Goal: Task Accomplishment & Management: Manage account settings

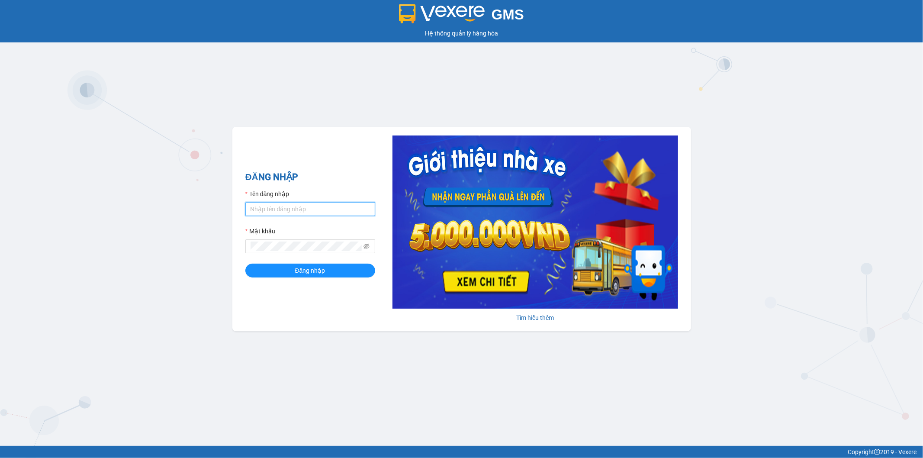
type input "vinhvv_hhhn.saoviet"
drag, startPoint x: 311, startPoint y: 208, endPoint x: 124, endPoint y: 190, distance: 187.4
click at [138, 193] on div "GMS Hệ thống quản lý hàng hóa ĐĂNG NHẬP Tên đăng nhập vinhvv_hhhn.saoviet Mật k…" at bounding box center [461, 223] width 923 height 446
drag, startPoint x: 317, startPoint y: 211, endPoint x: 126, endPoint y: 207, distance: 190.5
click at [132, 206] on div "GMS Hệ thống quản lý hàng hóa ĐĂNG NHẬP Tên đăng nhập vinhvv_hhhn.saoviet Mật k…" at bounding box center [461, 223] width 923 height 446
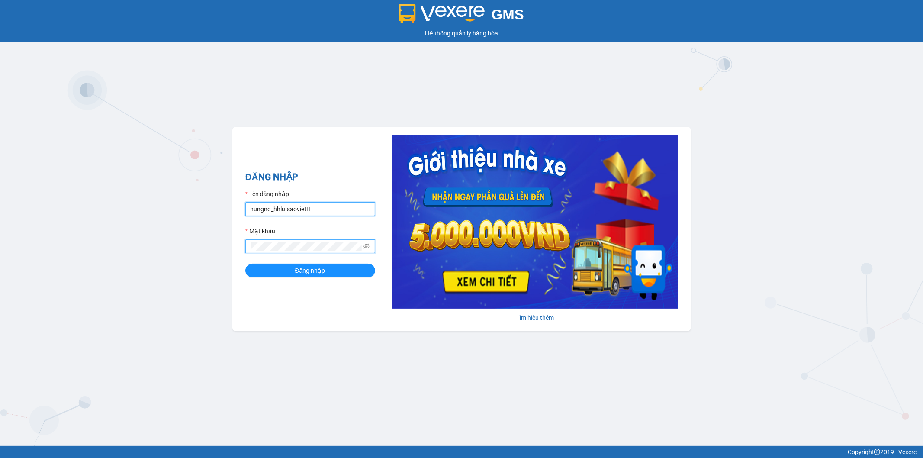
click at [315, 210] on input "hungnq_hhlu.saovietH" at bounding box center [310, 209] width 130 height 14
type input "hungnq_hhlu.saoviet"
click at [202, 247] on div "GMS Hệ thống quản lý hàng hóa ĐĂNG NHẬP Tên đăng nhập hungnq_hhlu.saoviet Mật k…" at bounding box center [461, 223] width 923 height 446
click at [260, 277] on button "Đăng nhập" at bounding box center [310, 271] width 130 height 14
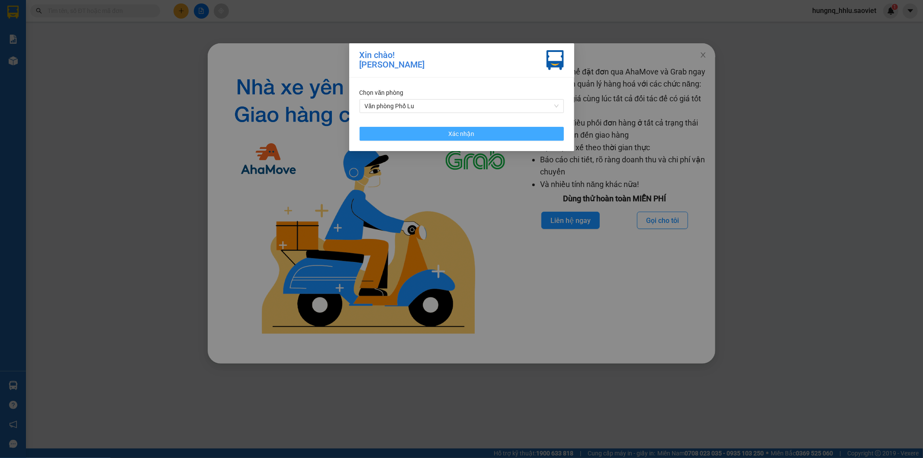
drag, startPoint x: 375, startPoint y: 139, endPoint x: 379, endPoint y: 137, distance: 4.7
click at [377, 138] on button "Xác nhận" at bounding box center [462, 134] width 204 height 14
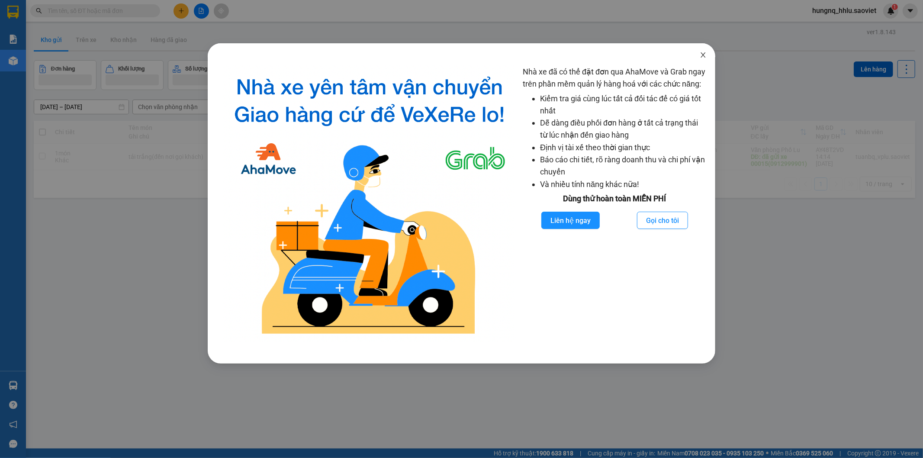
click at [704, 53] on icon "close" at bounding box center [703, 55] width 7 height 7
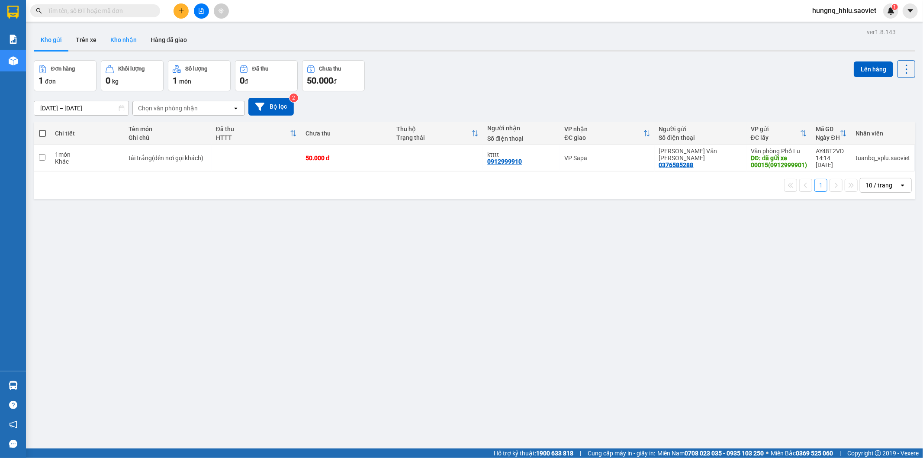
click at [118, 41] on button "Kho nhận" at bounding box center [123, 39] width 40 height 21
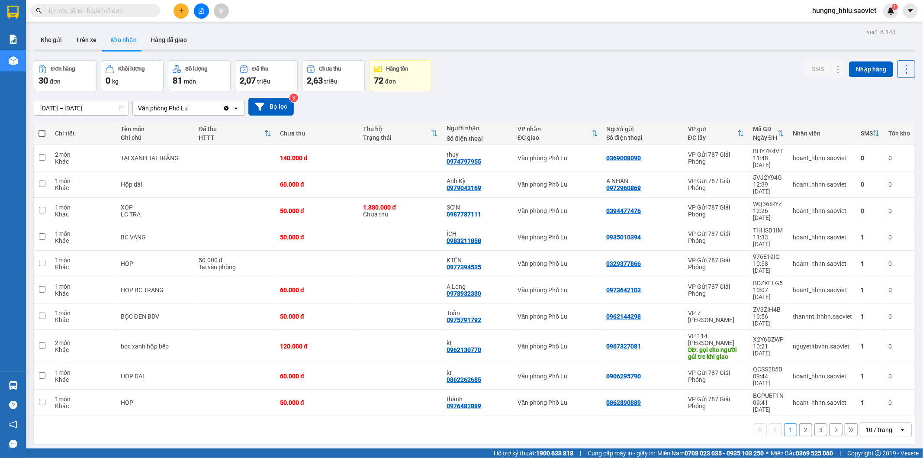
click at [52, 12] on input "text" at bounding box center [99, 11] width 102 height 10
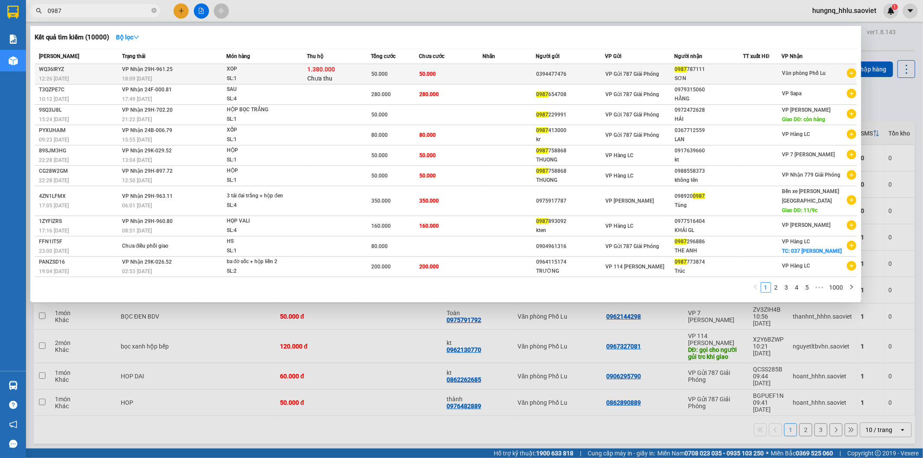
type input "0987"
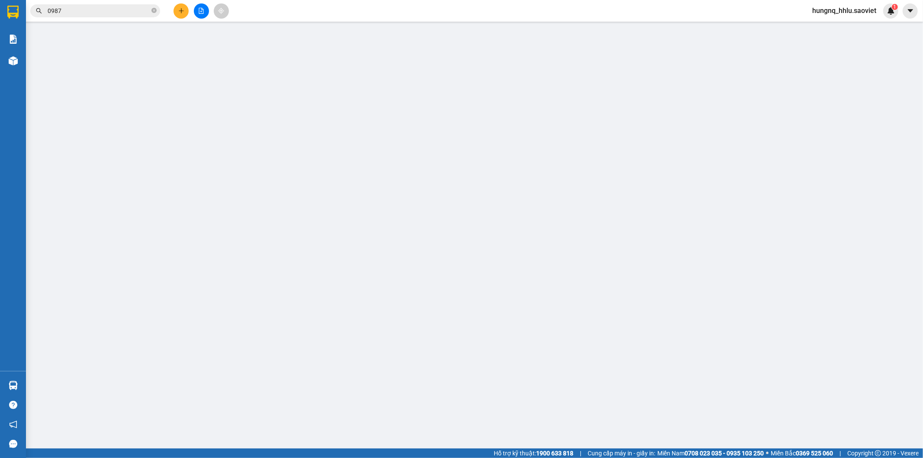
type input "0394477476"
type input "0987787111"
type input "SƠN"
type input "1.380.000"
type input "30.000"
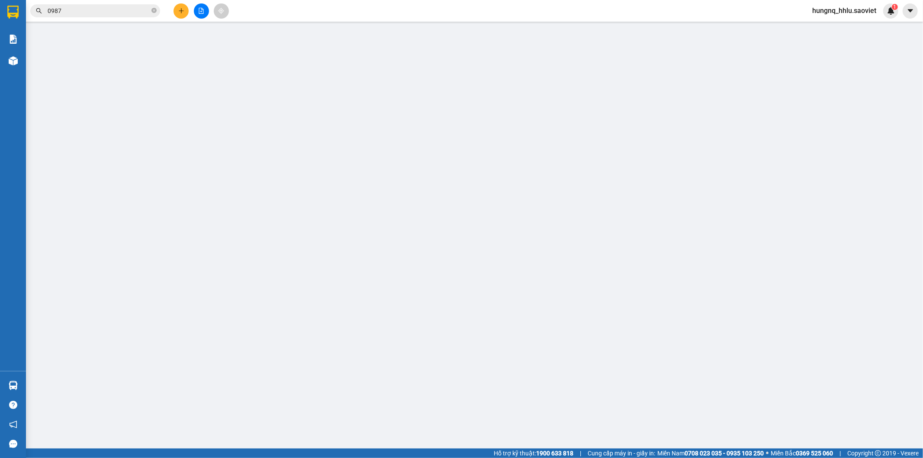
type input "50.000"
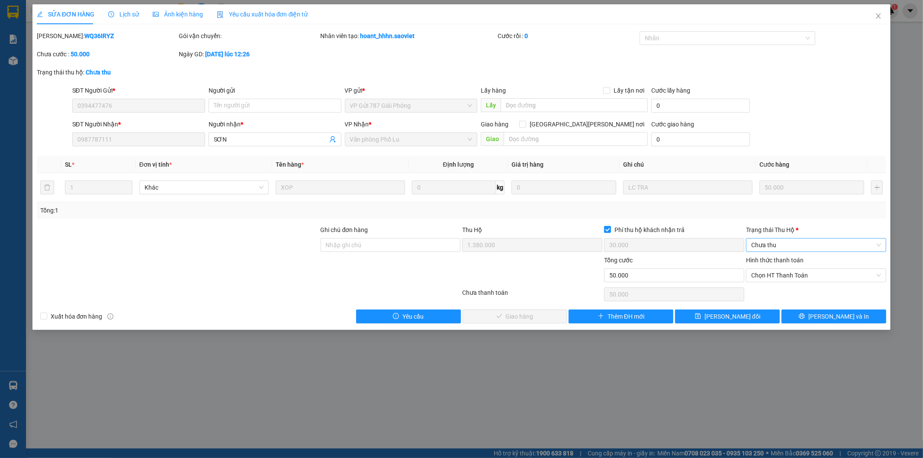
click at [757, 247] on span "Chưa thu" at bounding box center [816, 244] width 130 height 13
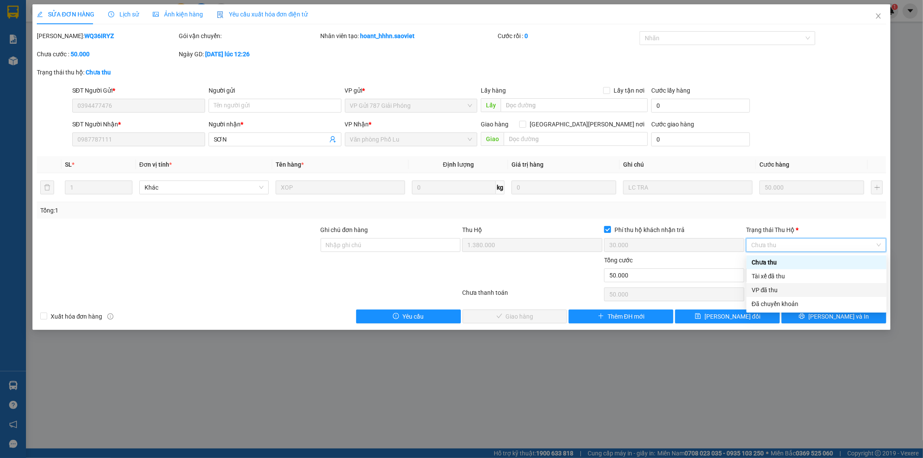
click at [756, 292] on div "VP đã thu" at bounding box center [817, 290] width 130 height 10
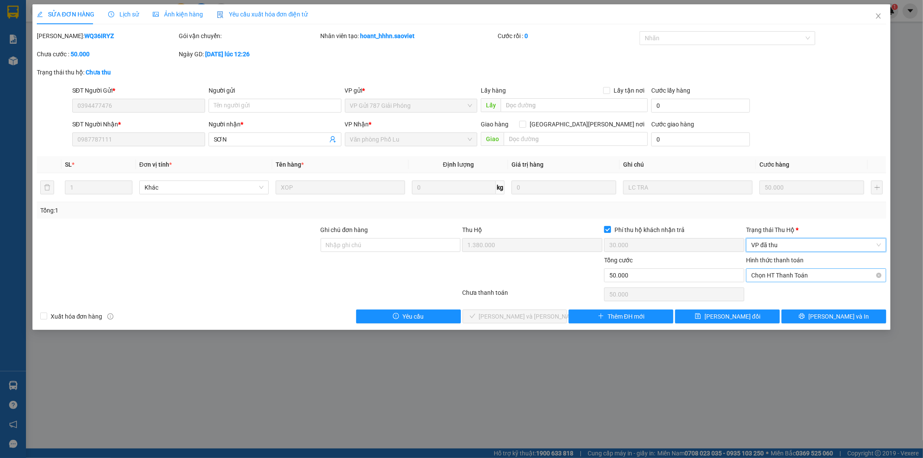
click at [760, 276] on span "Chọn HT Thanh Toán" at bounding box center [816, 275] width 130 height 13
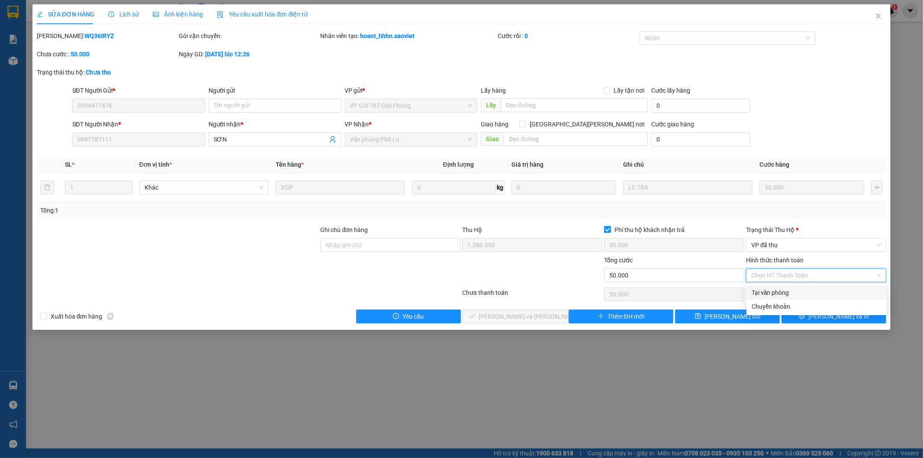
click at [760, 295] on div "Tại văn phòng" at bounding box center [817, 293] width 130 height 10
type input "0"
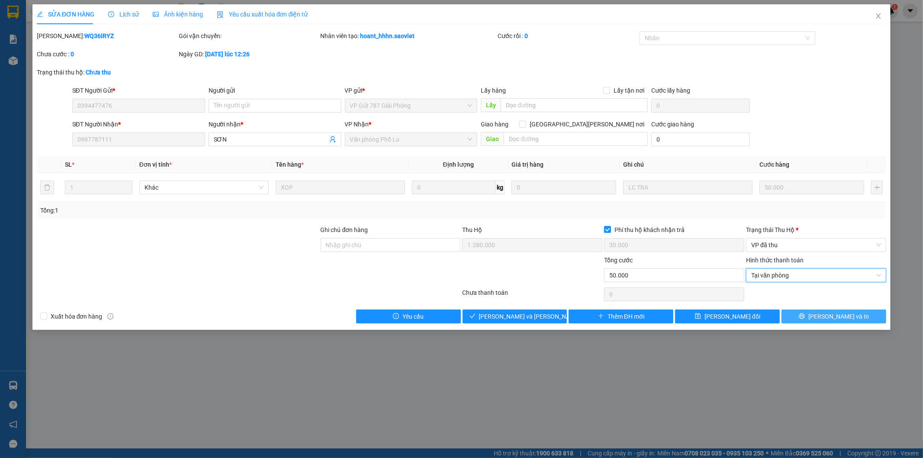
click at [853, 319] on button "[PERSON_NAME] và In" at bounding box center [834, 316] width 105 height 14
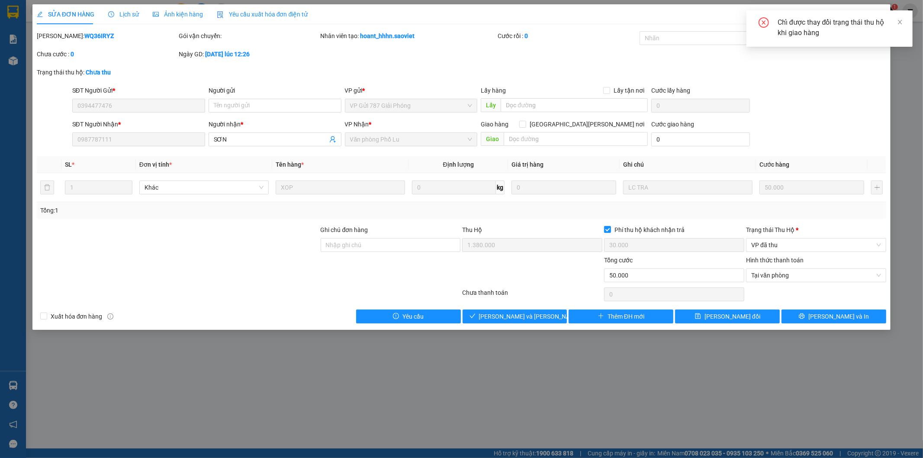
click at [910, 19] on div "Chỉ được thay đổi trạng thái thu hộ khi giao hàng" at bounding box center [830, 28] width 166 height 36
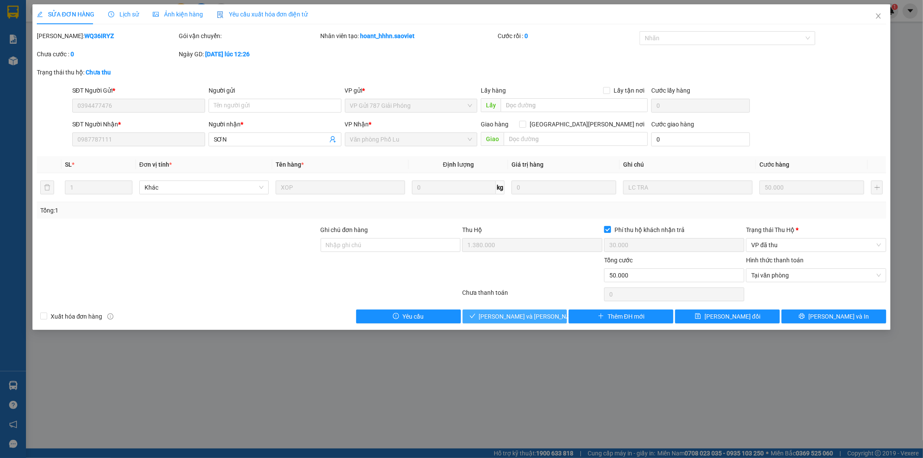
click at [554, 313] on button "[PERSON_NAME] và [PERSON_NAME] hàng" at bounding box center [515, 316] width 105 height 14
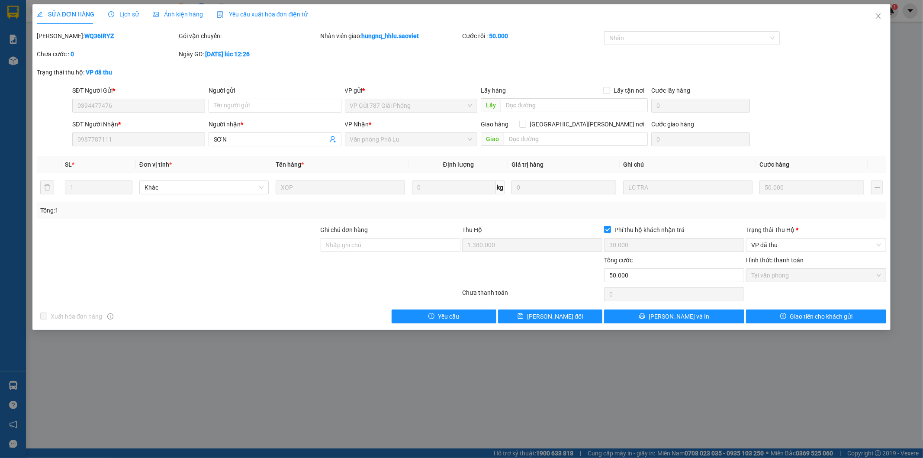
drag, startPoint x: 57, startPoint y: 36, endPoint x: 93, endPoint y: 37, distance: 35.9
click at [93, 37] on div "[PERSON_NAME]: WQ36IRYZ" at bounding box center [107, 36] width 140 height 10
drag, startPoint x: 107, startPoint y: 39, endPoint x: 78, endPoint y: 37, distance: 28.6
click at [106, 39] on div "[PERSON_NAME]: WQ36IRYZ" at bounding box center [107, 36] width 140 height 10
click at [84, 35] on b "WQ36IRYZ" at bounding box center [98, 35] width 29 height 7
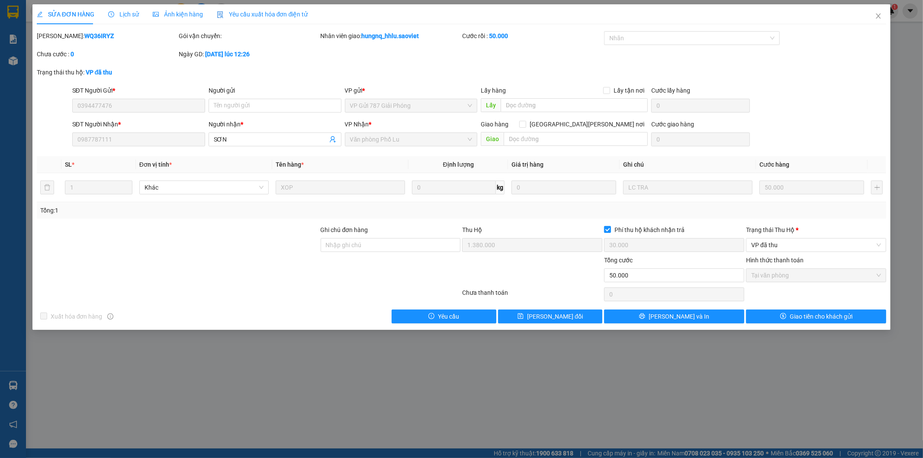
click at [84, 35] on b "WQ36IRYZ" at bounding box center [98, 35] width 29 height 7
drag, startPoint x: 73, startPoint y: 29, endPoint x: 63, endPoint y: 32, distance: 10.3
click at [72, 29] on div "SỬA ĐƠN HÀNG Lịch sử [PERSON_NAME] hàng Yêu cầu xuất [PERSON_NAME] điện tử Tota…" at bounding box center [462, 163] width 850 height 319
click at [98, 39] on div "[PERSON_NAME]: WQ36IRYZ" at bounding box center [107, 36] width 140 height 10
drag, startPoint x: 58, startPoint y: 36, endPoint x: 100, endPoint y: 37, distance: 42.4
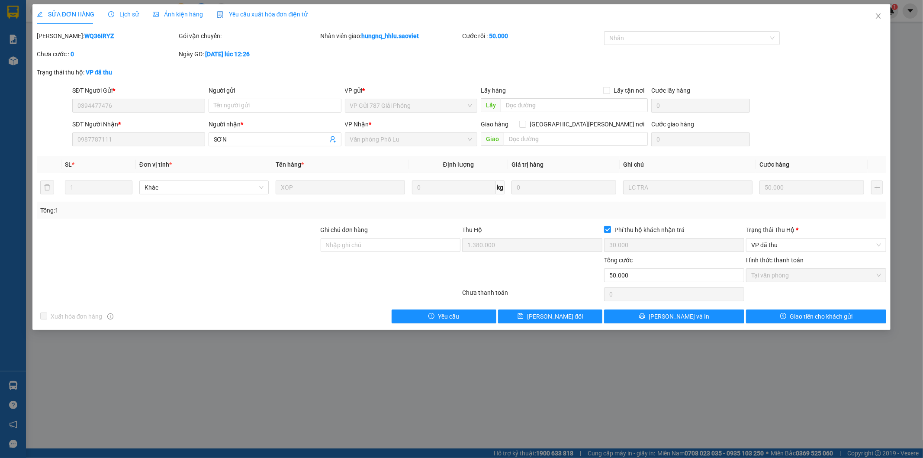
click at [100, 37] on div "[PERSON_NAME]: WQ36IRYZ" at bounding box center [107, 36] width 140 height 10
copy b "WQ36IRYZ"
drag, startPoint x: 882, startPoint y: 19, endPoint x: 744, endPoint y: 0, distance: 138.5
click at [882, 19] on icon "close" at bounding box center [878, 16] width 7 height 7
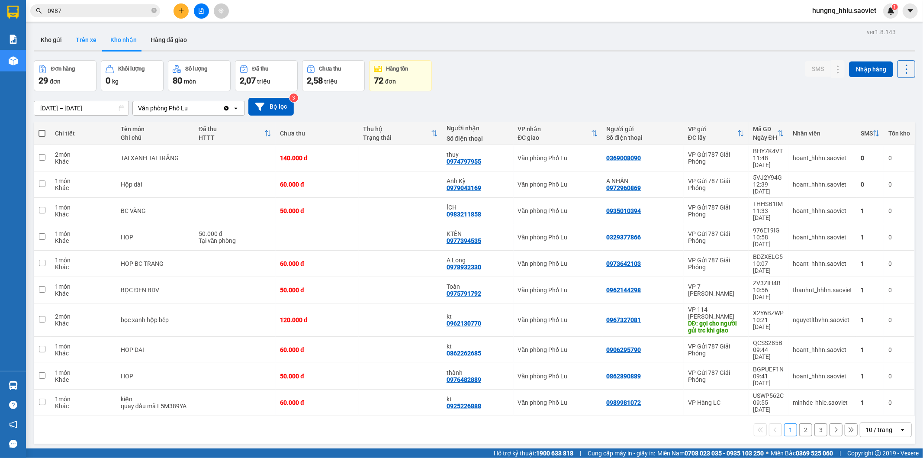
click at [92, 40] on button "Trên xe" at bounding box center [86, 39] width 35 height 21
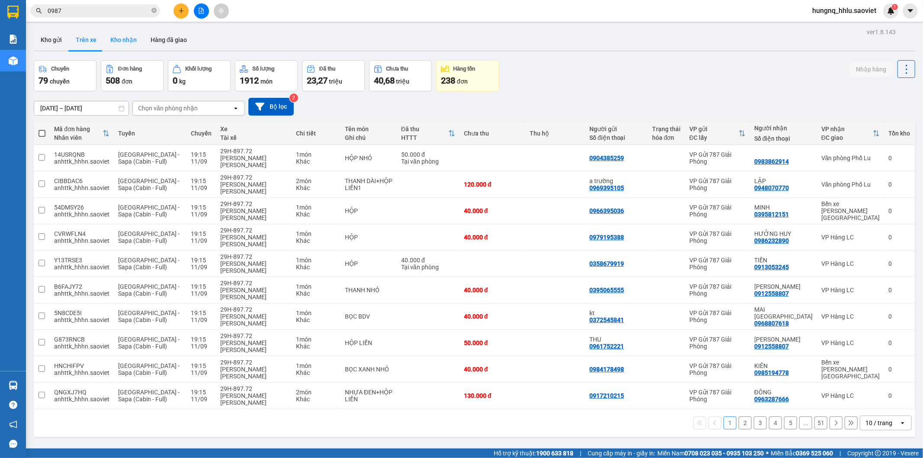
click at [116, 42] on button "Kho nhận" at bounding box center [123, 39] width 40 height 21
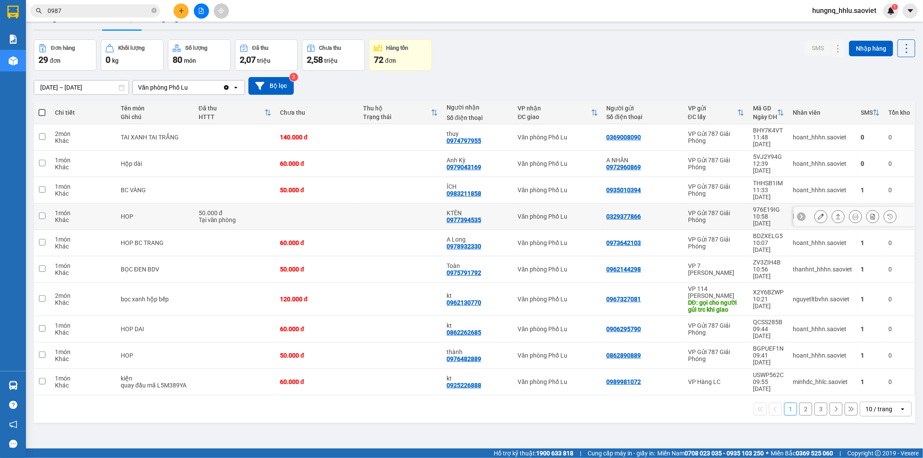
scroll to position [40, 0]
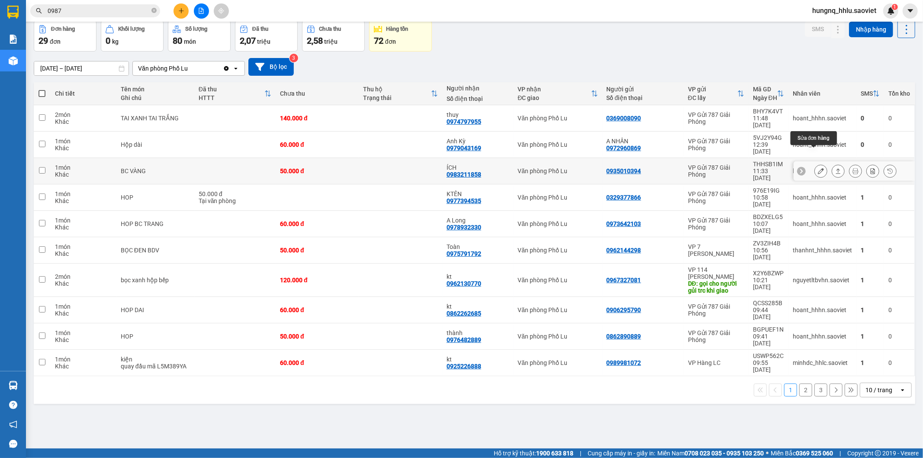
click at [815, 164] on div at bounding box center [821, 170] width 13 height 13
click at [818, 168] on icon at bounding box center [821, 171] width 6 height 6
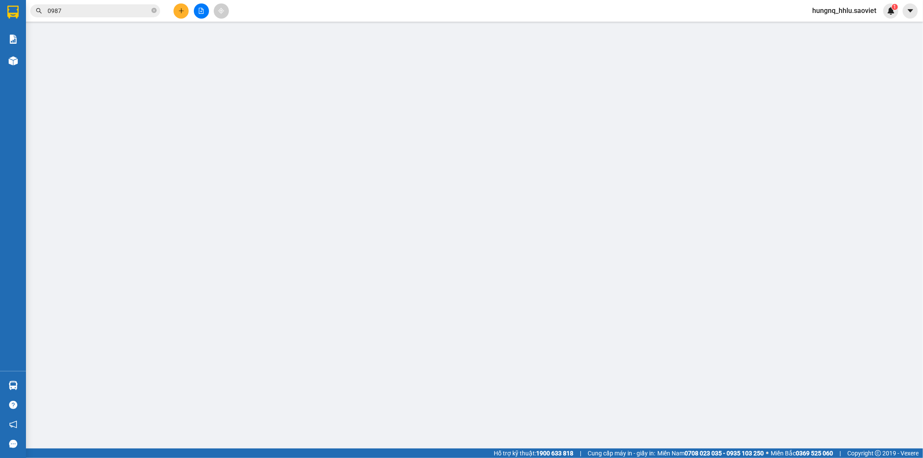
type input "0935010394"
type input "0983211858"
type input "ÍCH"
type input "50.000"
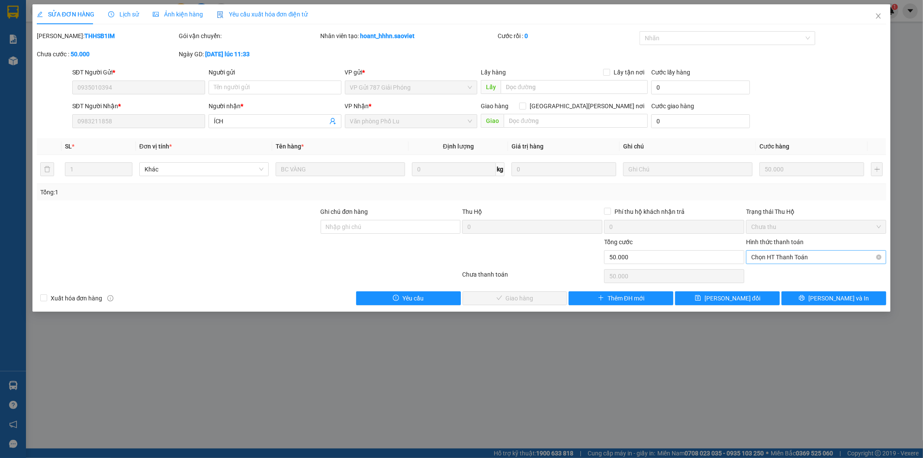
click at [757, 259] on span "Chọn HT Thanh Toán" at bounding box center [816, 257] width 130 height 13
click at [761, 271] on div "Tại văn phòng" at bounding box center [817, 275] width 130 height 10
type input "0"
click at [543, 301] on span "[PERSON_NAME] và [PERSON_NAME] hàng" at bounding box center [537, 298] width 117 height 10
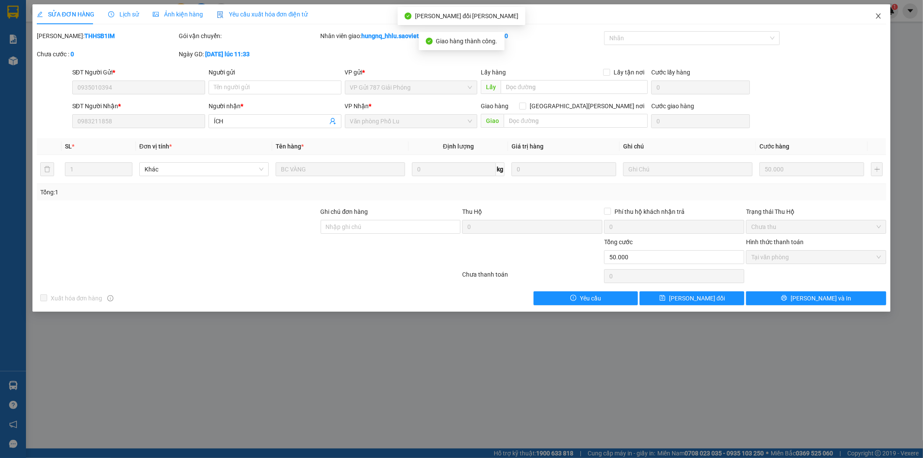
click at [884, 19] on span "Close" at bounding box center [878, 16] width 24 height 24
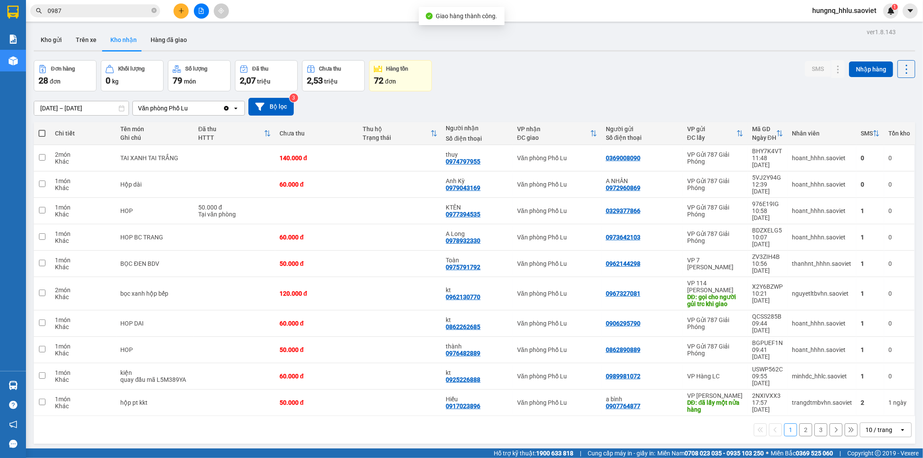
drag, startPoint x: 48, startPoint y: 14, endPoint x: 0, endPoint y: 20, distance: 48.9
click at [15, 14] on section "Kết quả [PERSON_NAME] ( 10000 ) Bộ lọc Mã ĐH Trạng thái Món hàng Thu hộ Tổng [P…" at bounding box center [461, 229] width 923 height 458
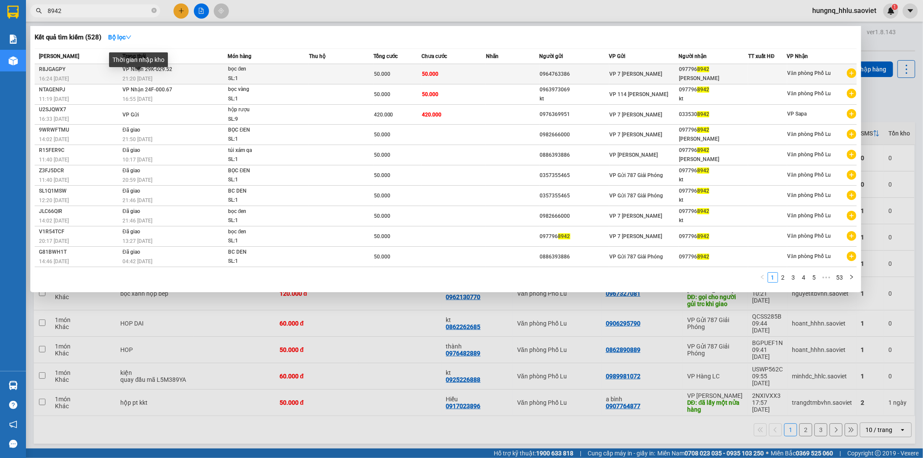
type input "8942"
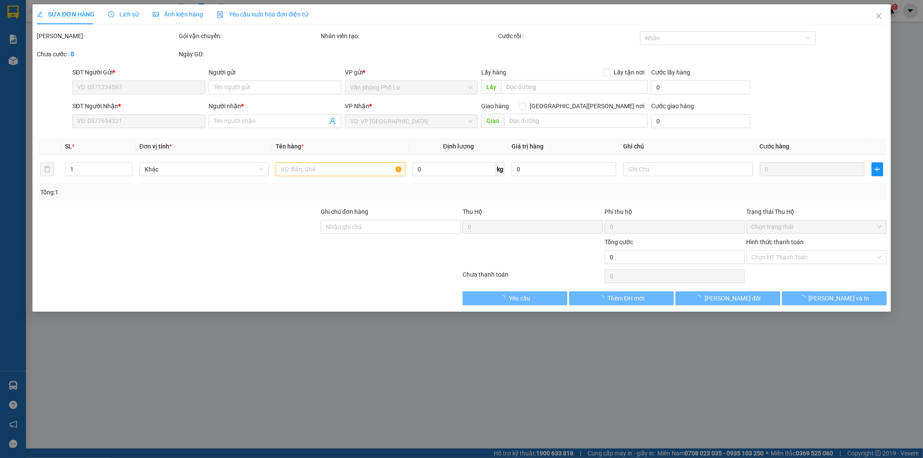
type input "0964763386"
type input "0977968942"
type input "[PERSON_NAME]"
type input "50.000"
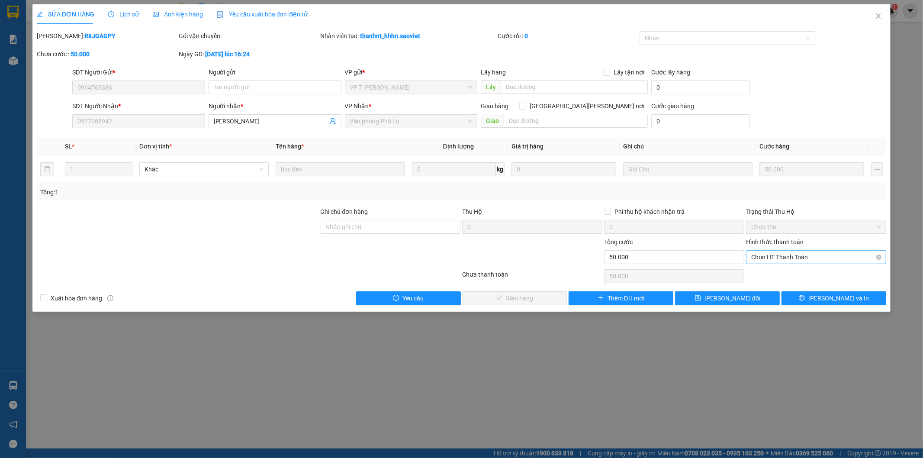
click at [756, 257] on span "Chọn HT Thanh Toán" at bounding box center [816, 257] width 130 height 13
click at [759, 271] on div "Tại văn phòng" at bounding box center [817, 275] width 130 height 10
type input "0"
click at [552, 299] on button "[PERSON_NAME] và [PERSON_NAME] hàng" at bounding box center [515, 298] width 105 height 14
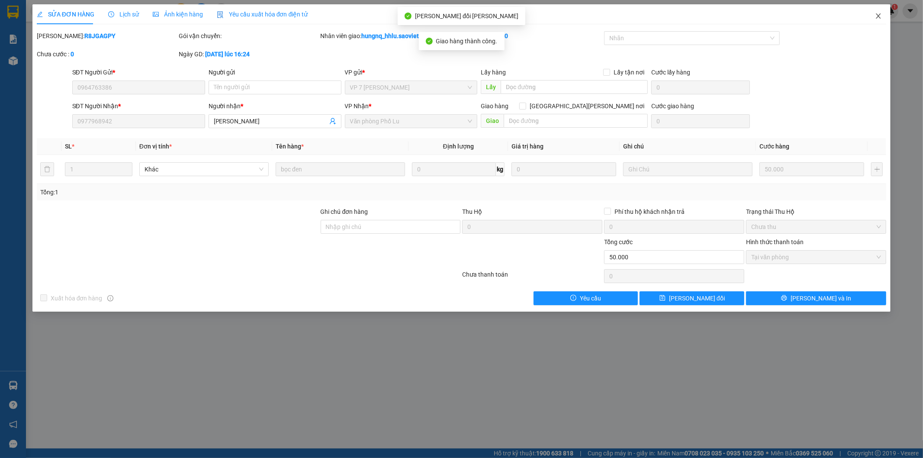
click at [883, 18] on span "Close" at bounding box center [878, 16] width 24 height 24
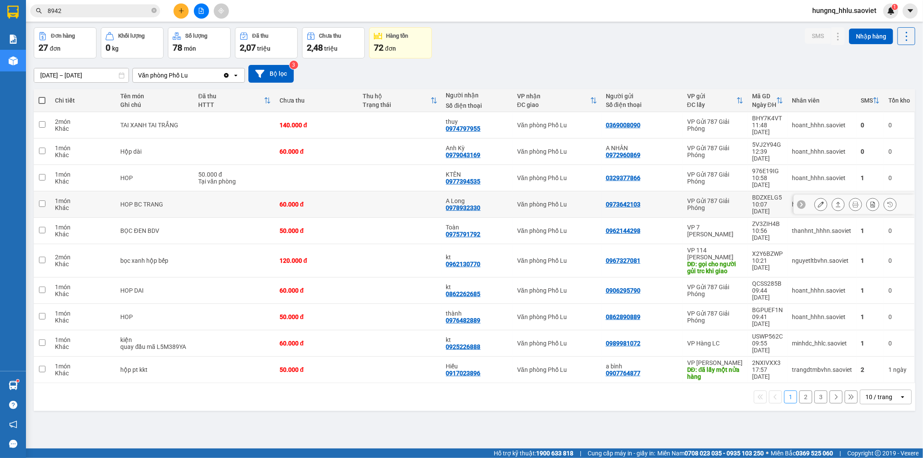
scroll to position [40, 0]
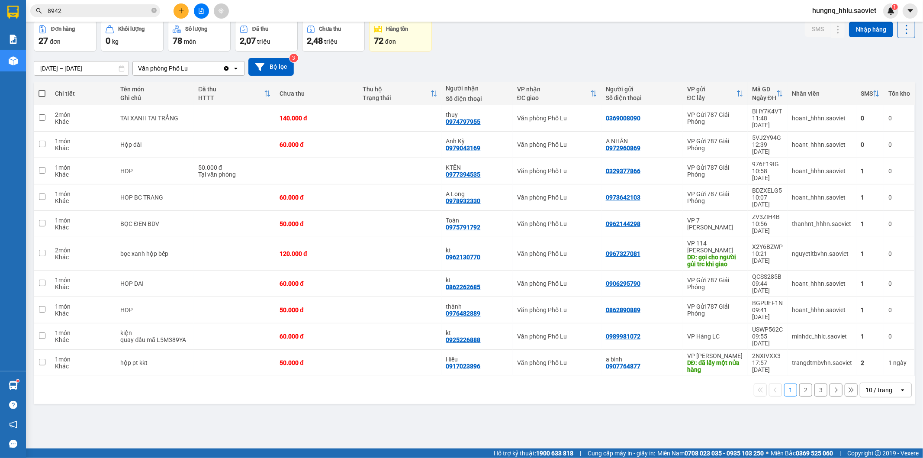
click at [802, 383] on button "2" at bounding box center [805, 389] width 13 height 13
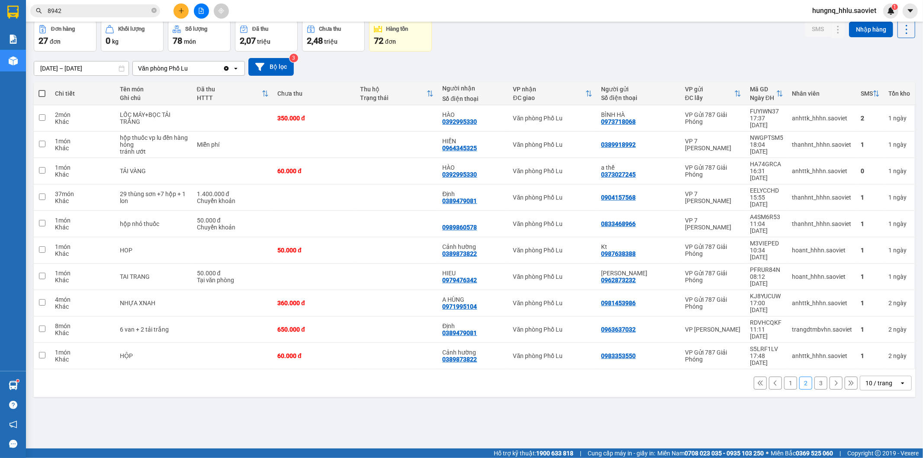
click at [815, 377] on button "3" at bounding box center [821, 383] width 13 height 13
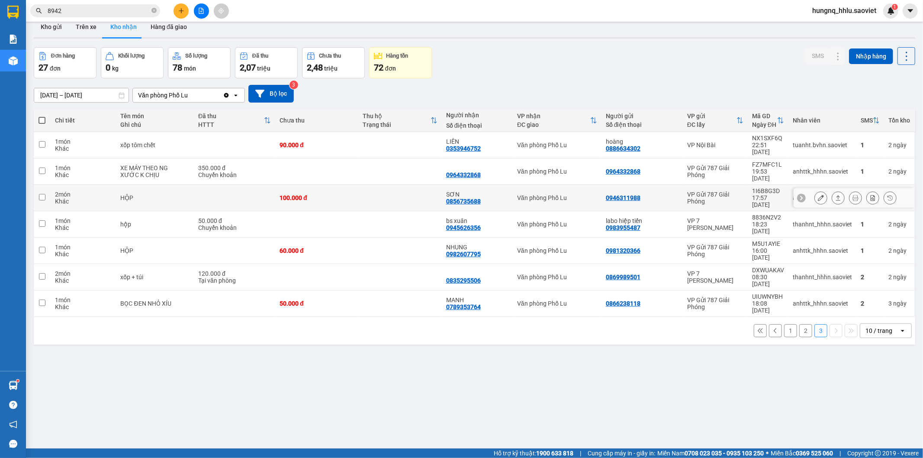
scroll to position [0, 0]
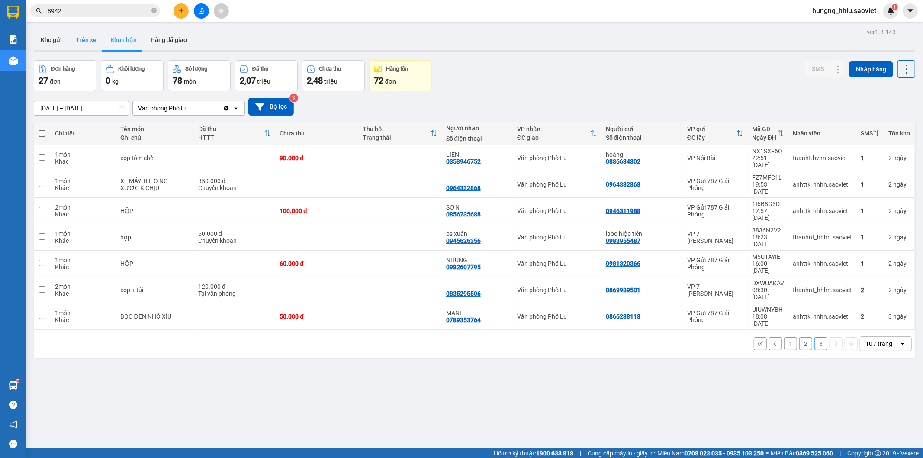
click at [90, 35] on button "Trên xe" at bounding box center [86, 39] width 35 height 21
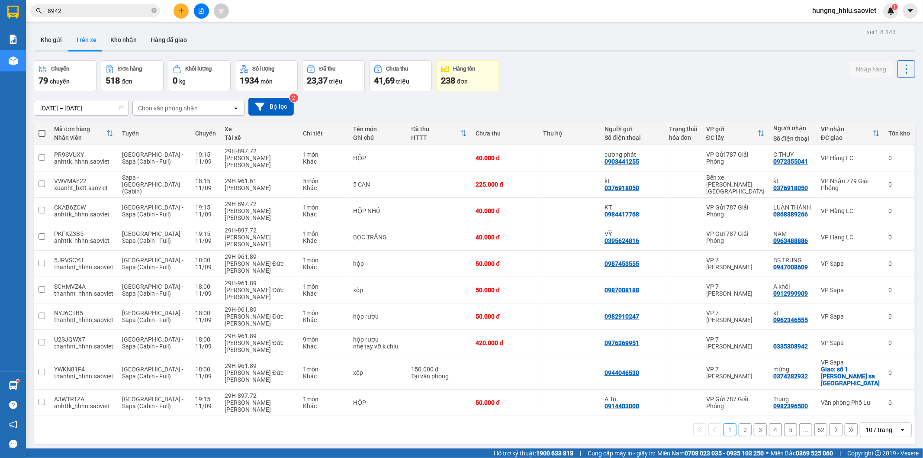
click at [148, 109] on div "Chọn văn phòng nhận" at bounding box center [168, 108] width 60 height 9
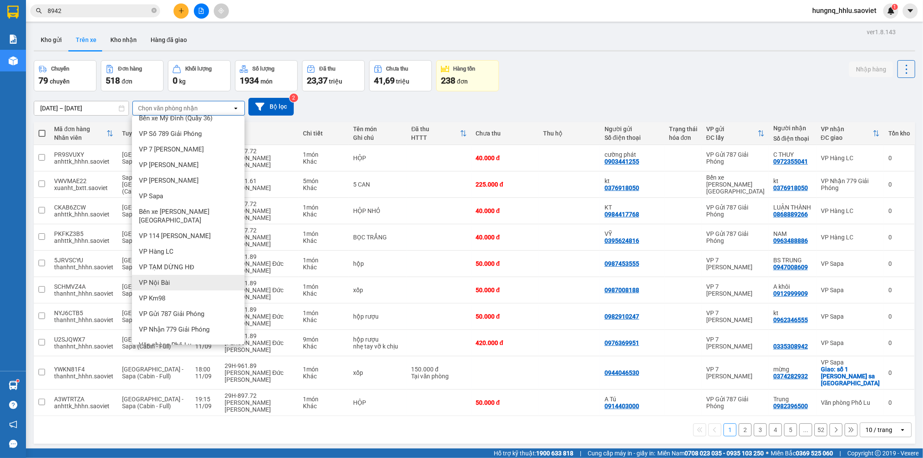
scroll to position [11, 0]
click at [151, 338] on span "Văn phòng Phố Lu" at bounding box center [165, 342] width 52 height 9
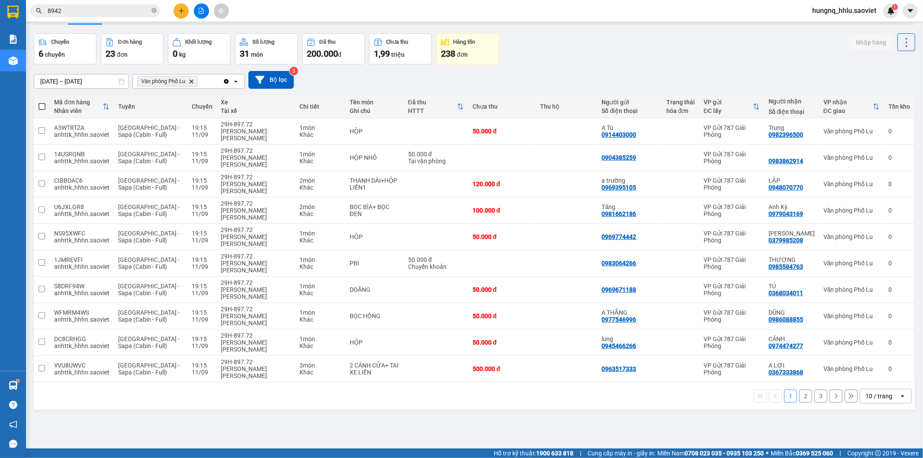
scroll to position [40, 0]
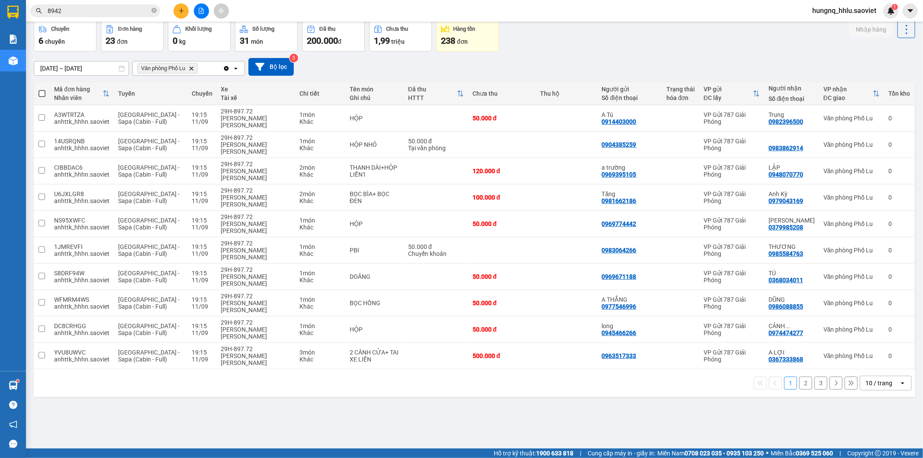
click at [802, 377] on button "2" at bounding box center [805, 383] width 13 height 13
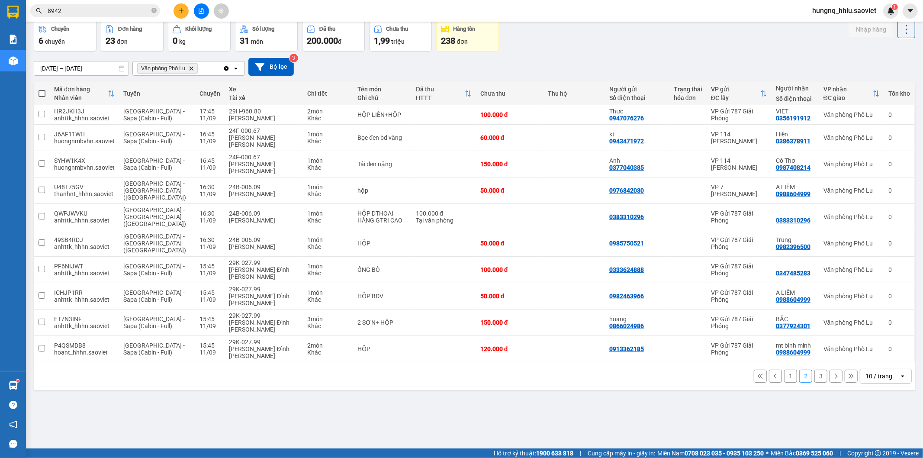
click at [815, 370] on button "3" at bounding box center [821, 376] width 13 height 13
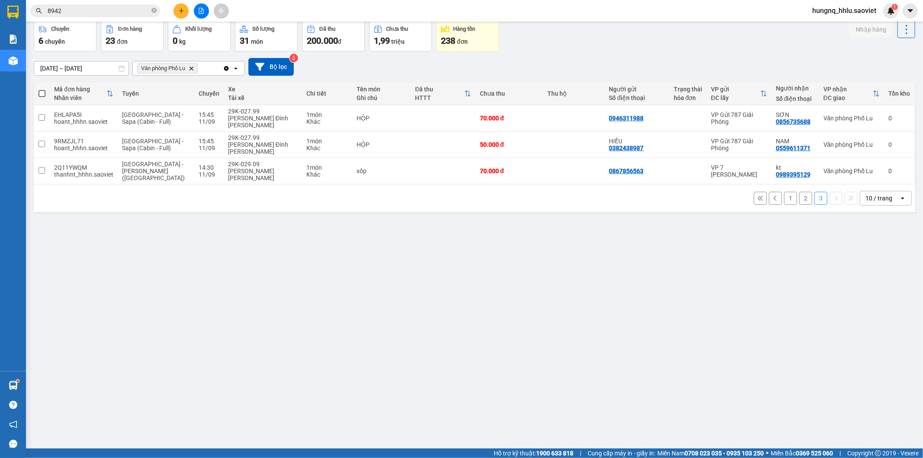
click at [799, 192] on button "2" at bounding box center [805, 198] width 13 height 13
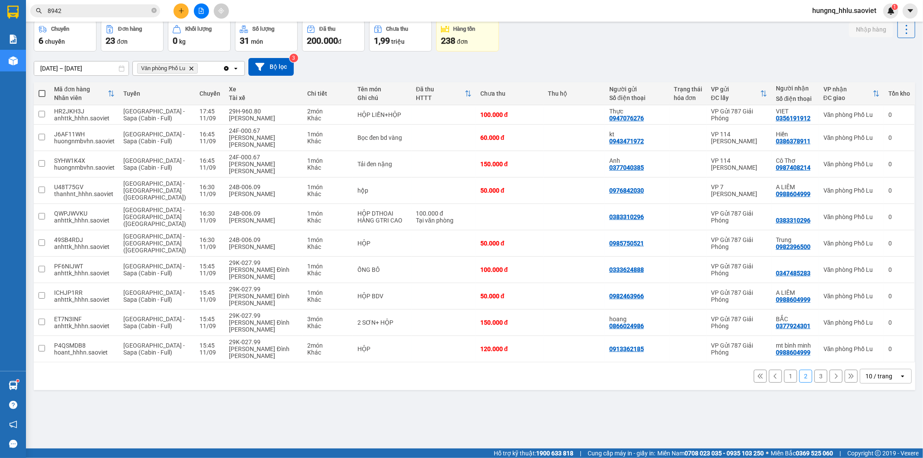
click at [817, 370] on button "3" at bounding box center [821, 376] width 13 height 13
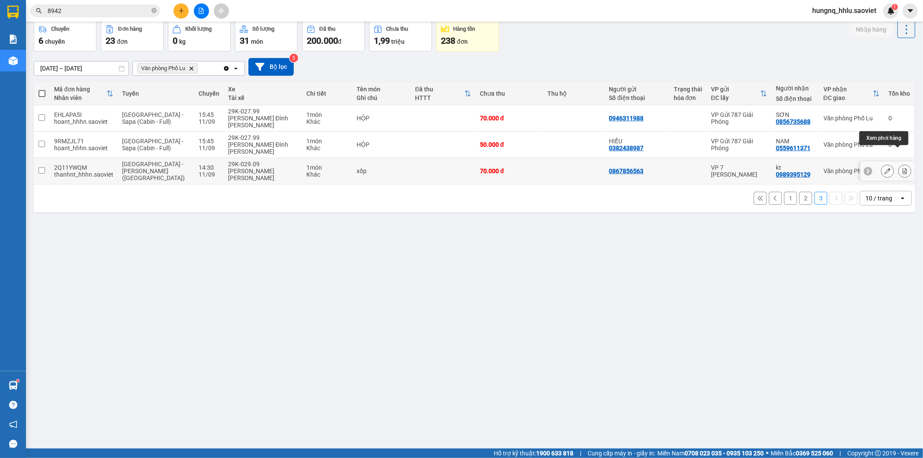
click at [902, 164] on button at bounding box center [905, 171] width 12 height 15
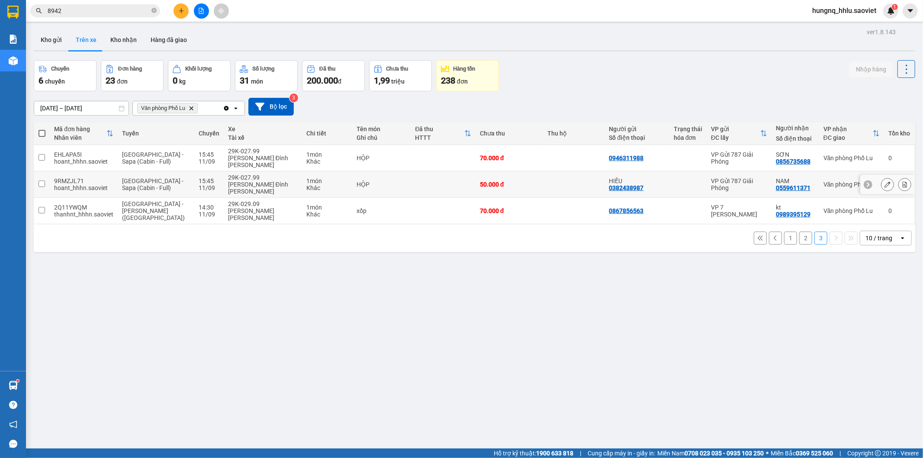
scroll to position [40, 0]
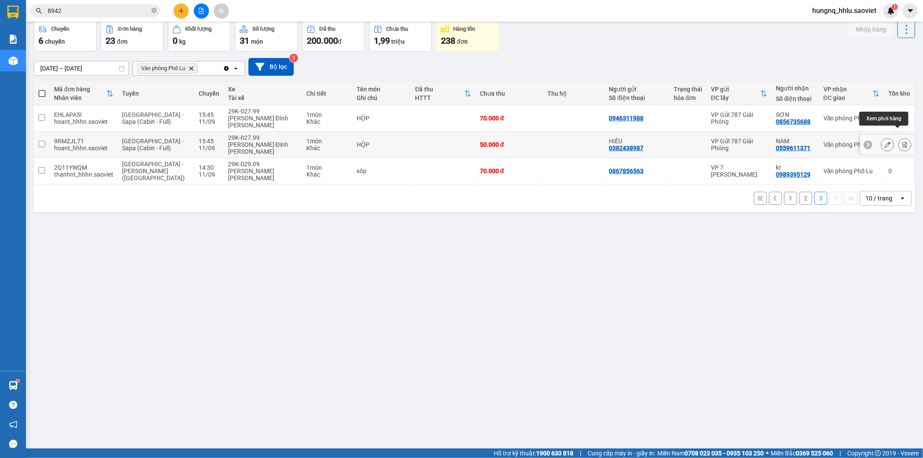
click at [903, 142] on icon at bounding box center [905, 145] width 5 height 6
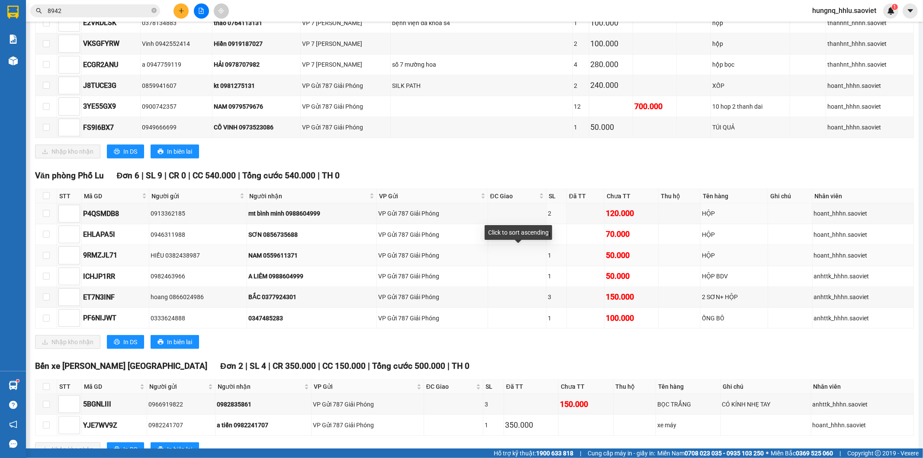
scroll to position [802, 0]
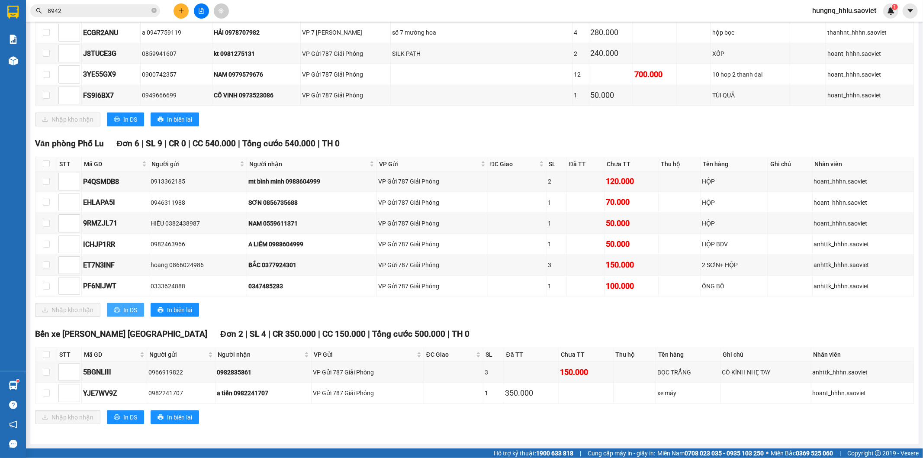
click at [134, 310] on span "In DS" at bounding box center [130, 310] width 14 height 10
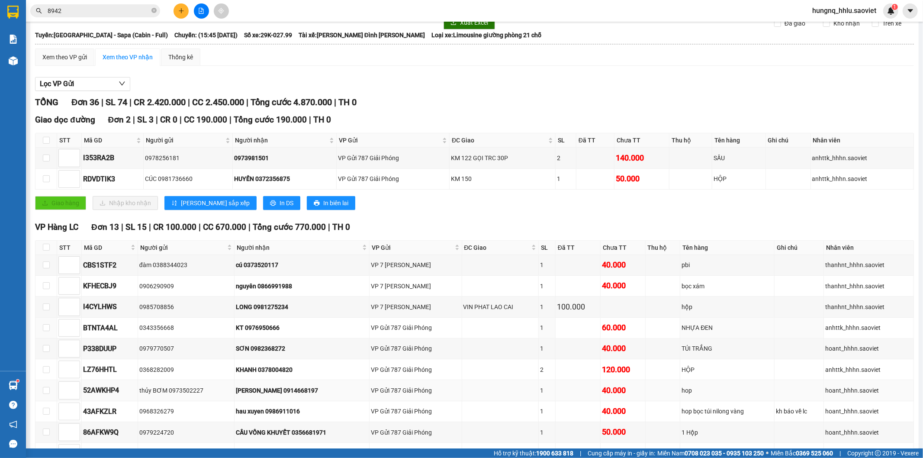
scroll to position [0, 0]
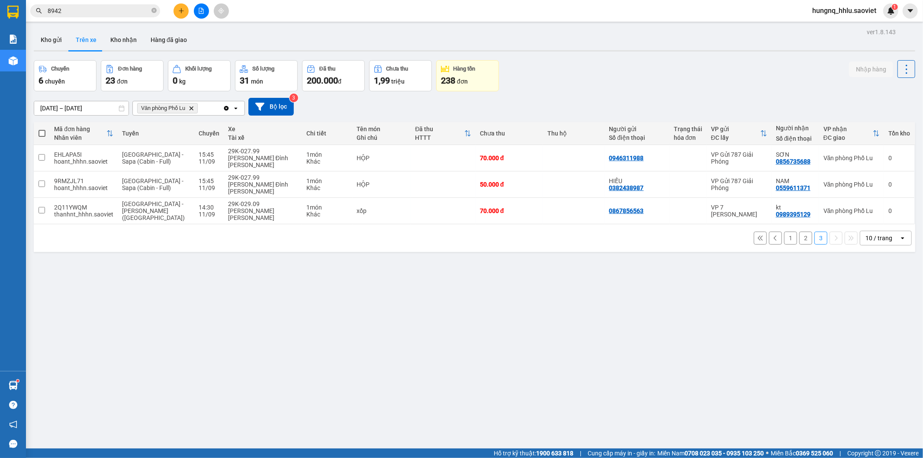
click at [799, 232] on button "2" at bounding box center [805, 238] width 13 height 13
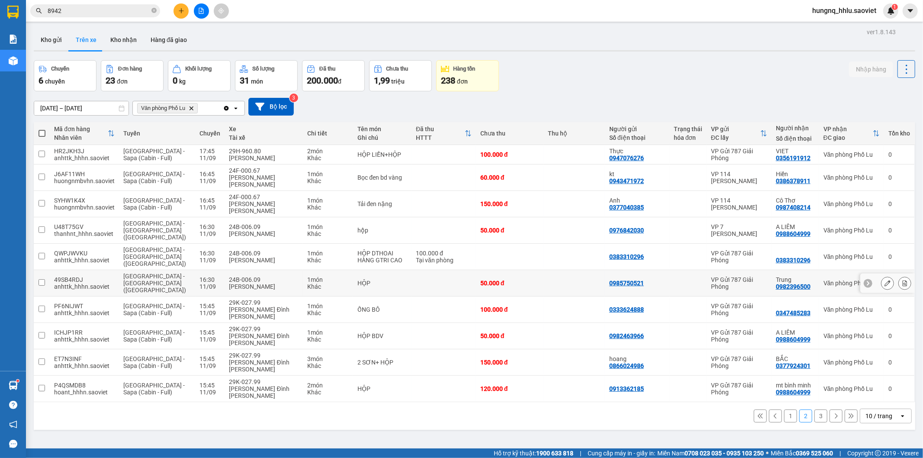
scroll to position [40, 0]
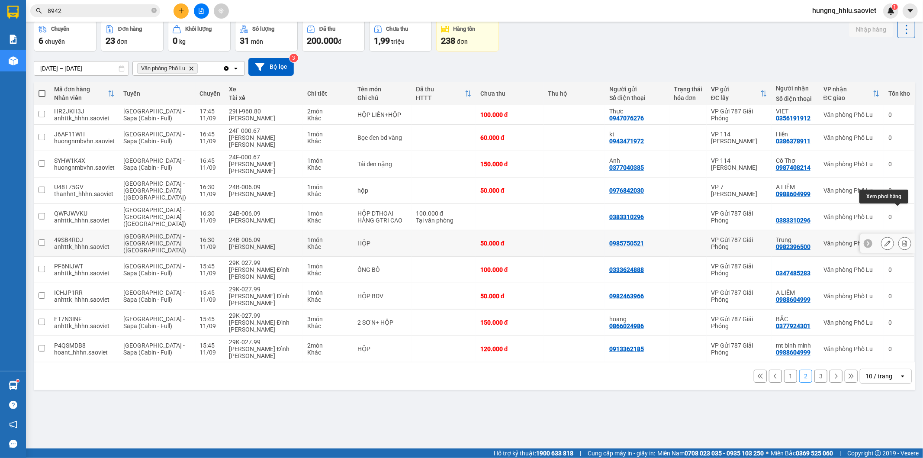
click at [902, 240] on icon at bounding box center [905, 243] width 6 height 6
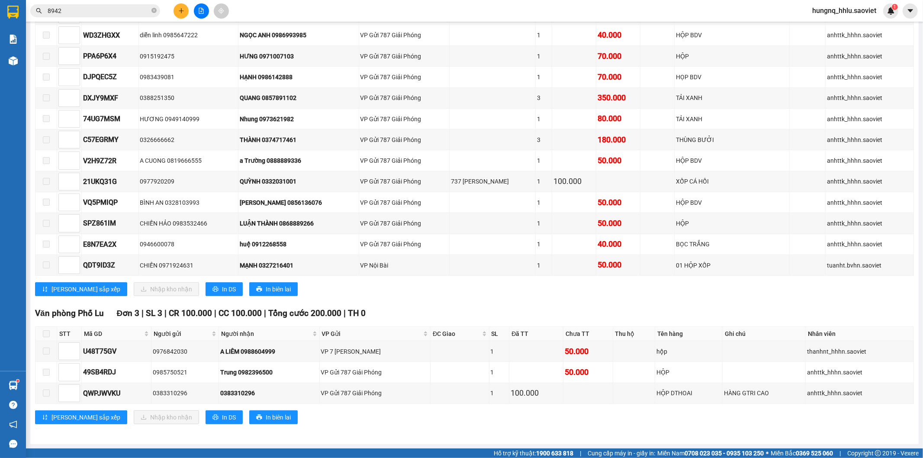
scroll to position [356, 0]
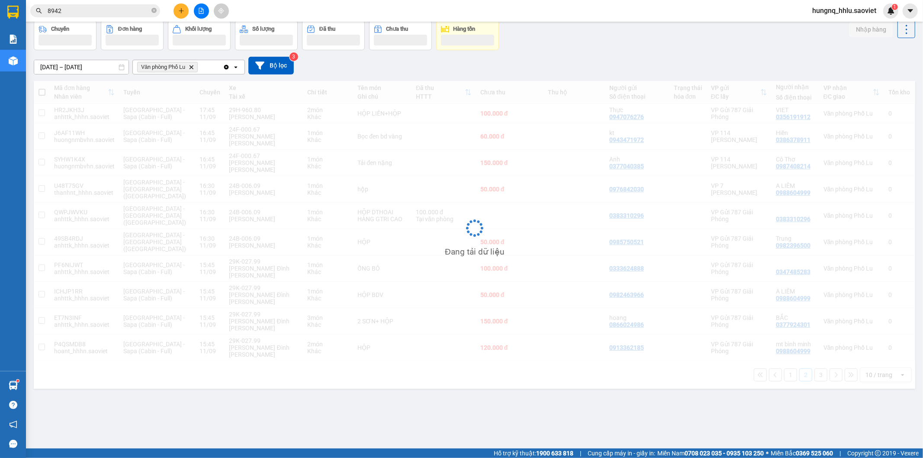
scroll to position [40, 0]
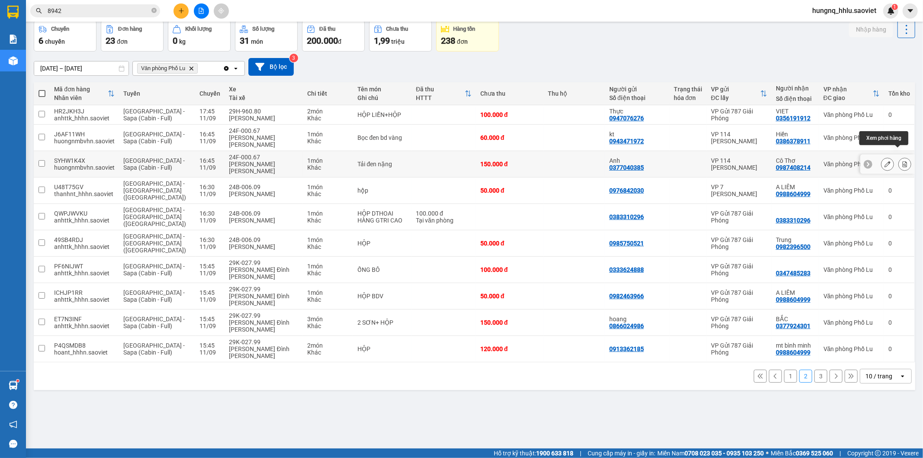
click at [902, 157] on button at bounding box center [905, 164] width 12 height 15
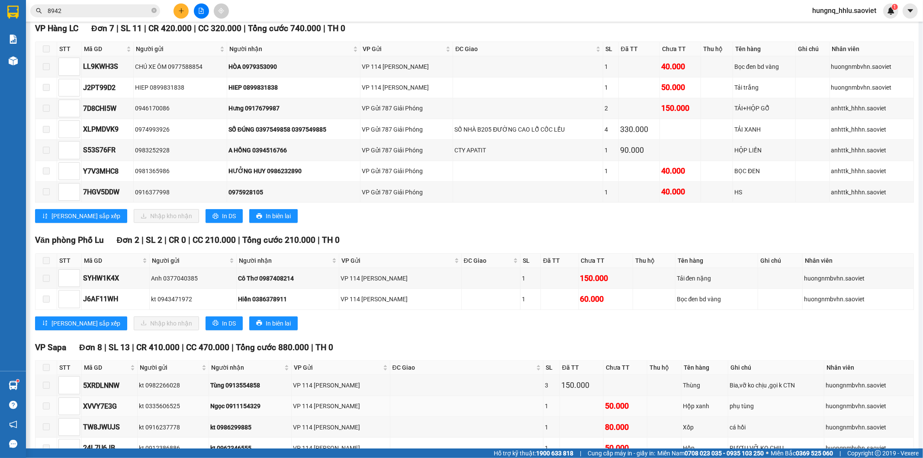
scroll to position [32, 0]
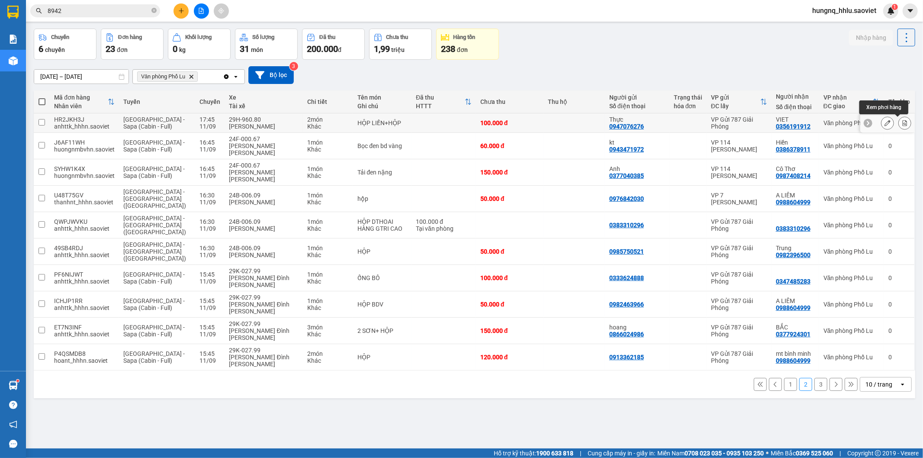
click at [902, 126] on icon at bounding box center [905, 123] width 6 height 6
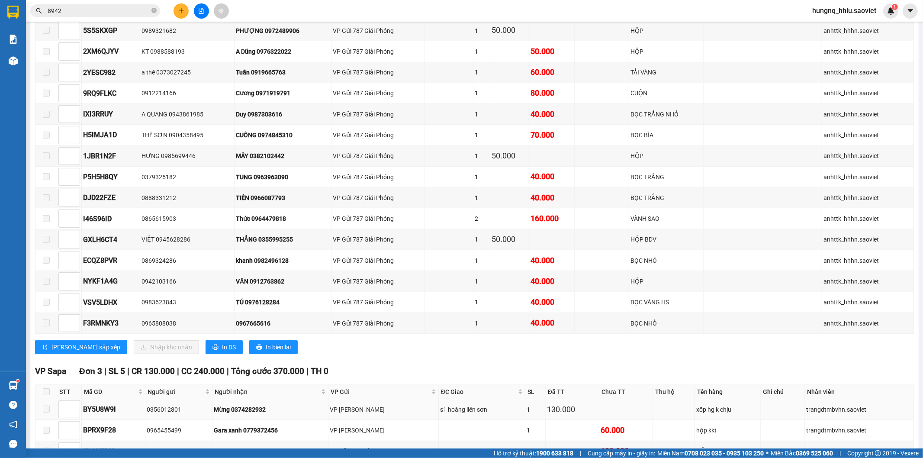
scroll to position [550, 0]
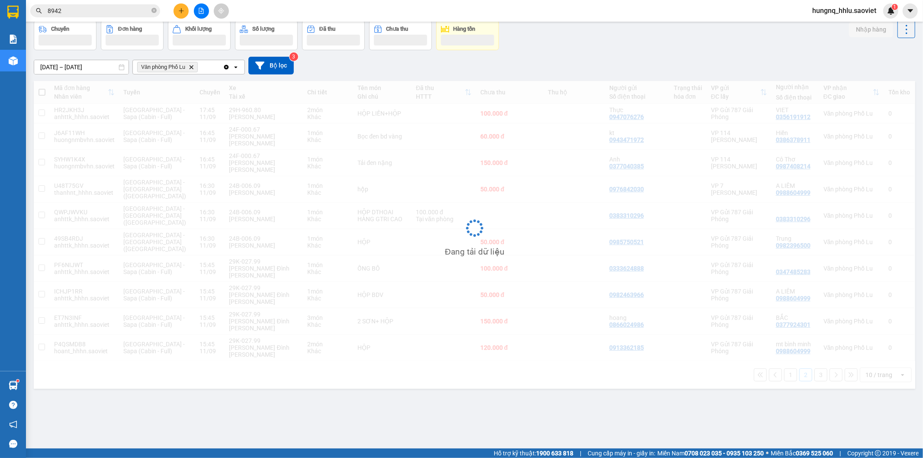
scroll to position [40, 0]
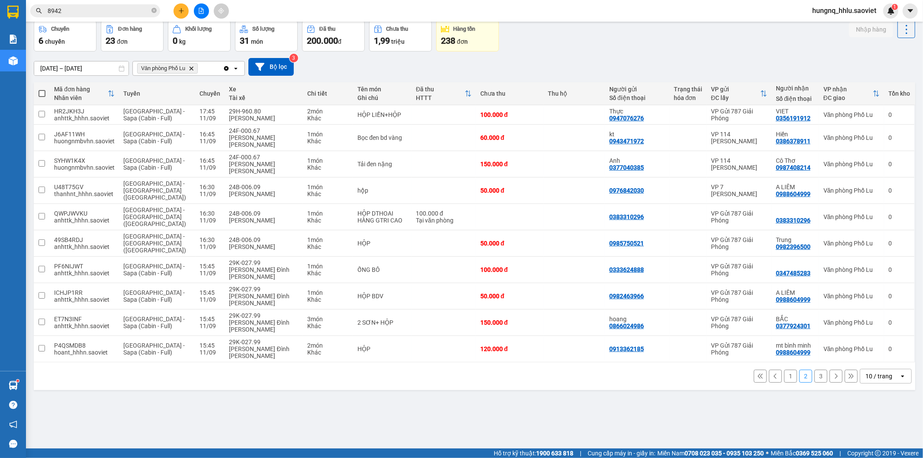
click at [784, 370] on button "1" at bounding box center [790, 376] width 13 height 13
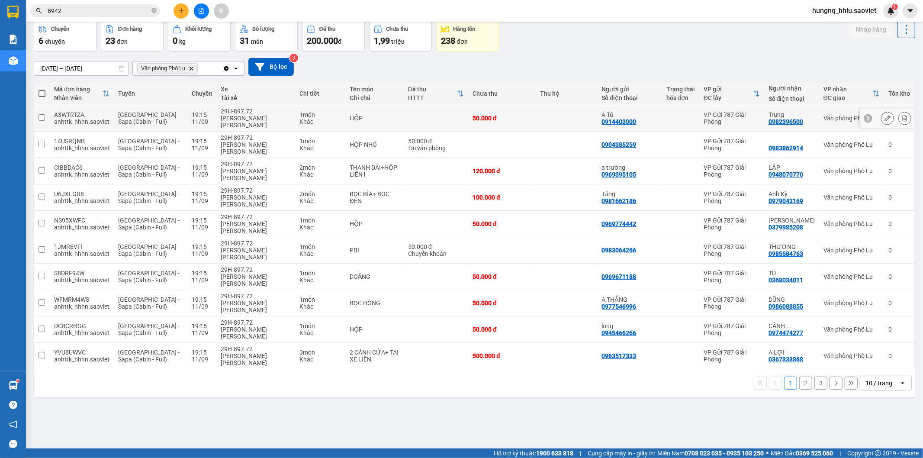
scroll to position [0, 0]
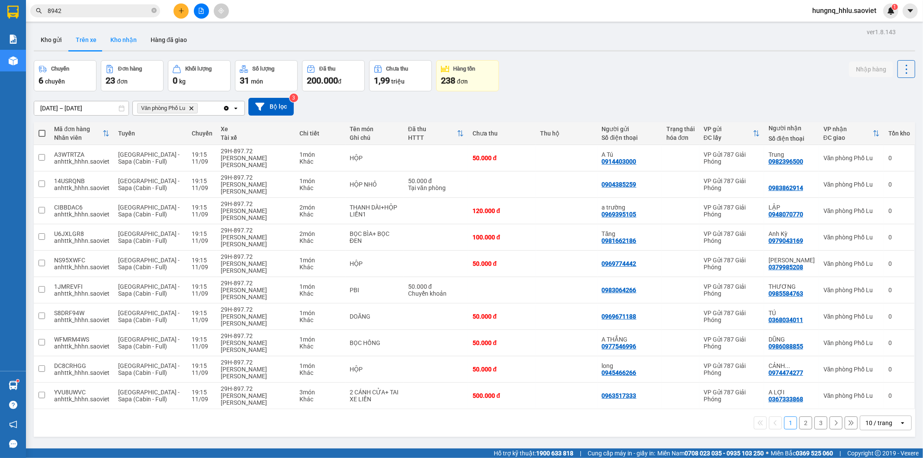
click at [111, 38] on button "Kho nhận" at bounding box center [123, 39] width 40 height 21
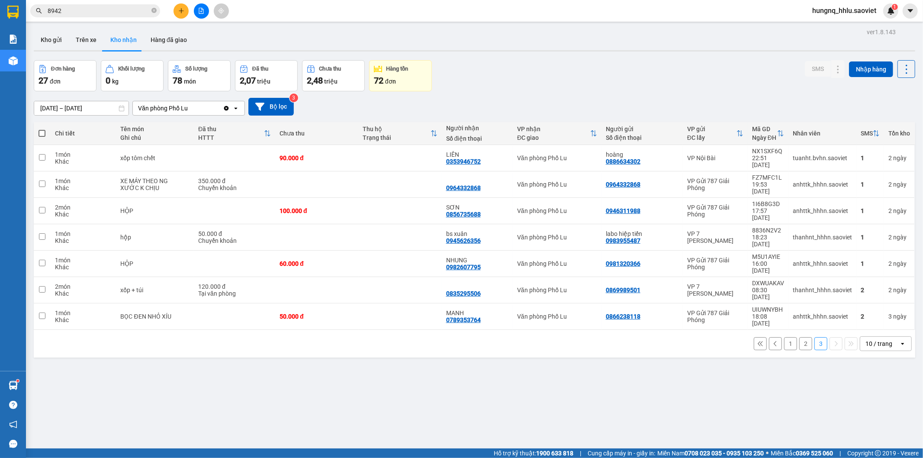
click at [67, 106] on input "[DATE] – [DATE]" at bounding box center [81, 108] width 94 height 14
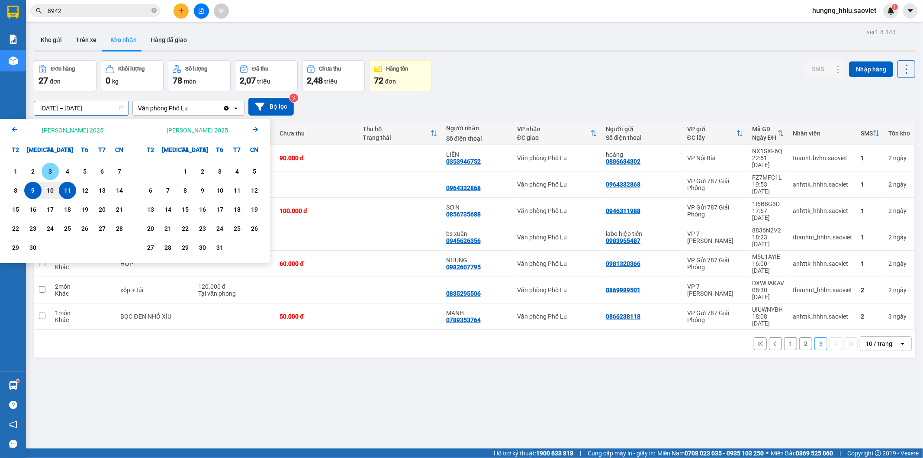
click at [49, 169] on div "3" at bounding box center [50, 171] width 12 height 10
click at [80, 171] on div "5" at bounding box center [85, 171] width 12 height 10
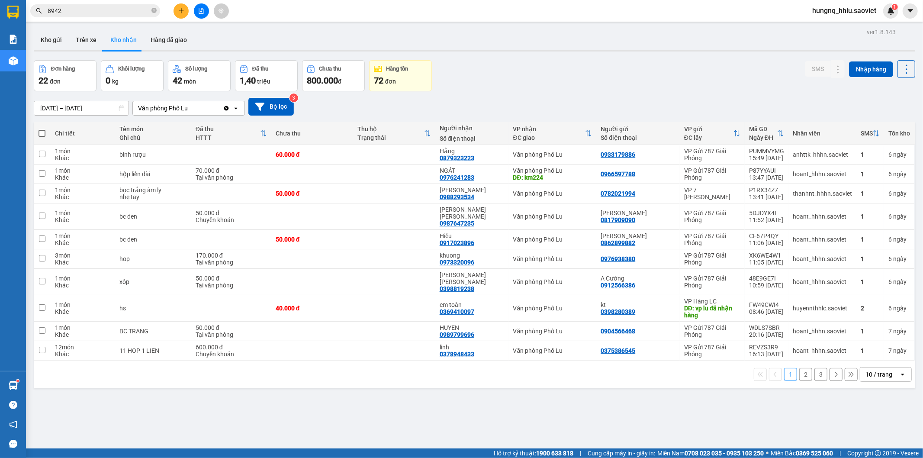
click at [67, 109] on input "[DATE] – [DATE]" at bounding box center [81, 108] width 94 height 14
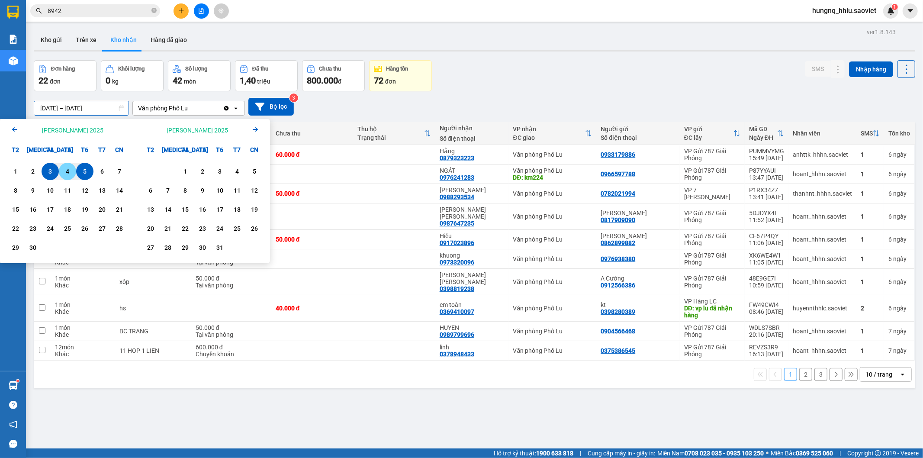
click at [63, 171] on div "4" at bounding box center [67, 171] width 12 height 10
click at [102, 171] on div "6" at bounding box center [102, 171] width 12 height 10
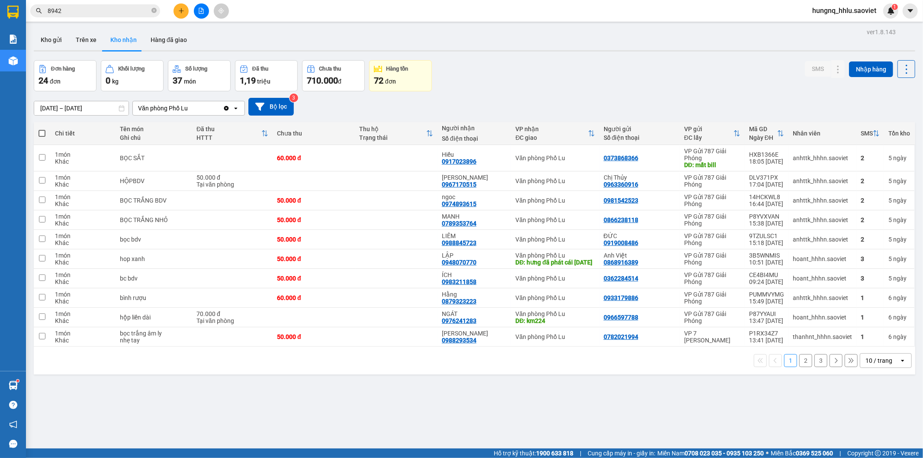
click at [75, 109] on input "[DATE] – [DATE]" at bounding box center [81, 108] width 94 height 14
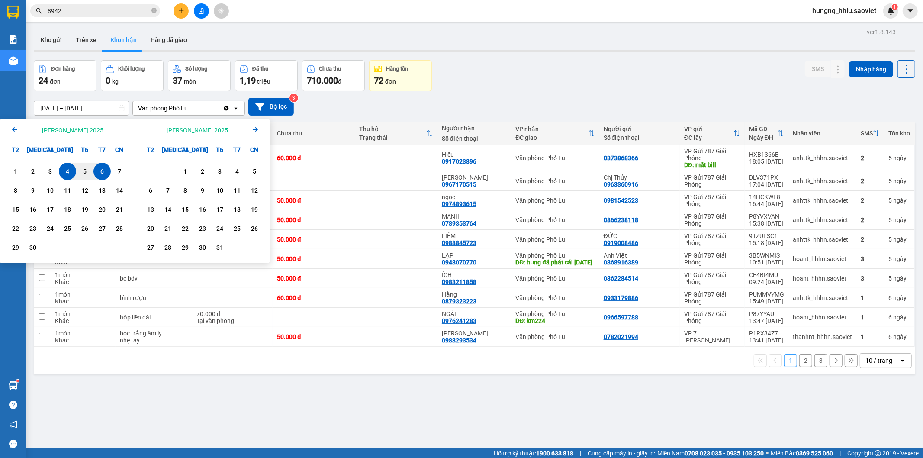
click at [102, 171] on div "6" at bounding box center [102, 171] width 12 height 10
click at [68, 191] on div "11" at bounding box center [67, 190] width 12 height 10
type input "[DATE] – [DATE]"
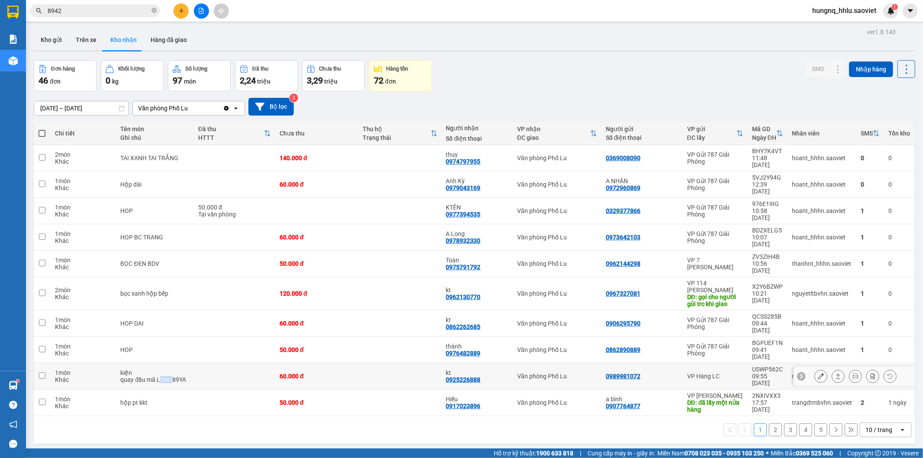
drag, startPoint x: 158, startPoint y: 325, endPoint x: 167, endPoint y: 328, distance: 9.9
click at [171, 376] on div "quay đầu mã L5M389YA" at bounding box center [155, 379] width 69 height 7
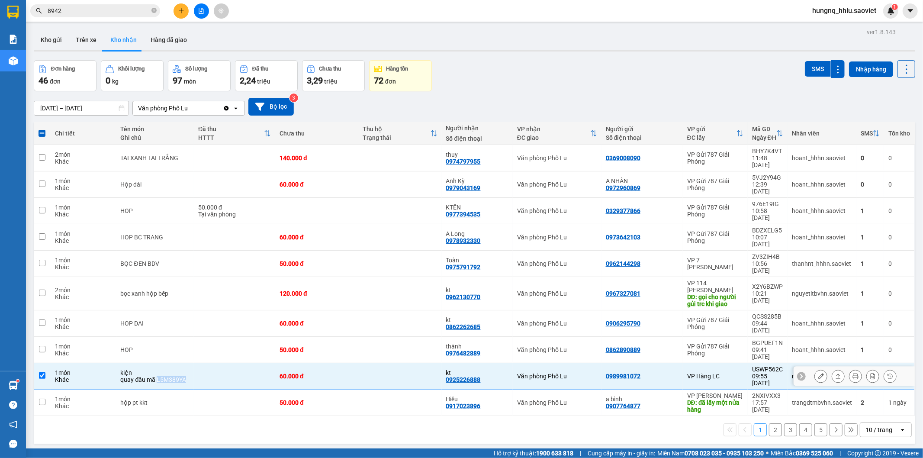
drag, startPoint x: 156, startPoint y: 328, endPoint x: 187, endPoint y: 326, distance: 31.6
click at [187, 376] on div "quay đầu mã L5M389YA" at bounding box center [155, 379] width 69 height 7
checkbox input "false"
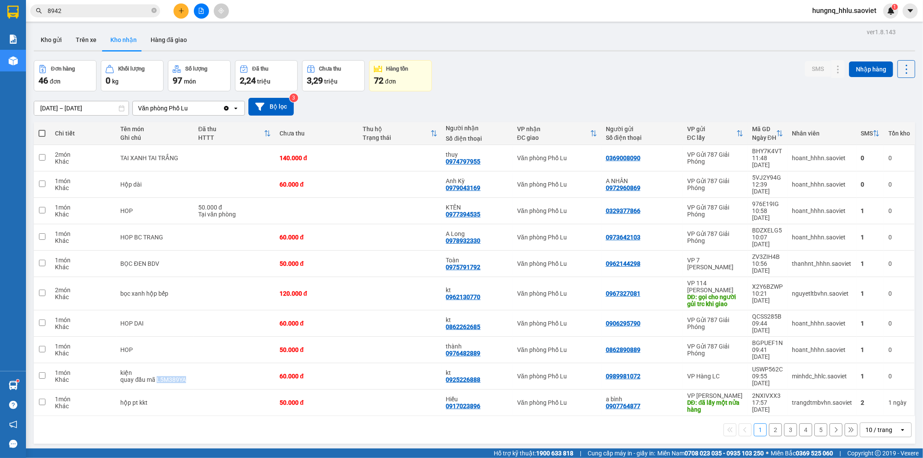
copy div "L5M389YA"
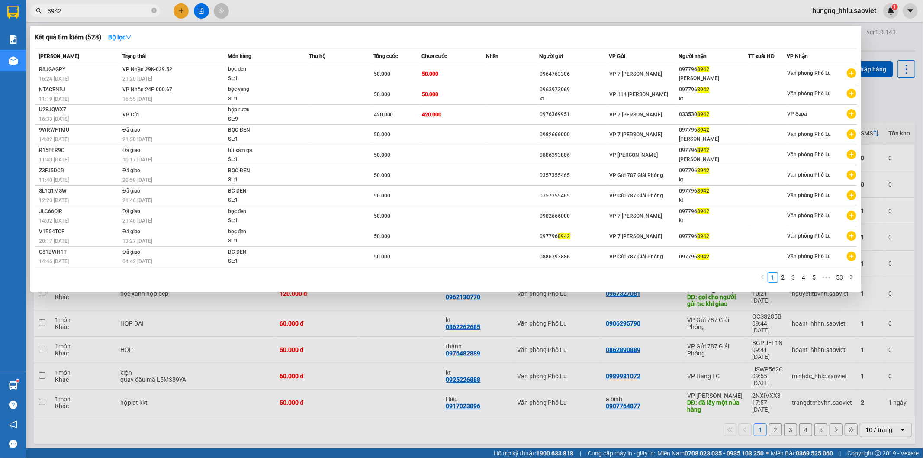
drag, startPoint x: 68, startPoint y: 11, endPoint x: 0, endPoint y: 13, distance: 68.0
click at [0, 10] on section "Kết quả [PERSON_NAME] ( 528 ) Bộ lọc Mã ĐH Trạng thái Món hàng Thu hộ Tổng [PER…" at bounding box center [461, 229] width 923 height 458
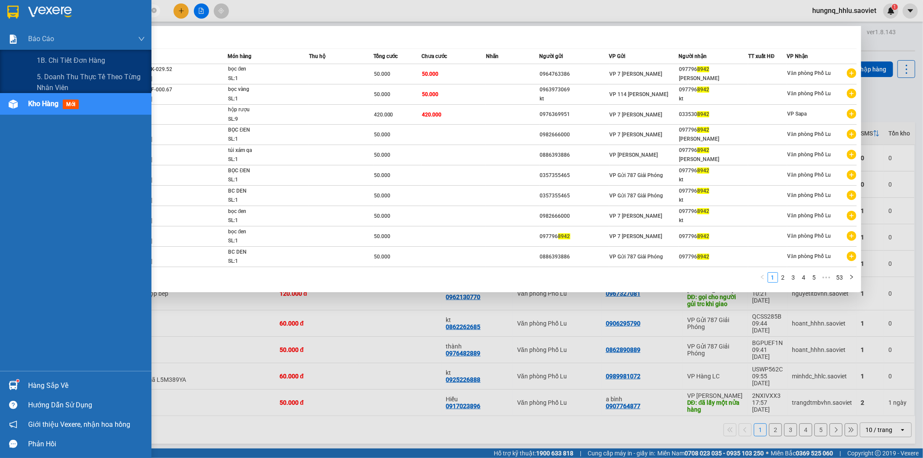
paste input "L5M389YA"
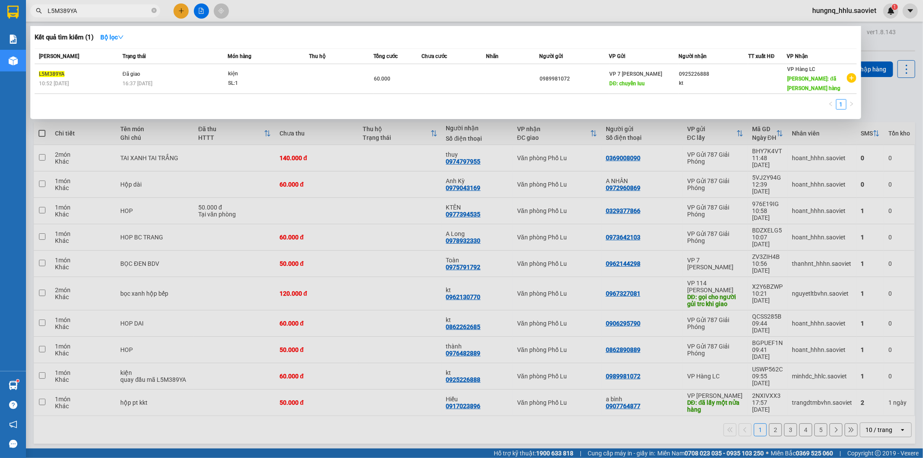
type input "L5M389YA"
click at [364, 380] on div at bounding box center [461, 229] width 923 height 458
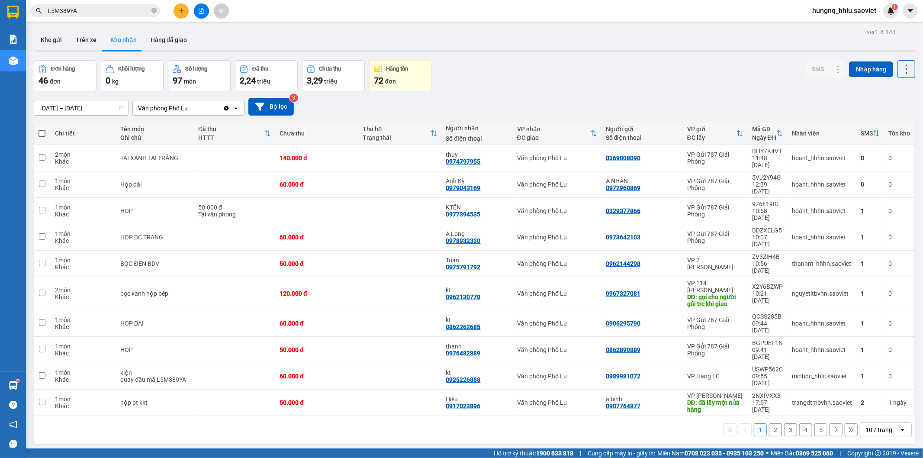
click at [771, 423] on button "2" at bounding box center [775, 429] width 13 height 13
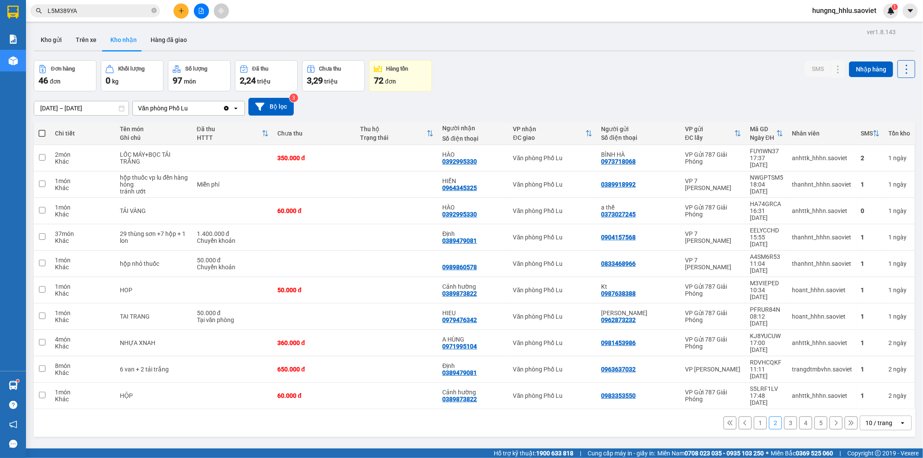
click at [755, 416] on button "1" at bounding box center [760, 422] width 13 height 13
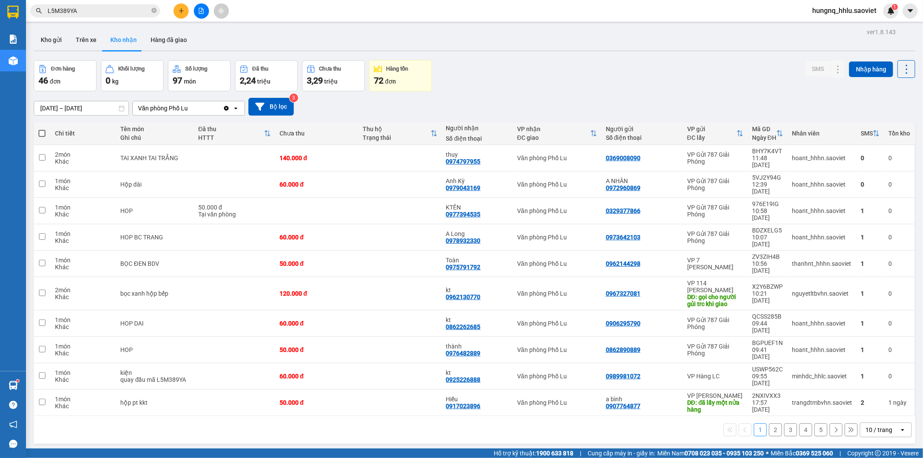
click at [80, 13] on input "L5M389YA" at bounding box center [99, 11] width 102 height 10
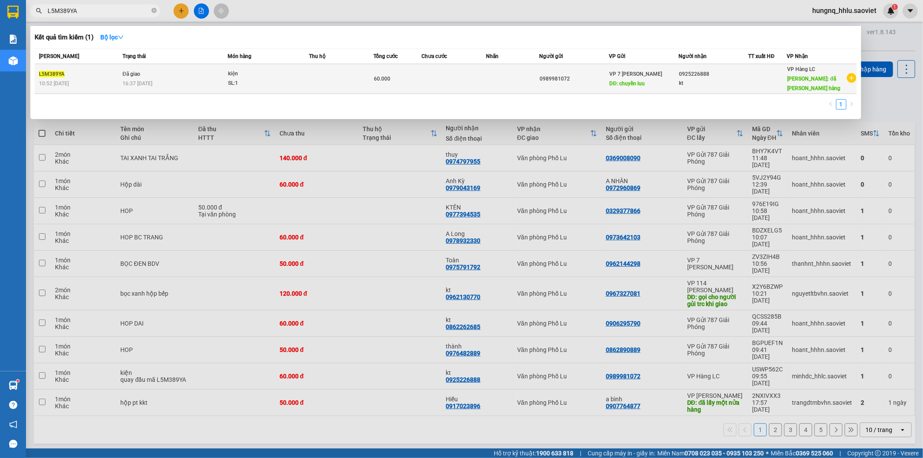
click at [69, 81] on span "10:52 [DATE]" at bounding box center [54, 84] width 30 height 6
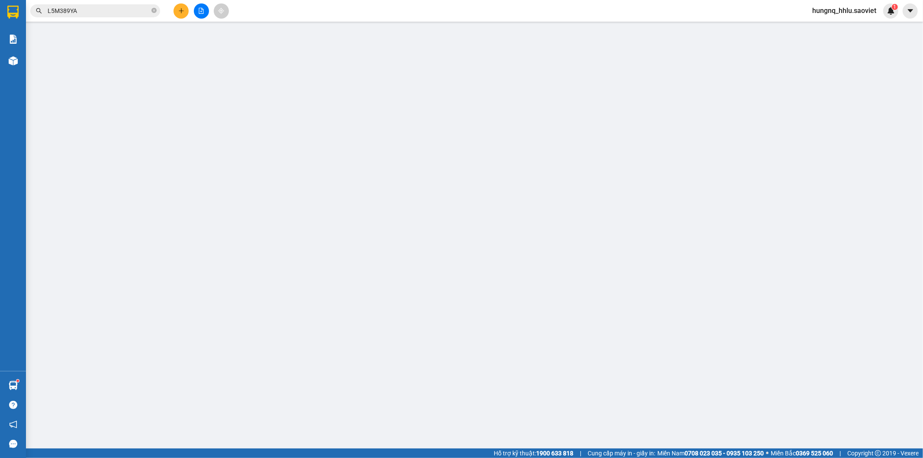
type input "0989981072"
type input "chuyển luu"
type input "0925226888"
type input "kt"
type input "đã nhận hàng"
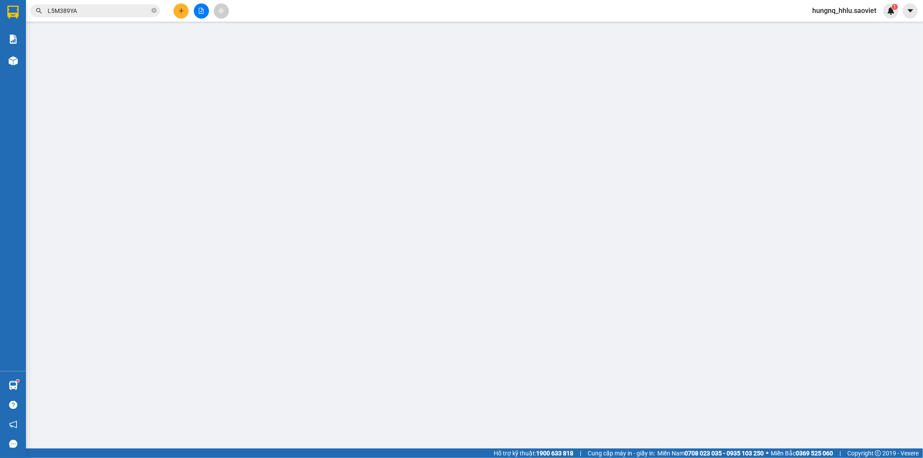
type input "60.000"
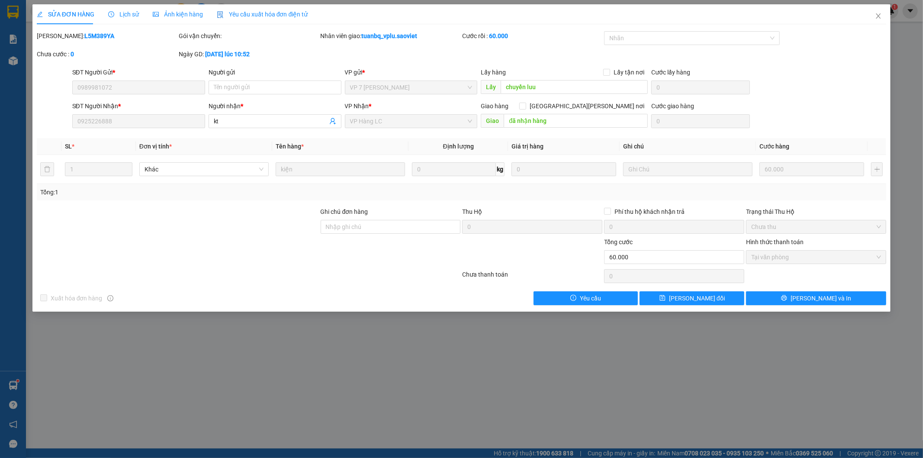
click at [120, 16] on span "Lịch sử" at bounding box center [123, 14] width 31 height 7
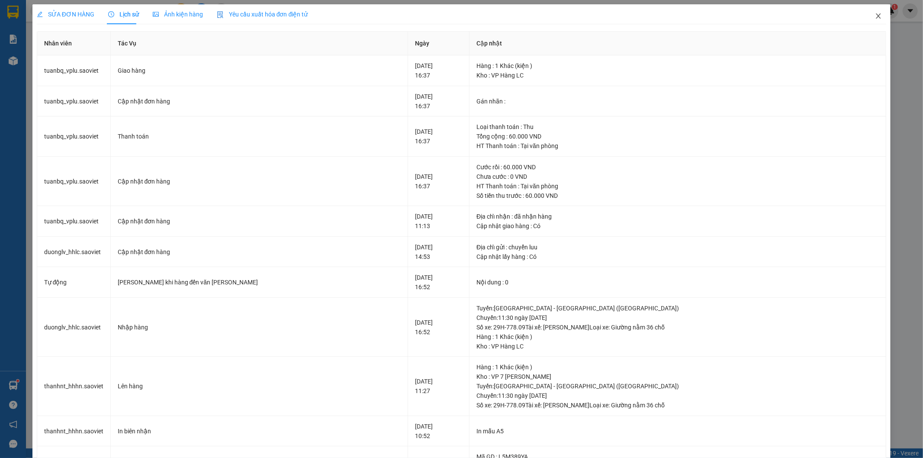
click at [875, 18] on icon "close" at bounding box center [878, 16] width 7 height 7
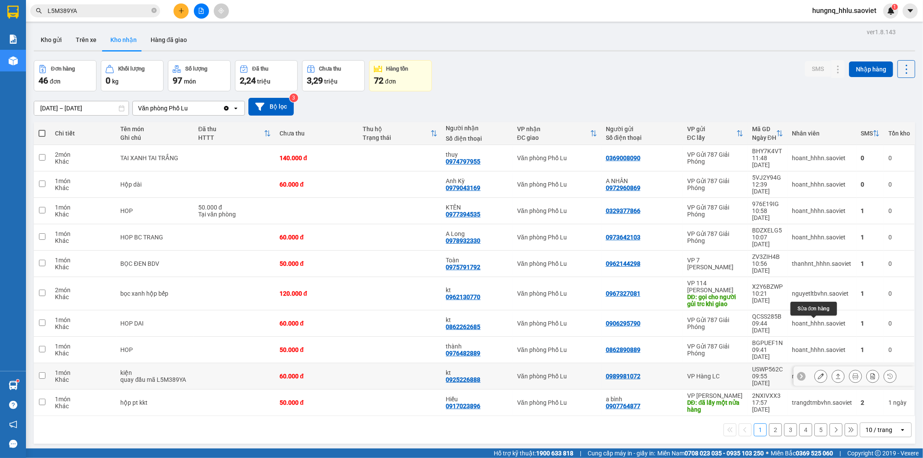
click at [818, 373] on icon at bounding box center [821, 376] width 6 height 6
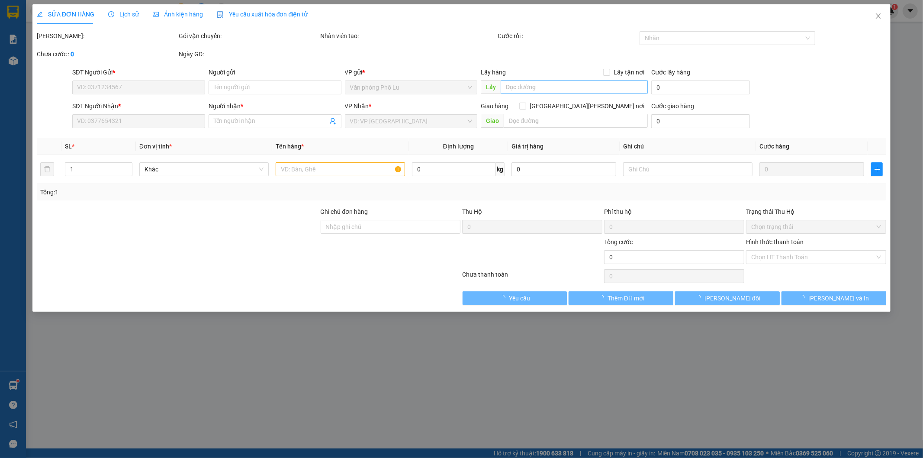
type input "0989981072"
type input "0925226888"
type input "kt"
type input "60.000"
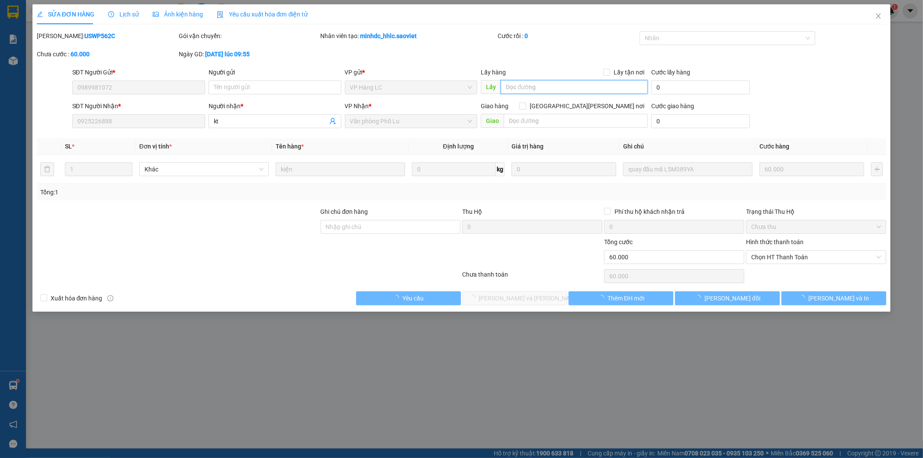
click at [519, 86] on input "text" at bounding box center [574, 87] width 147 height 14
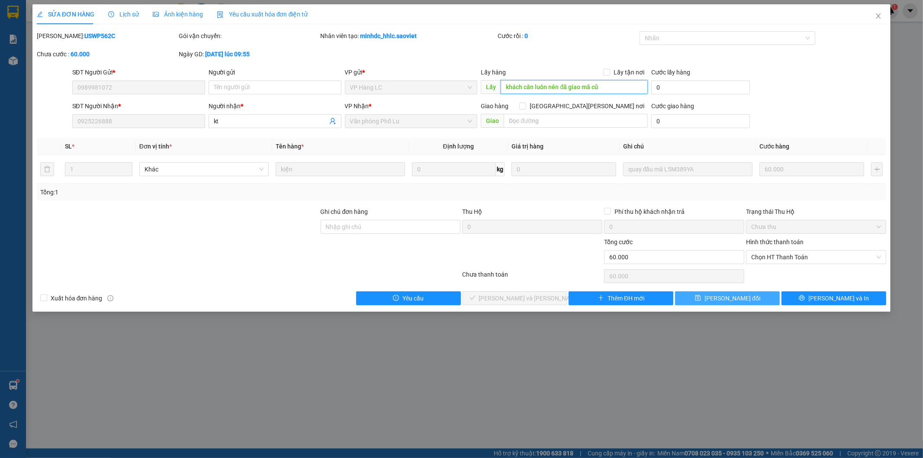
type input "khách cân luôn nên đã giao mã cũ"
click at [752, 297] on button "[PERSON_NAME] đổi" at bounding box center [727, 298] width 105 height 14
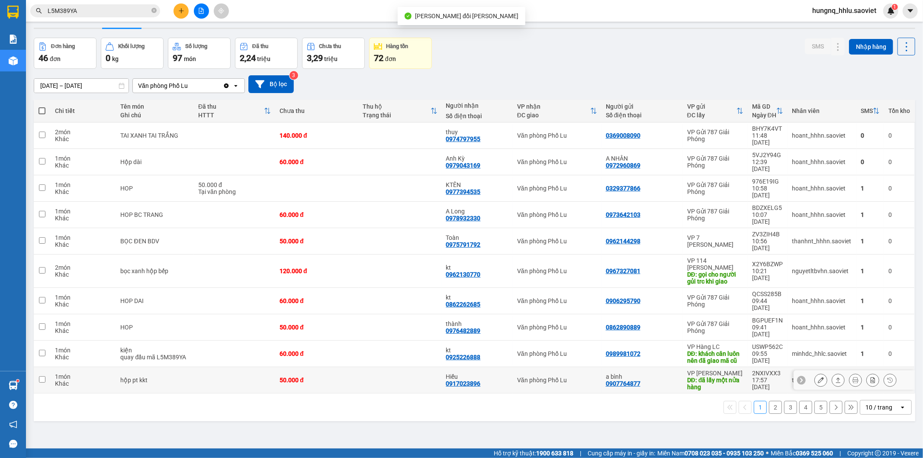
scroll to position [40, 0]
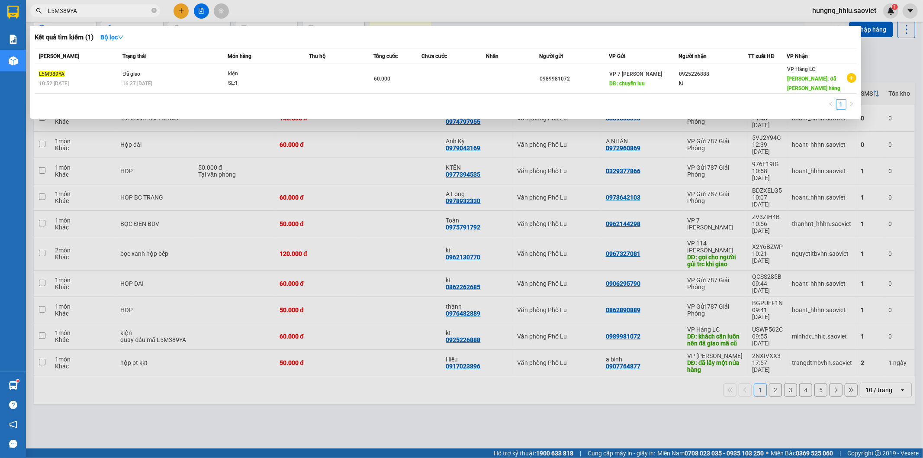
drag, startPoint x: 97, startPoint y: 13, endPoint x: 0, endPoint y: 42, distance: 101.1
click at [3, 29] on section "Kết quả [PERSON_NAME] ( 1 ) Bộ lọc Mã ĐH Trạng thái Món hàng Thu hộ Tổng [PERSO…" at bounding box center [461, 229] width 923 height 458
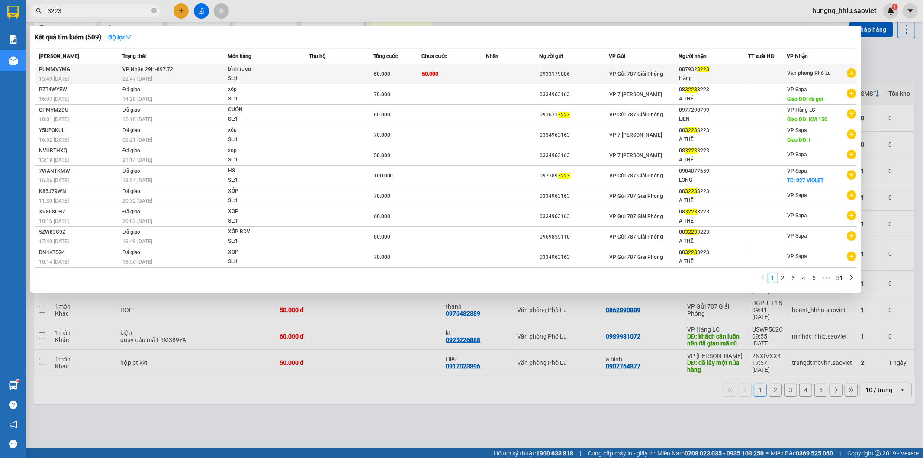
type input "3223"
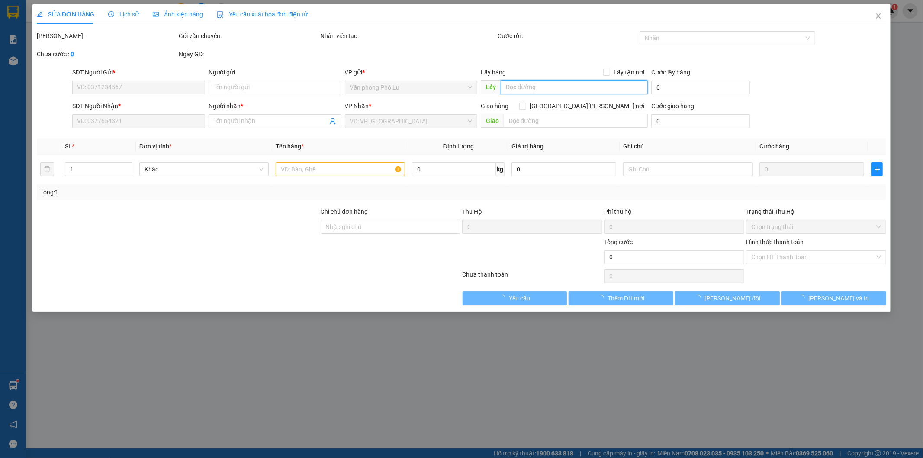
click at [520, 87] on input "text" at bounding box center [574, 87] width 147 height 14
type input "0933179886"
type input "0879323223"
type input "Hằng"
type input "60.000"
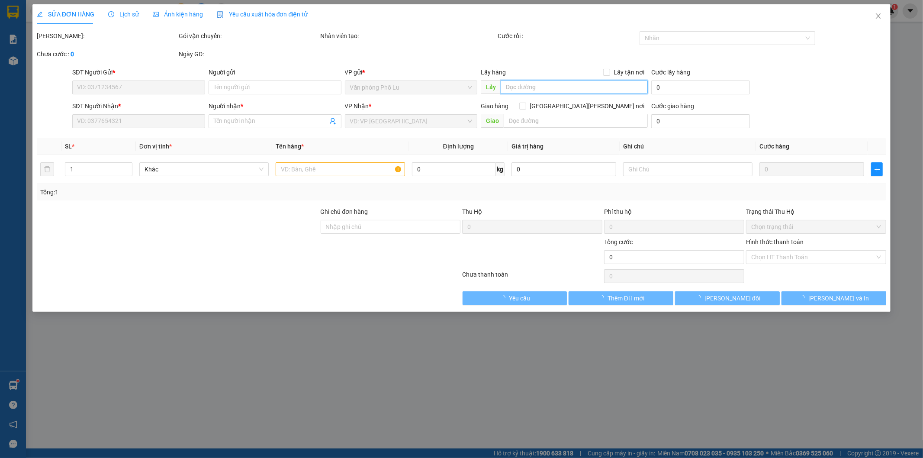
type input "60.000"
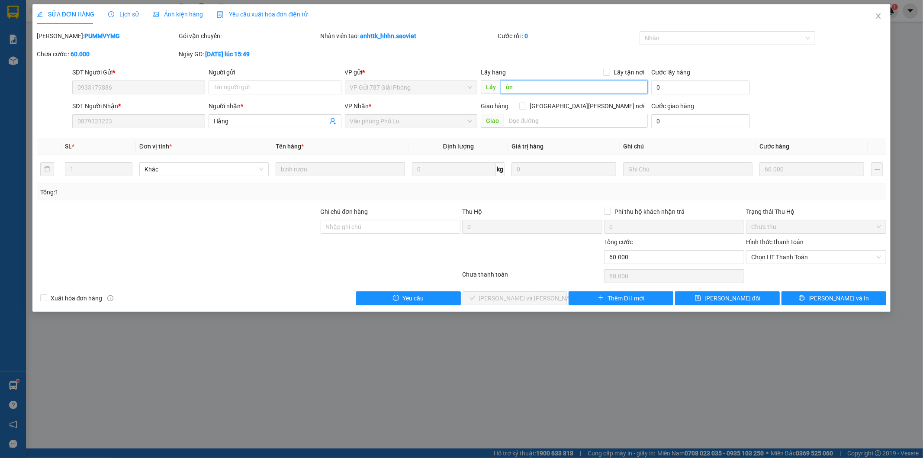
type input "ò"
drag, startPoint x: 559, startPoint y: 89, endPoint x: 404, endPoint y: 94, distance: 155.0
click at [414, 93] on div "SĐT Người Gửi * 0933179886 Người gửi Tên người gửi VP gửi * VP Gửi 787 Giải [PE…" at bounding box center [480, 83] width 818 height 30
type input "còn [DATE]"
click at [751, 301] on button "[PERSON_NAME] đổi" at bounding box center [727, 298] width 105 height 14
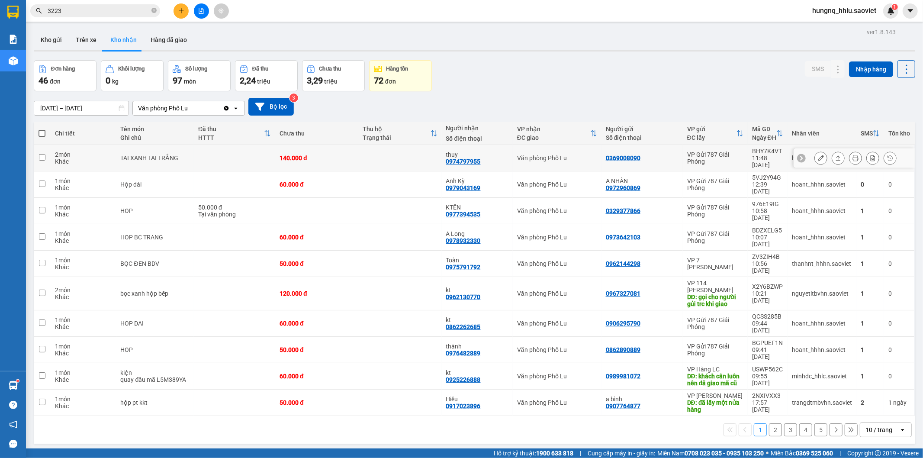
click at [818, 155] on icon at bounding box center [821, 158] width 6 height 6
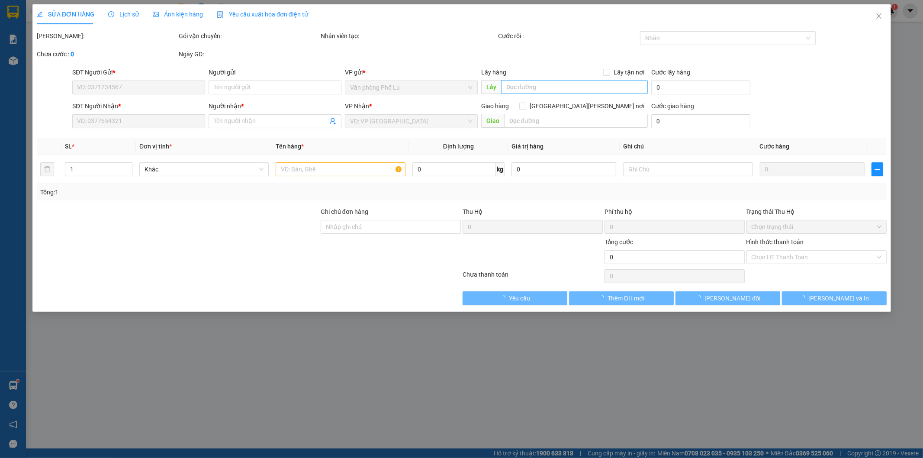
type input "0369008090"
type input "0974797955"
type input "thuy"
type input "140.000"
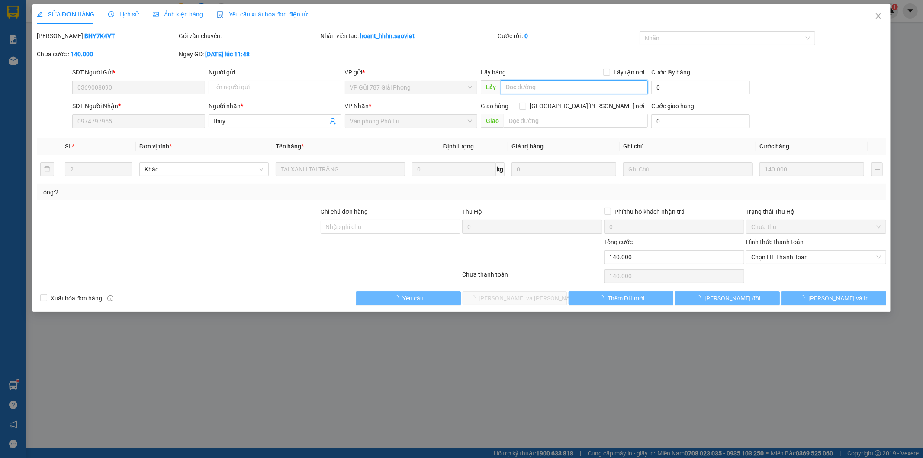
click at [512, 87] on input "text" at bounding box center [574, 87] width 147 height 14
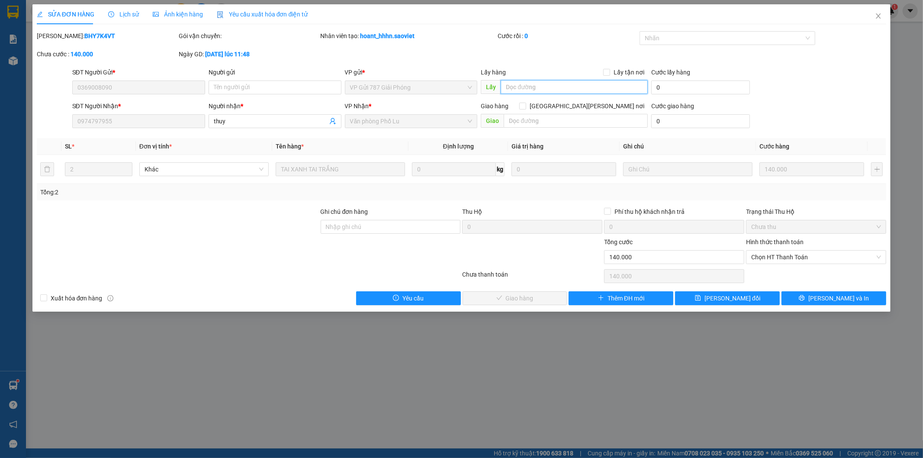
paste input "còn [DATE]"
type input "còn [DATE]"
click at [745, 297] on span "[PERSON_NAME] đổi" at bounding box center [733, 298] width 56 height 10
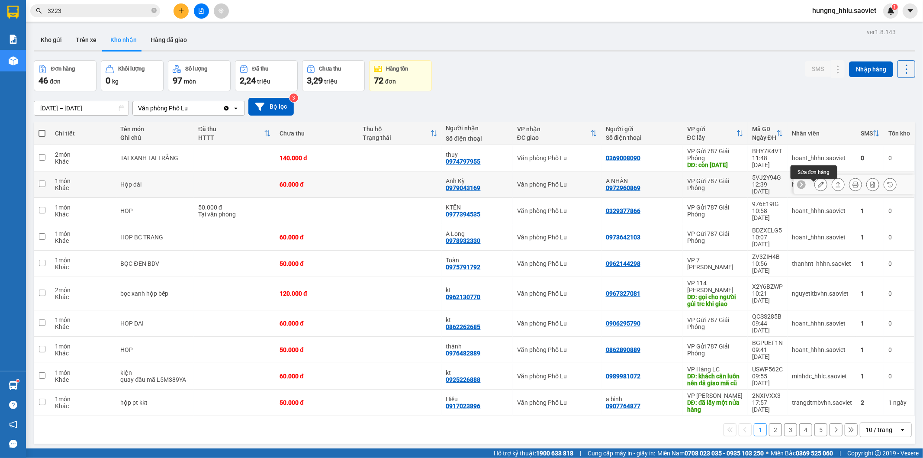
click at [818, 187] on icon at bounding box center [821, 184] width 6 height 6
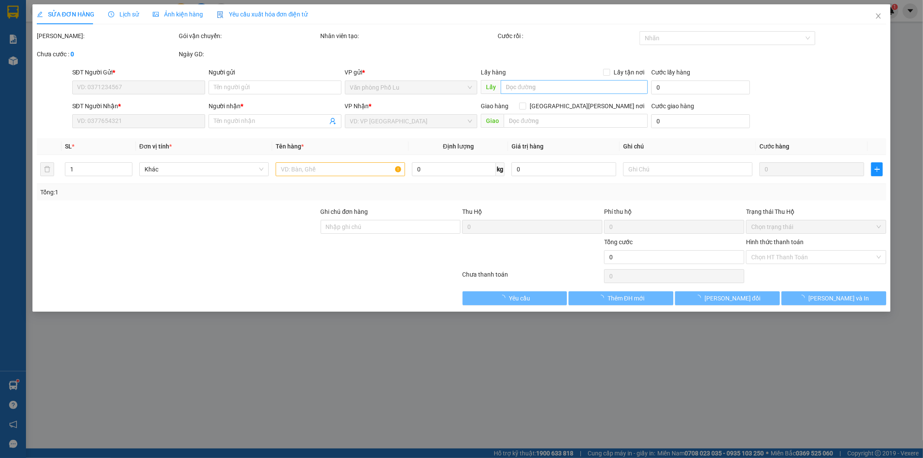
type input "0972960869"
type input "A NHÂN"
type input "0979043169"
type input "Anh Kỳ"
type input "60.000"
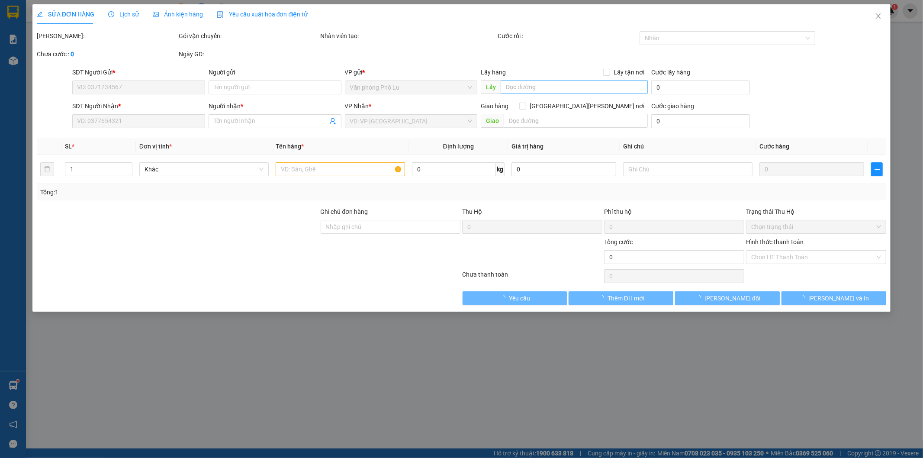
type input "60.000"
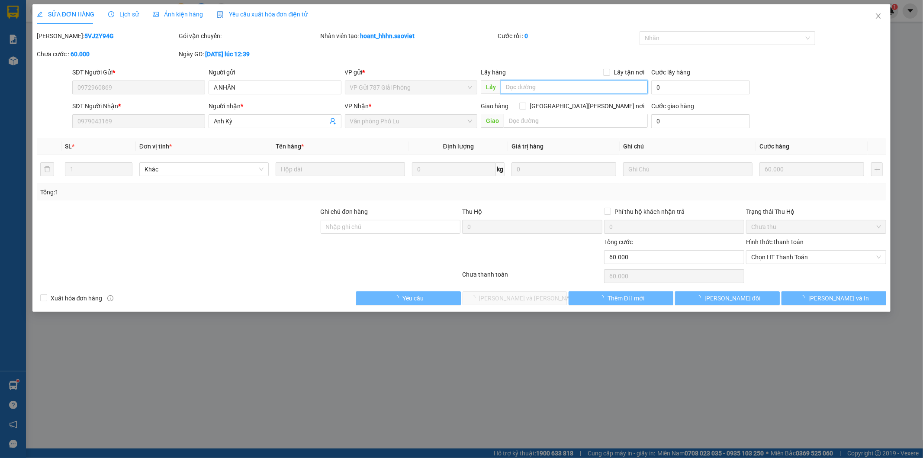
click at [518, 85] on input "text" at bounding box center [574, 87] width 147 height 14
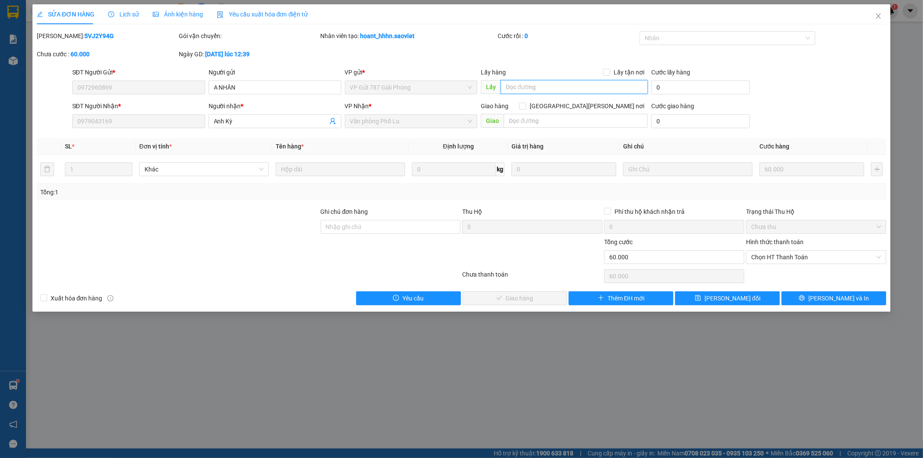
paste input "còn [DATE]"
type input "còn [DATE]"
click at [752, 296] on button "[PERSON_NAME] đổi" at bounding box center [727, 298] width 105 height 14
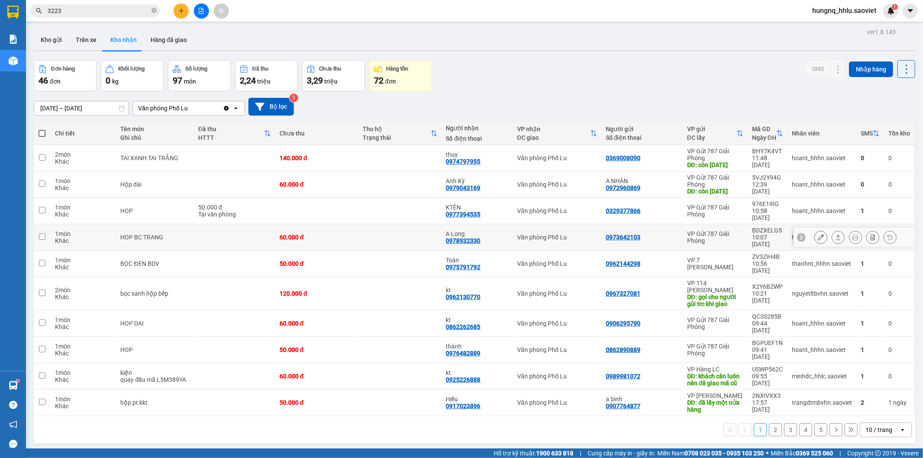
click at [818, 240] on icon at bounding box center [821, 237] width 6 height 6
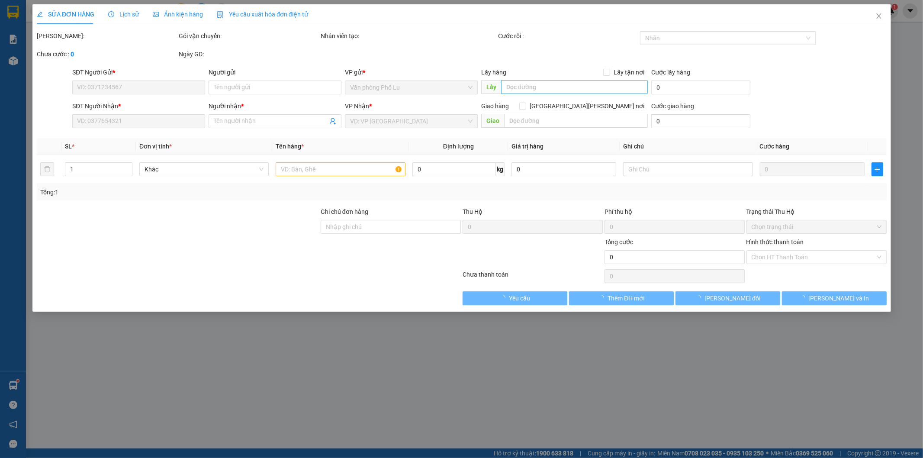
type input "0973642103"
type input "0978932330"
type input "A Long"
type input "60.000"
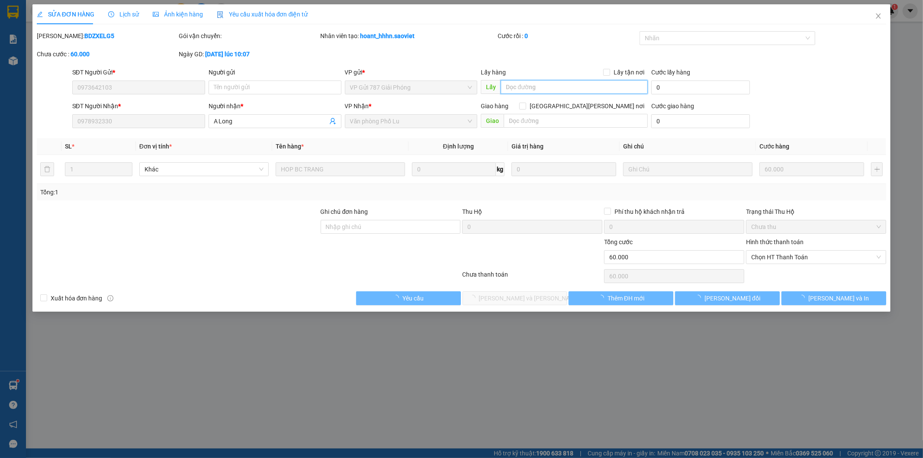
click at [525, 87] on input "text" at bounding box center [574, 87] width 147 height 14
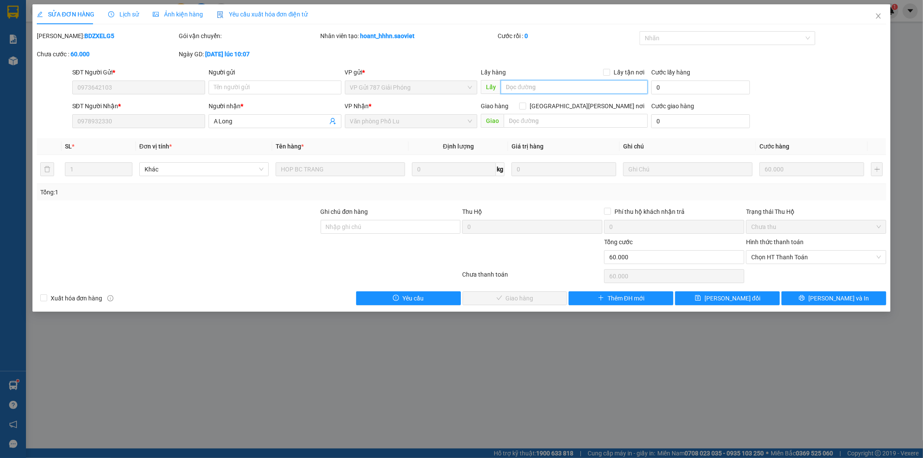
paste input "còn [DATE]"
type input "còn [DATE]"
click at [751, 297] on button "[PERSON_NAME] đổi" at bounding box center [727, 298] width 105 height 14
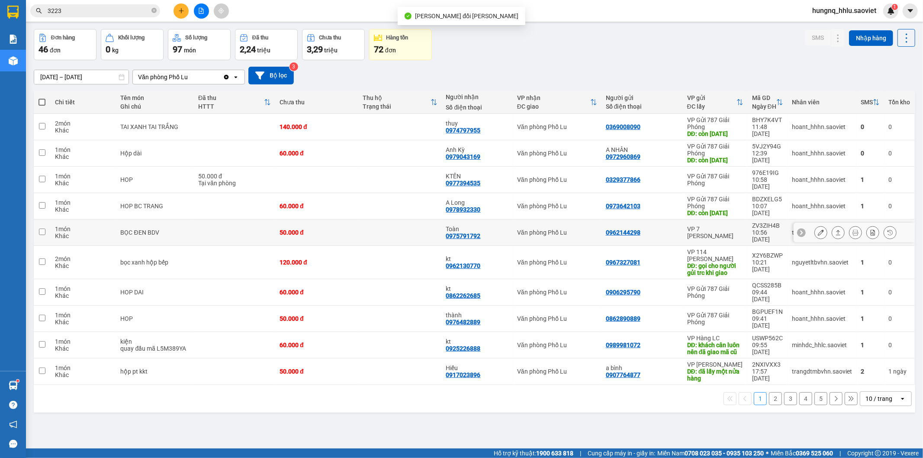
scroll to position [40, 0]
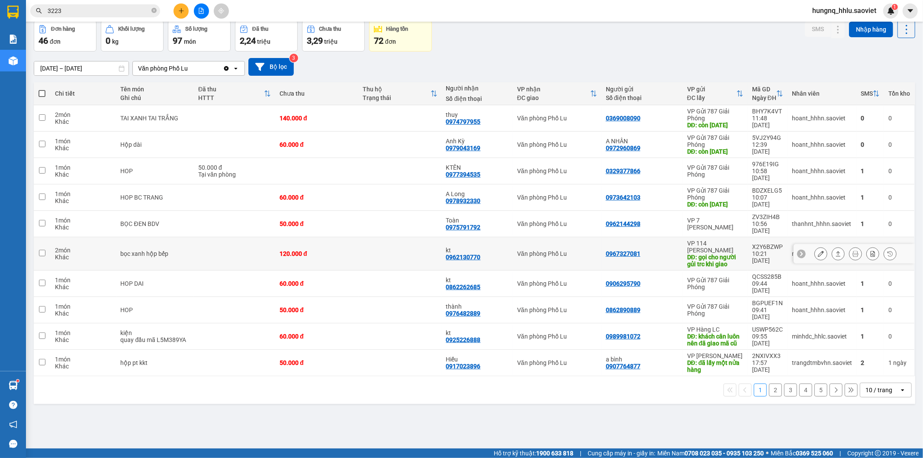
click at [818, 257] on icon at bounding box center [821, 254] width 6 height 6
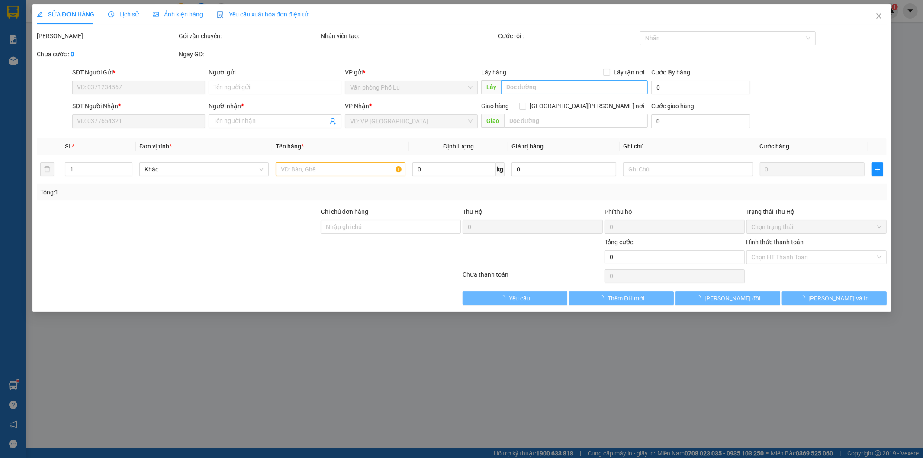
type input "0967327081"
type input "gọi cho người gủi trc khi giao"
type input "0962130770"
type input "kt"
type input "120.000"
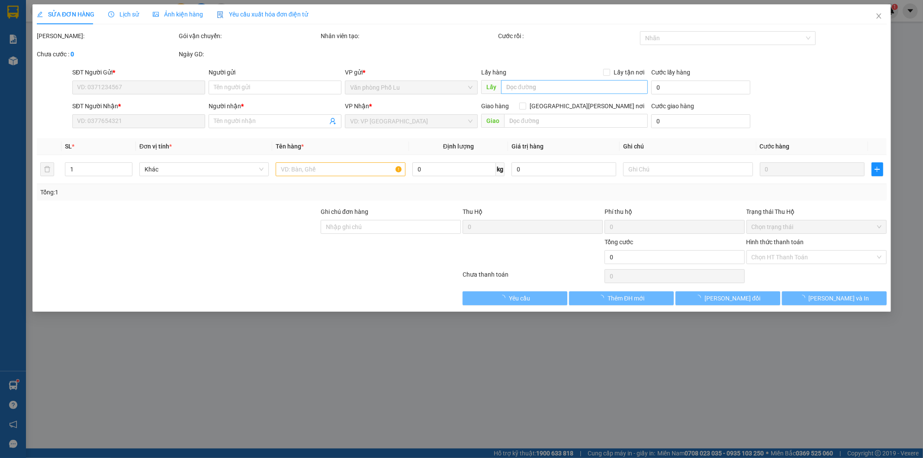
type input "120.000"
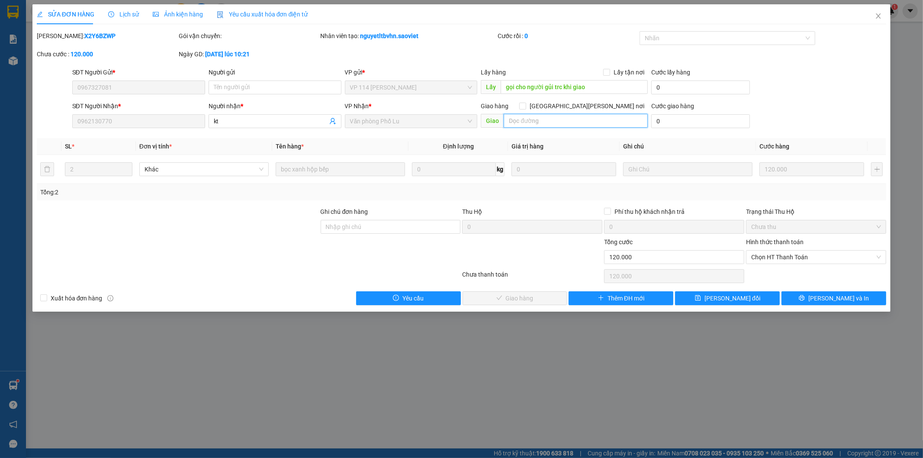
click at [516, 116] on input "text" at bounding box center [576, 121] width 144 height 14
paste input "còn [DATE]"
type input "còn [DATE]"
click at [749, 299] on button "[PERSON_NAME] đổi" at bounding box center [727, 298] width 105 height 14
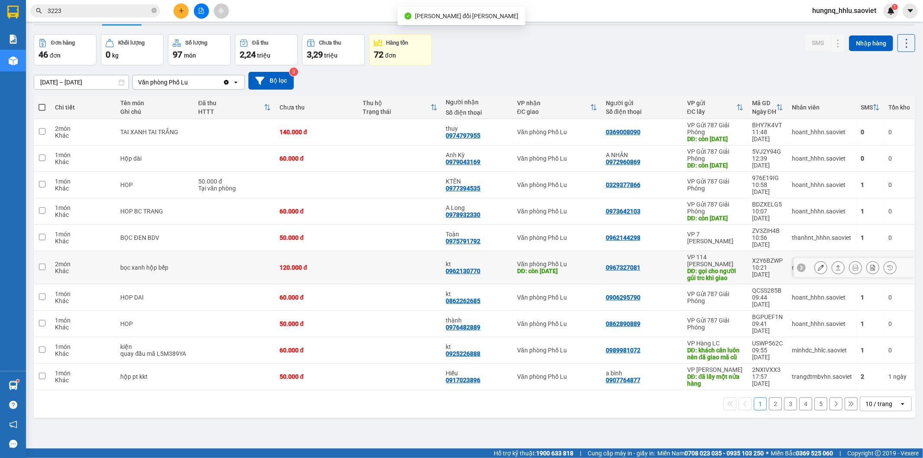
scroll to position [40, 0]
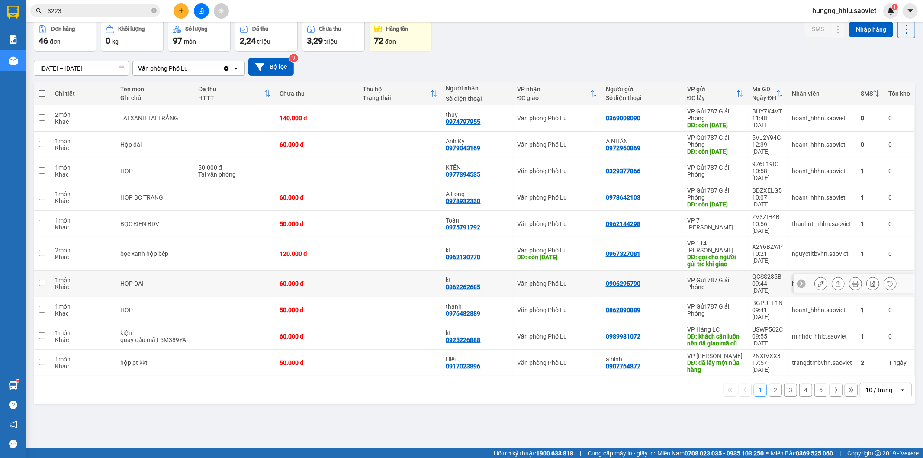
click at [818, 287] on icon at bounding box center [821, 283] width 6 height 6
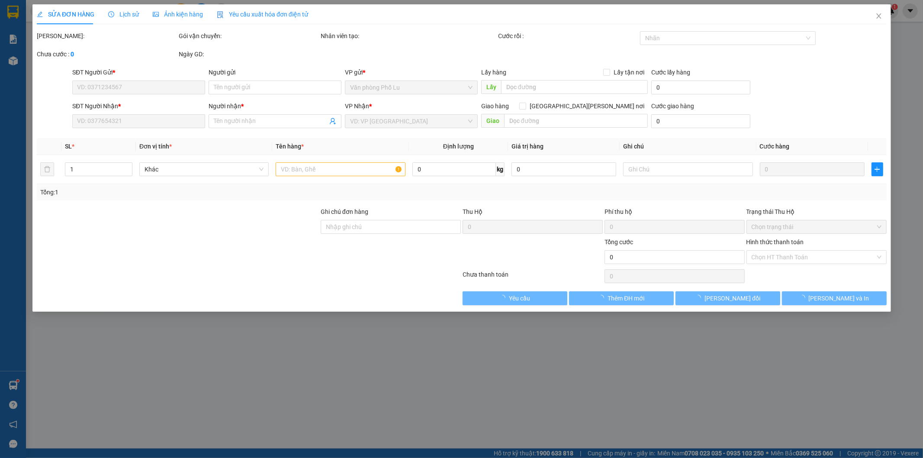
type input "0906295790"
type input "0862262685"
type input "kt"
type input "60.000"
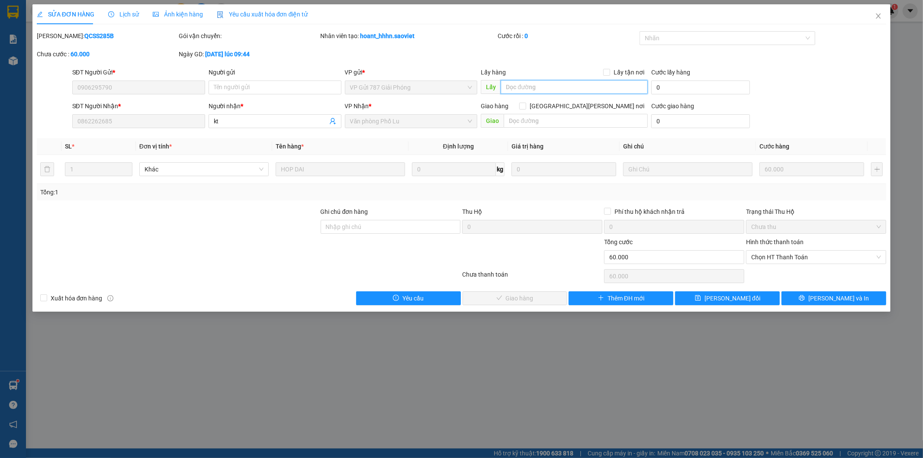
click at [513, 89] on input "text" at bounding box center [574, 87] width 147 height 14
paste input "còn [DATE]"
type input "còn [DATE]"
click at [757, 299] on button "[PERSON_NAME] đổi" at bounding box center [727, 298] width 105 height 14
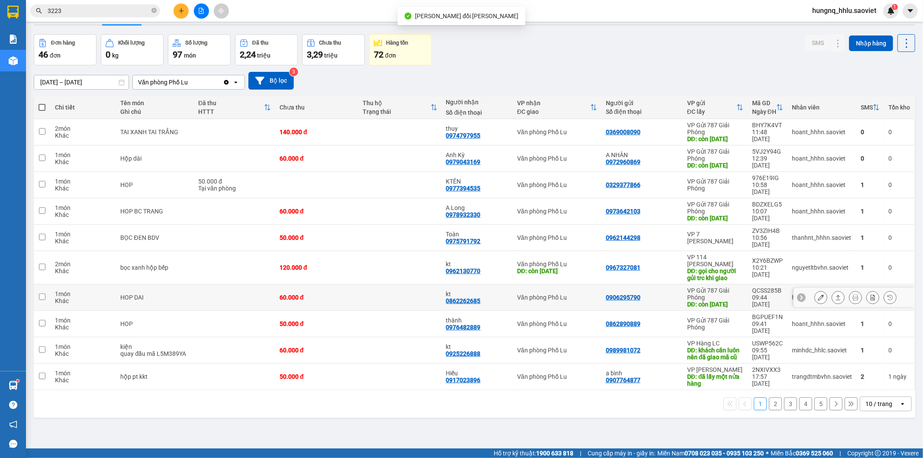
scroll to position [40, 0]
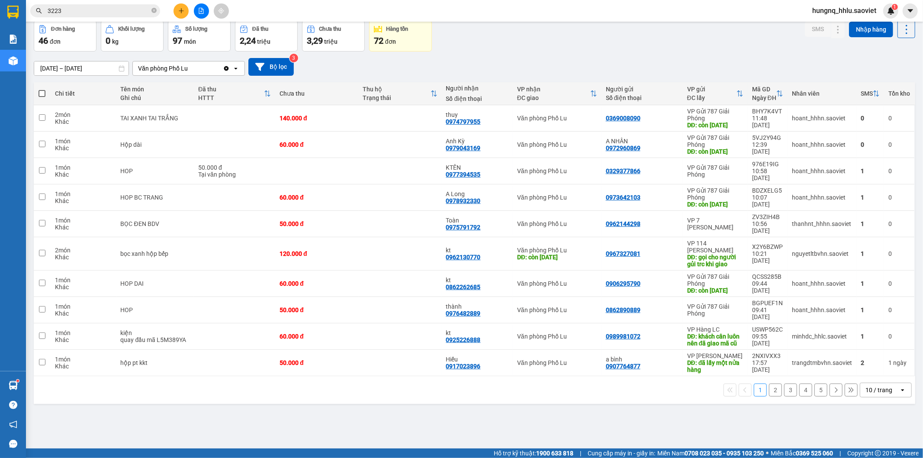
click at [773, 396] on button "2" at bounding box center [775, 389] width 13 height 13
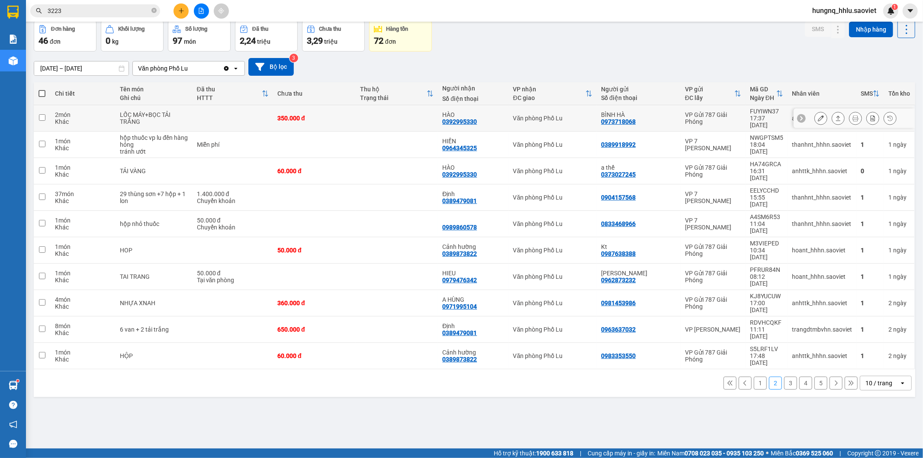
click at [815, 118] on button at bounding box center [821, 118] width 12 height 15
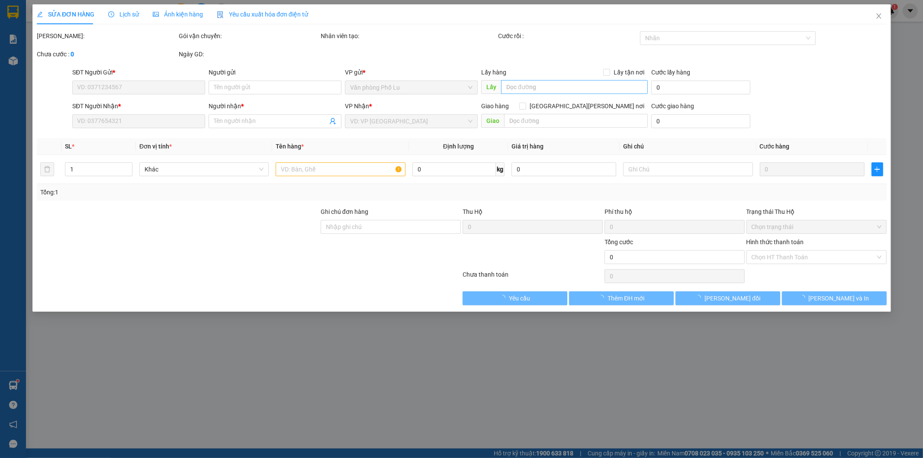
type input "0973718068"
type input "BÌNH HÀ"
type input "0392995330"
type input "HÀO"
type input "350.000"
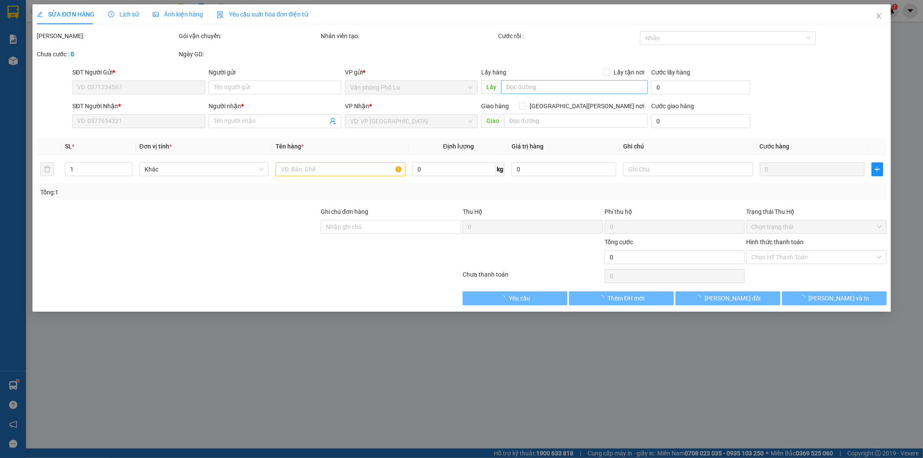
type input "350.000"
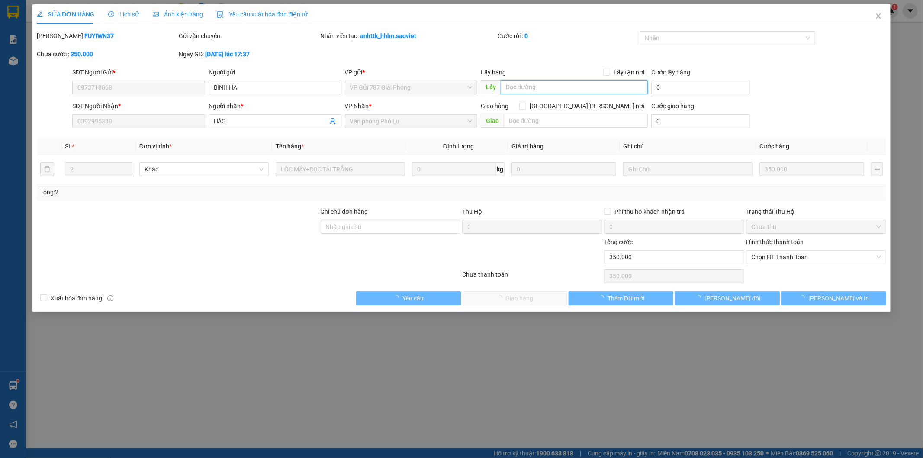
click at [512, 87] on input "text" at bounding box center [574, 87] width 147 height 14
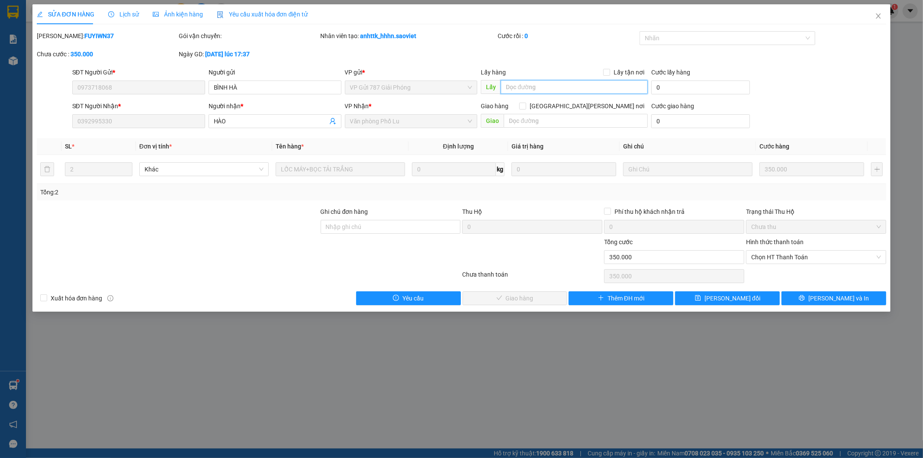
paste input "còn [DATE]"
type input "còn [DATE]"
click at [752, 297] on button "[PERSON_NAME] đổi" at bounding box center [727, 298] width 105 height 14
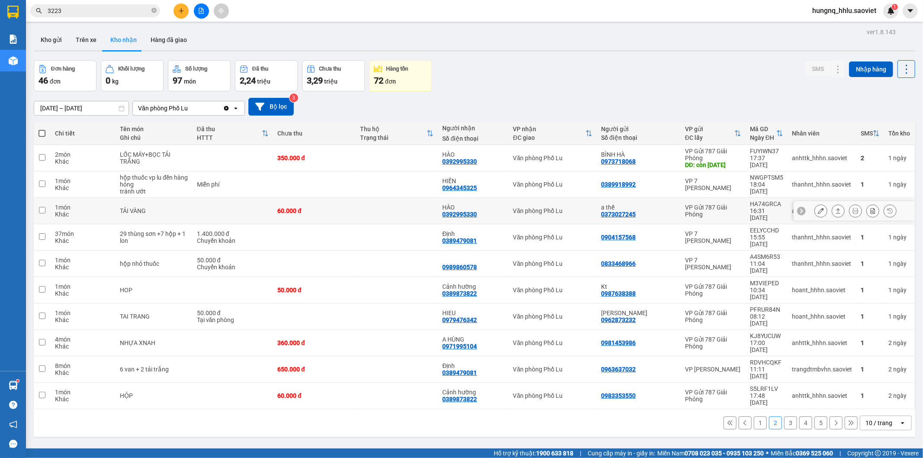
click at [818, 214] on icon at bounding box center [821, 211] width 6 height 6
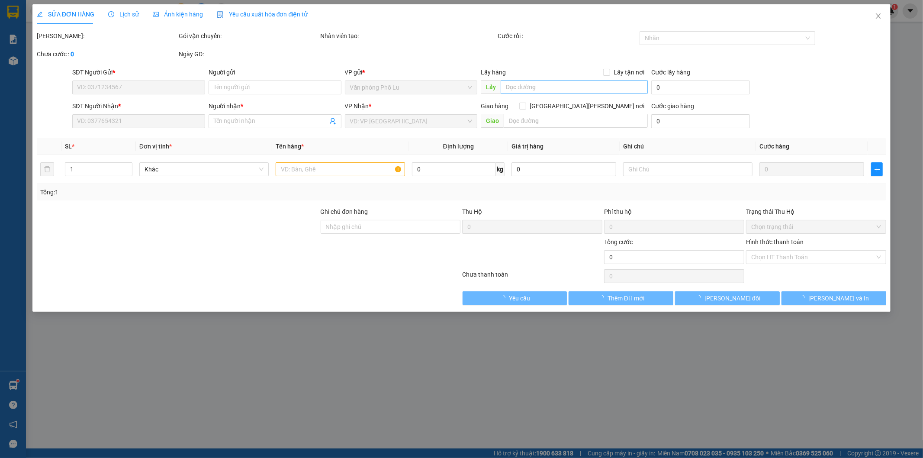
type input "0373027245"
type input "a thế"
type input "0392995330"
type input "HÀO"
type input "60.000"
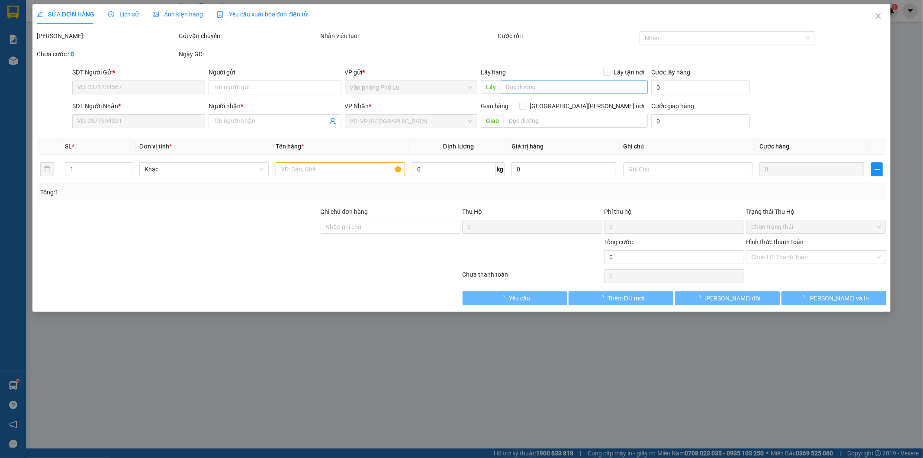
type input "60.000"
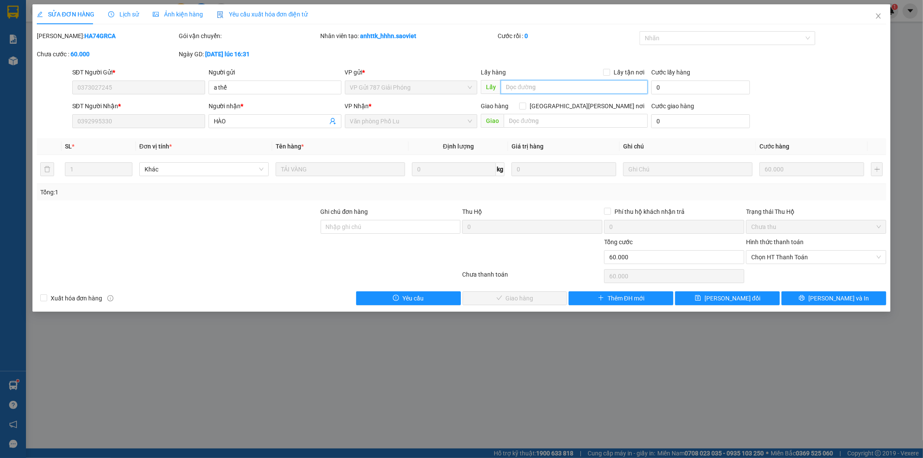
click at [525, 89] on input "text" at bounding box center [574, 87] width 147 height 14
paste input "còn [DATE]"
type input "còn [DATE]"
click at [744, 298] on span "[PERSON_NAME] đổi" at bounding box center [733, 298] width 56 height 10
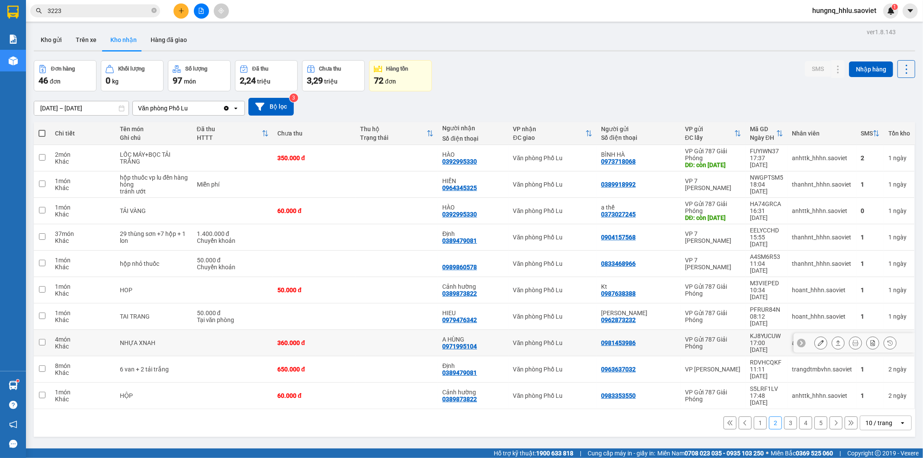
click at [818, 340] on icon at bounding box center [821, 343] width 6 height 6
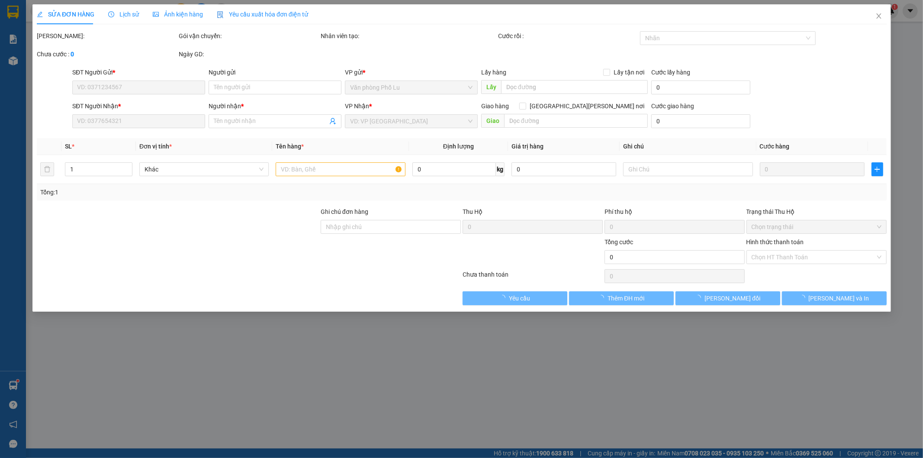
type input "0981453986"
type input "0971995104"
type input "A HÙNG"
type input "360.000"
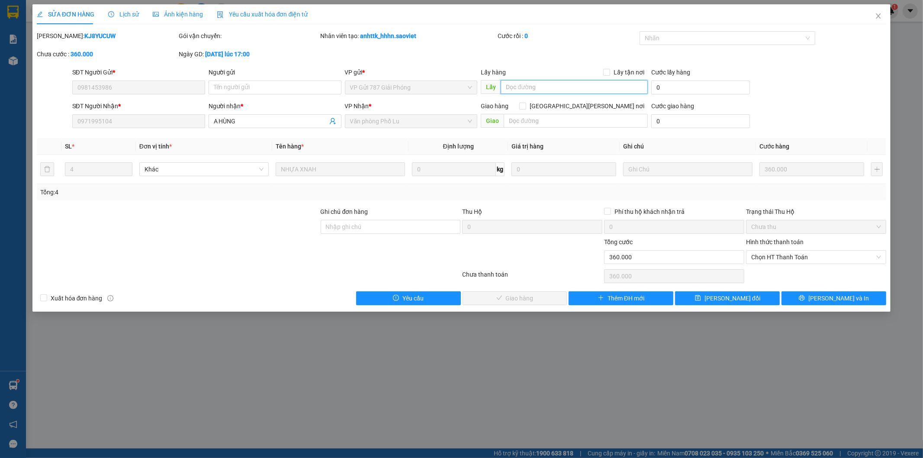
drag, startPoint x: 514, startPoint y: 87, endPoint x: 516, endPoint y: 92, distance: 4.7
click at [515, 87] on input "text" at bounding box center [574, 87] width 147 height 14
paste input "còn [DATE]"
type input "còn [DATE]"
click at [749, 297] on span "[PERSON_NAME] đổi" at bounding box center [733, 298] width 56 height 10
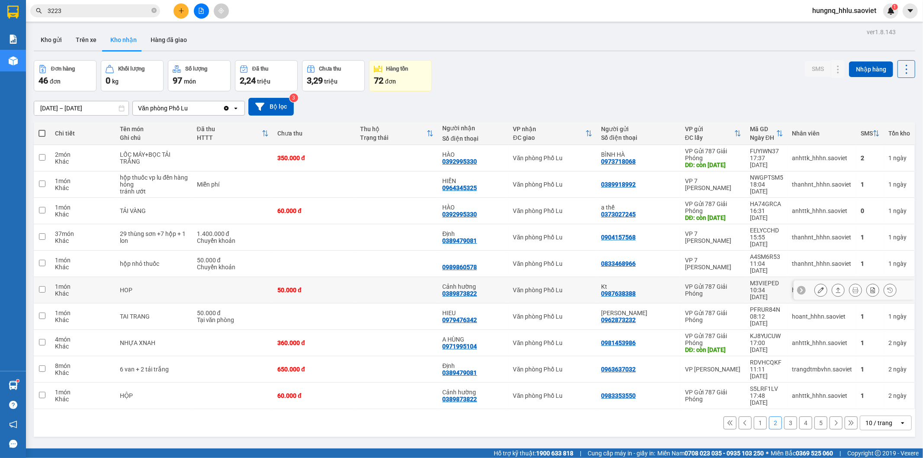
click at [817, 288] on button at bounding box center [821, 290] width 12 height 15
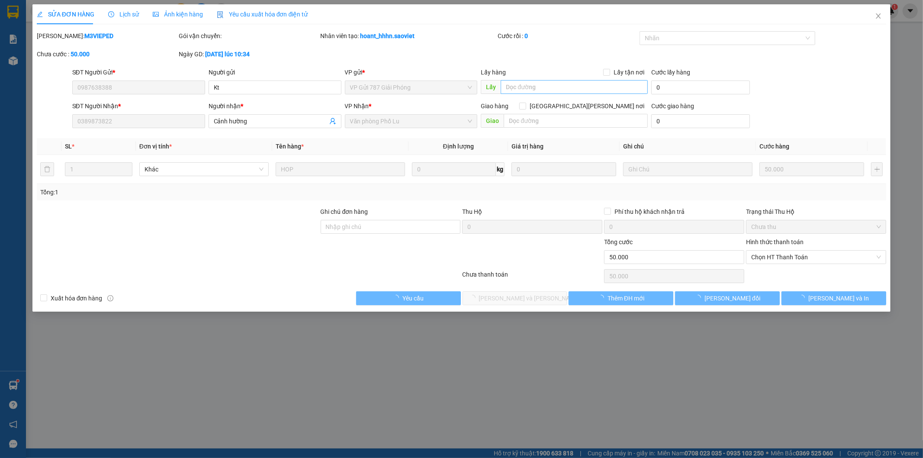
type input "0987638388"
type input "Kt"
type input "0389873822"
type input "Cảnh hường"
type input "50.000"
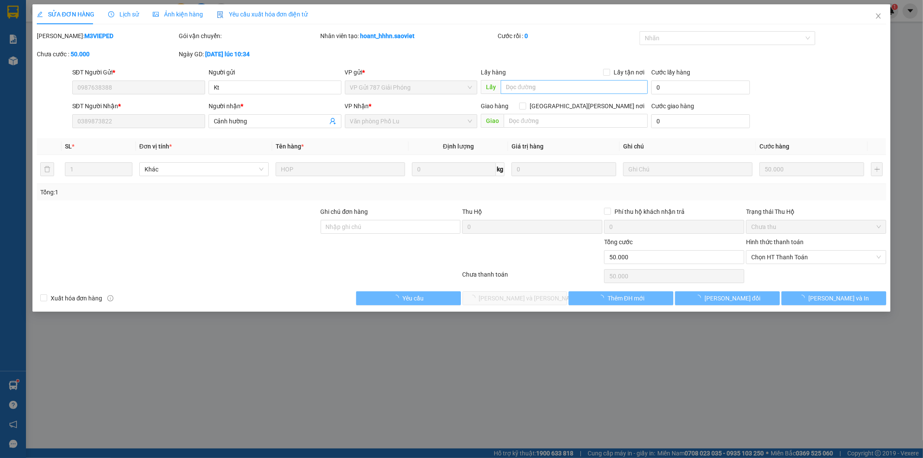
type input "50.000"
click at [525, 87] on input "text" at bounding box center [574, 87] width 147 height 14
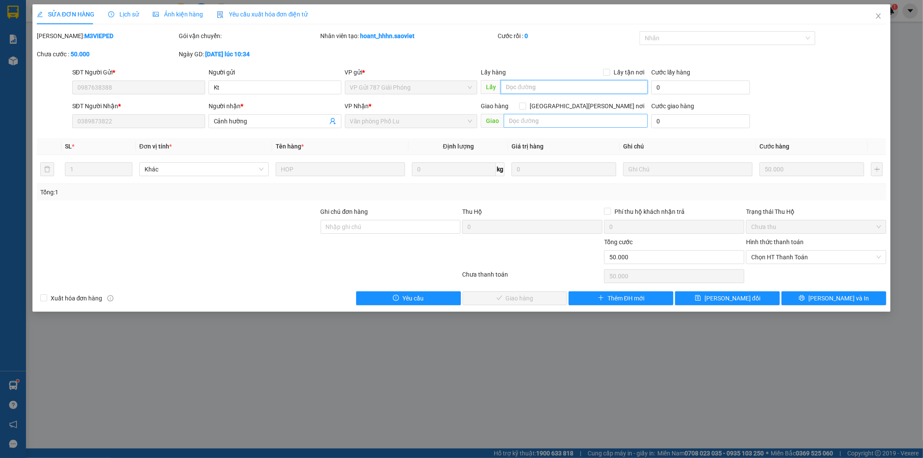
paste input "còn [DATE]"
type input "còn [DATE]"
click at [746, 299] on span "[PERSON_NAME] đổi" at bounding box center [733, 298] width 56 height 10
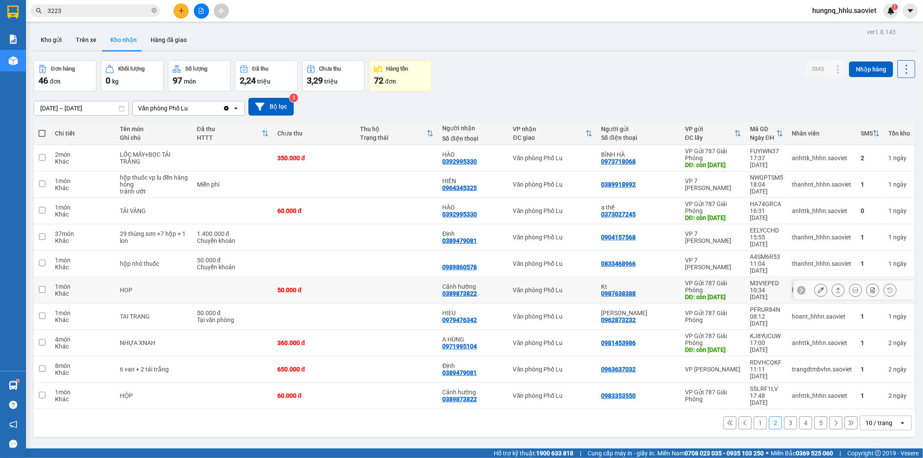
click at [818, 293] on icon at bounding box center [821, 290] width 6 height 6
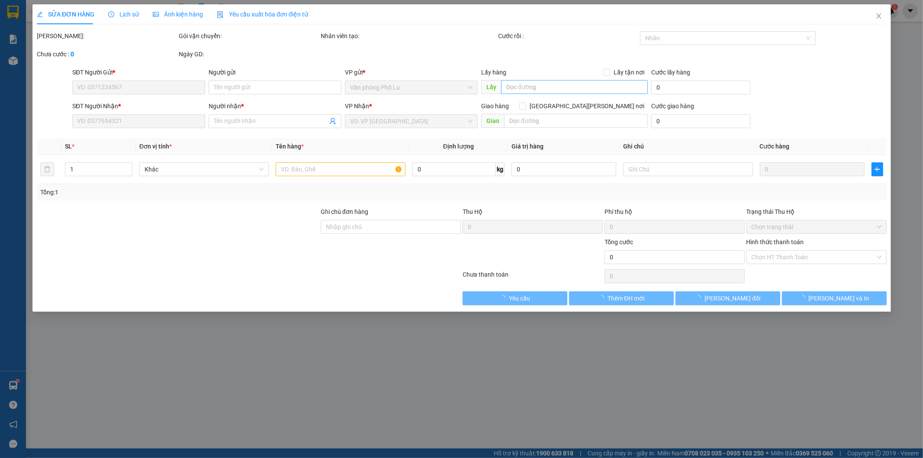
type input "0987638388"
type input "Kt"
type input "còn [DATE]"
type input "0389873822"
type input "Cảnh hường"
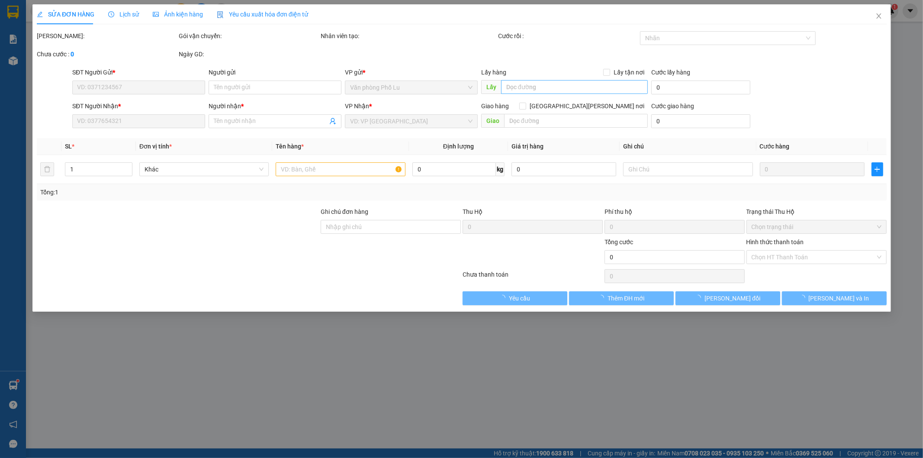
type input "50.000"
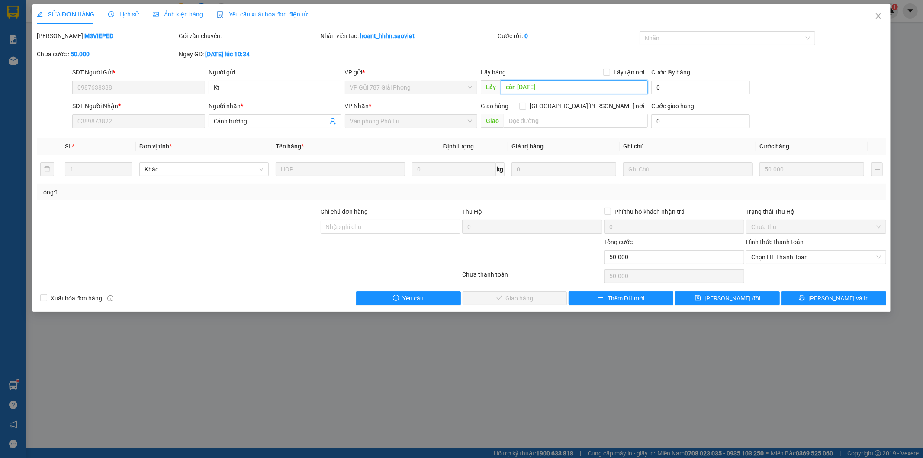
click at [556, 87] on input "còn [DATE]" at bounding box center [574, 87] width 147 height 14
click at [751, 299] on button "[PERSON_NAME] đổi" at bounding box center [727, 298] width 105 height 14
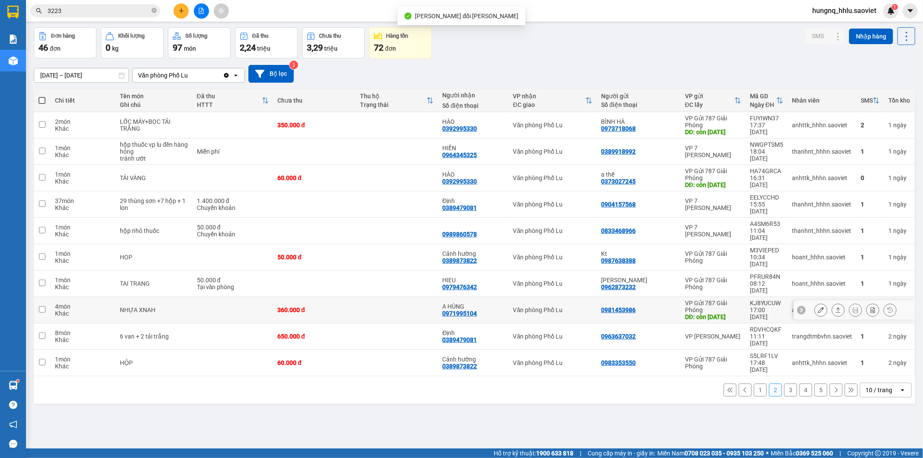
scroll to position [40, 0]
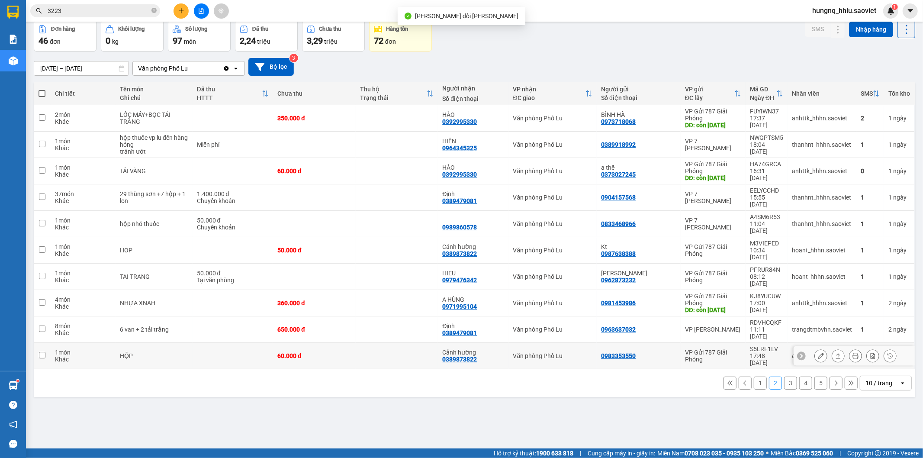
click at [815, 348] on button at bounding box center [821, 355] width 12 height 15
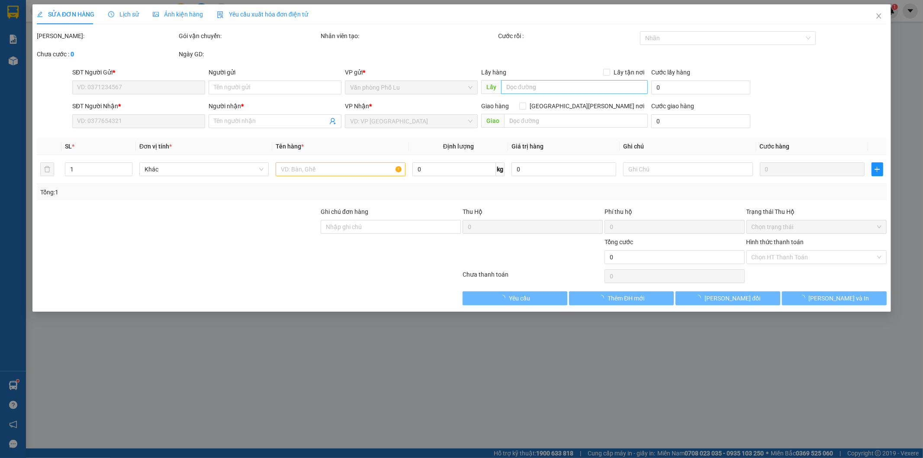
type input "0983353550"
type input "0389873822"
type input "Cảnh hường"
type input "60.000"
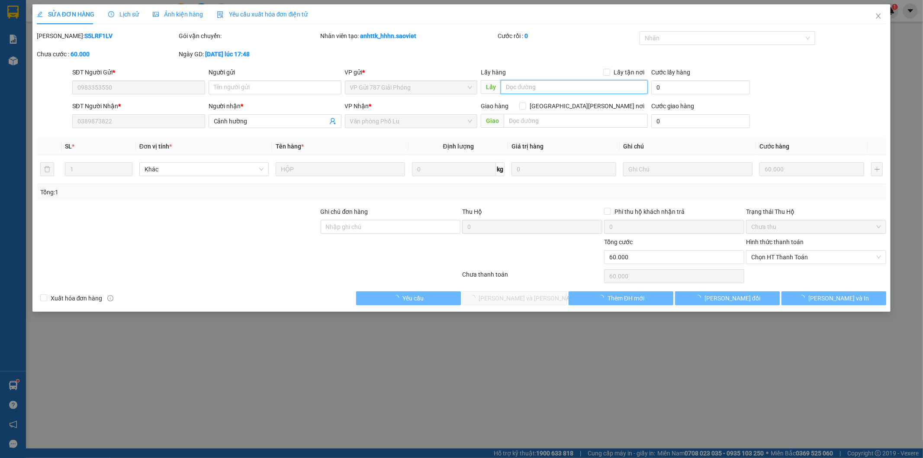
click at [522, 89] on input "text" at bounding box center [574, 87] width 147 height 14
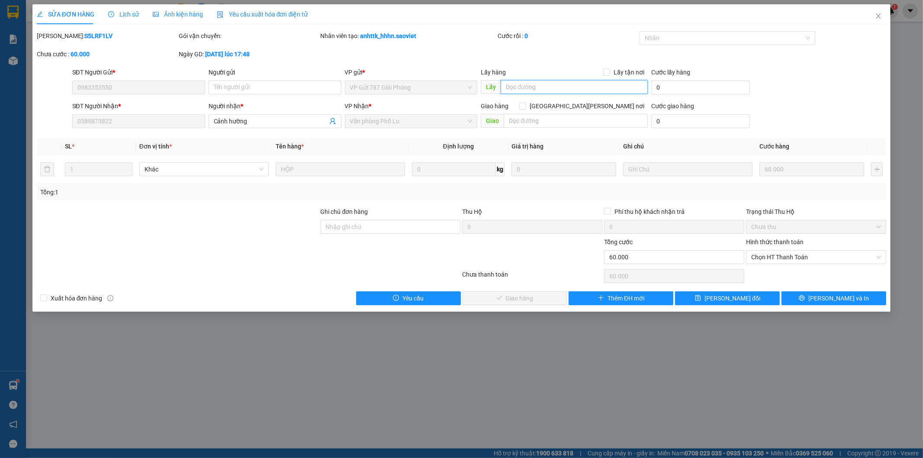
paste input "còn [DATE]"
type input "còn [DATE]"
click at [749, 300] on button "[PERSON_NAME] đổi" at bounding box center [727, 298] width 105 height 14
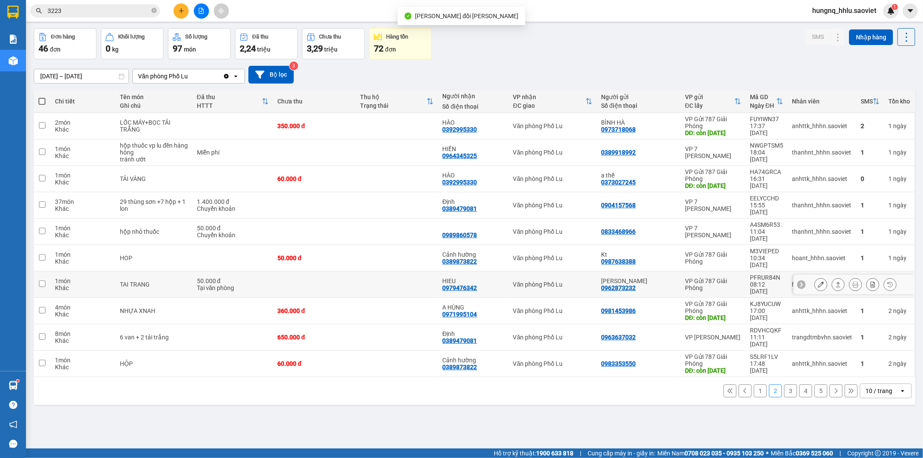
scroll to position [40, 0]
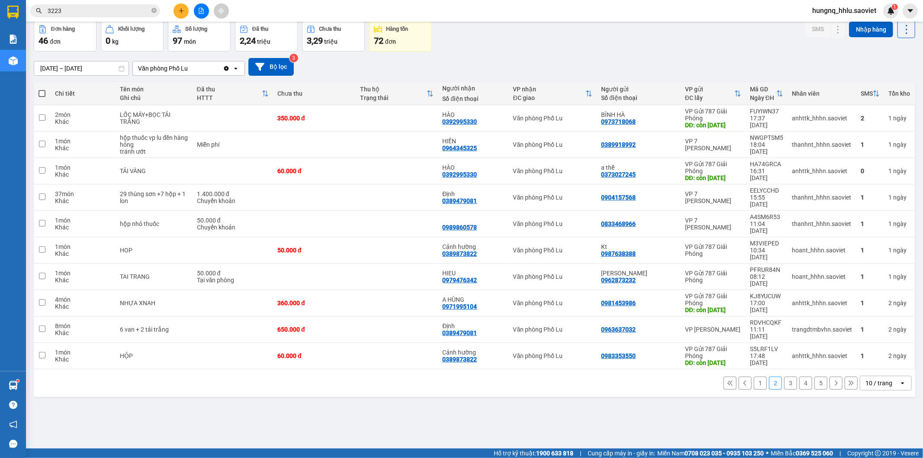
click at [786, 379] on button "3" at bounding box center [790, 383] width 13 height 13
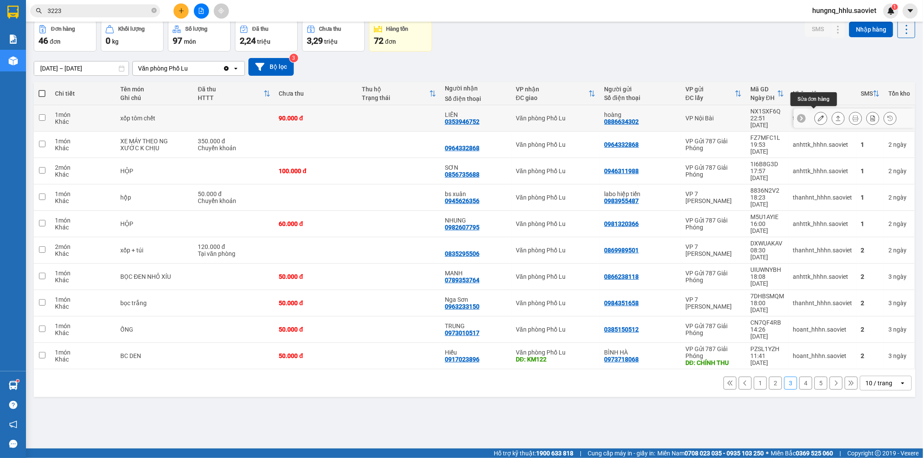
click at [815, 119] on button at bounding box center [821, 118] width 12 height 15
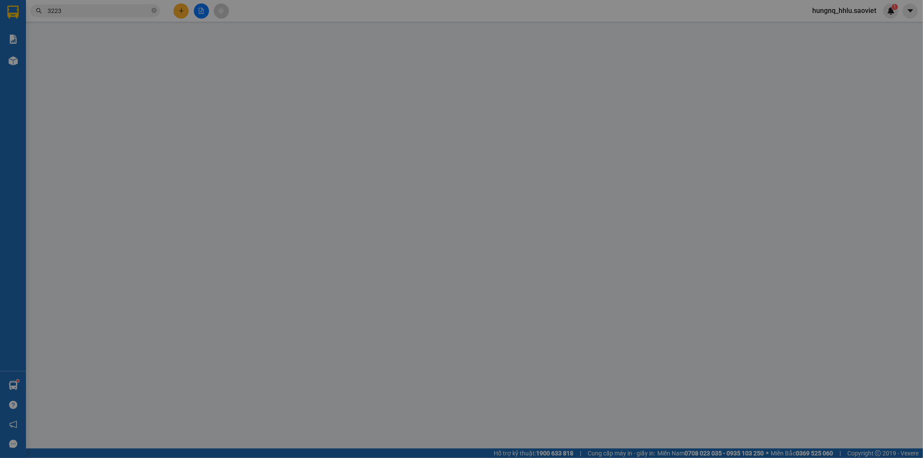
type input "0886634302"
type input "hoàng"
type input "0353946752"
type input "LIÊN"
type input "90.000"
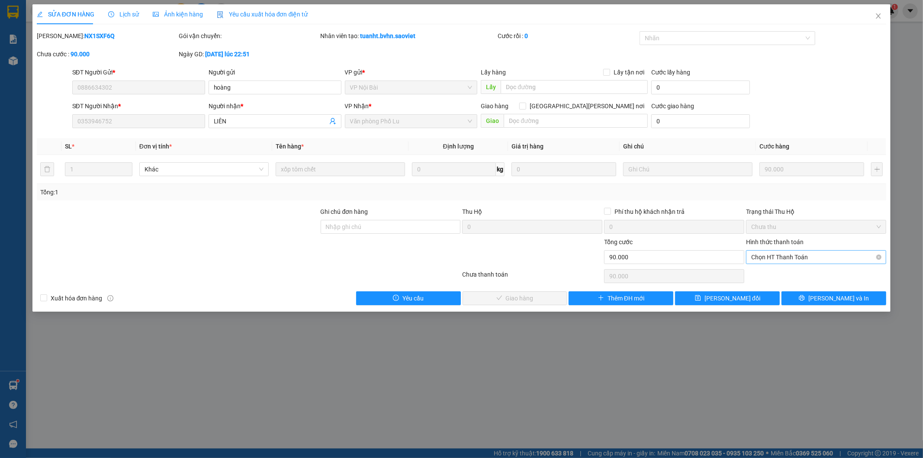
click at [756, 260] on span "Chọn HT Thanh Toán" at bounding box center [816, 257] width 130 height 13
drag, startPoint x: 760, startPoint y: 274, endPoint x: 713, endPoint y: 277, distance: 46.9
click at [760, 274] on div "Tại văn phòng" at bounding box center [817, 275] width 130 height 10
type input "0"
click at [547, 302] on button "[PERSON_NAME] và [PERSON_NAME] hàng" at bounding box center [515, 298] width 105 height 14
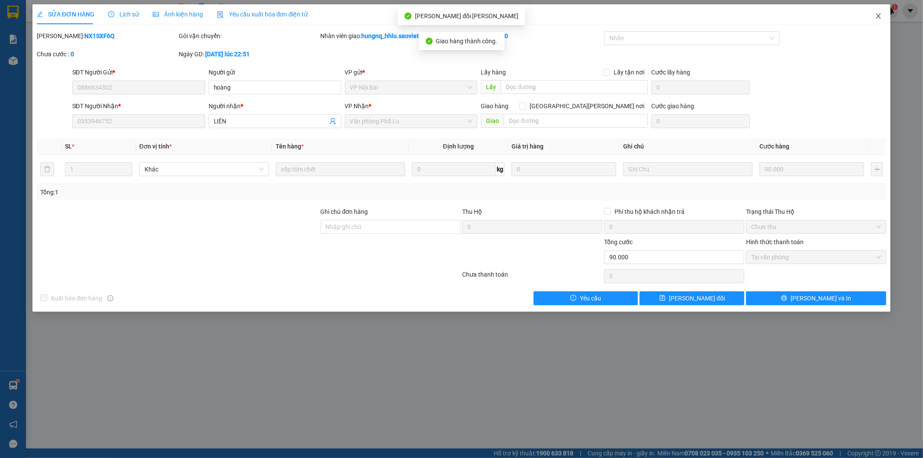
click at [879, 22] on span "Close" at bounding box center [878, 16] width 24 height 24
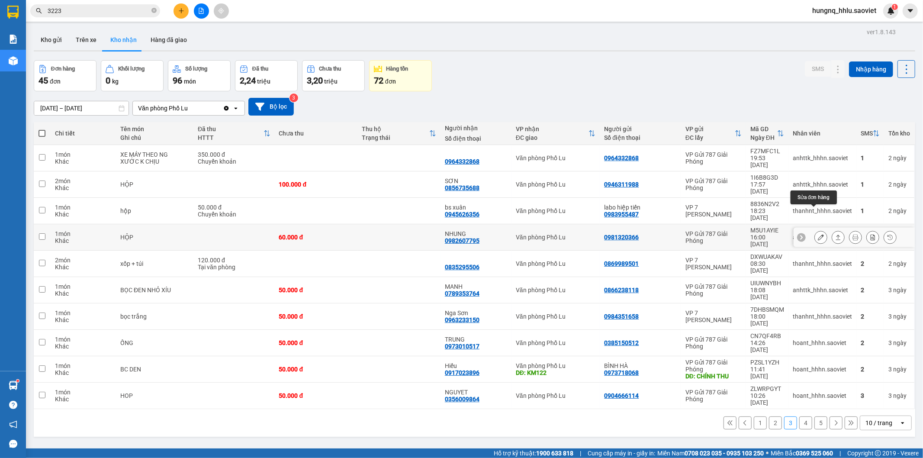
click at [815, 230] on button at bounding box center [821, 237] width 12 height 15
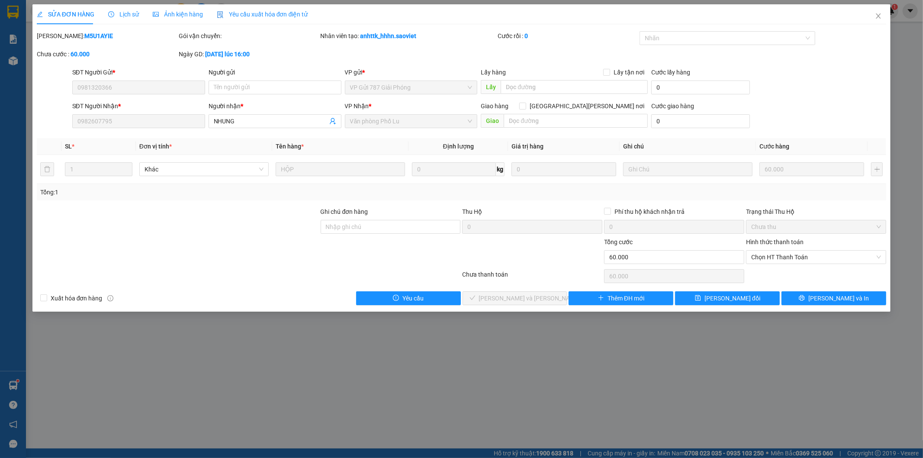
type input "0981320366"
type input "0982607795"
type input "NHUNG"
type input "60.000"
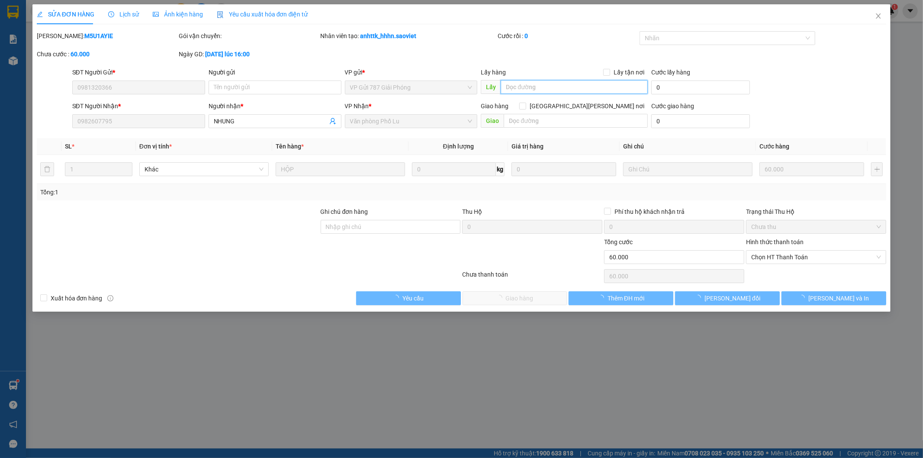
click at [524, 88] on input "text" at bounding box center [574, 87] width 147 height 14
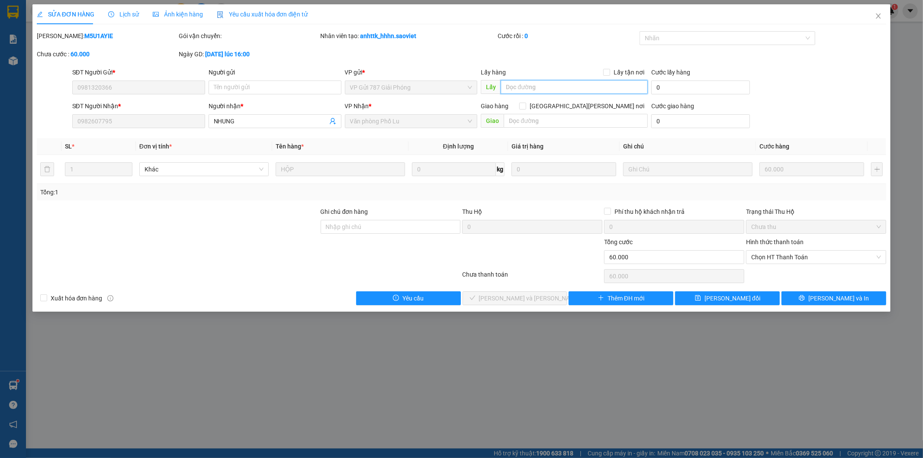
paste input "còn [DATE]"
type input "còn [DATE]"
click at [747, 297] on span "[PERSON_NAME] đổi" at bounding box center [733, 298] width 56 height 10
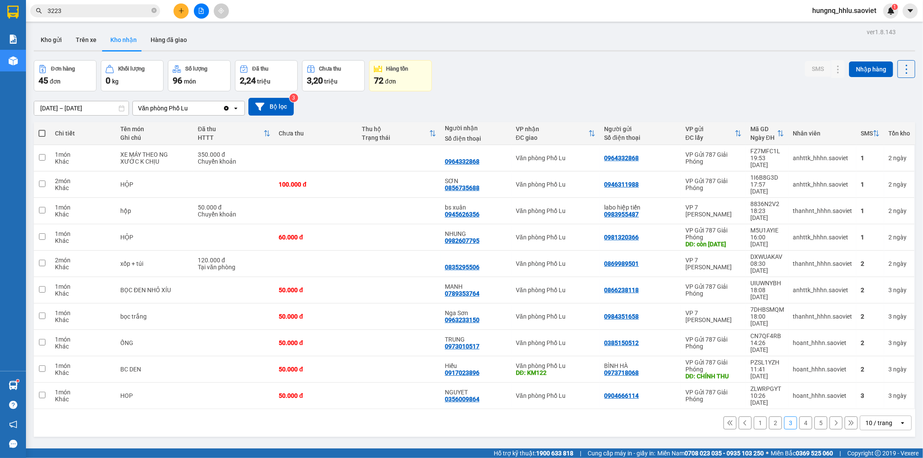
click at [799, 416] on button "4" at bounding box center [805, 422] width 13 height 13
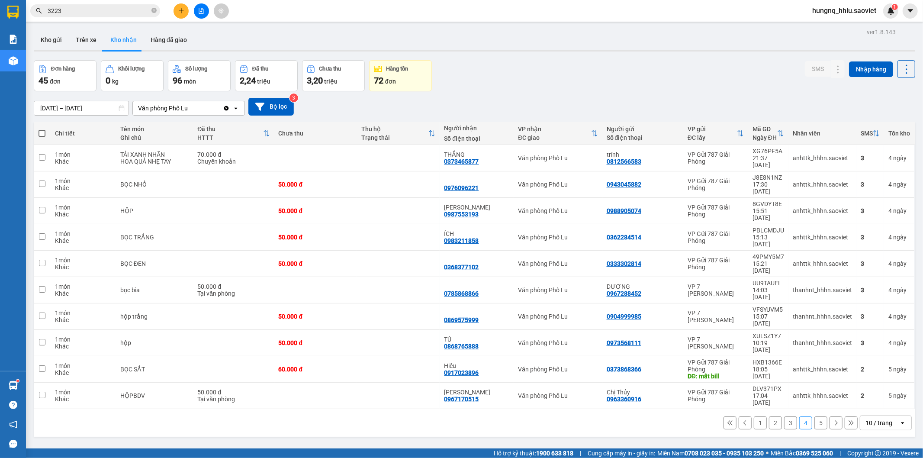
click at [815, 416] on button "5" at bounding box center [821, 422] width 13 height 13
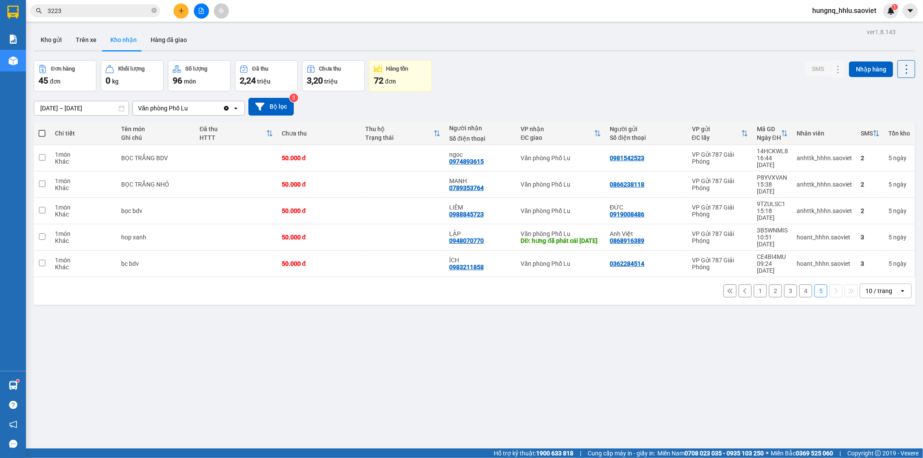
click at [754, 284] on button "1" at bounding box center [760, 290] width 13 height 13
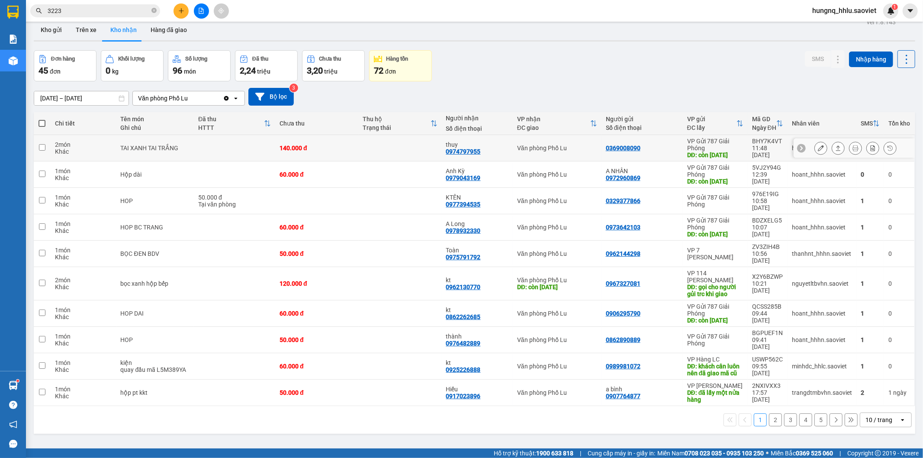
scroll to position [40, 0]
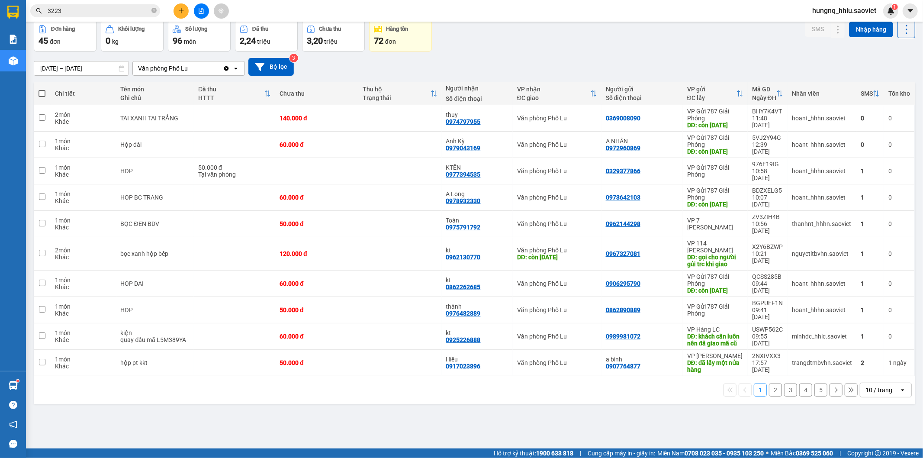
click at [770, 396] on button "2" at bounding box center [775, 389] width 13 height 13
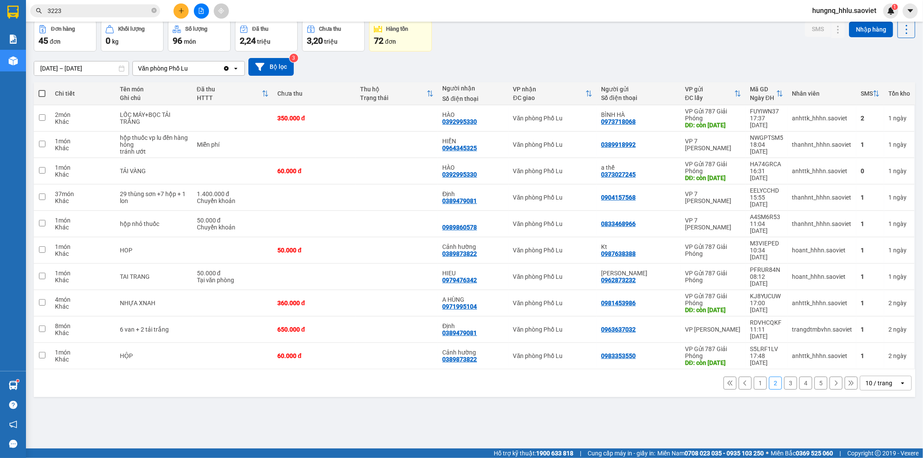
drag, startPoint x: 84, startPoint y: 11, endPoint x: 0, endPoint y: 0, distance: 84.2
click at [22, 7] on section "Kết quả tìm kiếm ( 509 ) Bộ lọc Mã ĐH Trạng thái Món hàng Thu hộ Tổng cước Chưa…" at bounding box center [461, 229] width 923 height 458
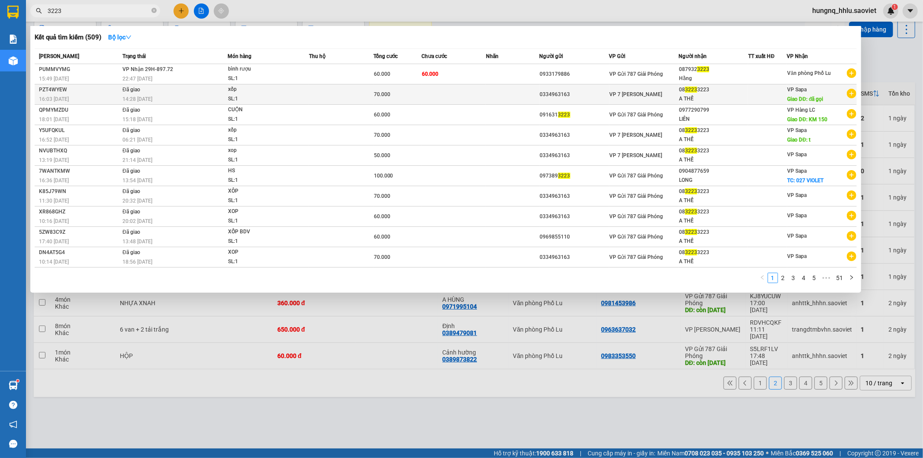
type input "5"
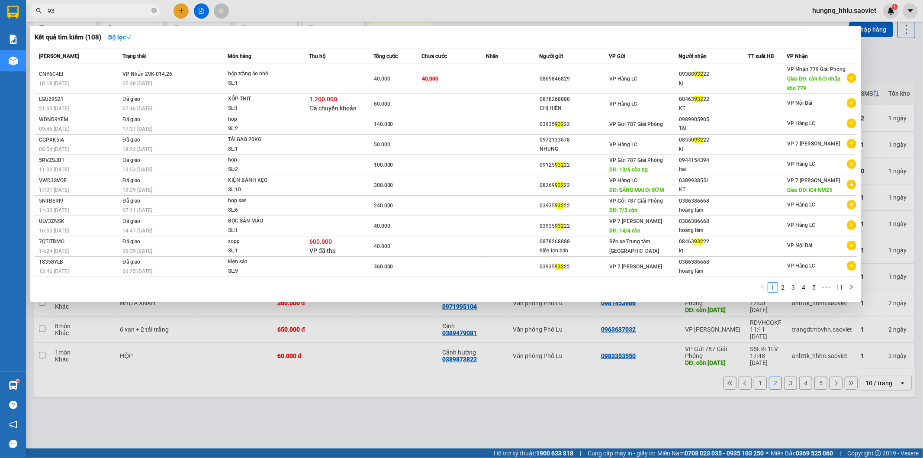
type input "9"
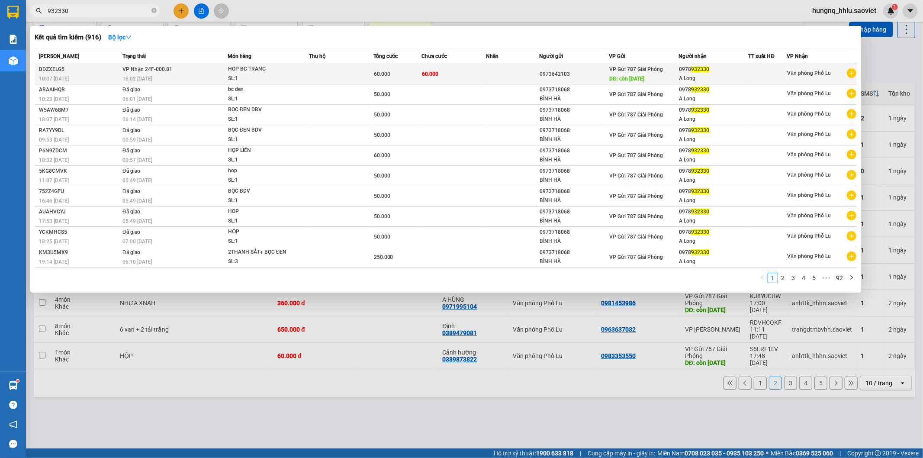
type input "932330"
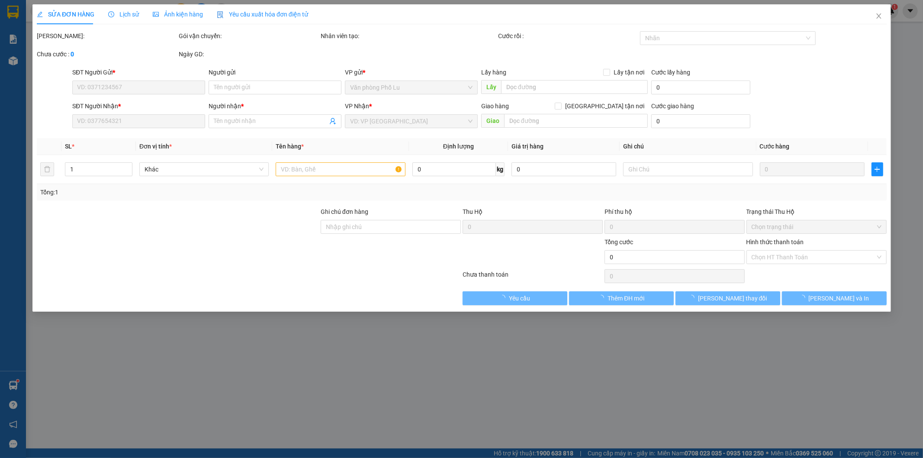
type input "0973642103"
type input "còn [DATE]"
type input "0978932330"
type input "A Long"
type input "60.000"
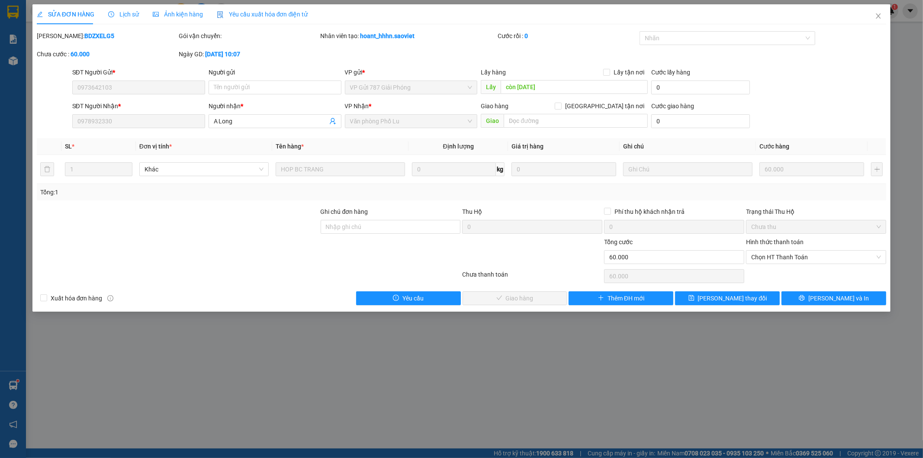
drag, startPoint x: 762, startPoint y: 256, endPoint x: 759, endPoint y: 267, distance: 11.1
click at [762, 256] on span "Chọn HT Thanh Toán" at bounding box center [816, 257] width 130 height 13
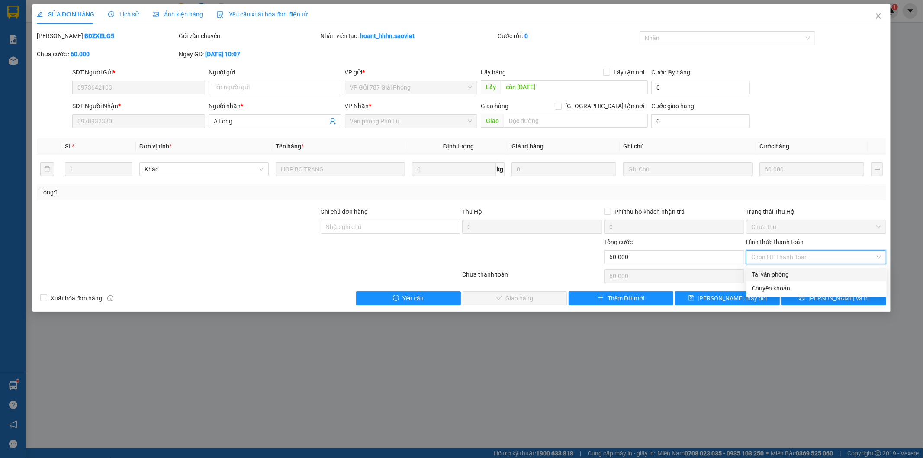
click at [759, 273] on div "Tại văn phòng" at bounding box center [817, 275] width 130 height 10
type input "0"
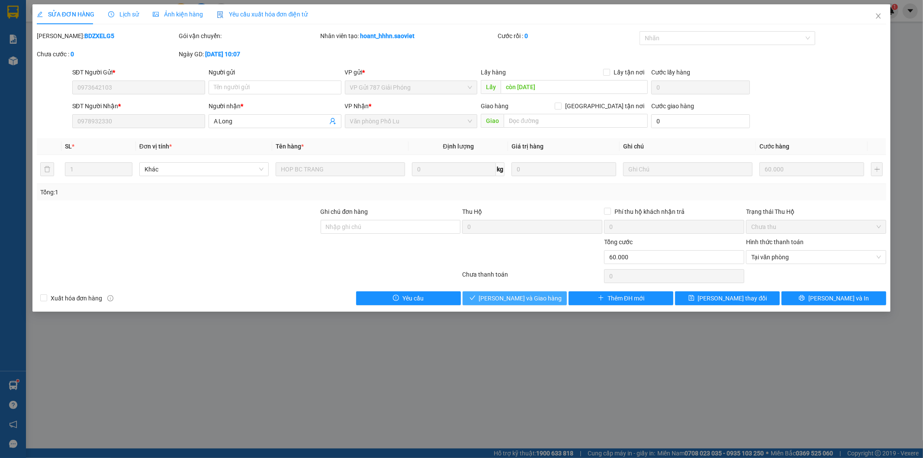
click at [557, 296] on button "[PERSON_NAME] và [PERSON_NAME] hàng" at bounding box center [515, 298] width 105 height 14
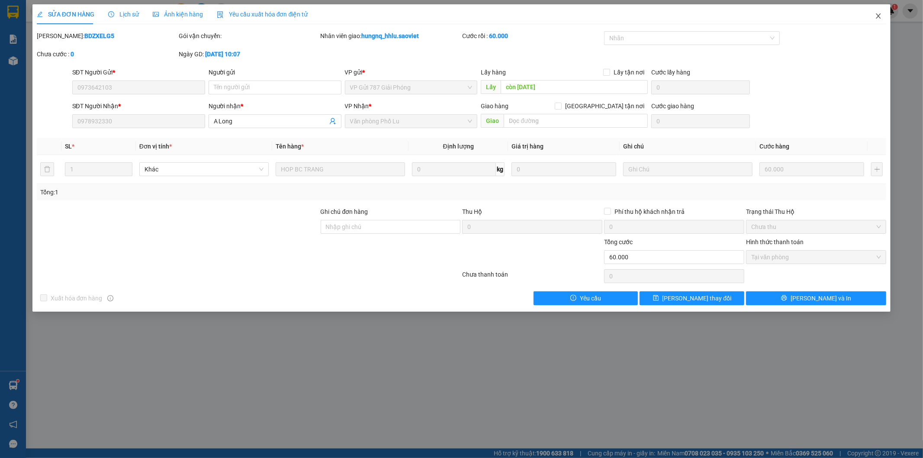
click at [880, 18] on icon "close" at bounding box center [878, 15] width 5 height 5
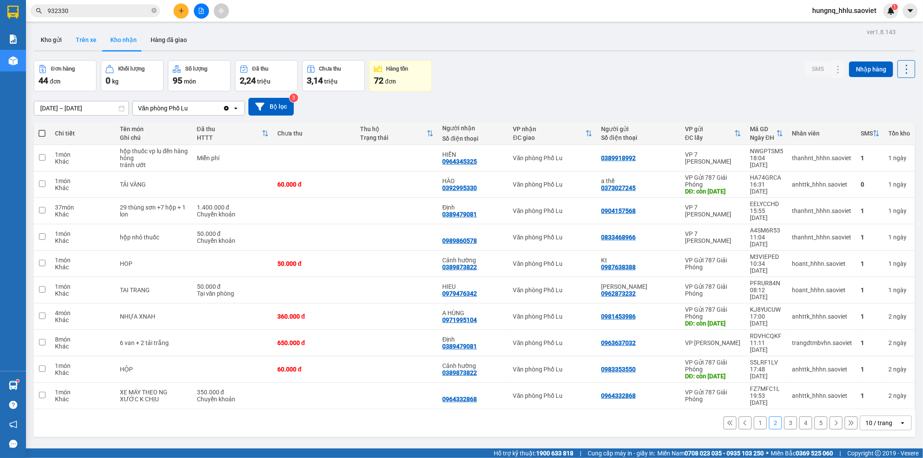
click at [79, 43] on button "Trên xe" at bounding box center [86, 39] width 35 height 21
type input "[DATE] – [DATE]"
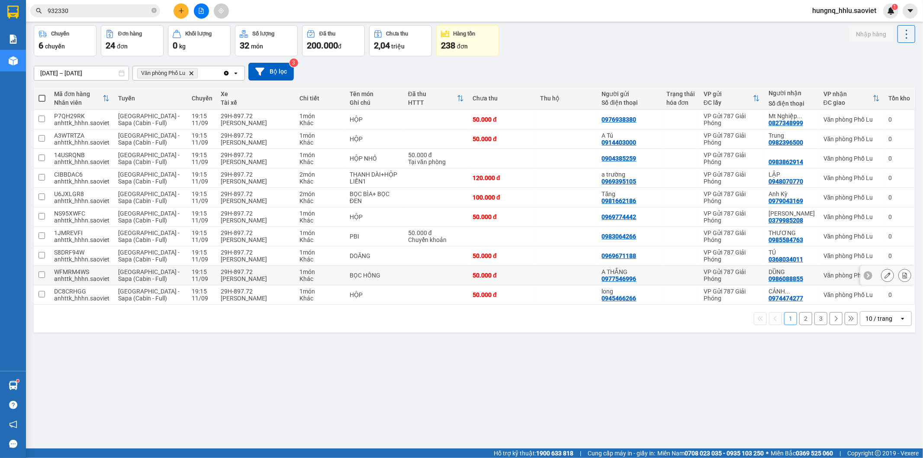
scroll to position [40, 0]
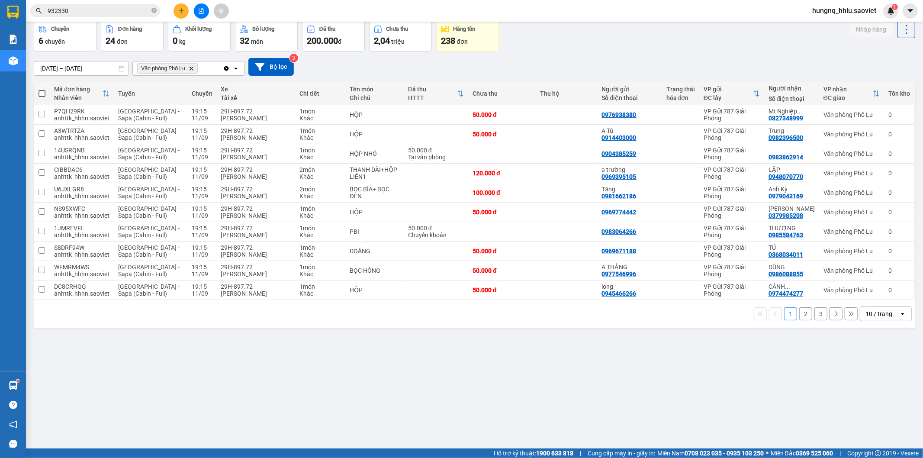
click at [816, 317] on button "3" at bounding box center [821, 313] width 13 height 13
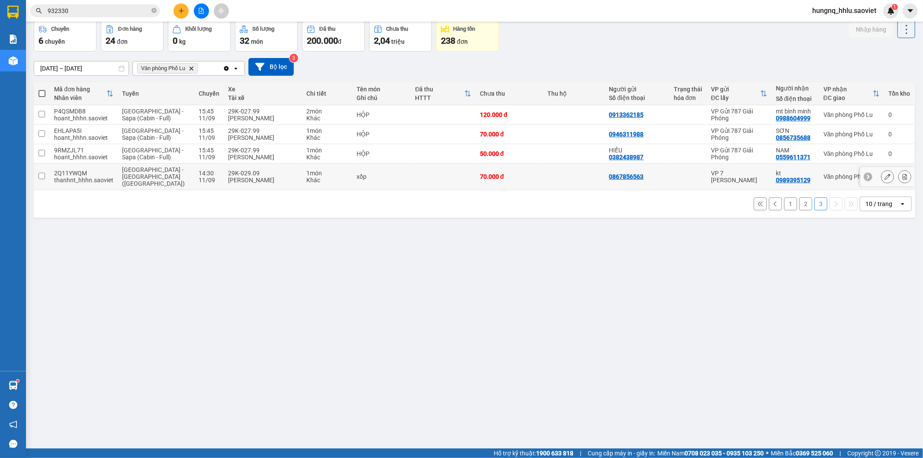
click at [122, 178] on span "[GEOGRAPHIC_DATA] - [PERSON_NAME] ([GEOGRAPHIC_DATA])" at bounding box center [153, 176] width 63 height 21
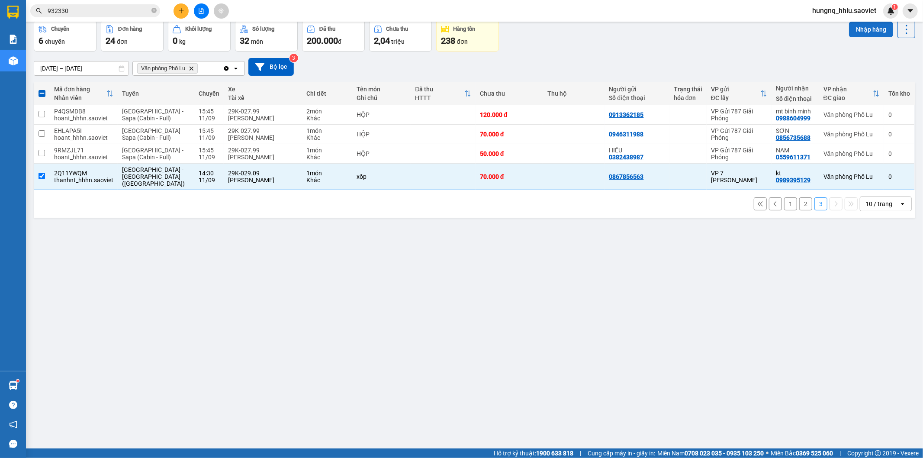
click at [853, 30] on button "Nhập hàng" at bounding box center [871, 30] width 44 height 16
checkbox input "false"
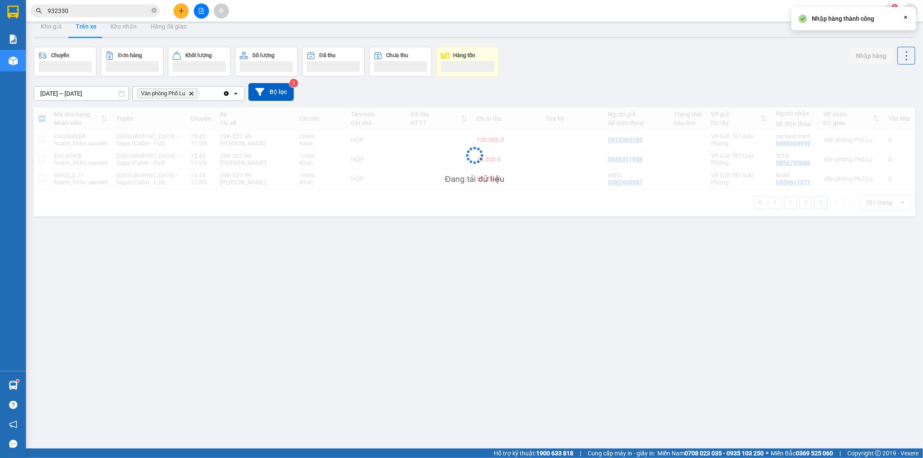
scroll to position [0, 0]
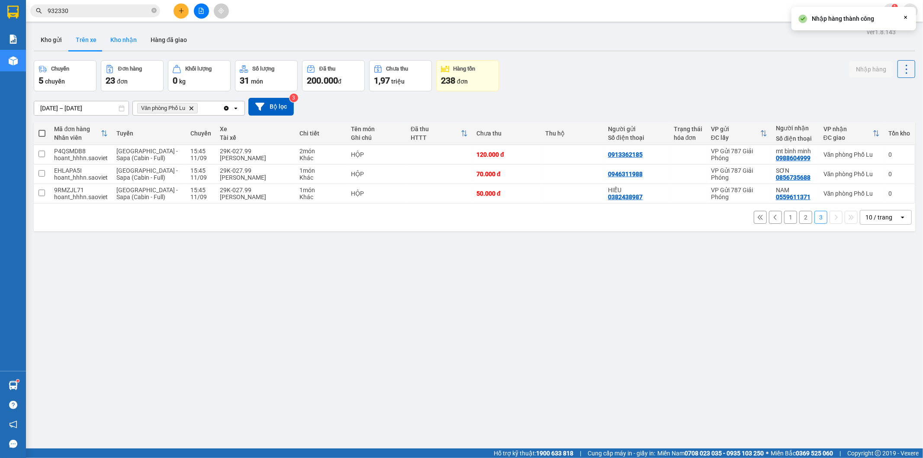
click at [118, 35] on button "Kho nhận" at bounding box center [123, 39] width 40 height 21
type input "[DATE] – [DATE]"
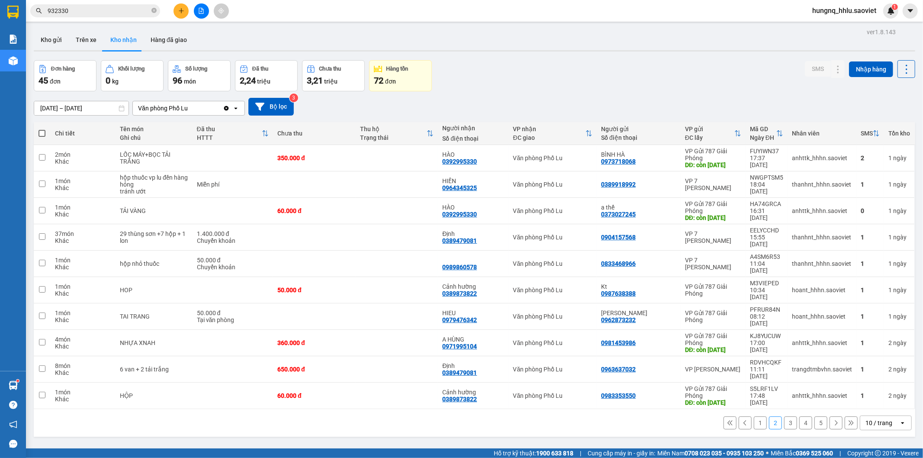
click at [754, 418] on button "1" at bounding box center [760, 422] width 13 height 13
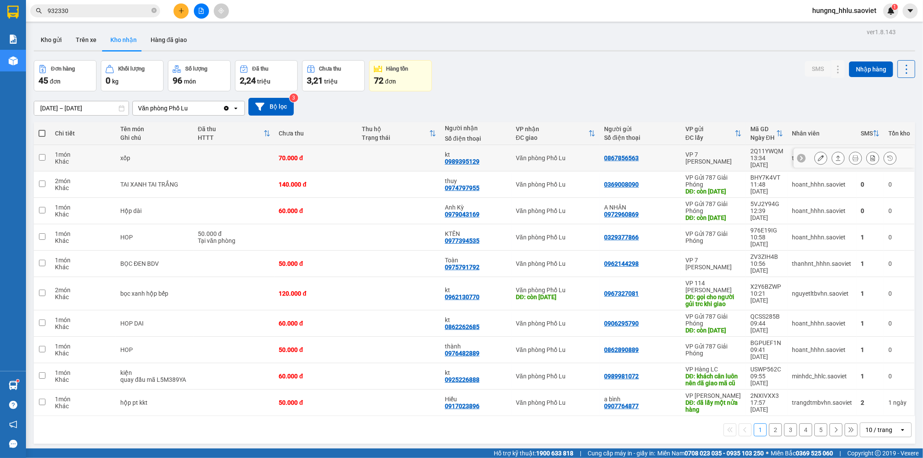
click at [84, 158] on div "Khác" at bounding box center [83, 161] width 57 height 7
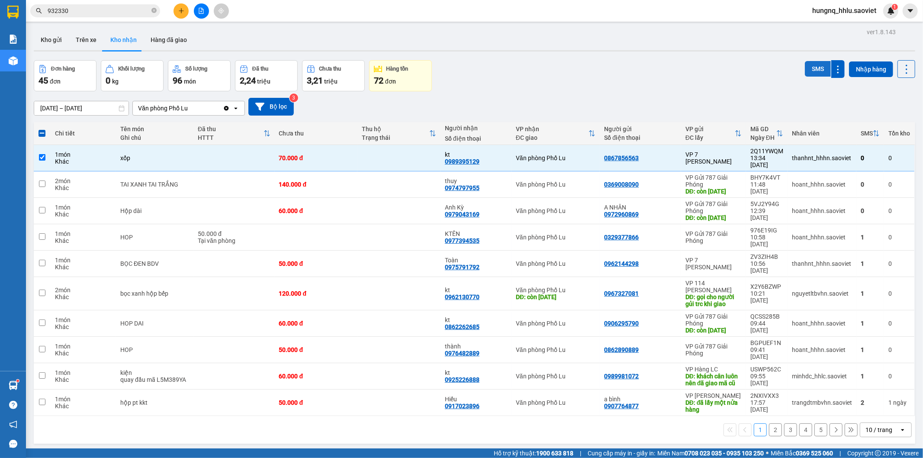
click at [809, 70] on button "SMS" at bounding box center [818, 69] width 26 height 16
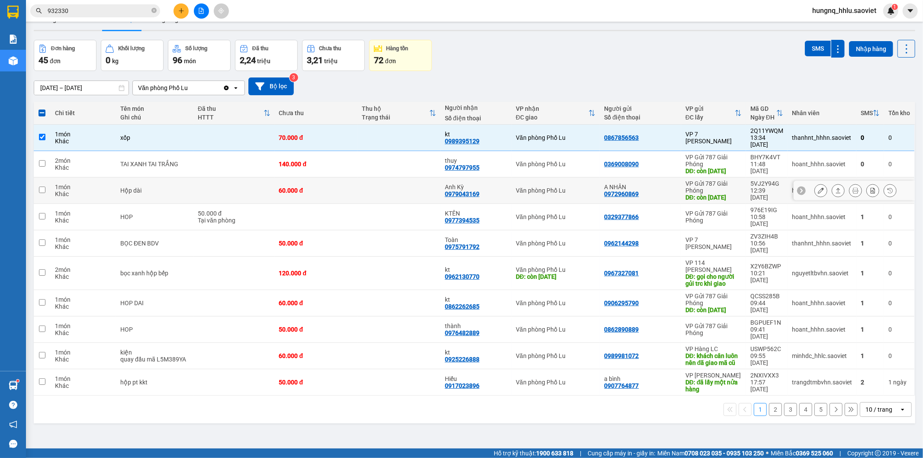
scroll to position [40, 0]
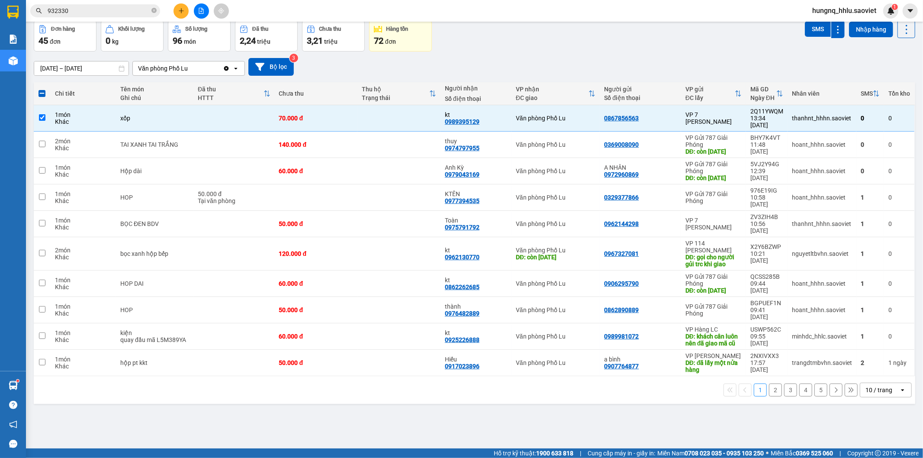
click at [771, 385] on button "2" at bounding box center [775, 389] width 13 height 13
checkbox input "false"
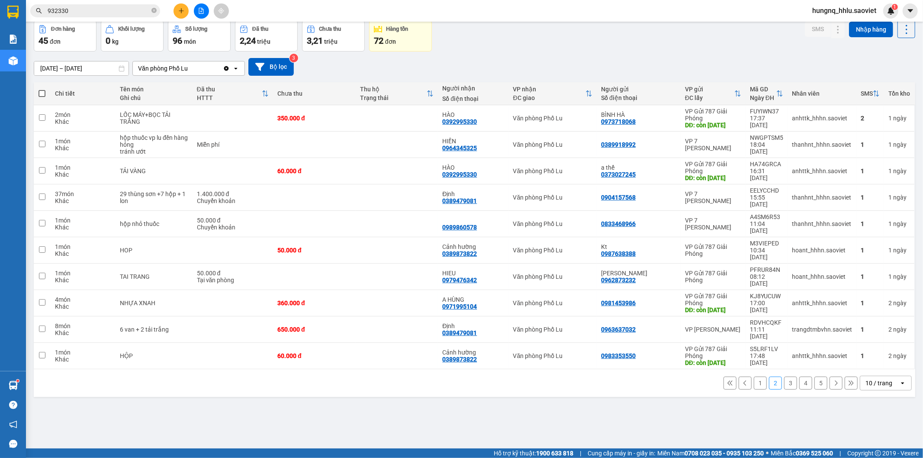
click at [754, 379] on button "1" at bounding box center [760, 383] width 13 height 13
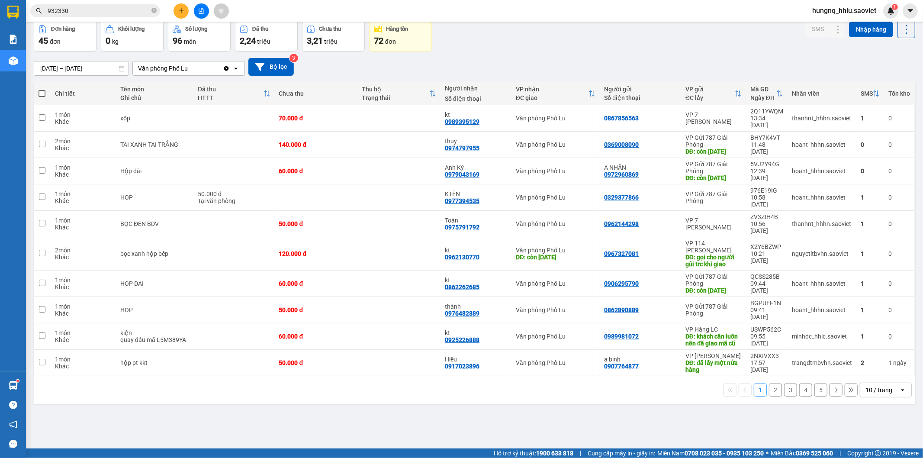
click at [769, 383] on button "2" at bounding box center [775, 389] width 13 height 13
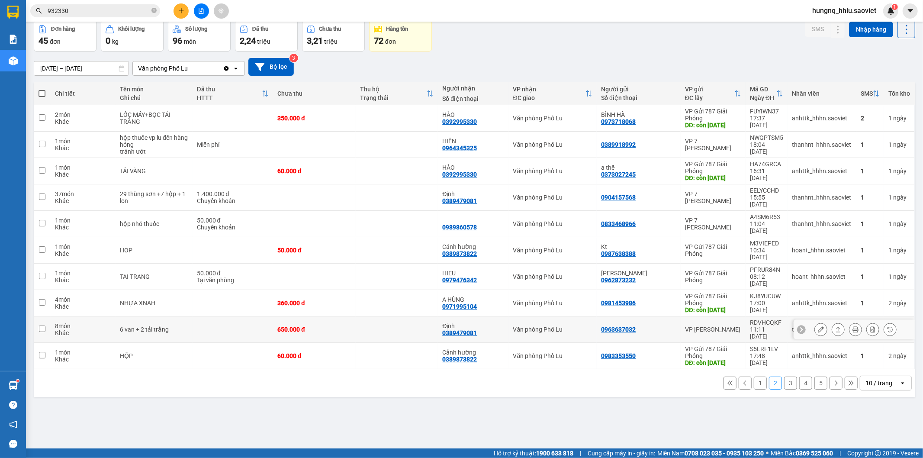
click at [815, 323] on button at bounding box center [821, 329] width 12 height 15
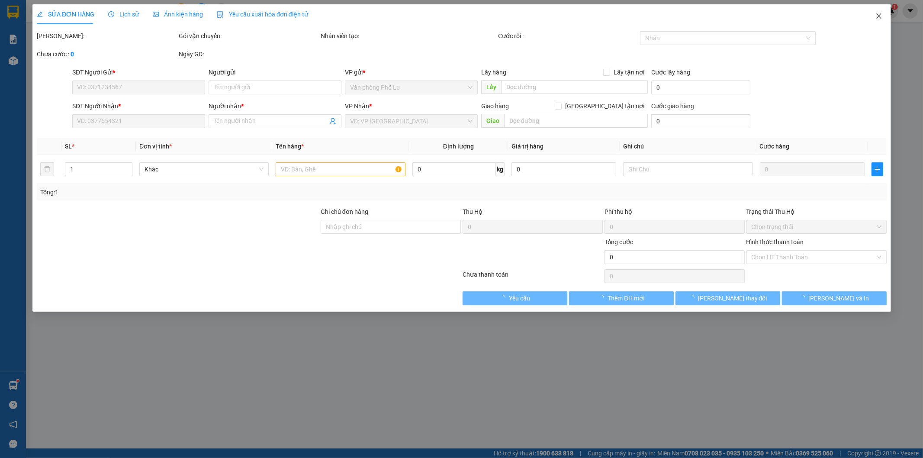
type input "0963637032"
type input "0389479081"
type input "Định"
type input "650.000"
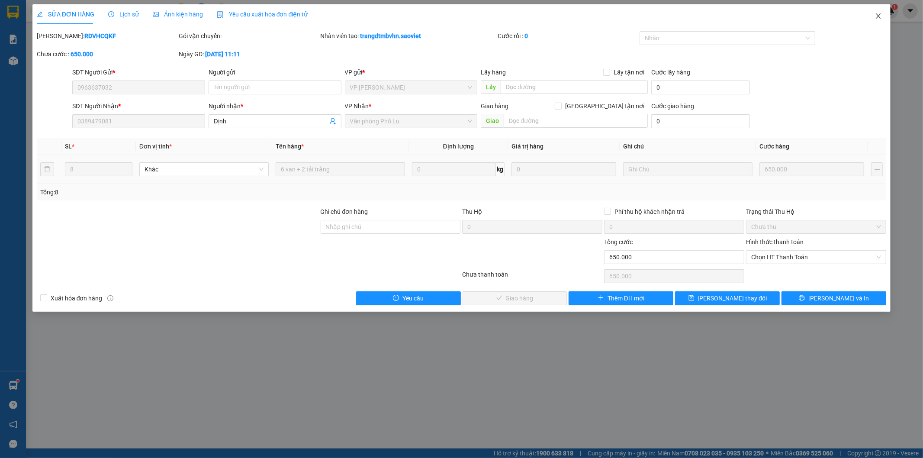
click at [882, 18] on icon "close" at bounding box center [878, 16] width 7 height 7
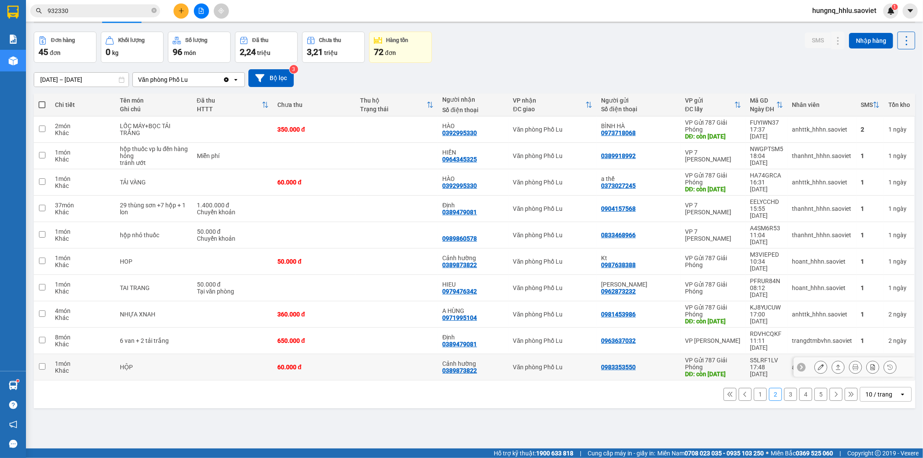
scroll to position [40, 0]
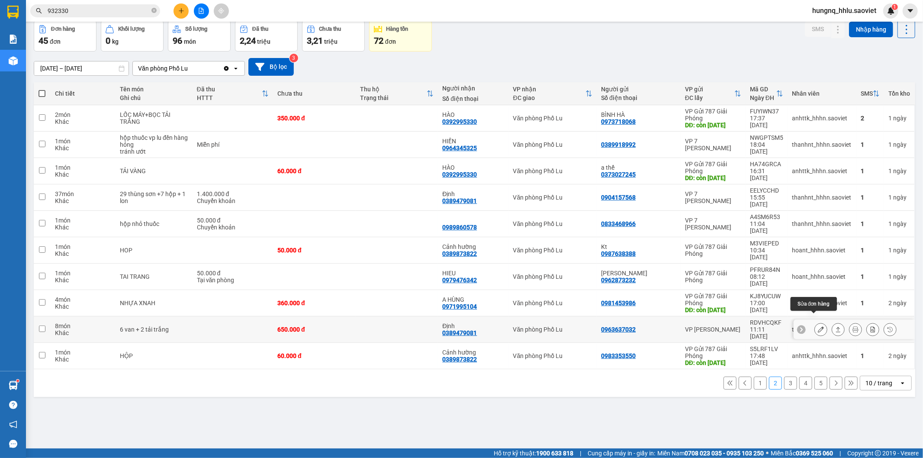
click at [815, 323] on button at bounding box center [821, 329] width 12 height 15
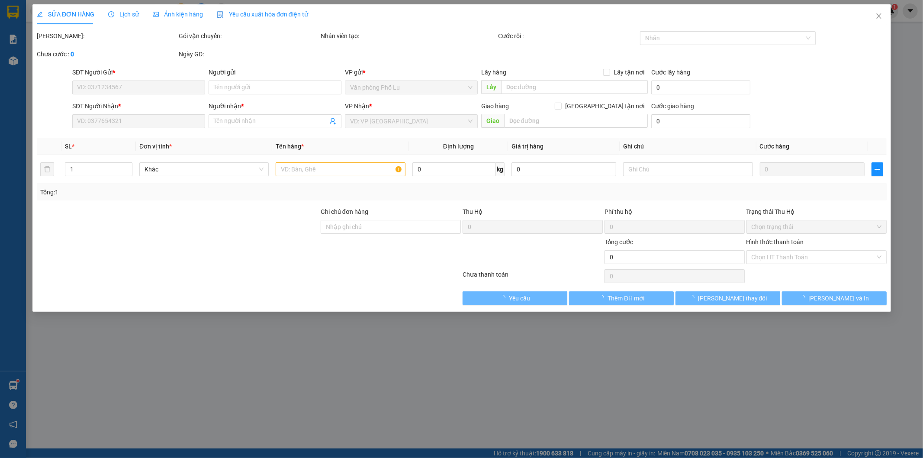
type input "0963637032"
type input "0389479081"
type input "Định"
type input "650.000"
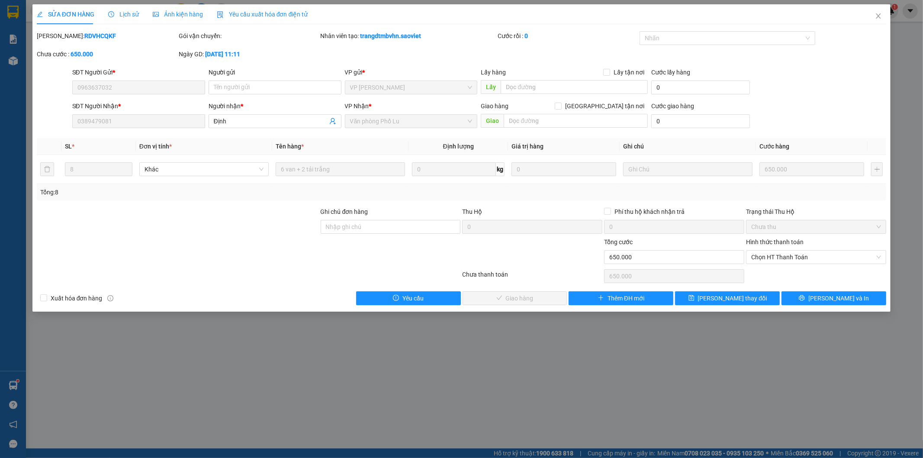
click at [118, 18] on span "Lịch sử" at bounding box center [123, 14] width 31 height 7
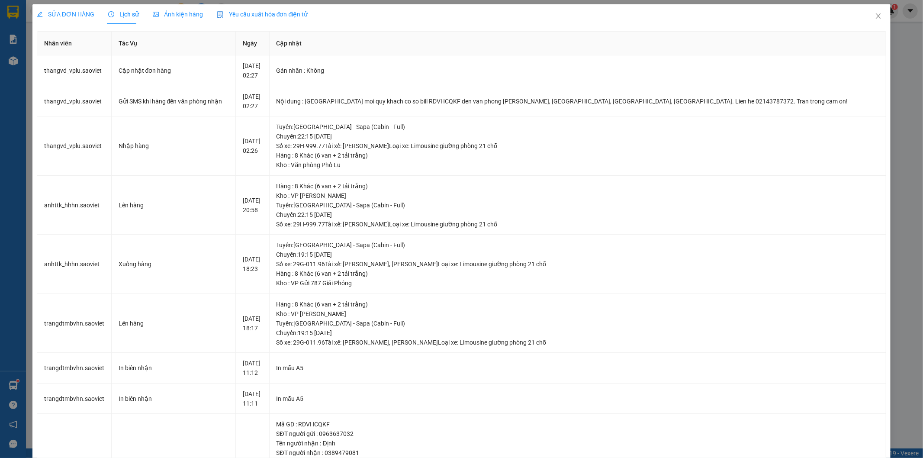
click at [137, 15] on div "SỬA ĐƠN HÀNG Lịch sử Ảnh kiện hàng Yêu cầu xuất hóa đơn điện tử" at bounding box center [172, 14] width 271 height 20
click at [131, 18] on div "Lịch sử" at bounding box center [123, 15] width 31 height 10
click at [876, 18] on span "Close" at bounding box center [878, 16] width 24 height 24
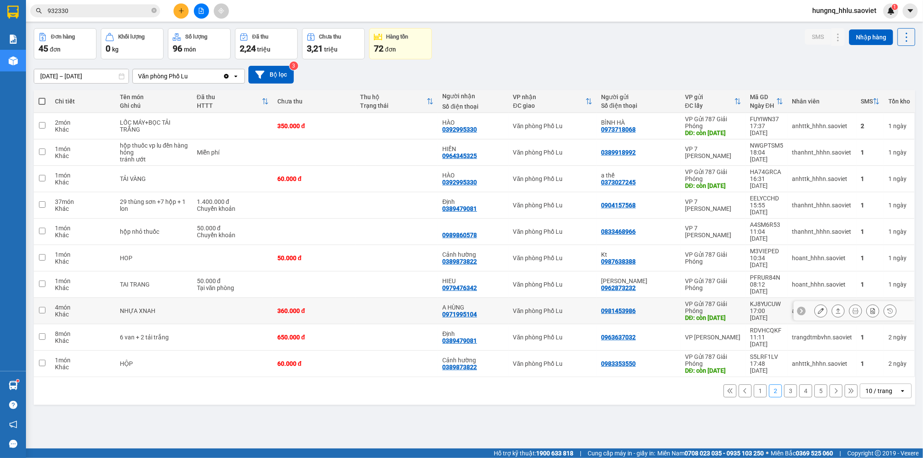
scroll to position [40, 0]
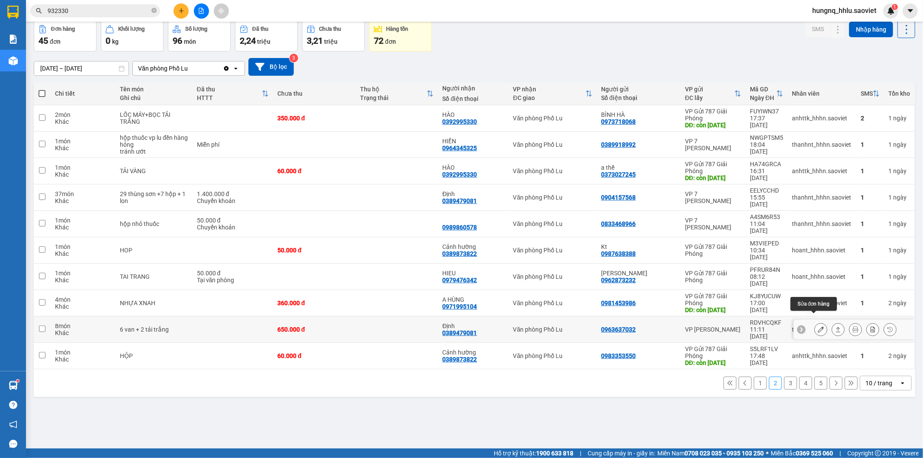
click at [818, 326] on icon at bounding box center [821, 329] width 6 height 6
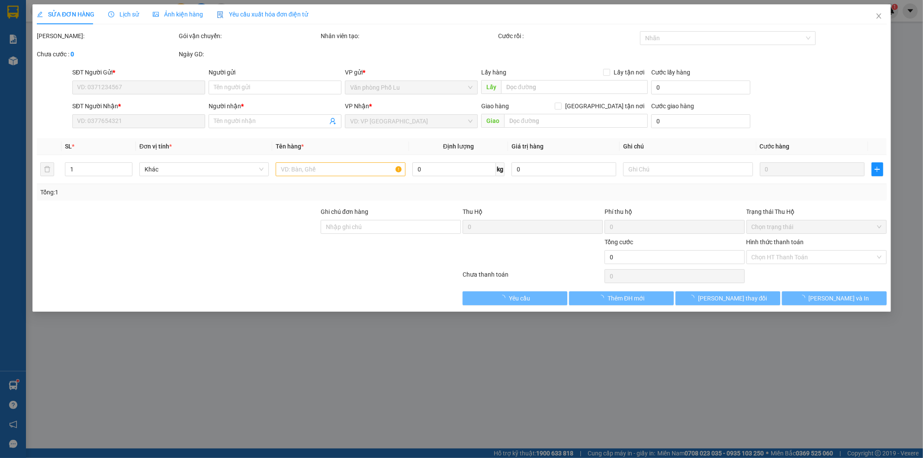
type input "0963637032"
type input "0389479081"
type input "Định"
type input "650.000"
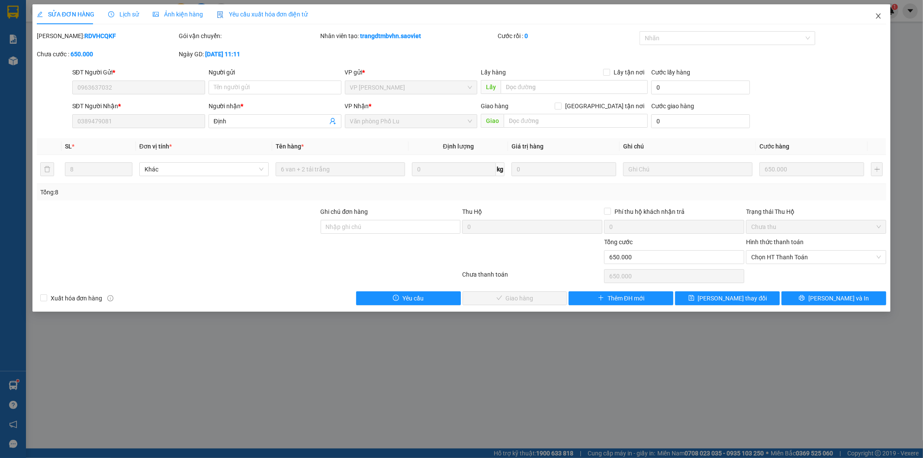
click at [880, 19] on icon "close" at bounding box center [878, 16] width 7 height 7
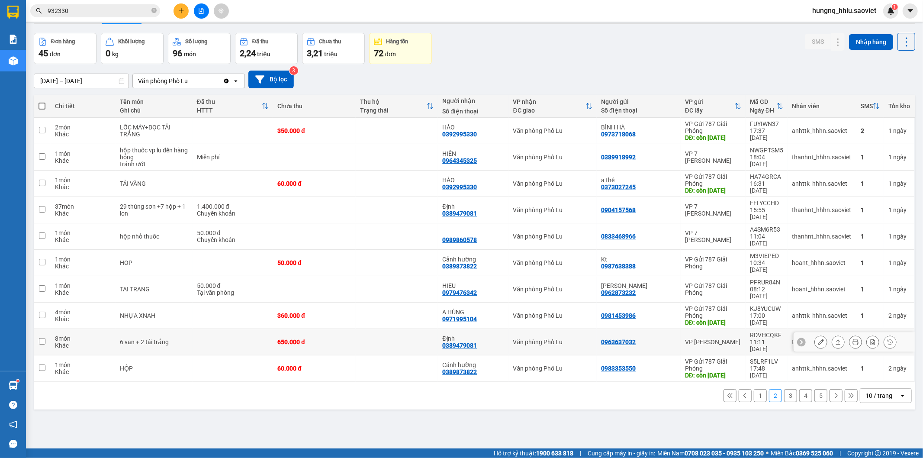
scroll to position [40, 0]
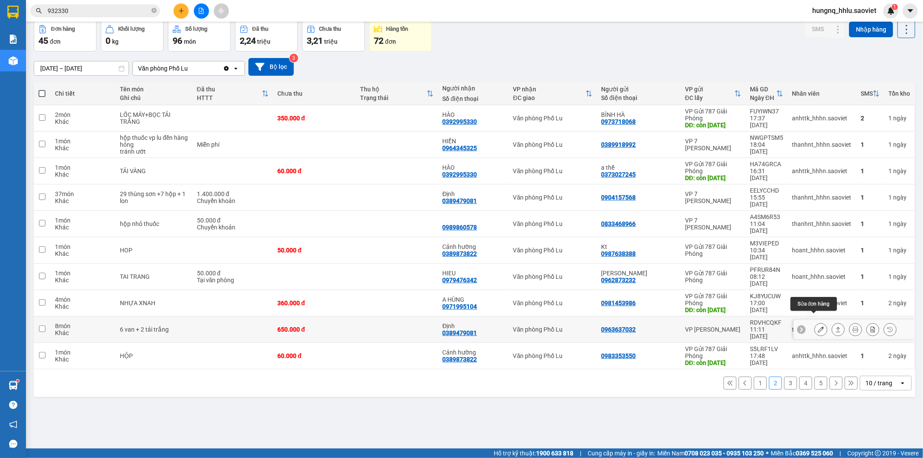
click at [815, 325] on button at bounding box center [821, 329] width 12 height 15
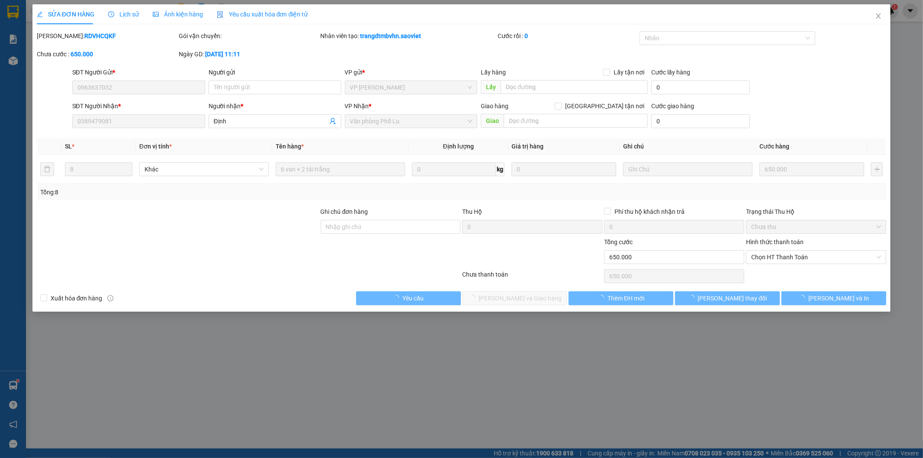
type input "0963637032"
type input "0389479081"
type input "Định"
type input "650.000"
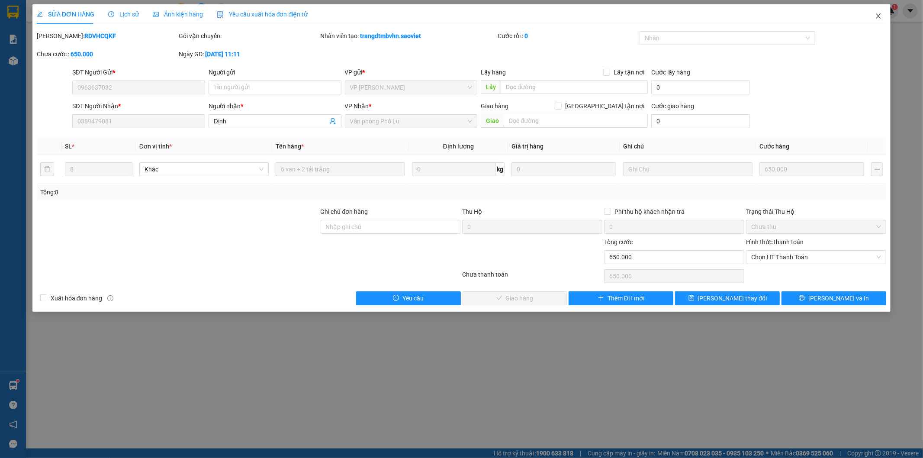
click at [885, 15] on span "Close" at bounding box center [878, 16] width 24 height 24
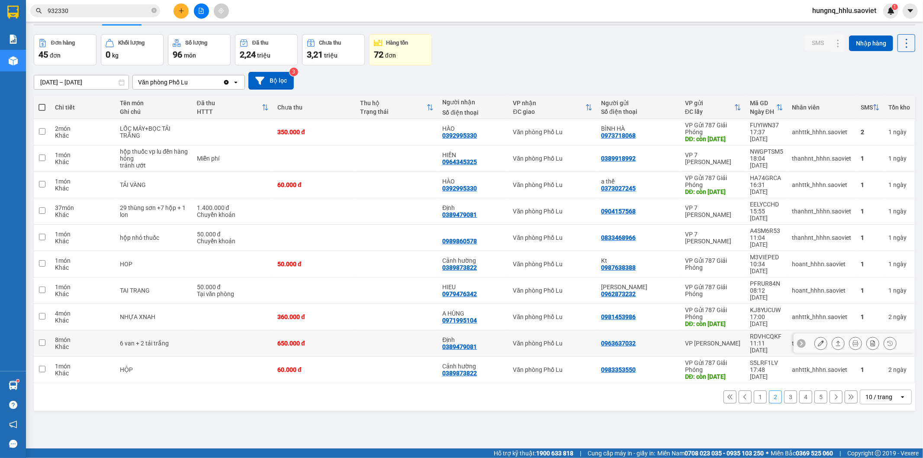
scroll to position [40, 0]
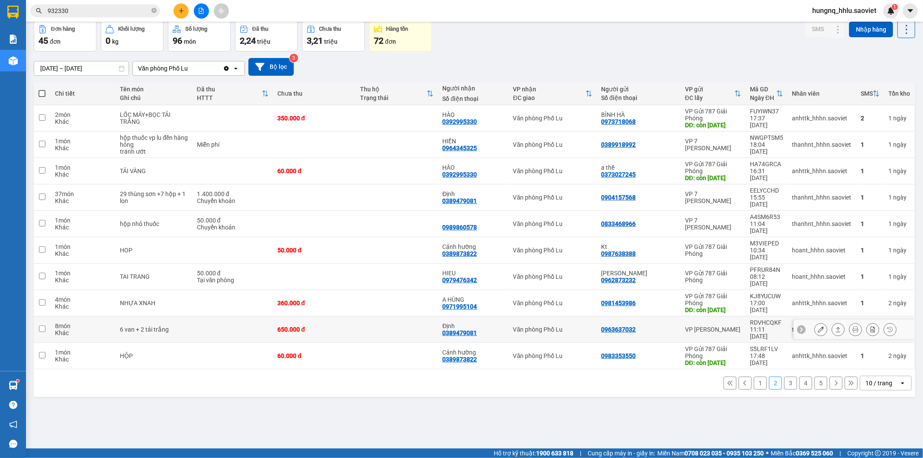
click at [815, 323] on button at bounding box center [821, 329] width 12 height 15
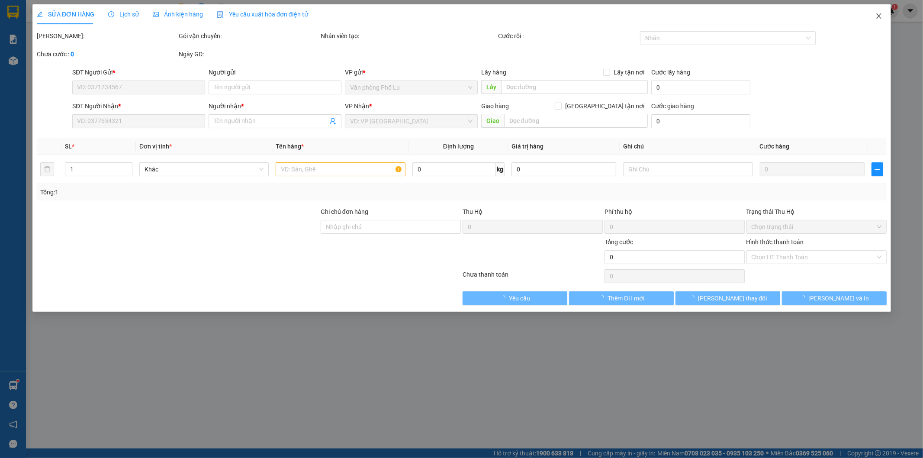
type input "0963637032"
type input "0389479081"
type input "Định"
type input "650.000"
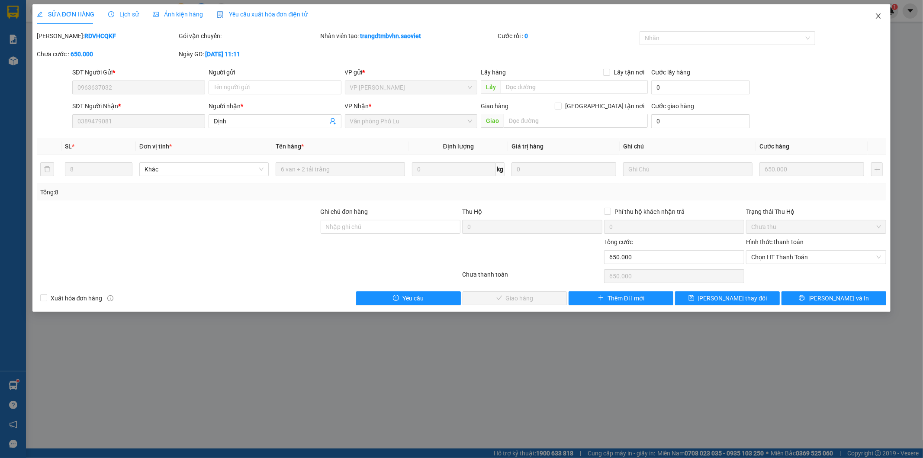
click at [881, 19] on icon "close" at bounding box center [878, 16] width 7 height 7
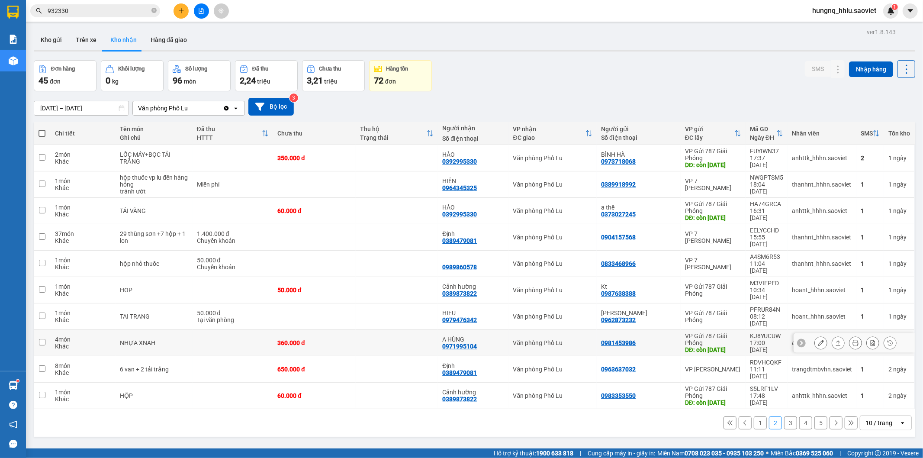
scroll to position [40, 0]
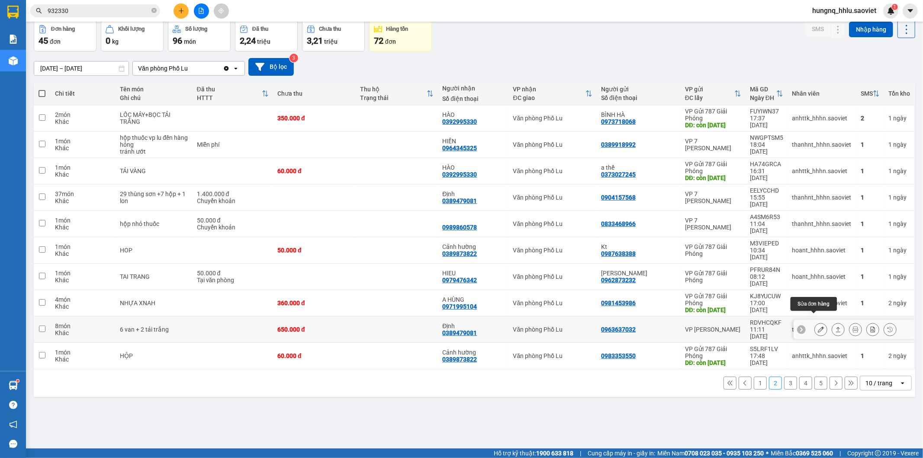
click at [815, 323] on button at bounding box center [821, 329] width 12 height 15
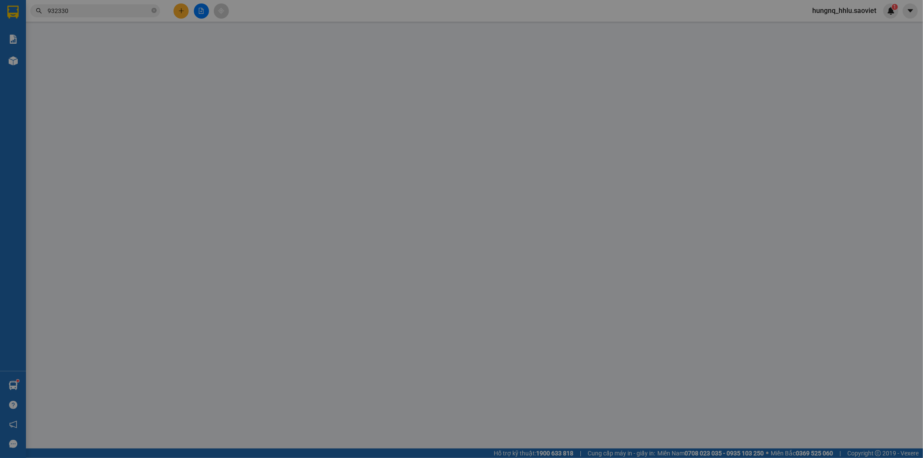
type input "0963637032"
type input "0389479081"
type input "Định"
type input "650.000"
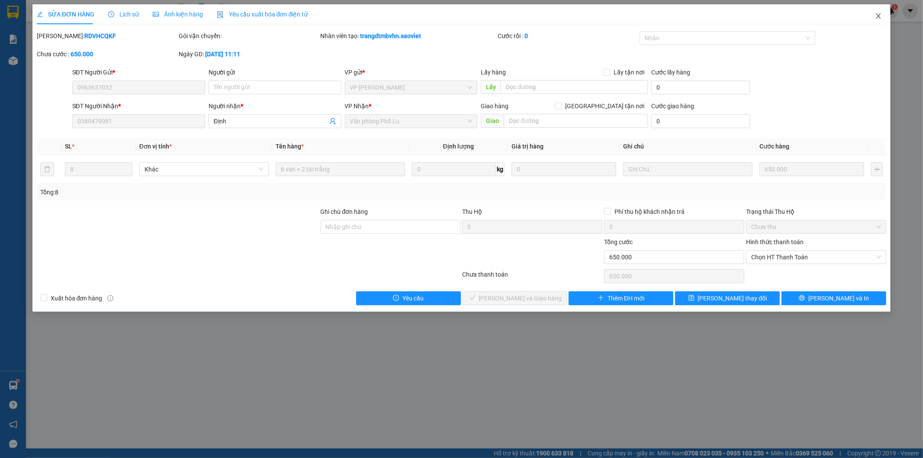
click at [882, 16] on span "Close" at bounding box center [878, 16] width 24 height 24
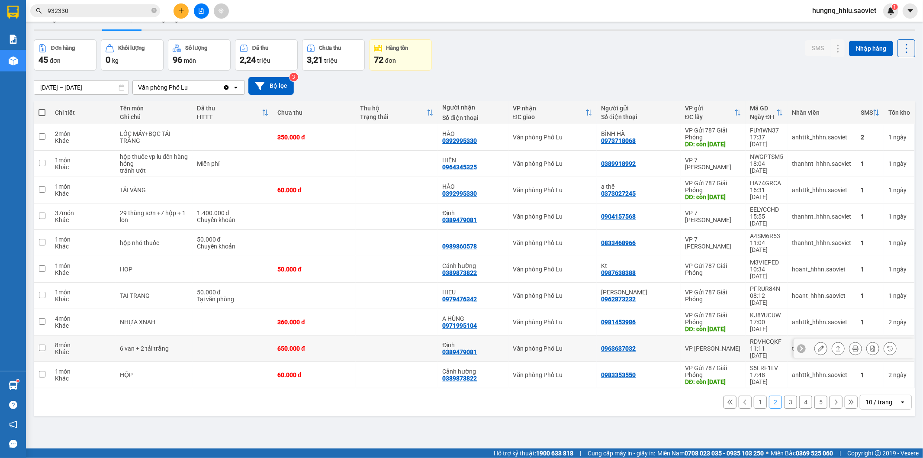
scroll to position [40, 0]
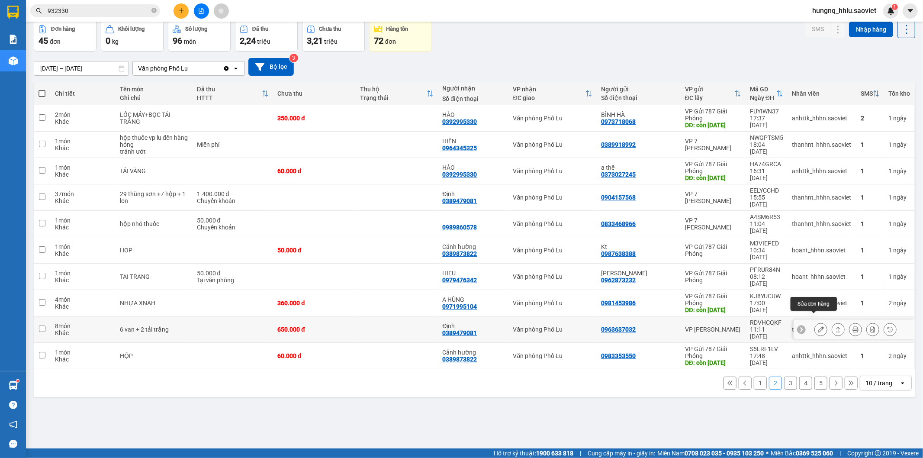
click at [815, 325] on button at bounding box center [821, 329] width 12 height 15
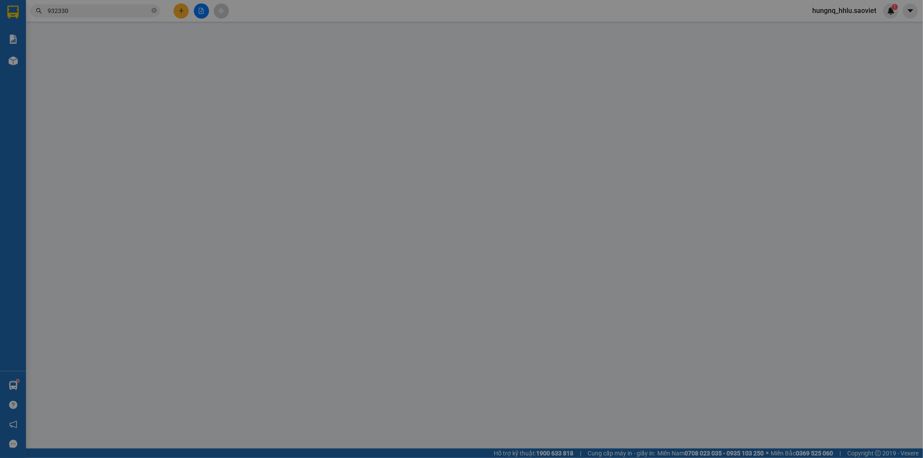
type input "0963637032"
type input "0389479081"
type input "Định"
type input "650.000"
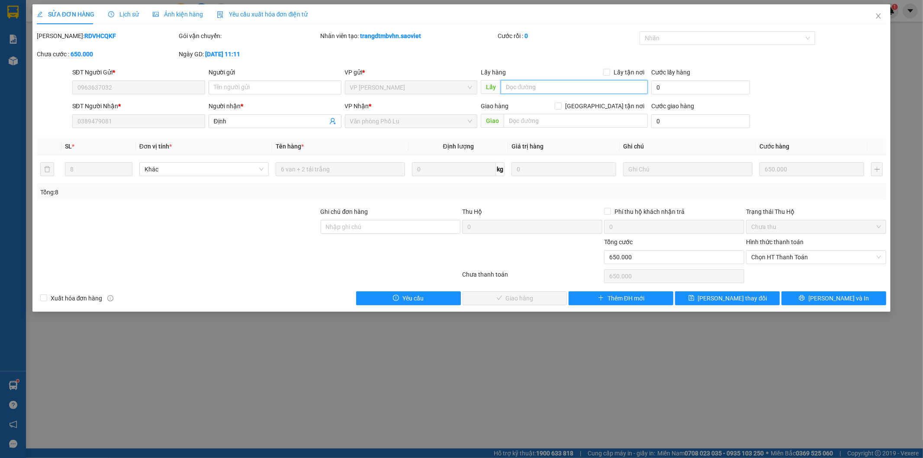
click at [520, 88] on input "text" at bounding box center [574, 87] width 147 height 14
type input "t phát hàng ngày"
click at [882, 17] on span "Close" at bounding box center [878, 16] width 24 height 24
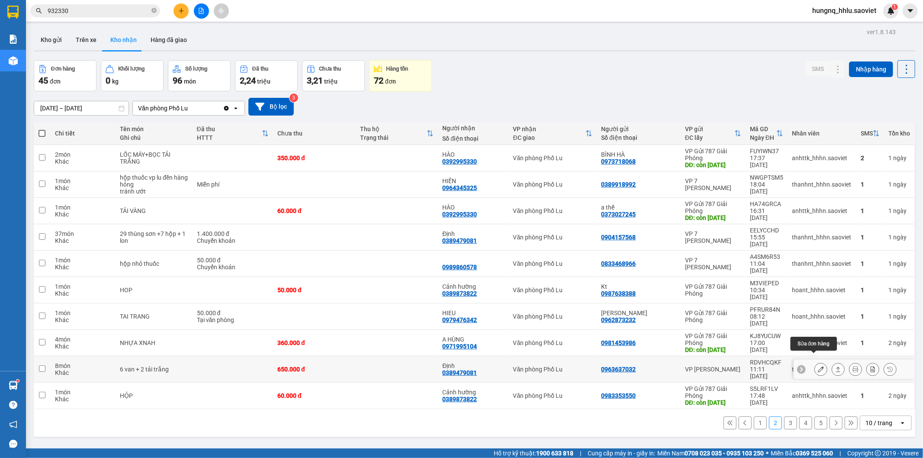
click at [815, 364] on button at bounding box center [821, 369] width 12 height 15
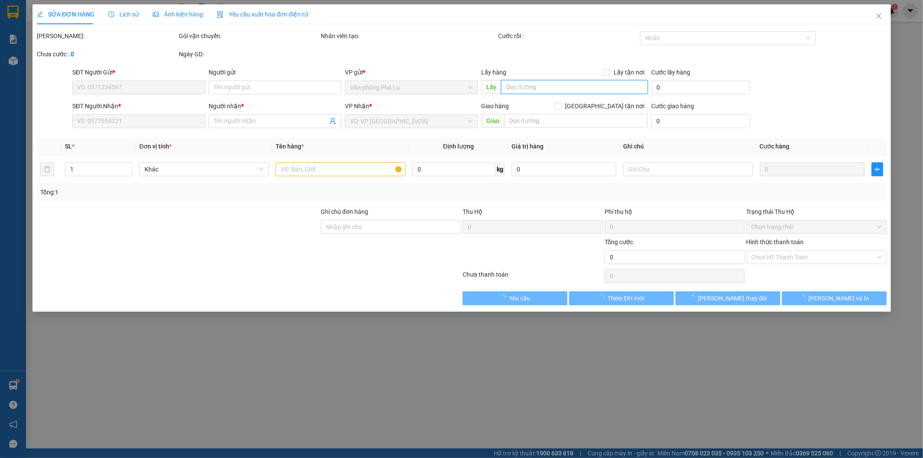
type input "0963637032"
type input "0389479081"
type input "Định"
type input "650.000"
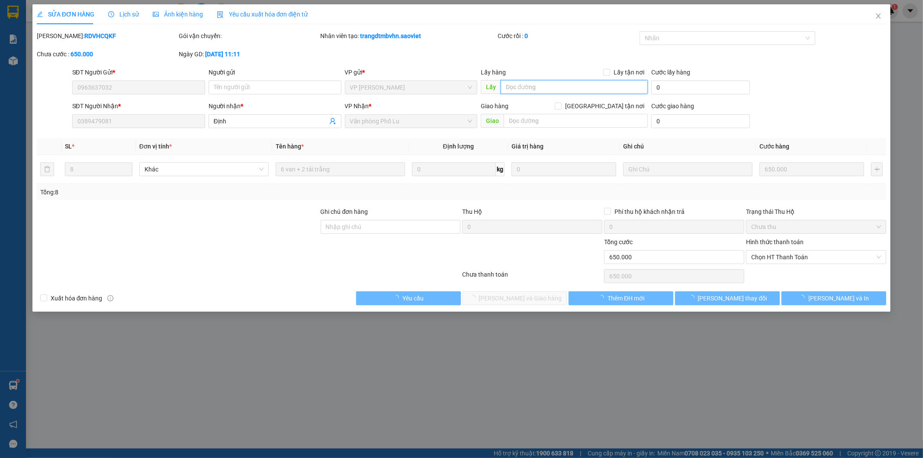
click at [524, 83] on input "text" at bounding box center [574, 87] width 147 height 14
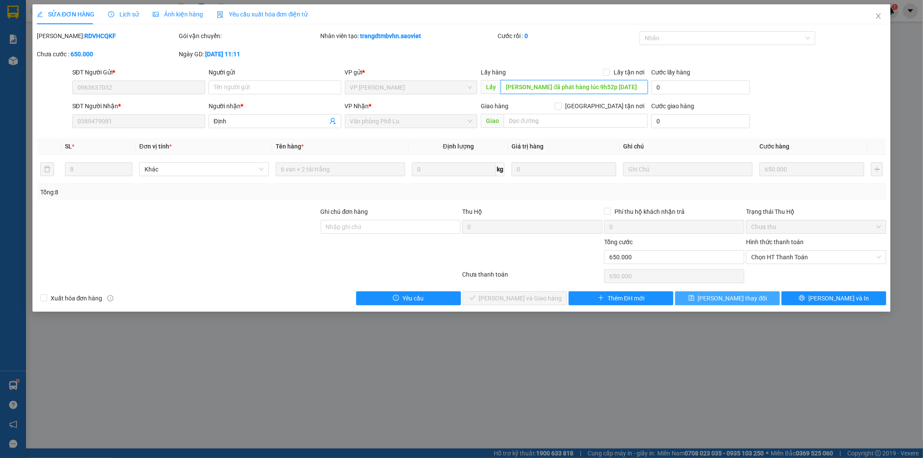
type input "tuấn đã phát hàng lúc 9h52p ngày 10/09/2025"
click at [752, 301] on button "[PERSON_NAME] đổi" at bounding box center [727, 298] width 105 height 14
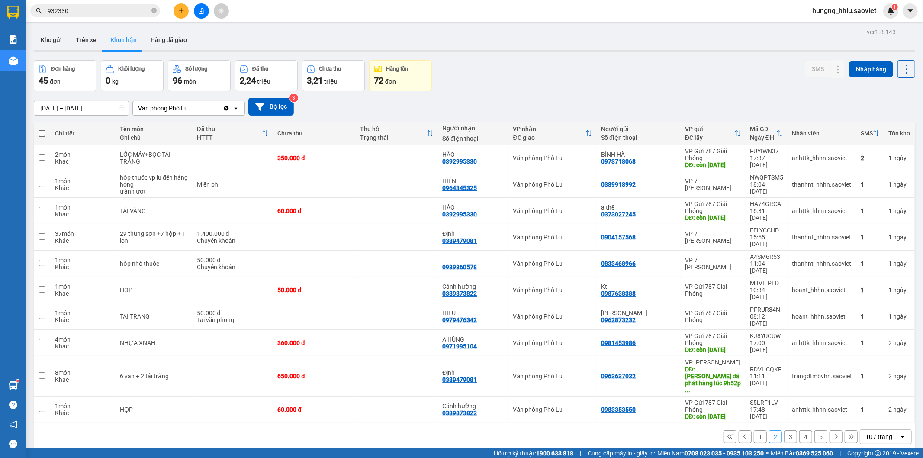
click at [0, 8] on section "Kết quả tìm kiếm ( 916 ) Bộ lọc Mã ĐH Trạng thái Món hàng Thu hộ Tổng cước Chưa…" at bounding box center [461, 229] width 923 height 458
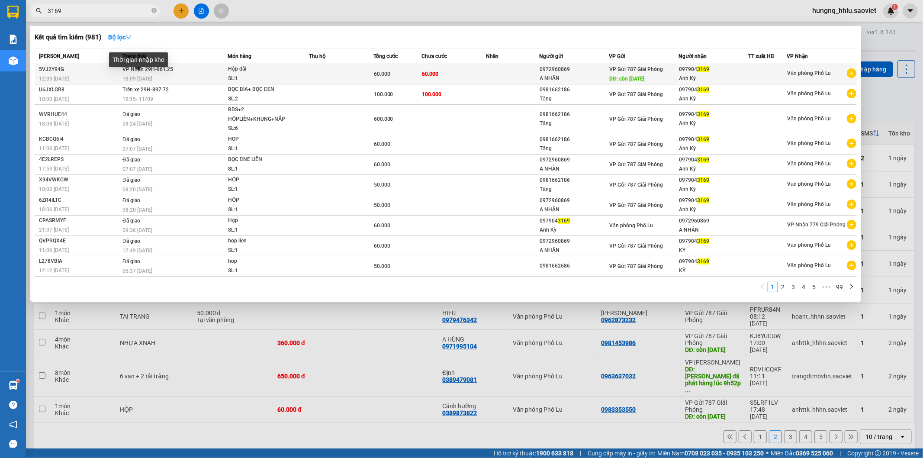
type input "3169"
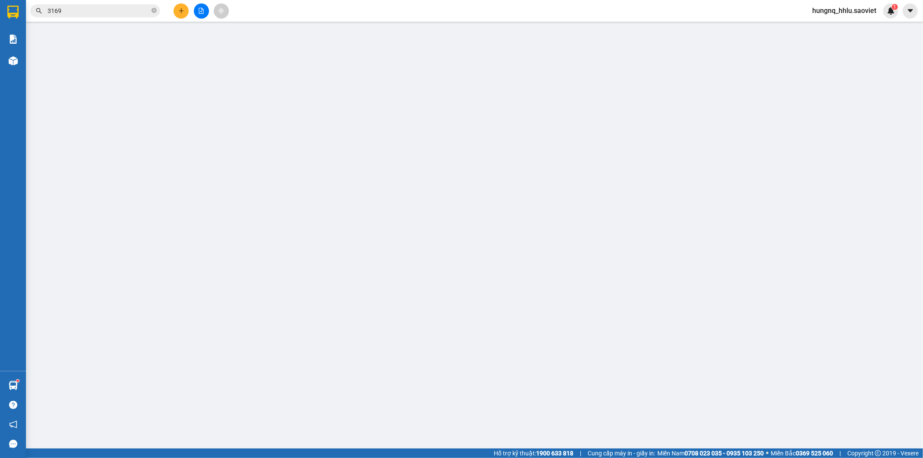
type input "0972960869"
type input "A NHÂN"
type input "còn [DATE]"
type input "0979043169"
type input "Anh Kỳ"
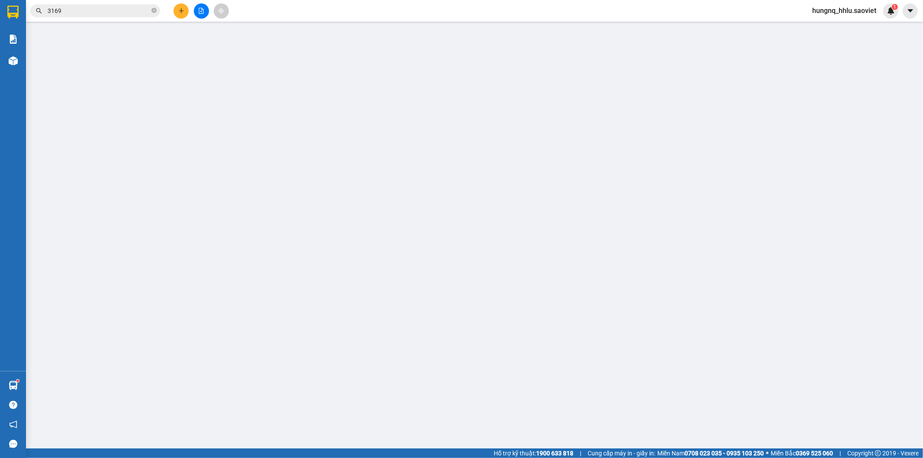
type input "60.000"
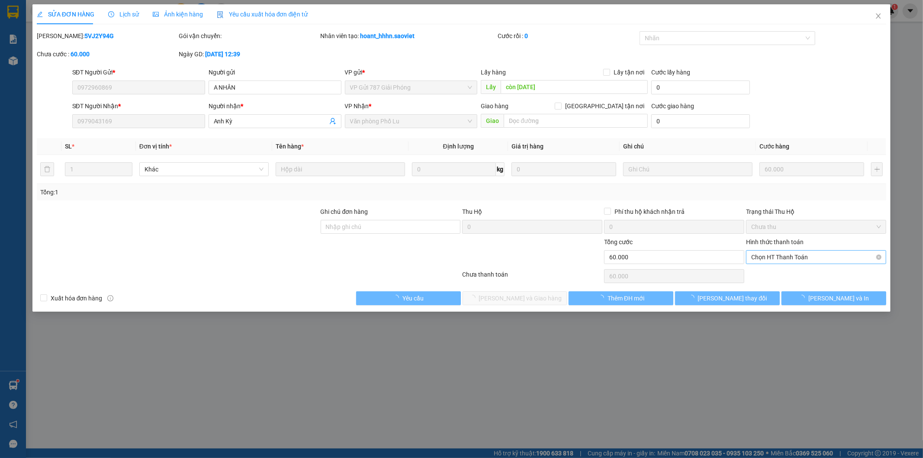
click at [760, 258] on span "Chọn HT Thanh Toán" at bounding box center [816, 257] width 130 height 13
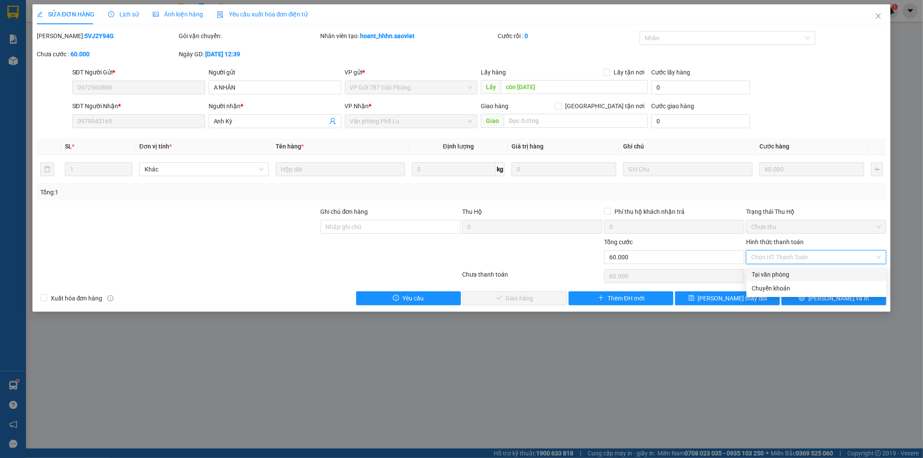
click at [766, 275] on div "Tại văn phòng" at bounding box center [817, 275] width 130 height 10
type input "0"
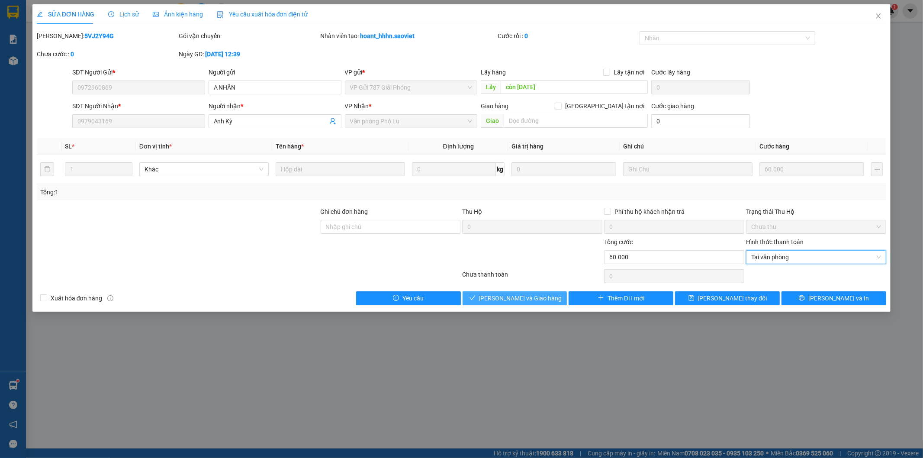
click at [543, 299] on button "[PERSON_NAME] và [PERSON_NAME] hàng" at bounding box center [515, 298] width 105 height 14
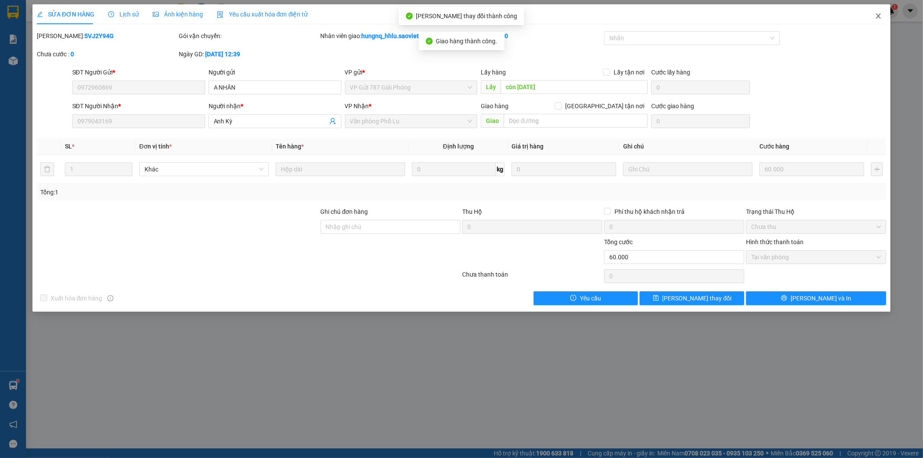
click at [881, 19] on icon "close" at bounding box center [878, 16] width 7 height 7
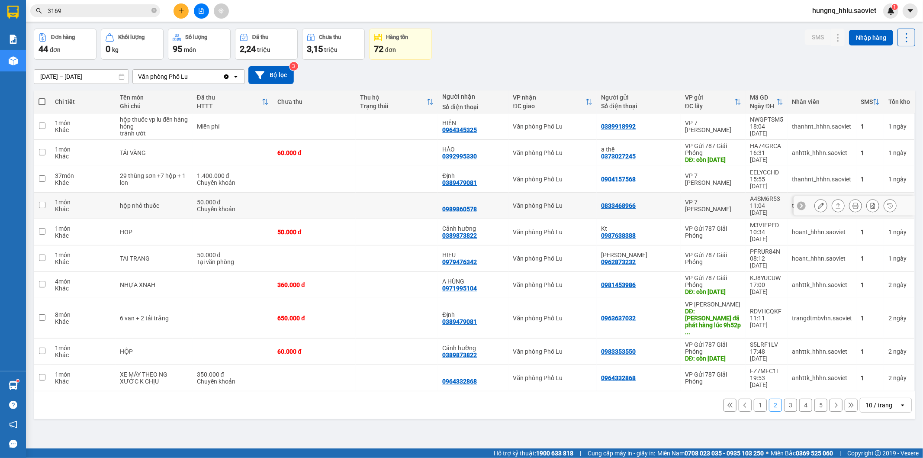
scroll to position [40, 0]
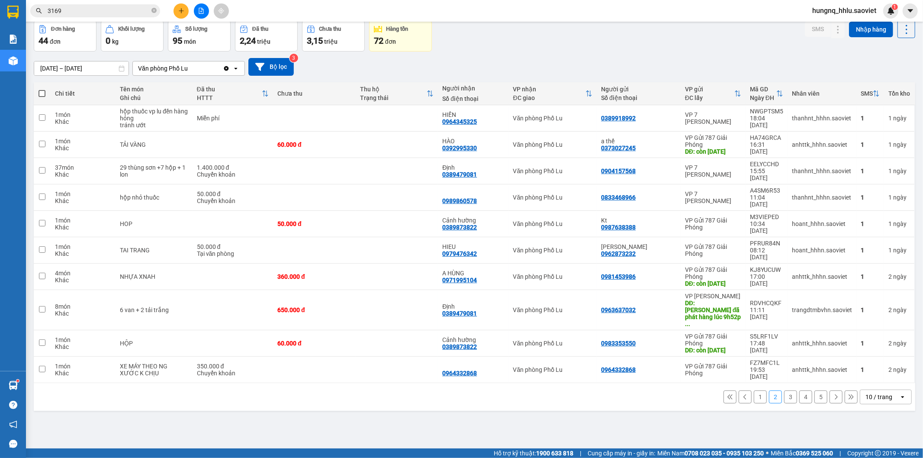
click at [784, 390] on button "3" at bounding box center [790, 396] width 13 height 13
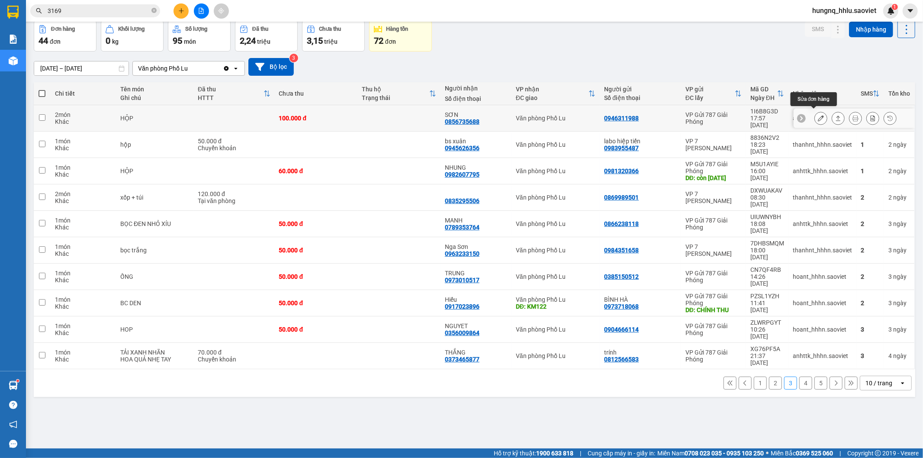
click at [815, 118] on button at bounding box center [821, 118] width 12 height 15
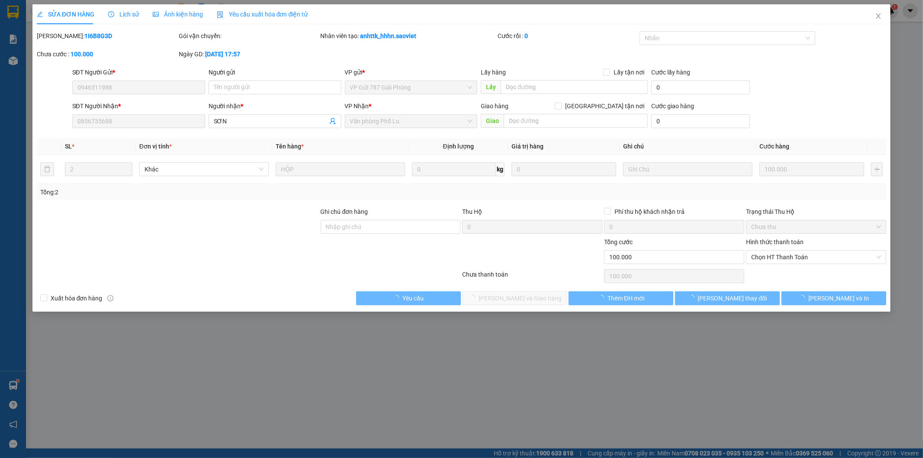
type input "0946311988"
type input "0856735688"
type input "SƠN"
type input "100.000"
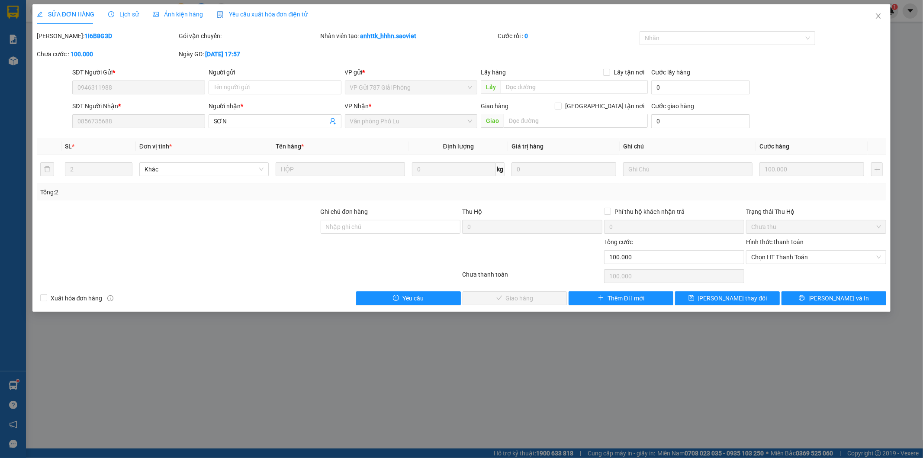
click at [132, 14] on span "Lịch sử" at bounding box center [123, 14] width 31 height 7
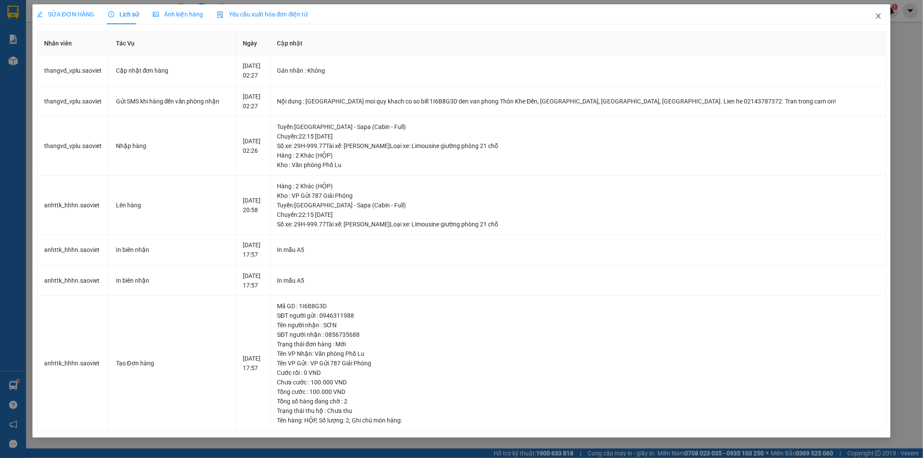
click at [882, 16] on icon "close" at bounding box center [878, 16] width 7 height 7
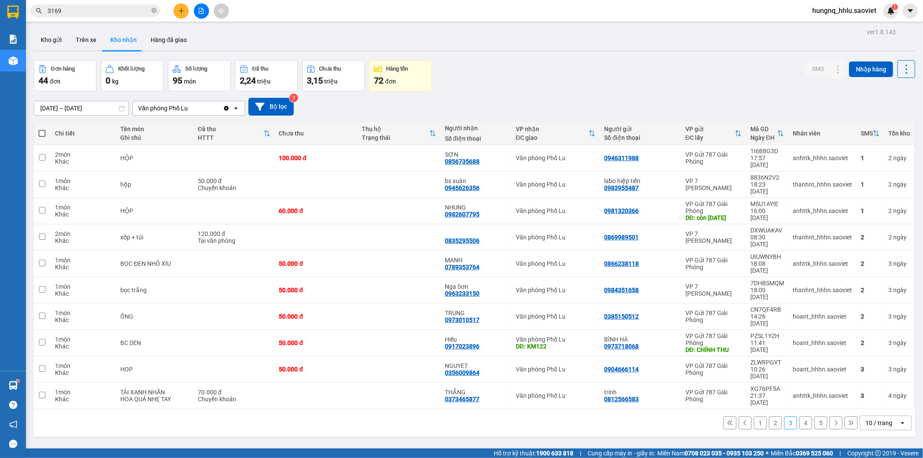
click at [0, 8] on section "Kết quả tìm kiếm ( 981 ) Bộ lọc Mã ĐH Trạng thái Món hàng Thu hộ Tổng cước Chưa…" at bounding box center [461, 229] width 923 height 458
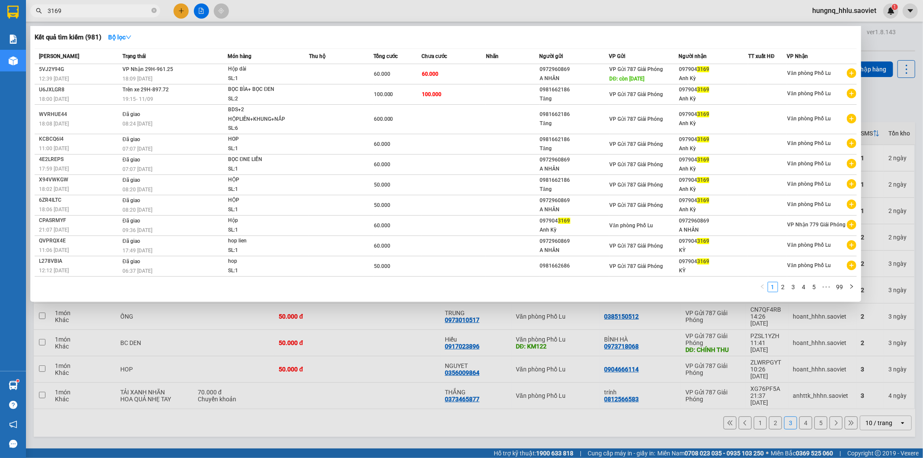
click at [87, 9] on input "3169" at bounding box center [99, 11] width 102 height 10
click at [85, 9] on input "3169" at bounding box center [99, 11] width 102 height 10
drag, startPoint x: 74, startPoint y: 12, endPoint x: 0, endPoint y: 19, distance: 74.3
click at [21, 13] on section "Kết quả tìm kiếm ( 981 ) Bộ lọc Mã ĐH Trạng thái Món hàng Thu hộ Tổng cước Chưa…" at bounding box center [461, 229] width 923 height 458
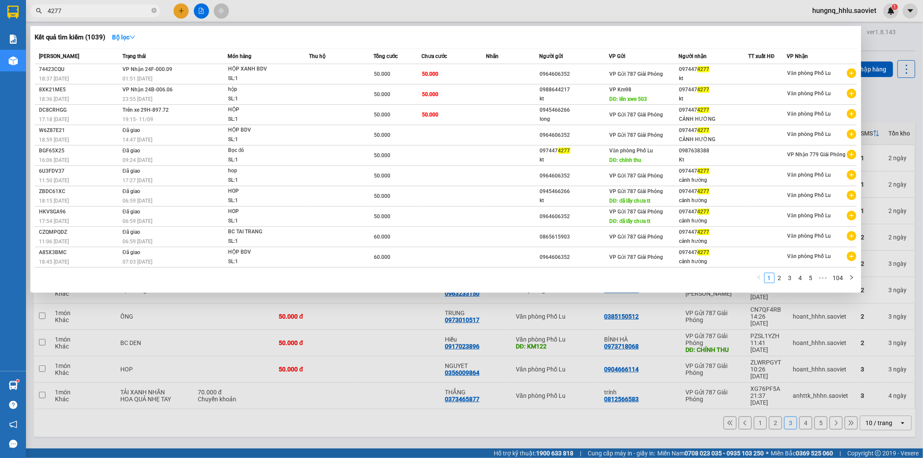
click at [0, 9] on section "Kết quả tìm kiếm ( 1039 ) Bộ lọc Mã ĐH Trạng thái Món hàng Thu hộ Tổng cước Chư…" at bounding box center [461, 229] width 923 height 458
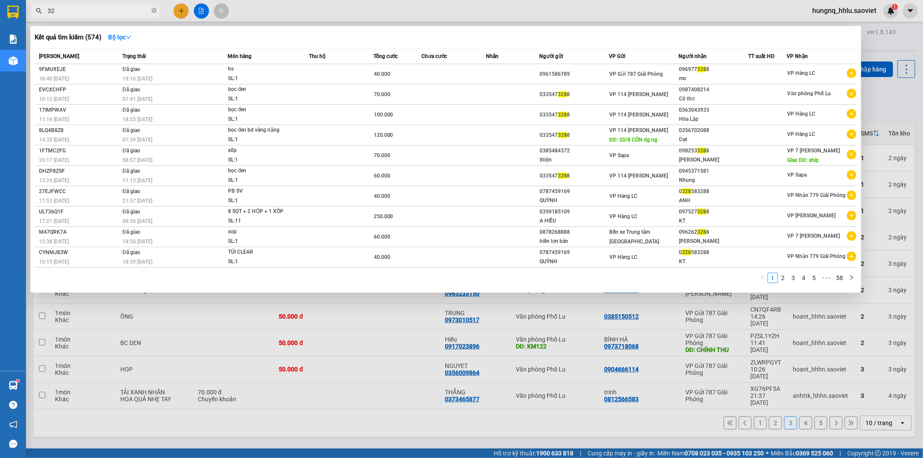
type input "3"
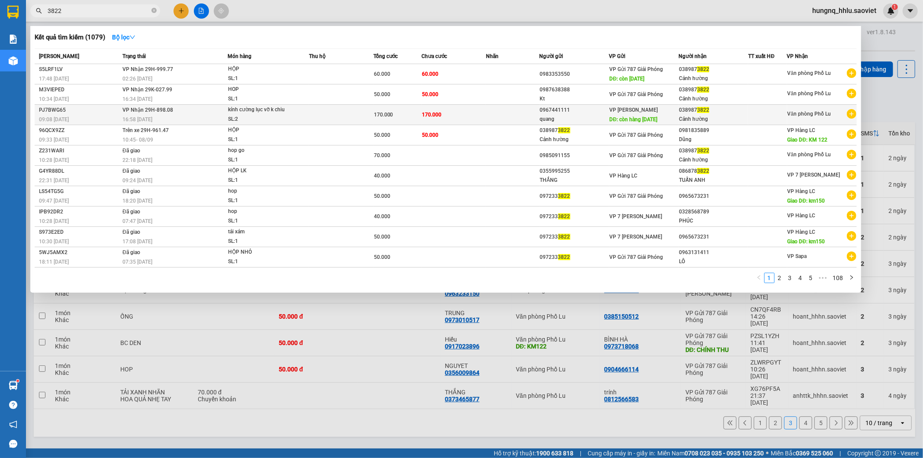
type input "3822"
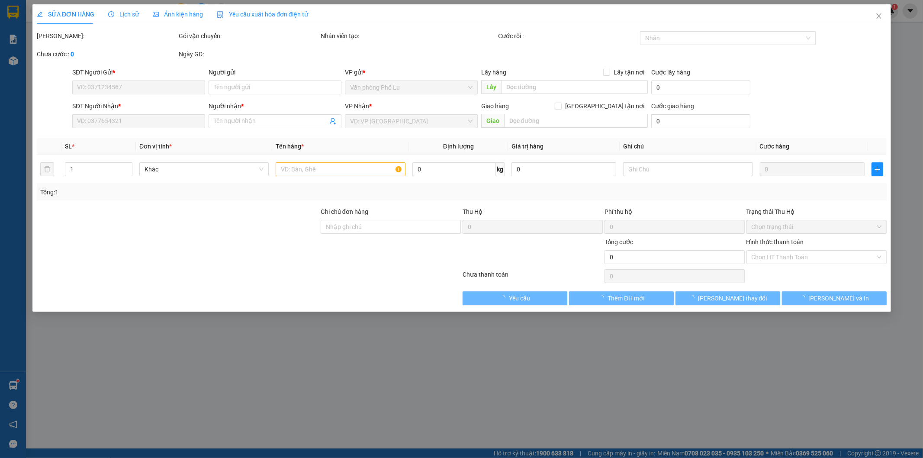
type input "0967441111"
type input "quang"
type input "còn hàng ngày 03/09/2025"
type input "0389873822"
type input "Cảnh hường"
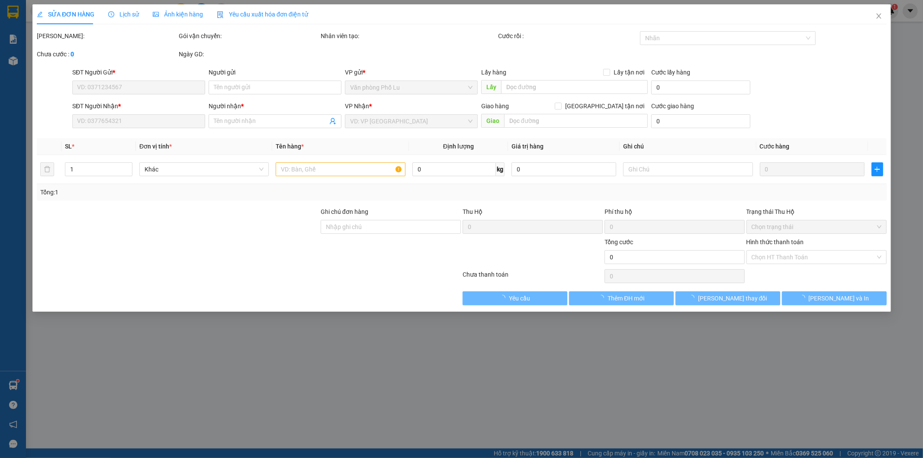
type input "170.000"
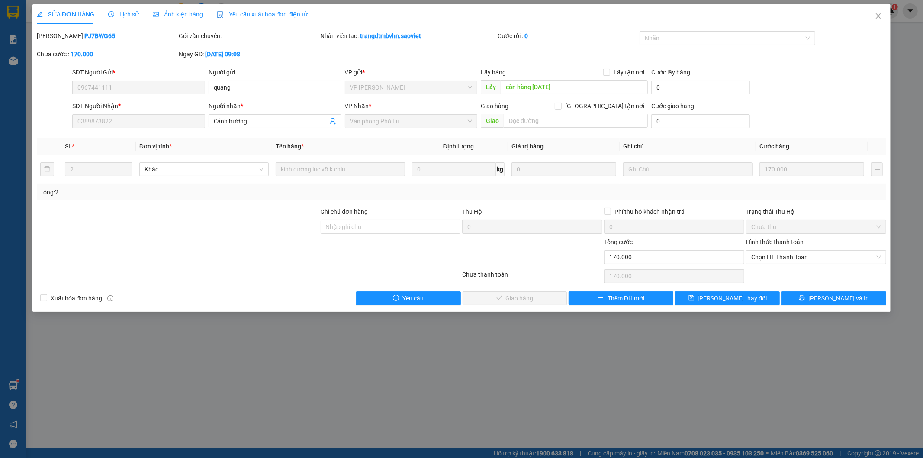
click at [131, 14] on span "Lịch sử" at bounding box center [123, 14] width 31 height 7
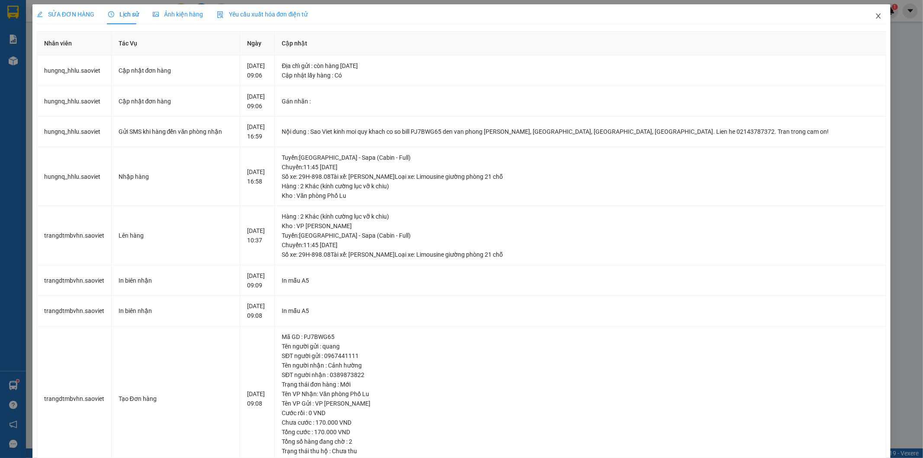
click at [875, 16] on icon "close" at bounding box center [878, 16] width 7 height 7
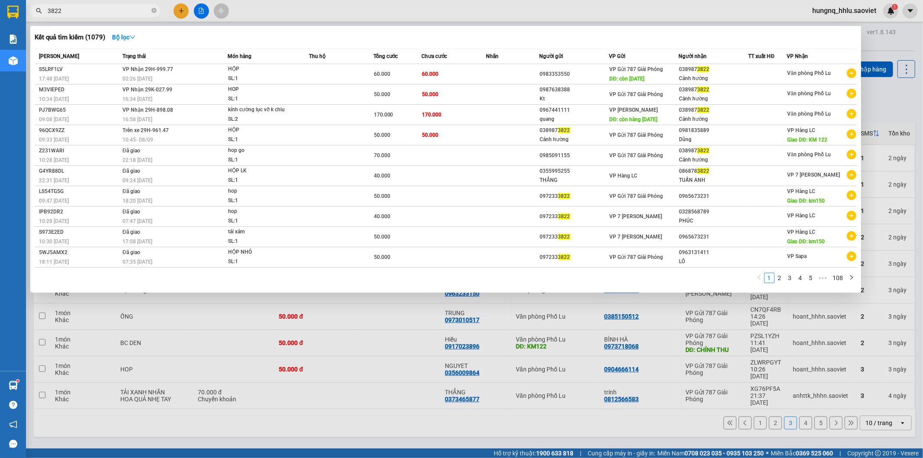
click at [74, 16] on span "3822" at bounding box center [95, 10] width 130 height 13
click at [77, 13] on input "3822" at bounding box center [99, 11] width 102 height 10
click at [132, 71] on span "VP Nhận 29H-999.77" at bounding box center [147, 69] width 51 height 6
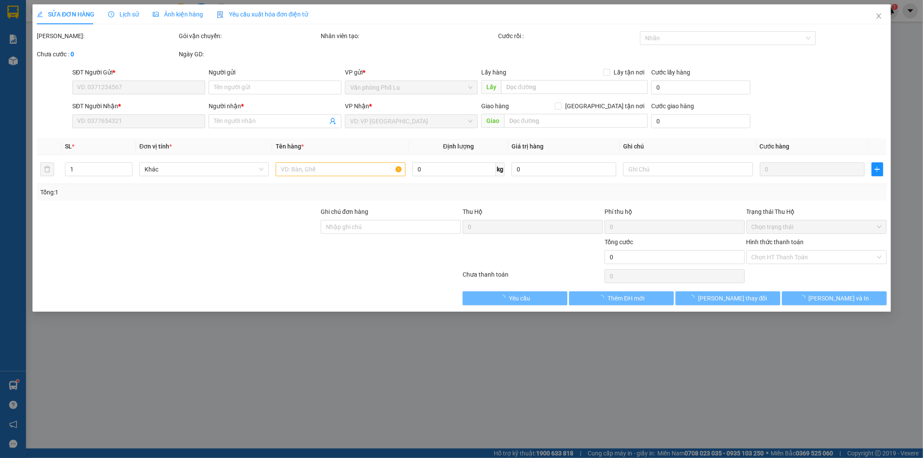
type input "0983353550"
type input "còn [DATE]"
type input "0389873822"
type input "Cảnh hường"
type input "60.000"
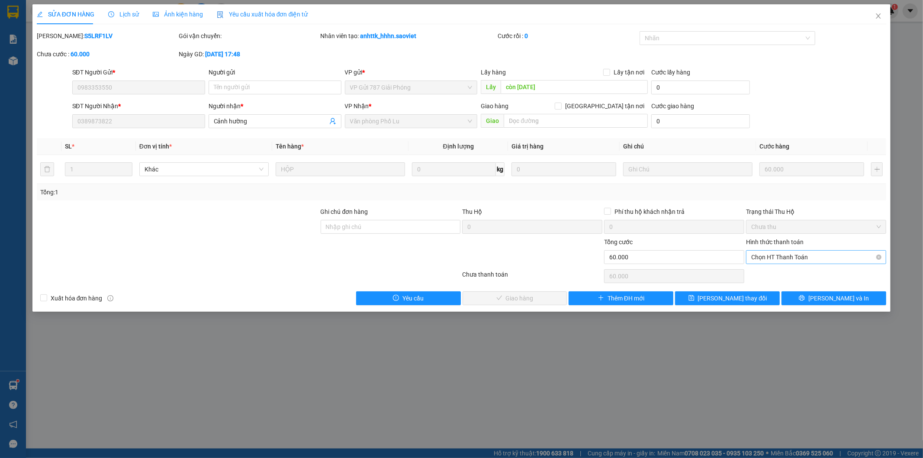
click at [760, 261] on span "Chọn HT Thanh Toán" at bounding box center [816, 257] width 130 height 13
click at [763, 279] on div "Tại văn phòng" at bounding box center [817, 275] width 130 height 10
type input "0"
click at [559, 299] on button "[PERSON_NAME] và [PERSON_NAME] hàng" at bounding box center [515, 298] width 105 height 14
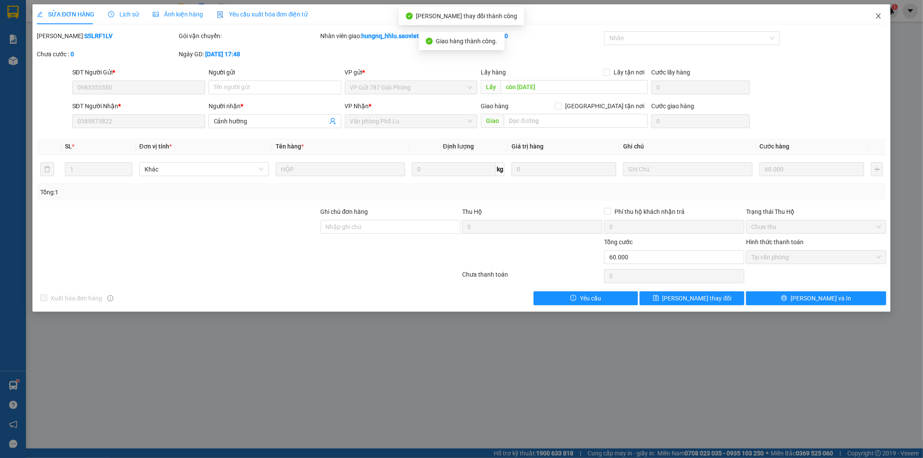
click at [880, 16] on icon "close" at bounding box center [878, 16] width 7 height 7
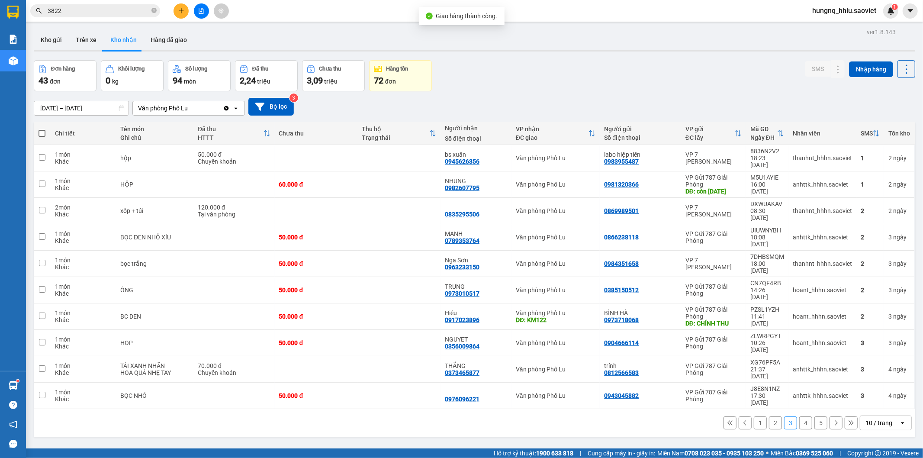
click at [75, 9] on input "3822" at bounding box center [99, 11] width 102 height 10
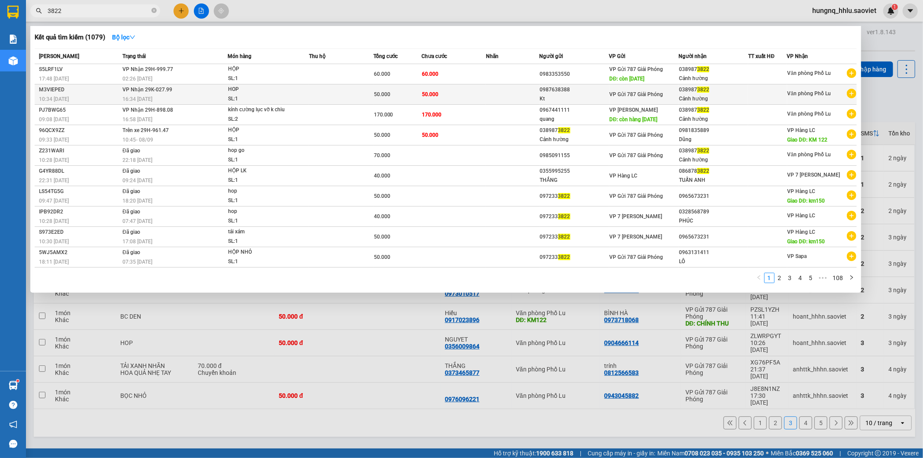
click at [234, 87] on div "HOP" at bounding box center [260, 90] width 65 height 10
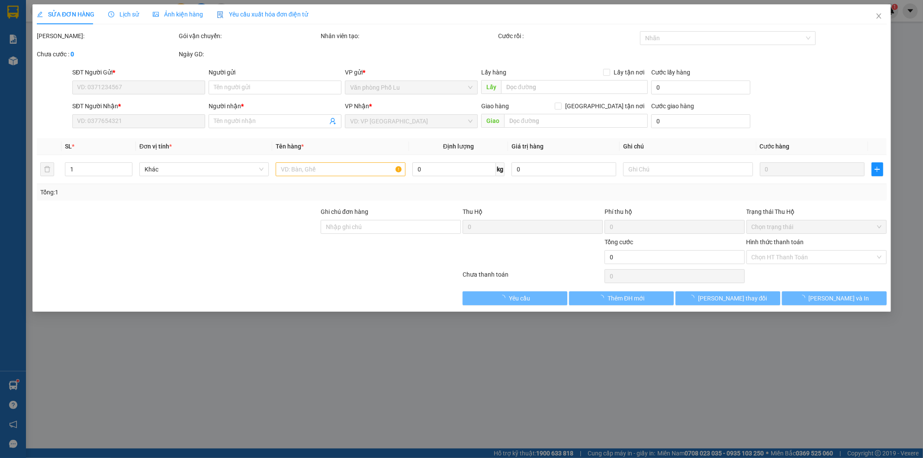
type input "0987638388"
type input "Kt"
type input "0389873822"
type input "Cảnh hường"
type input "50.000"
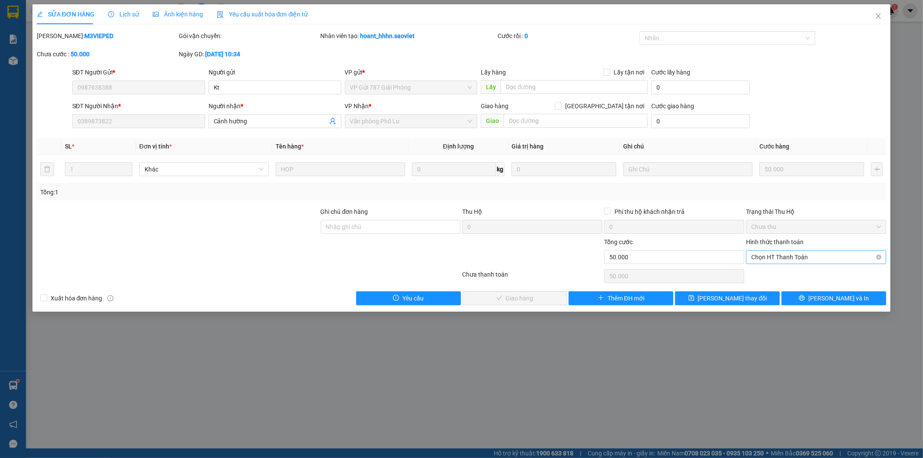
click at [758, 257] on span "Chọn HT Thanh Toán" at bounding box center [816, 257] width 130 height 13
click at [761, 278] on div "Tại văn phòng" at bounding box center [817, 275] width 130 height 10
type input "0"
click at [547, 295] on button "[PERSON_NAME] và [PERSON_NAME] hàng" at bounding box center [515, 298] width 105 height 14
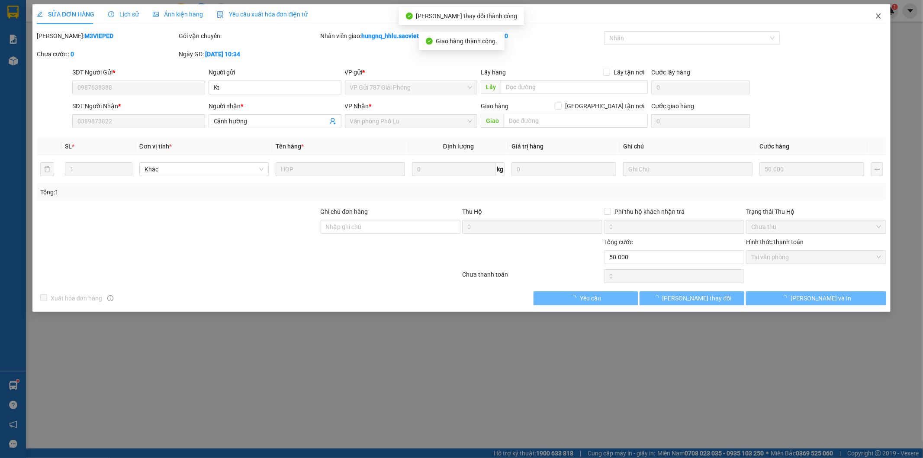
click at [877, 16] on icon "close" at bounding box center [878, 16] width 7 height 7
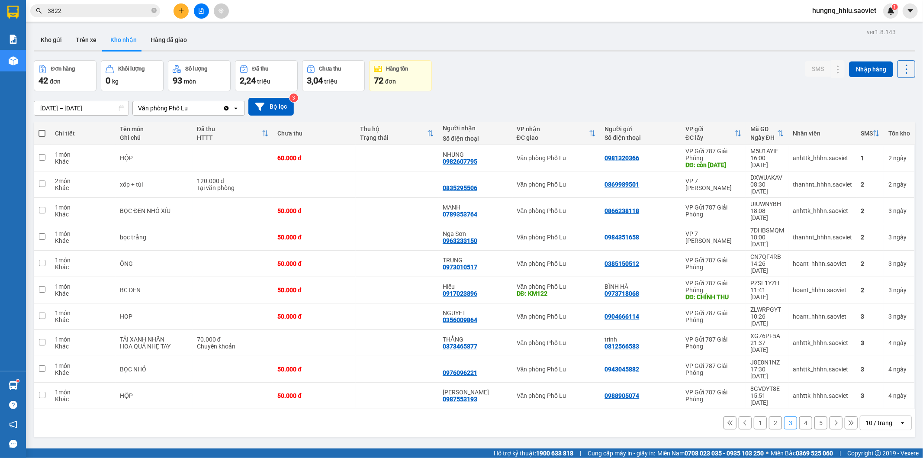
click at [85, 6] on input "3822" at bounding box center [99, 11] width 102 height 10
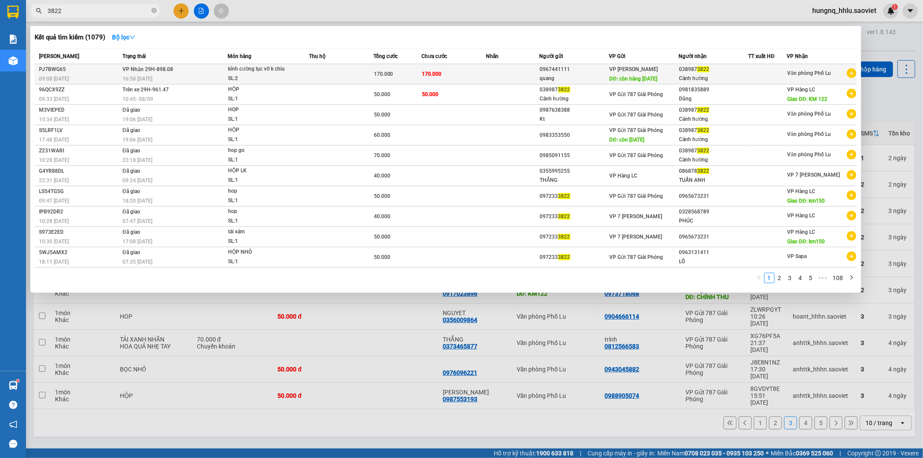
click at [155, 78] on td "VP Nhận 29H-898.08 16:58 - 31/08" at bounding box center [173, 74] width 107 height 20
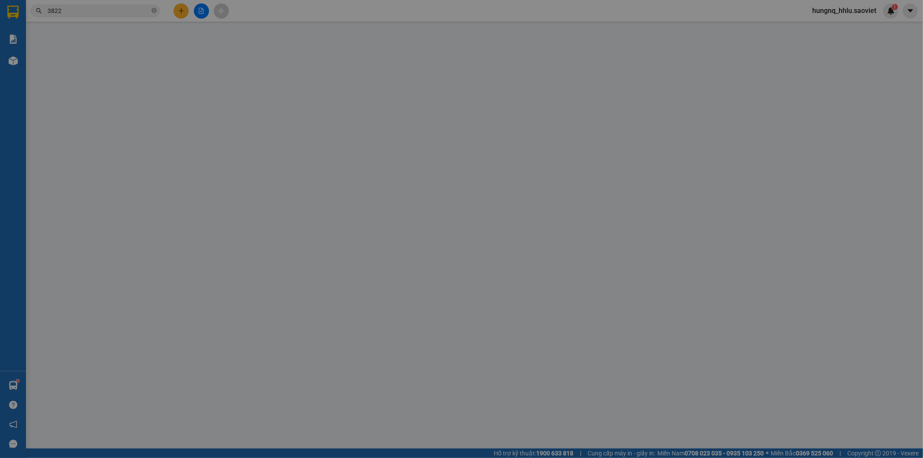
type input "0967441111"
type input "quang"
type input "còn hàng ngày 03/09/2025"
type input "0389873822"
type input "Cảnh hường"
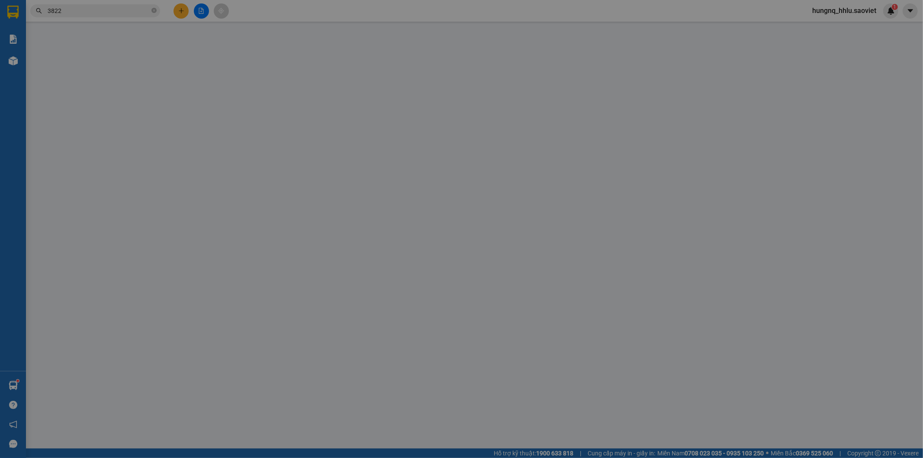
type input "170.000"
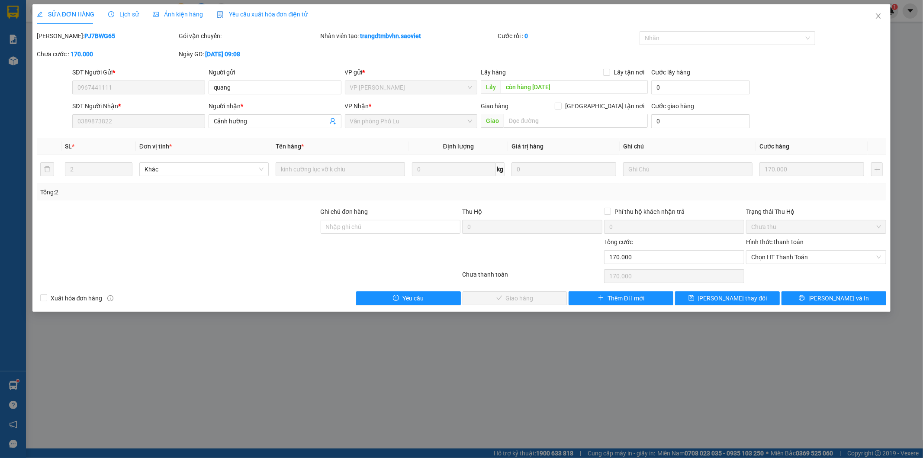
click at [130, 14] on span "Lịch sử" at bounding box center [123, 14] width 31 height 7
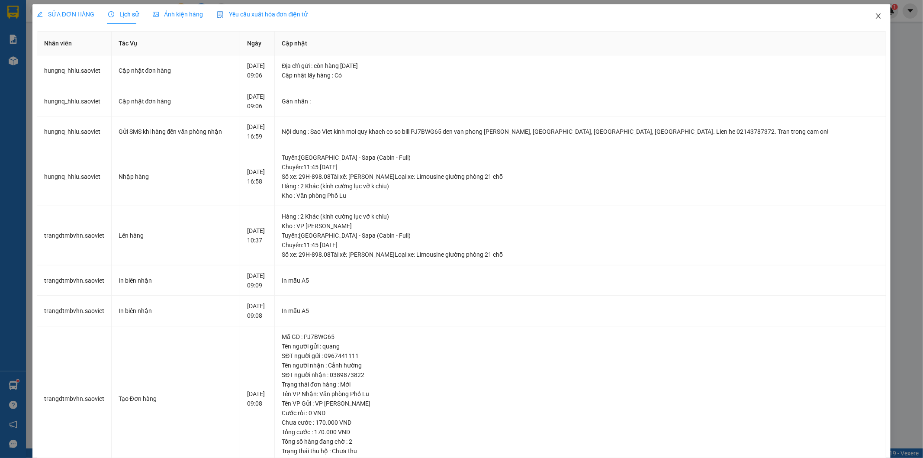
click at [875, 18] on icon "close" at bounding box center [878, 16] width 7 height 7
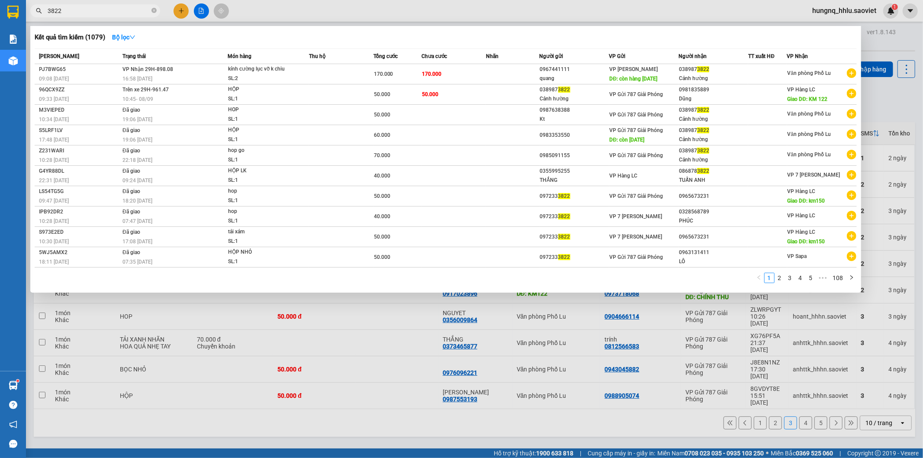
click at [73, 15] on input "3822" at bounding box center [99, 11] width 102 height 10
click at [71, 13] on input "3822" at bounding box center [99, 11] width 102 height 10
drag, startPoint x: 76, startPoint y: 10, endPoint x: 0, endPoint y: 13, distance: 76.2
click at [0, 9] on section "Kết quả tìm kiếm ( 1079 ) Bộ lọc Mã ĐH Trạng thái Món hàng Thu hộ Tổng cước Chư…" at bounding box center [461, 229] width 923 height 458
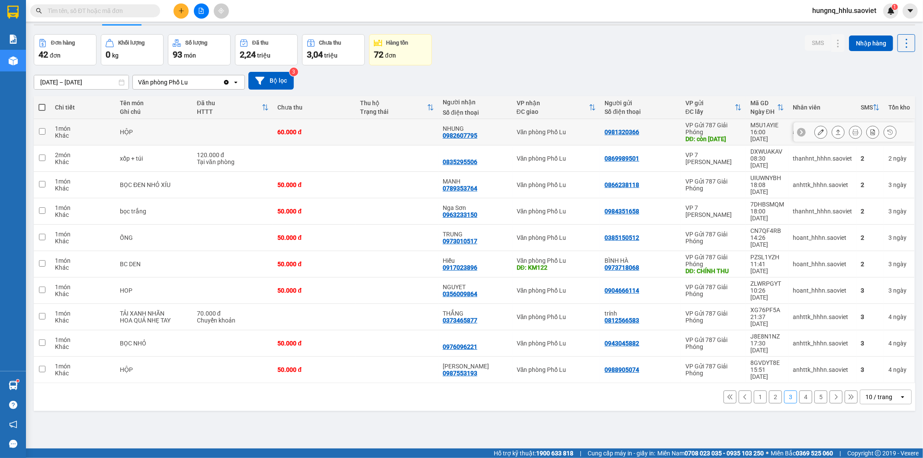
scroll to position [40, 0]
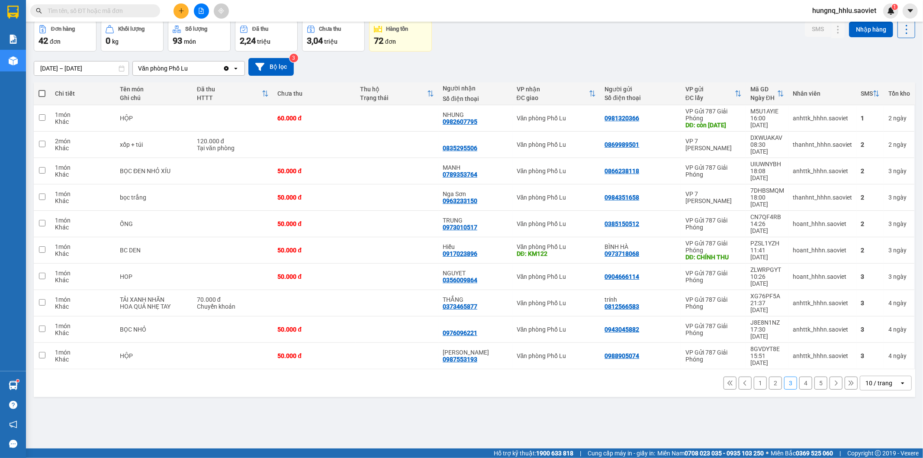
click at [754, 377] on button "1" at bounding box center [760, 383] width 13 height 13
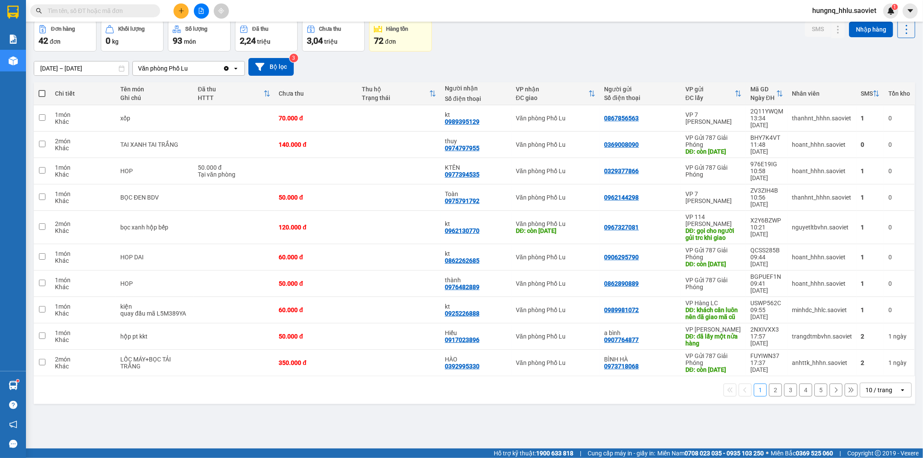
click at [771, 384] on button "2" at bounding box center [775, 389] width 13 height 13
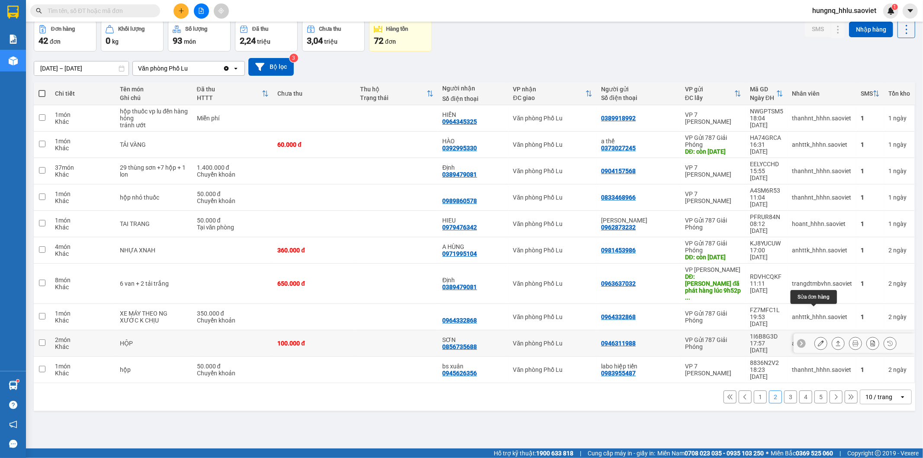
click at [818, 340] on icon at bounding box center [821, 343] width 6 height 6
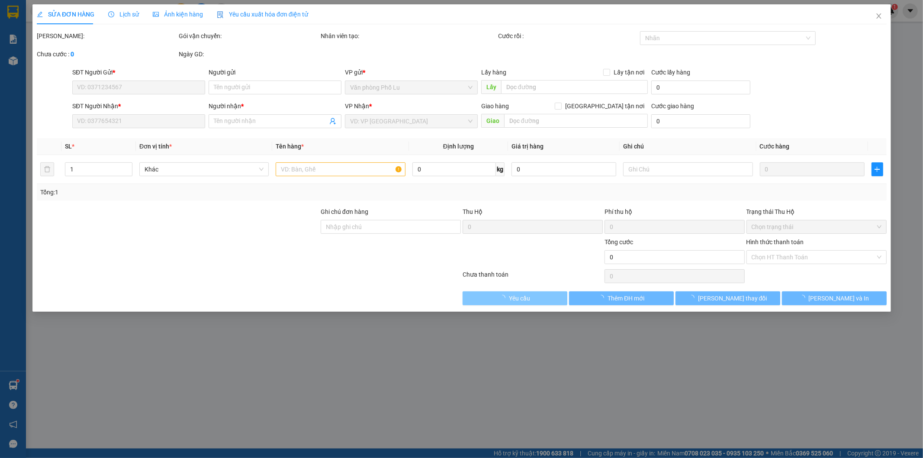
type input "0946311988"
type input "0856735688"
type input "SƠN"
type input "100.000"
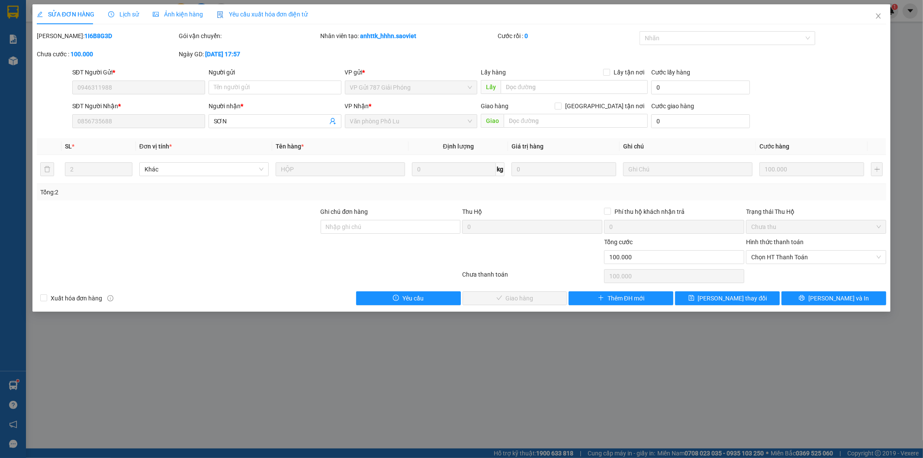
click at [117, 15] on span "Lịch sử" at bounding box center [123, 14] width 31 height 7
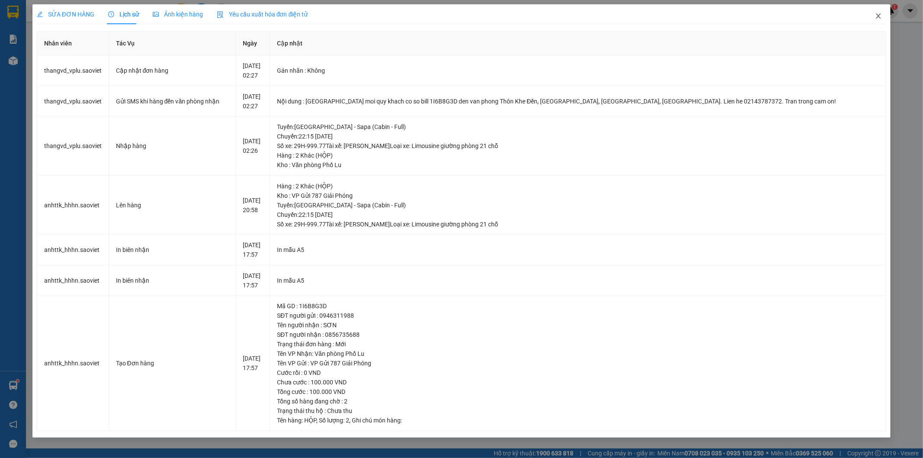
click at [882, 19] on icon "close" at bounding box center [878, 16] width 7 height 7
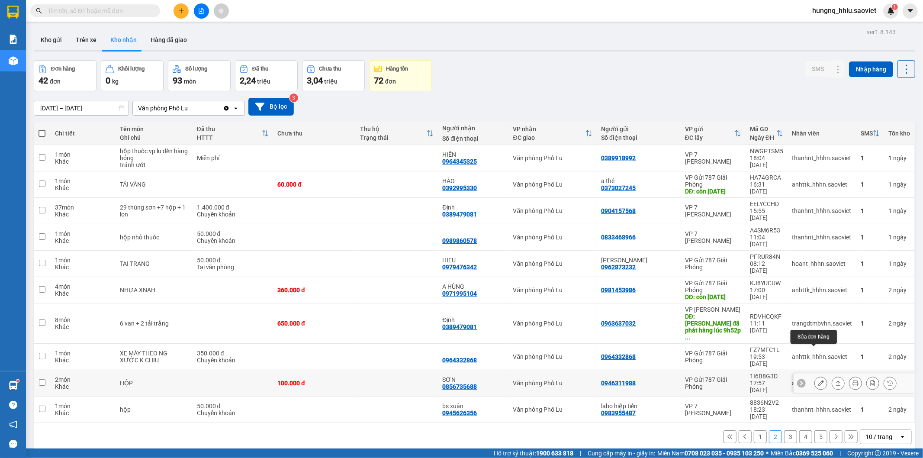
scroll to position [40, 0]
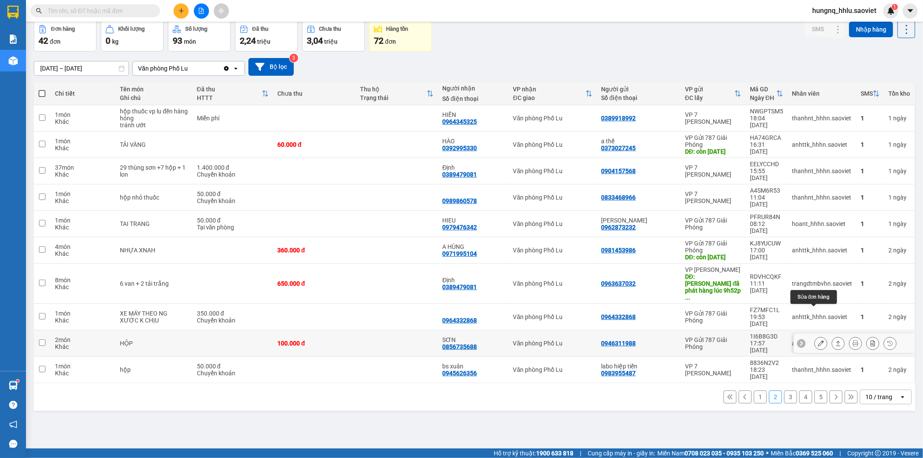
click at [815, 336] on button at bounding box center [821, 343] width 12 height 15
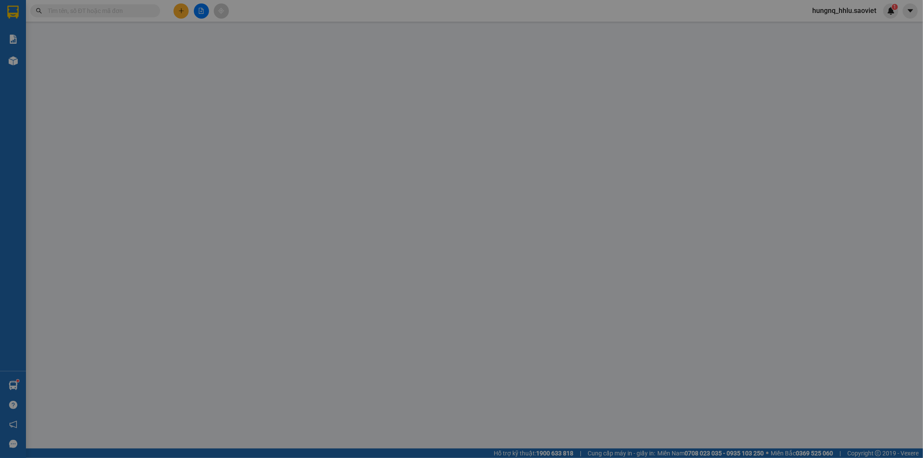
type input "0946311988"
type input "0856735688"
type input "SƠN"
type input "100.000"
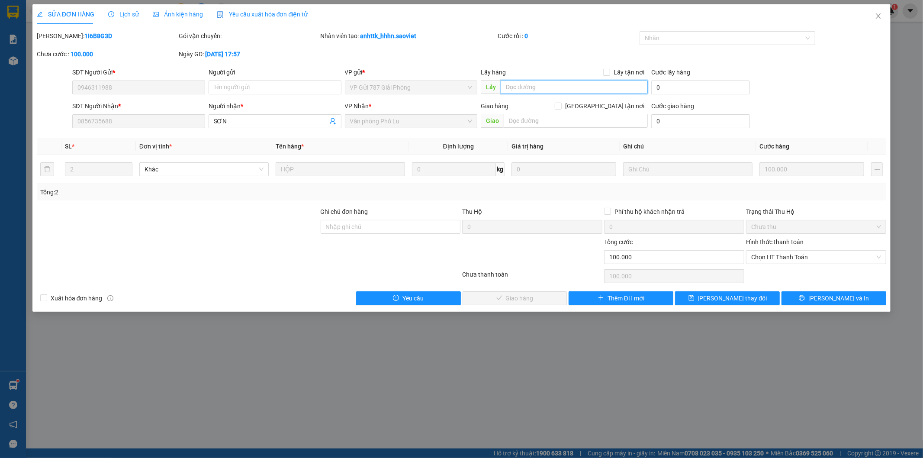
click at [518, 87] on input "text" at bounding box center [574, 87] width 147 height 14
click at [759, 258] on span "Chọn HT Thanh Toán" at bounding box center [816, 257] width 130 height 13
type input "nhung đã phát hàng lúc 14h17p ngày 10/9"
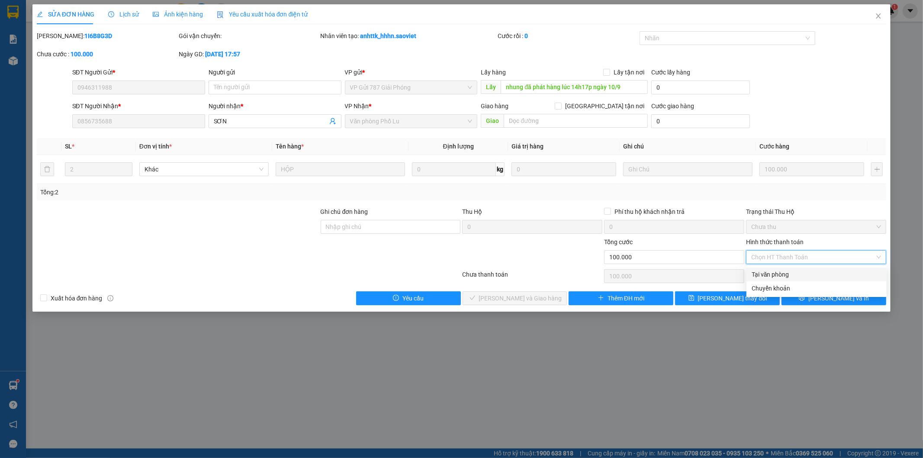
click at [759, 275] on div "Tại văn phòng" at bounding box center [817, 275] width 130 height 10
type input "0"
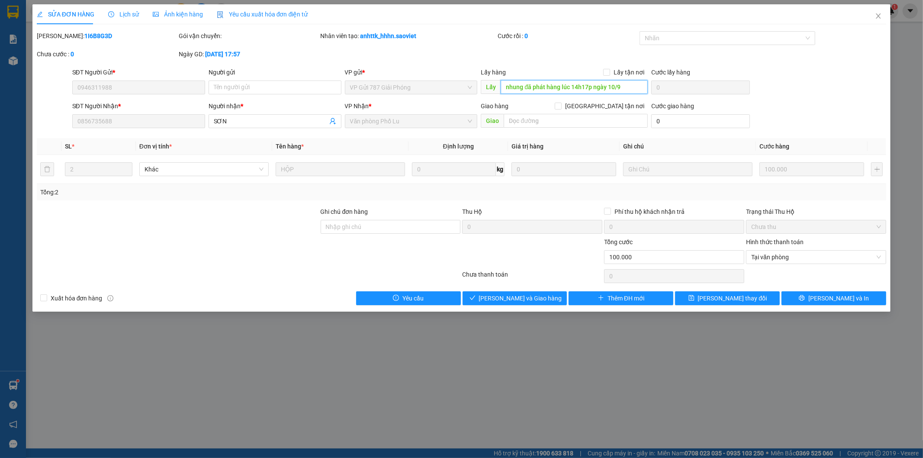
click at [625, 86] on input "nhung đã phát hàng lúc 14h17p ngày 10/9" at bounding box center [574, 87] width 147 height 14
click at [625, 87] on input "nhung đã phát hàng lúc 14h17p ngày 10/9" at bounding box center [574, 87] width 147 height 14
click at [626, 87] on input "nhung đã phát hàng lúc 14h17p ngày 10/9" at bounding box center [574, 87] width 147 height 14
click at [627, 87] on input "nhung đã phát hàng lúc 14h17p ngày 10/9" at bounding box center [574, 87] width 147 height 14
type input "nhung đã phát hàng lúc 14h17p ngày 109/2025"
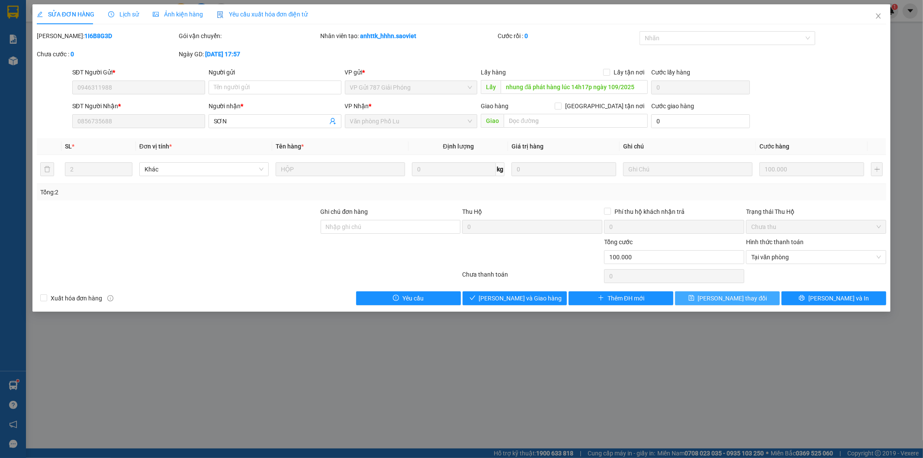
click at [751, 303] on button "[PERSON_NAME] đổi" at bounding box center [727, 298] width 105 height 14
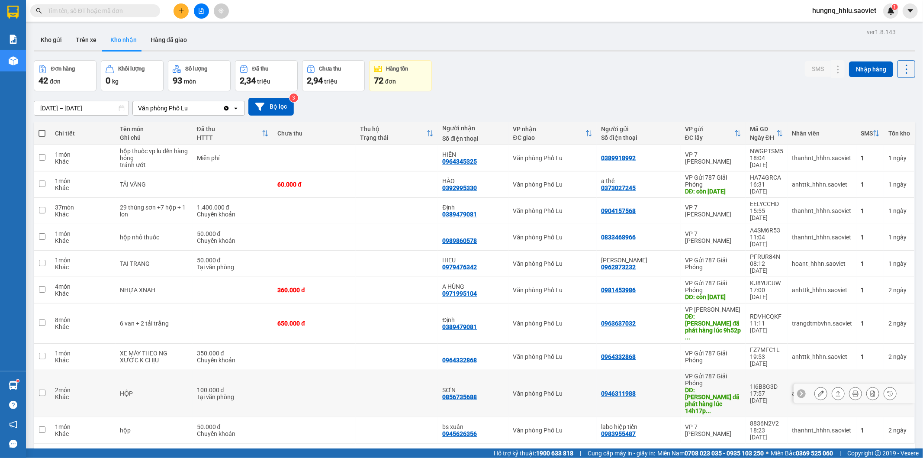
click at [818, 390] on icon at bounding box center [821, 393] width 6 height 6
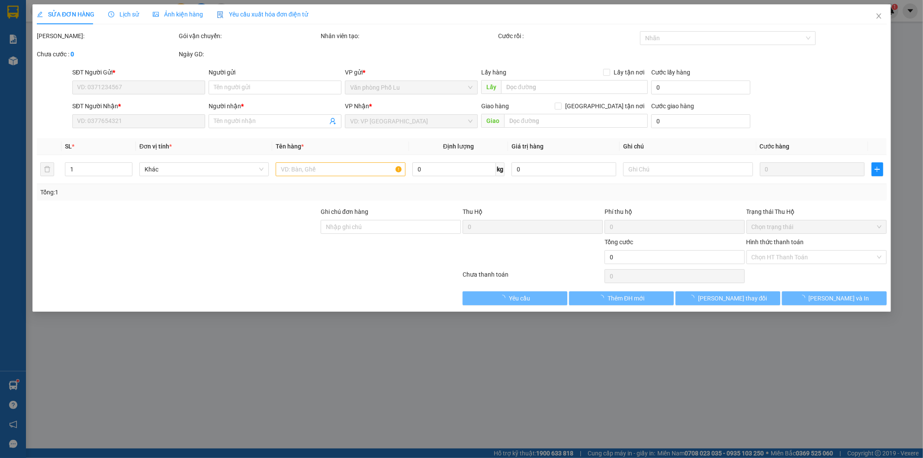
type input "0946311988"
type input "nhung đã phát hàng lúc 14h17p ngày 109/2025"
type input "0856735688"
type input "SƠN"
type input "100.000"
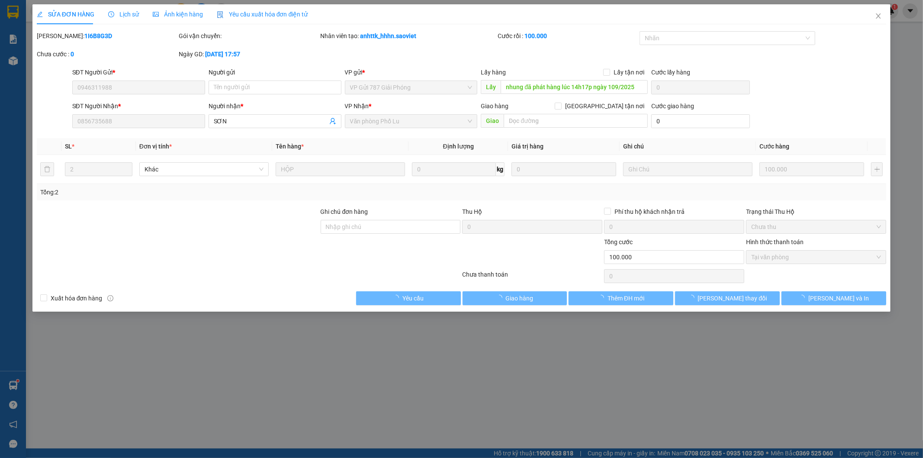
click at [131, 15] on span "Lịch sử" at bounding box center [123, 14] width 31 height 7
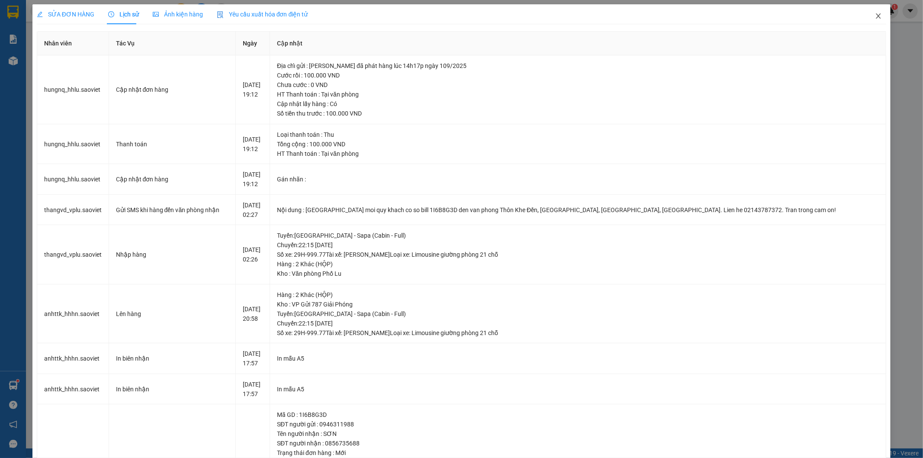
click at [875, 19] on icon "close" at bounding box center [878, 16] width 7 height 7
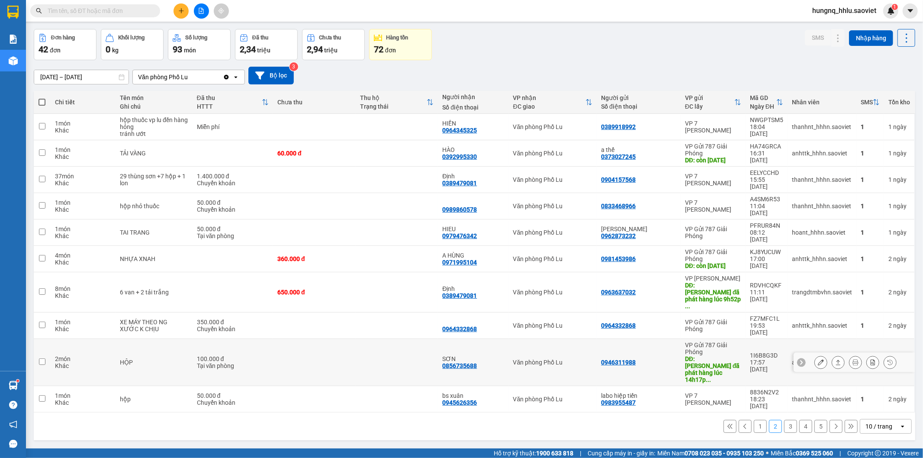
scroll to position [40, 0]
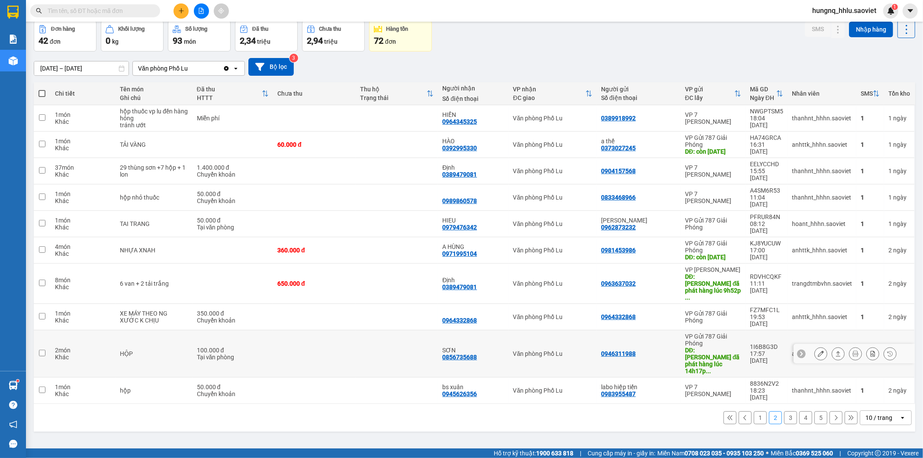
click at [815, 347] on div at bounding box center [821, 353] width 13 height 13
click at [815, 346] on button at bounding box center [821, 353] width 12 height 15
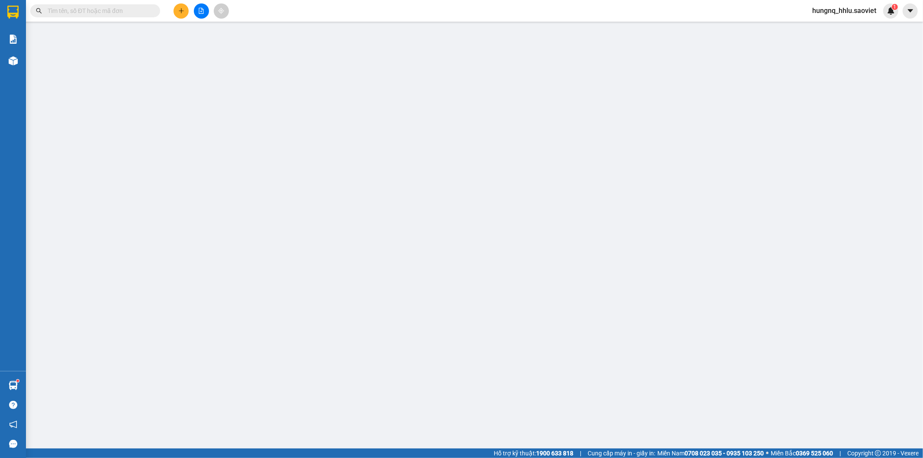
type input "0946311988"
type input "nhung đã phát hàng lúc 14h17p ngày 109/2025"
type input "0856735688"
type input "SƠN"
type input "100.000"
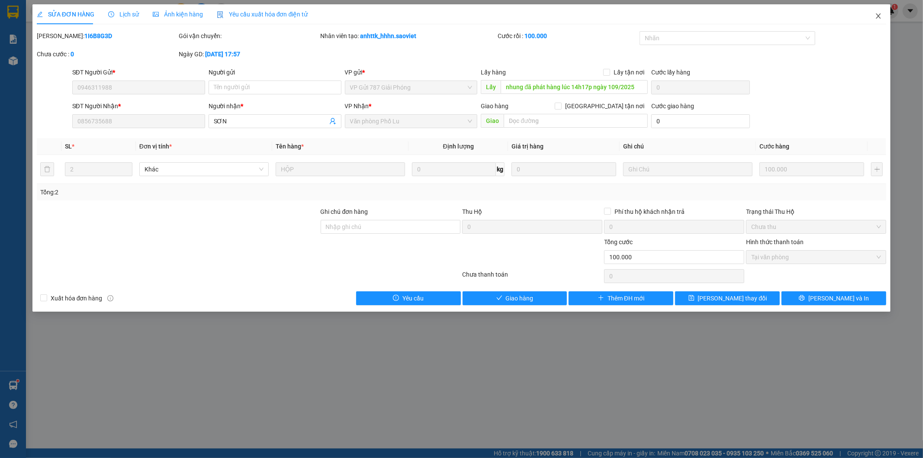
click at [882, 18] on icon "close" at bounding box center [878, 16] width 7 height 7
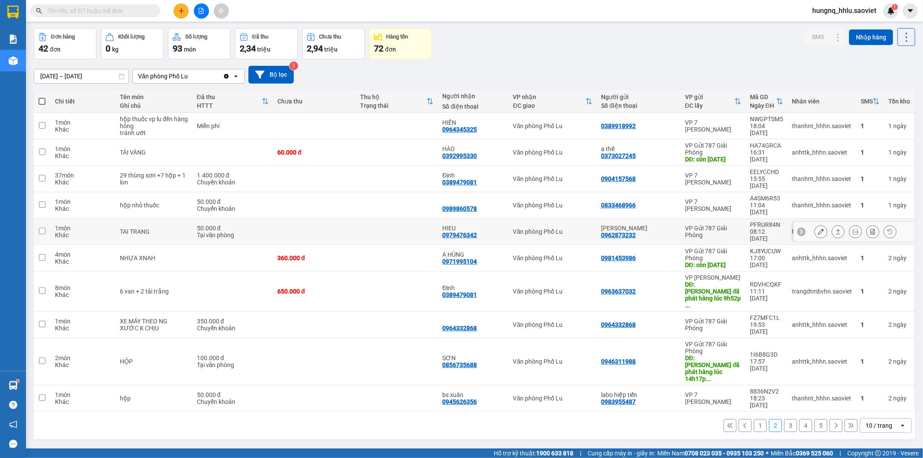
scroll to position [40, 0]
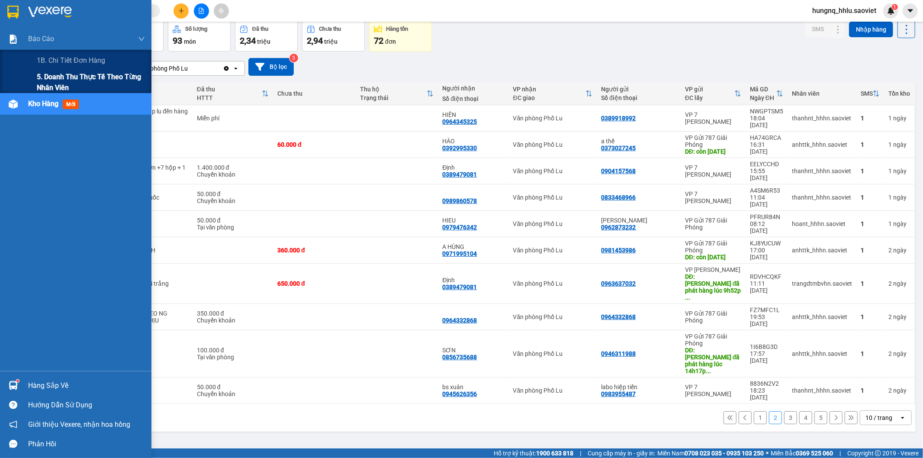
click at [49, 77] on span "5. Doanh thu thực tế theo từng nhân viên" at bounding box center [91, 82] width 108 height 22
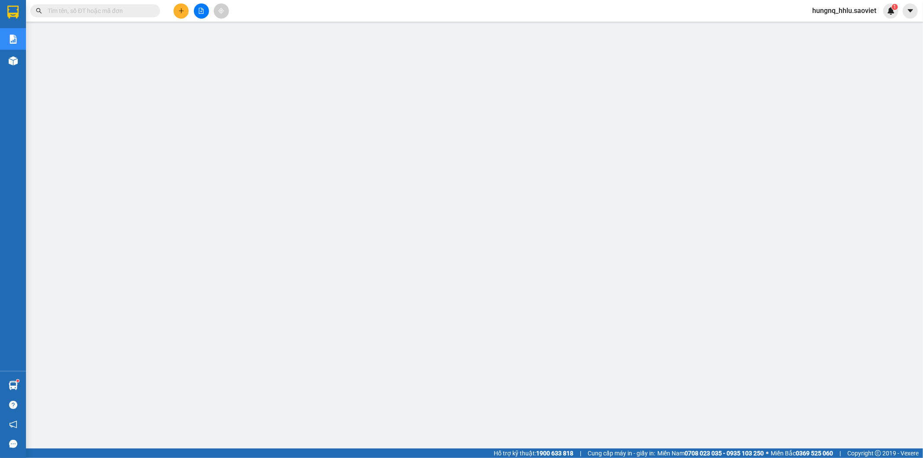
click at [65, 10] on input "text" at bounding box center [99, 11] width 102 height 10
paste input "NX1SXF6Q"
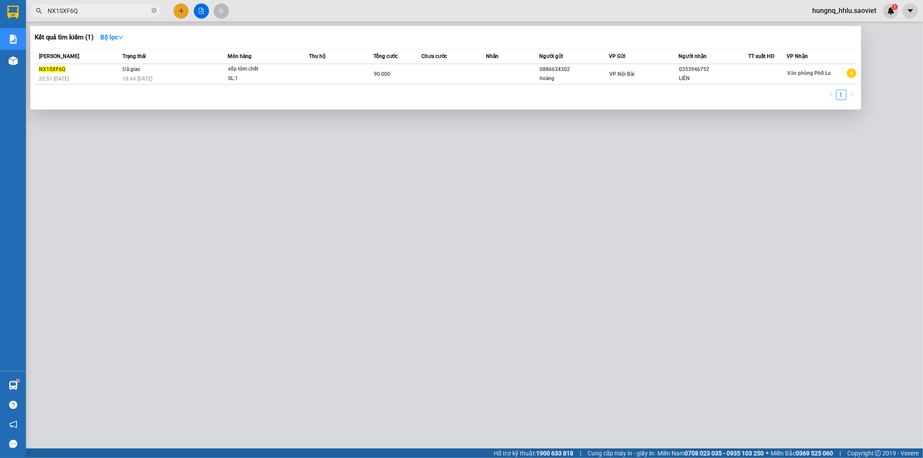
click at [231, 331] on div at bounding box center [461, 229] width 923 height 458
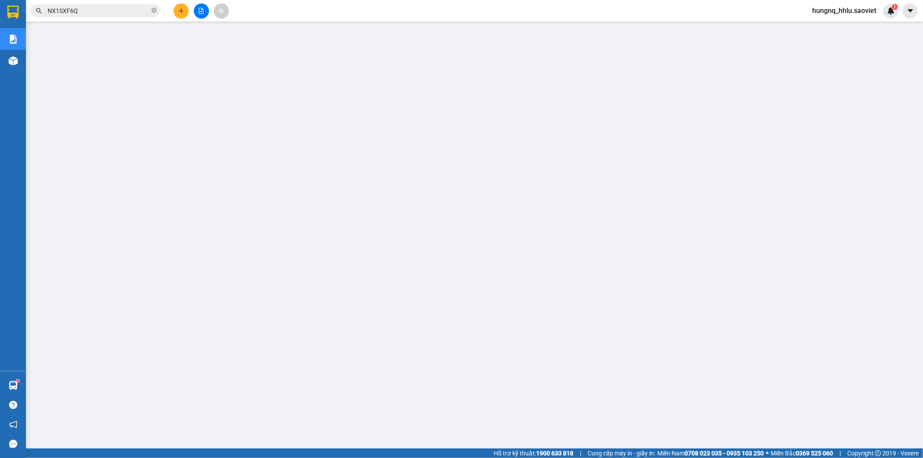
drag, startPoint x: 79, startPoint y: 14, endPoint x: 0, endPoint y: 13, distance: 79.2
click at [0, 9] on section "Kết quả tìm kiếm ( 1 ) Bộ lọc Mã ĐH Trạng thái Món hàng Thu hộ Tổng cước Chưa c…" at bounding box center [461, 229] width 923 height 458
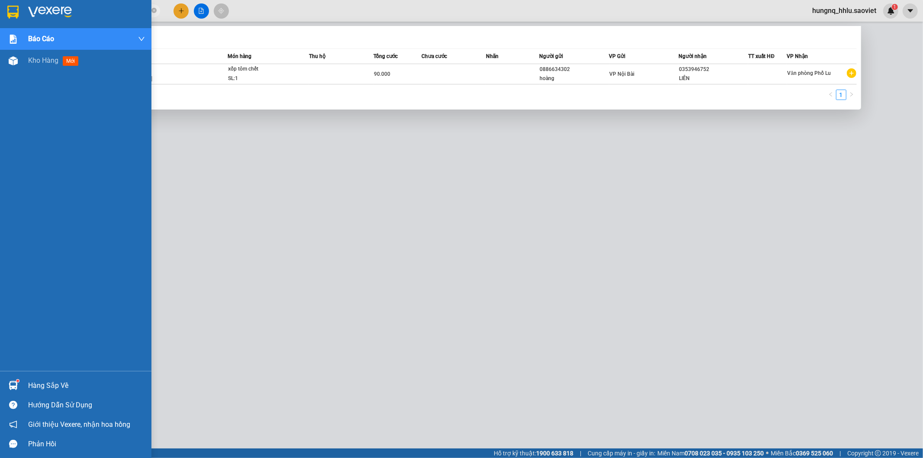
paste input "THHSB1IM"
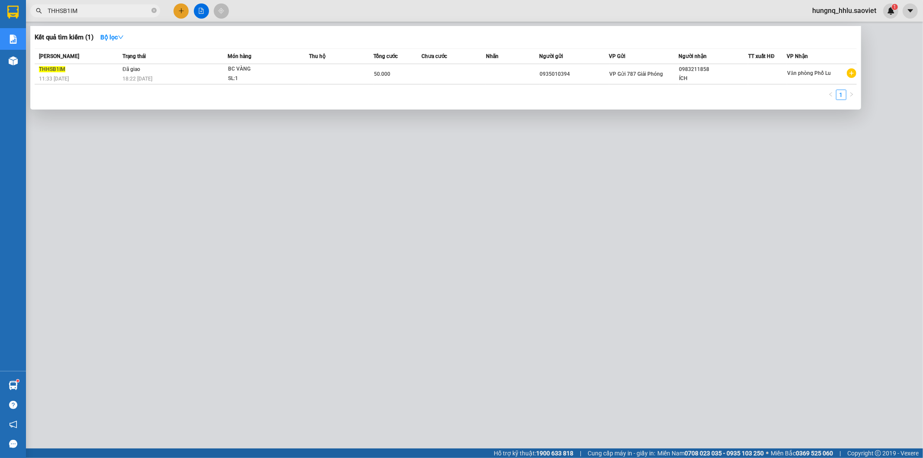
click at [369, 341] on div at bounding box center [461, 229] width 923 height 458
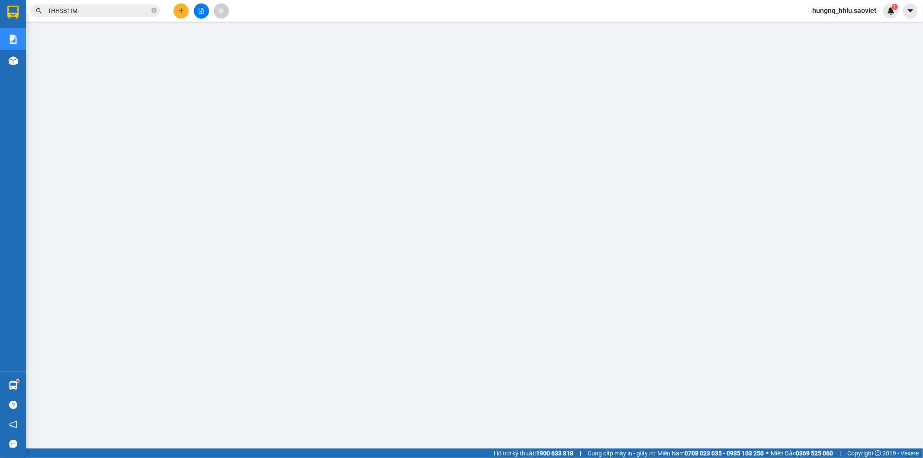
drag, startPoint x: 60, startPoint y: 12, endPoint x: 0, endPoint y: 24, distance: 60.9
click at [3, 16] on section "Kết quả tìm kiếm ( 1 ) Bộ lọc Mã ĐH Trạng thái Món hàng Thu hộ Tổng cước Chưa c…" at bounding box center [461, 229] width 923 height 458
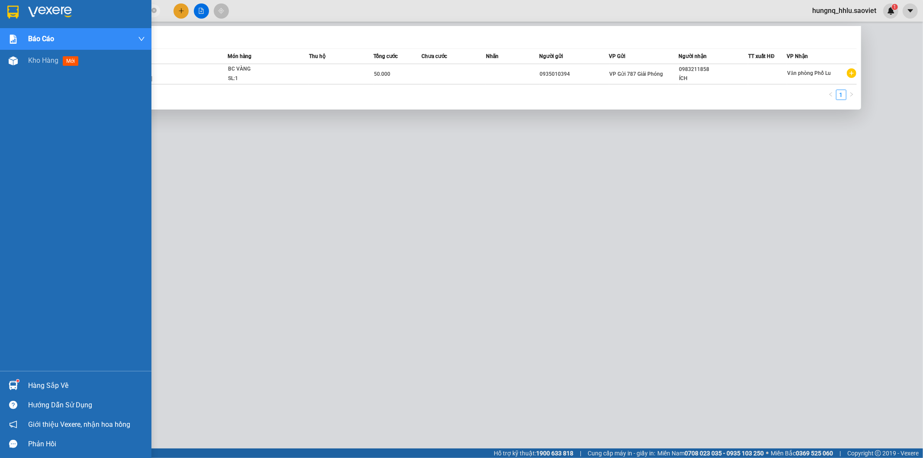
paste input "5VJ2Y94G"
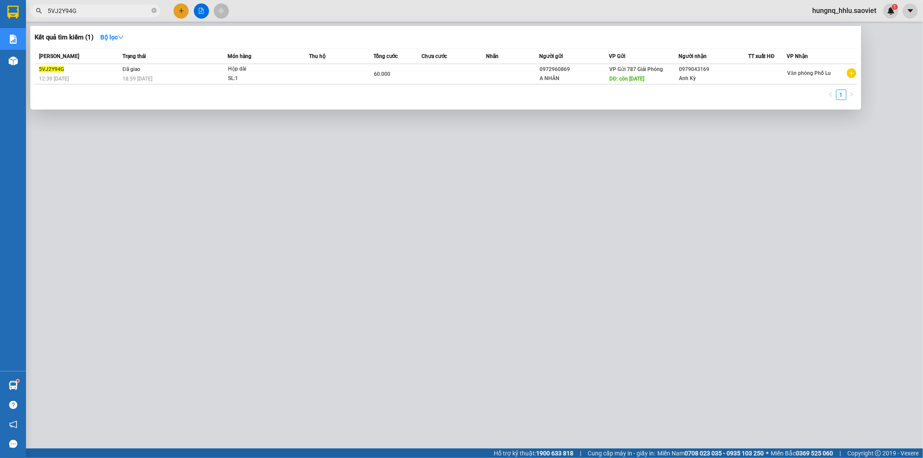
type input "5VJ2Y94G"
click at [300, 324] on div at bounding box center [461, 229] width 923 height 458
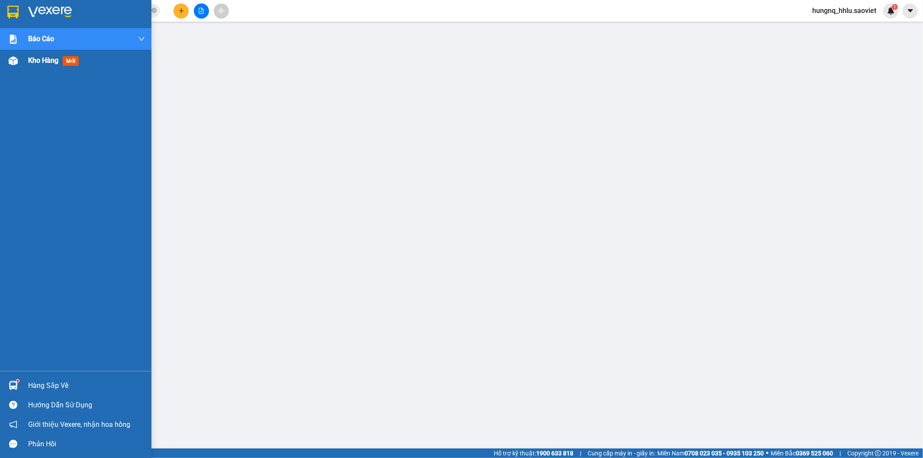
click at [45, 58] on span "Kho hàng" at bounding box center [43, 60] width 30 height 8
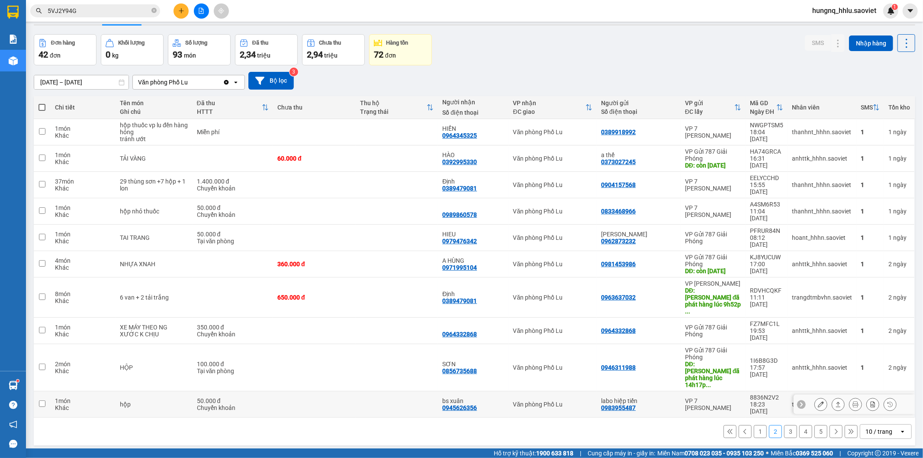
scroll to position [40, 0]
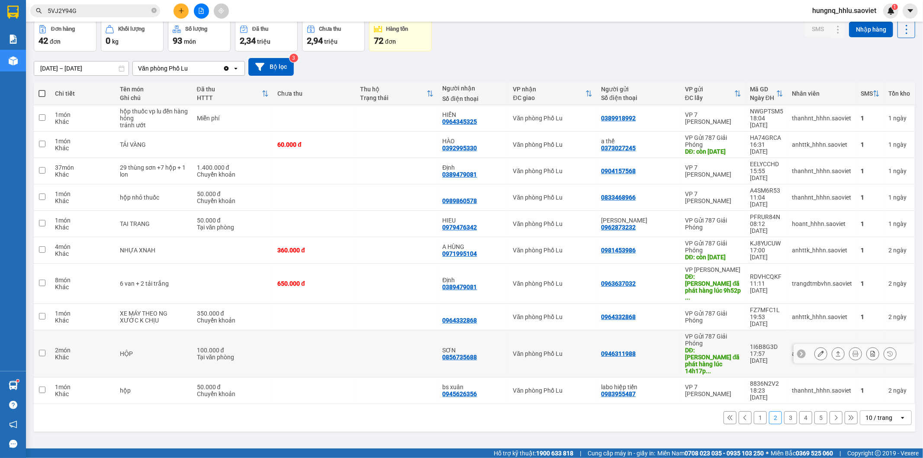
click at [815, 346] on button at bounding box center [821, 353] width 12 height 15
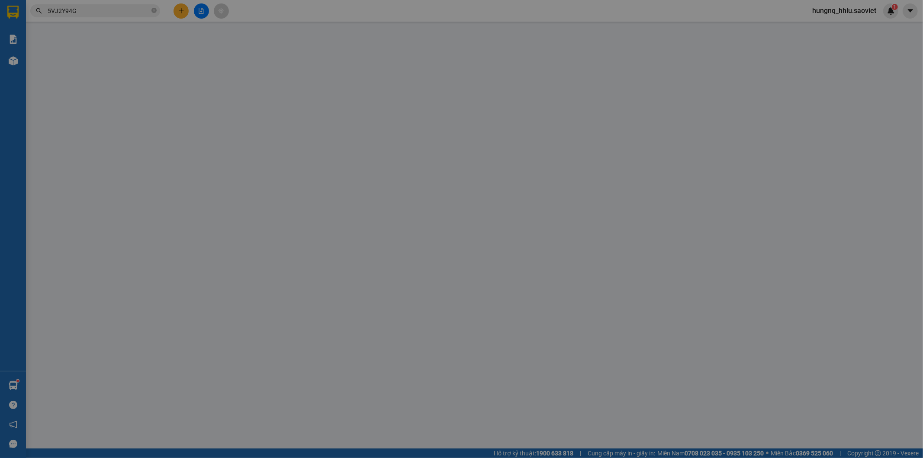
type input "0946311988"
type input "nhung đã phát hàng lúc 14h17p ngày 109/2025"
type input "0856735688"
type input "SƠN"
type input "100.000"
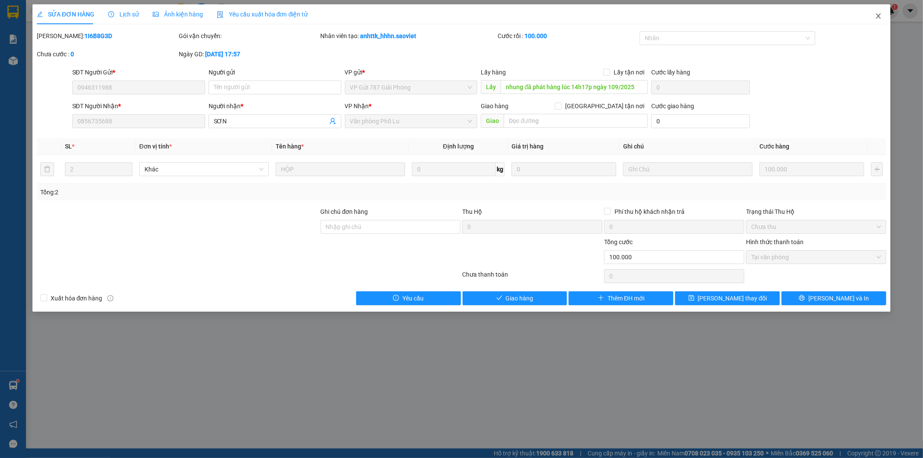
click at [879, 18] on icon "close" at bounding box center [878, 16] width 7 height 7
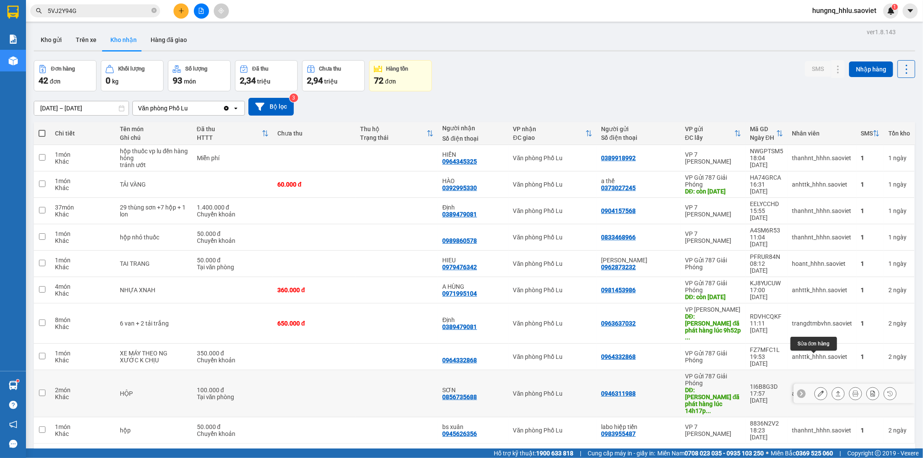
click at [818, 390] on icon at bounding box center [821, 393] width 6 height 6
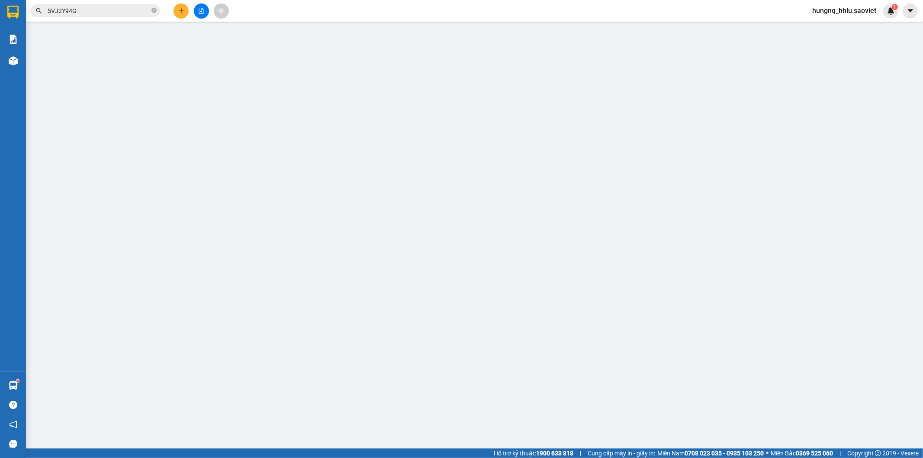
type input "0946311988"
type input "nhung đã phát hàng lúc 14h17p ngày 109/2025"
type input "0856735688"
type input "SƠN"
type input "100.000"
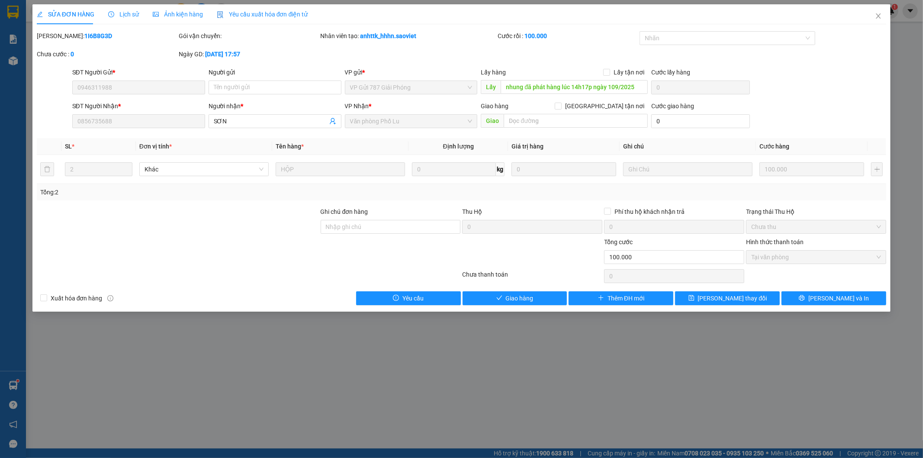
click at [135, 14] on span "Lịch sử" at bounding box center [123, 14] width 31 height 7
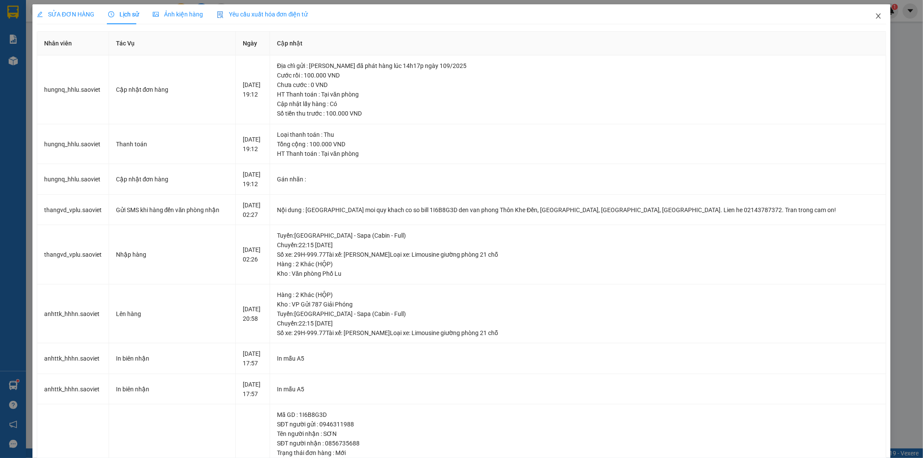
click at [875, 15] on icon "close" at bounding box center [878, 16] width 7 height 7
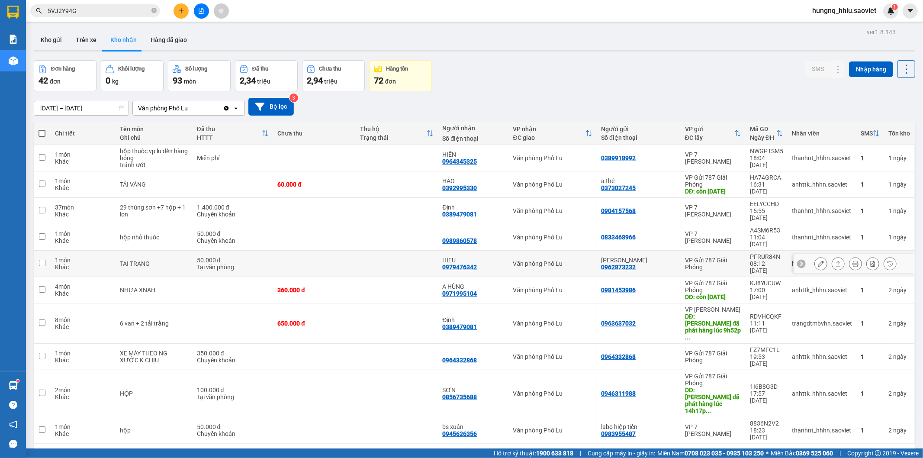
scroll to position [40, 0]
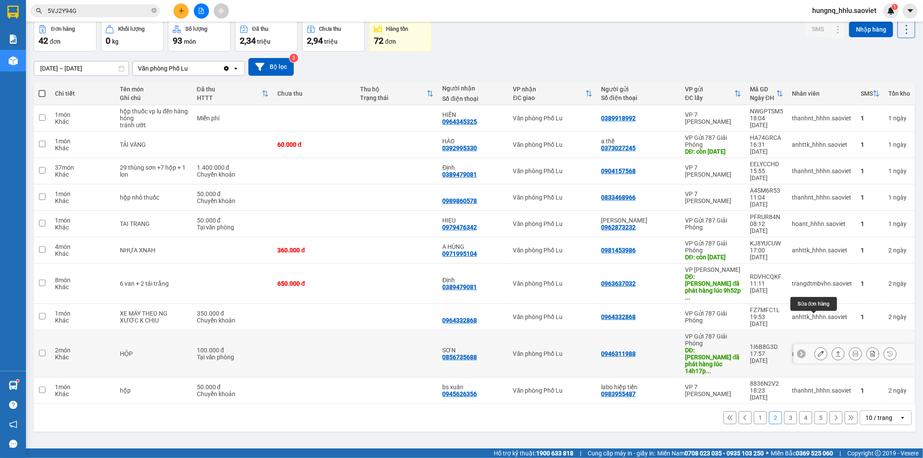
click at [815, 346] on button at bounding box center [821, 353] width 12 height 15
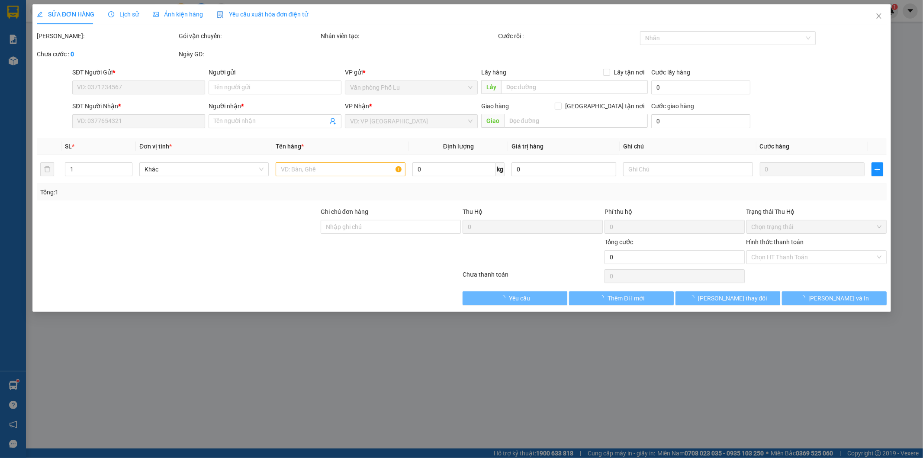
type input "0946311988"
type input "nhung đã phát hàng lúc 14h17p ngày 109/2025"
type input "0856735688"
type input "SƠN"
type input "100.000"
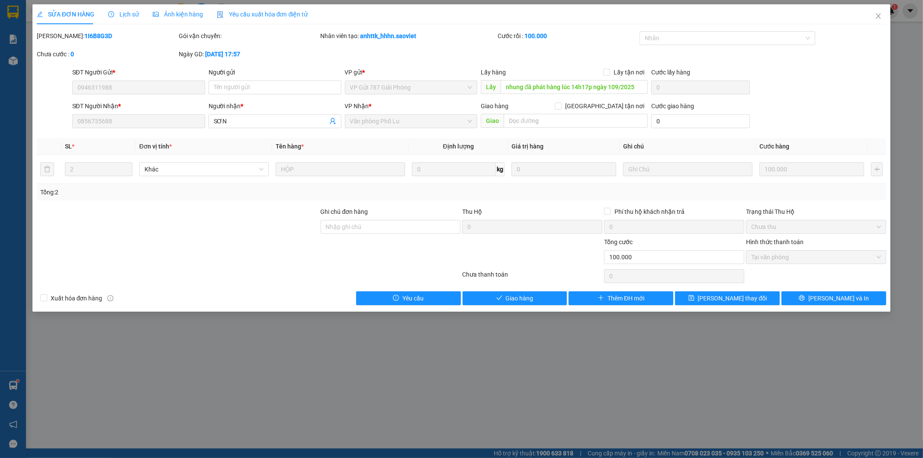
click at [133, 16] on span "Lịch sử" at bounding box center [123, 14] width 31 height 7
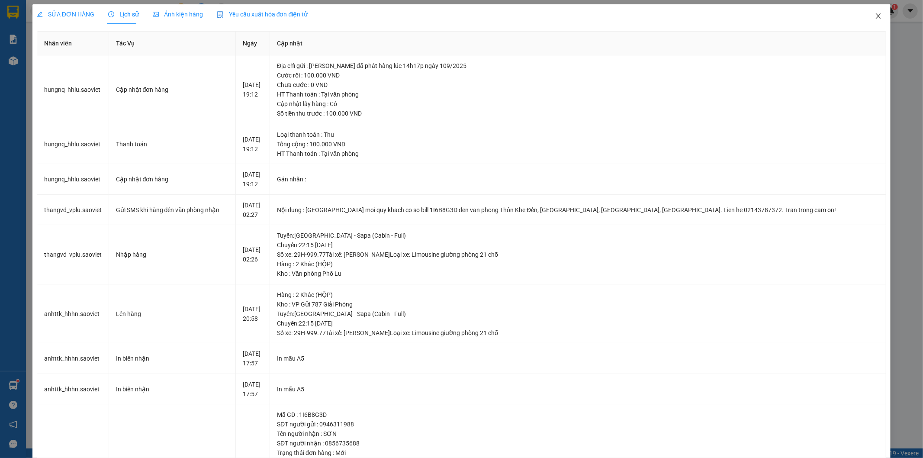
click at [875, 17] on icon "close" at bounding box center [878, 16] width 7 height 7
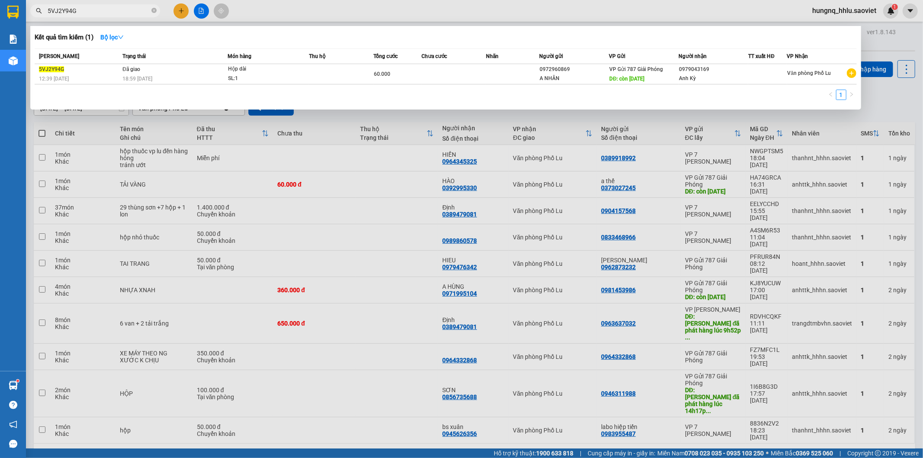
drag, startPoint x: 85, startPoint y: 11, endPoint x: 9, endPoint y: 23, distance: 76.6
click at [0, 16] on section "Kết quả tìm kiếm ( 1 ) Bộ lọc Mã ĐH Trạng thái Món hàng Thu hộ Tổng cước Chưa c…" at bounding box center [461, 229] width 923 height 458
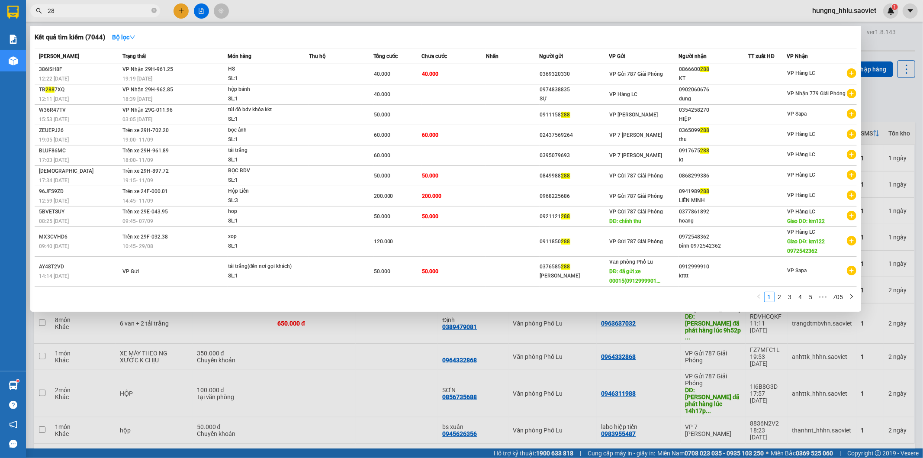
type input "2"
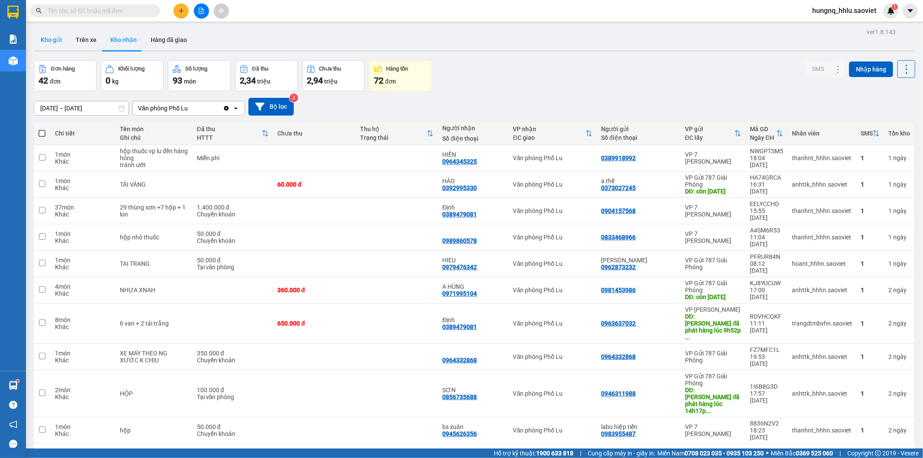
click at [38, 38] on button "Kho gửi" at bounding box center [51, 39] width 35 height 21
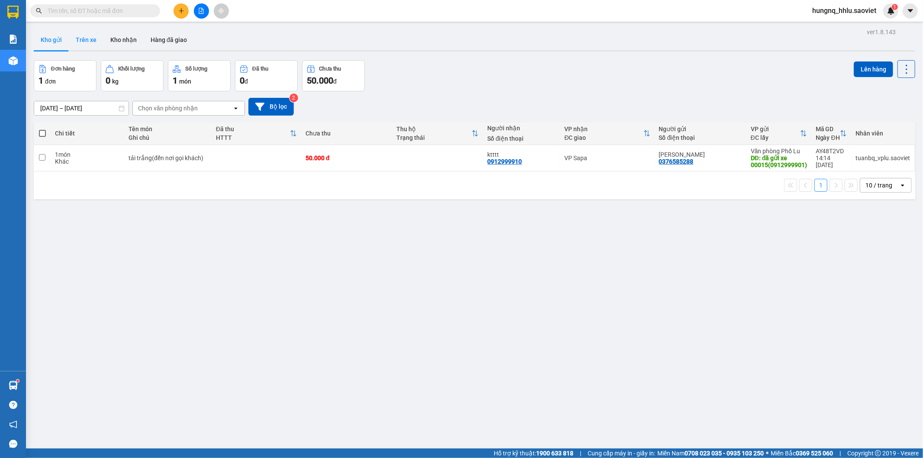
click at [89, 38] on button "Trên xe" at bounding box center [86, 39] width 35 height 21
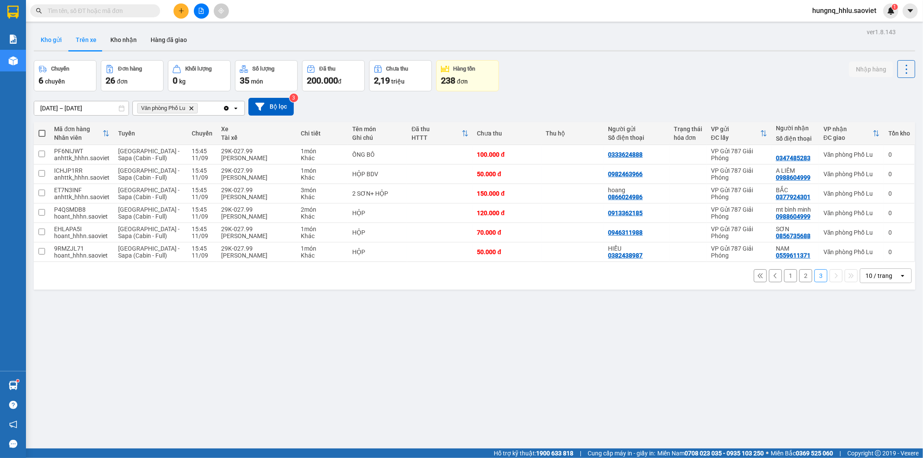
click at [57, 42] on button "Kho gửi" at bounding box center [51, 39] width 35 height 21
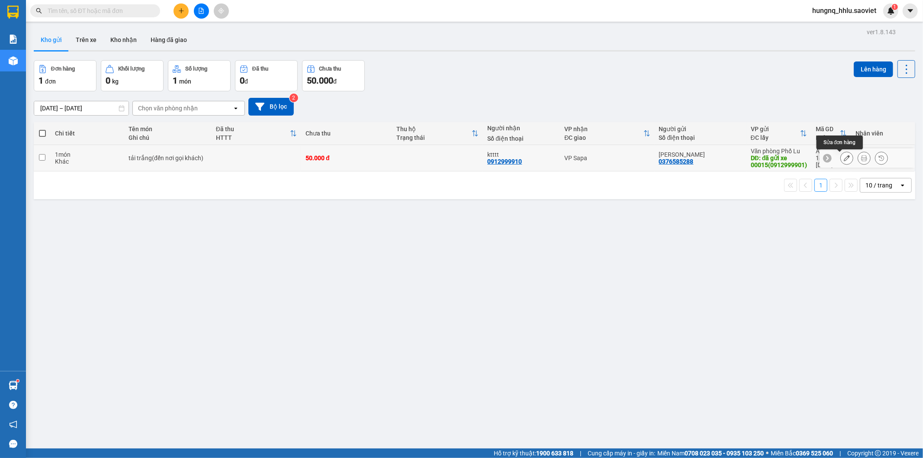
click at [844, 158] on icon at bounding box center [847, 158] width 6 height 6
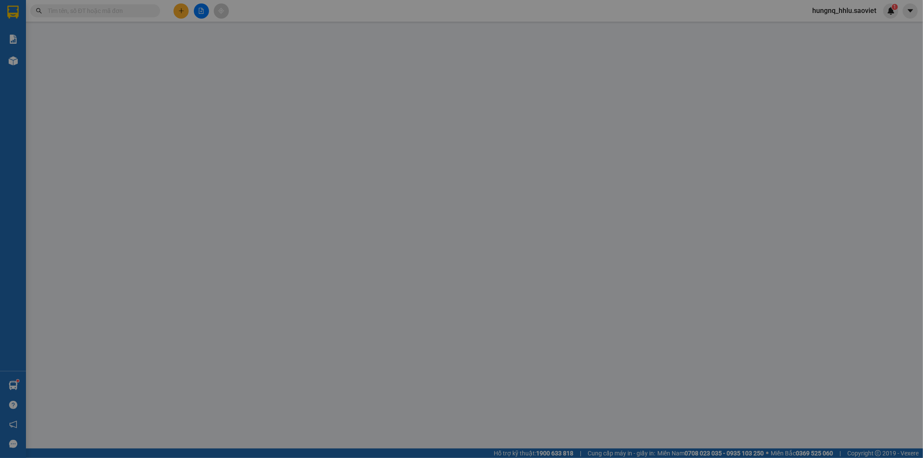
type input "0376585288"
type input "[PERSON_NAME] Văn [PERSON_NAME]"
type input "đã gửi xe 00015(0912999901)"
type input "0912999910"
type input "ktttt"
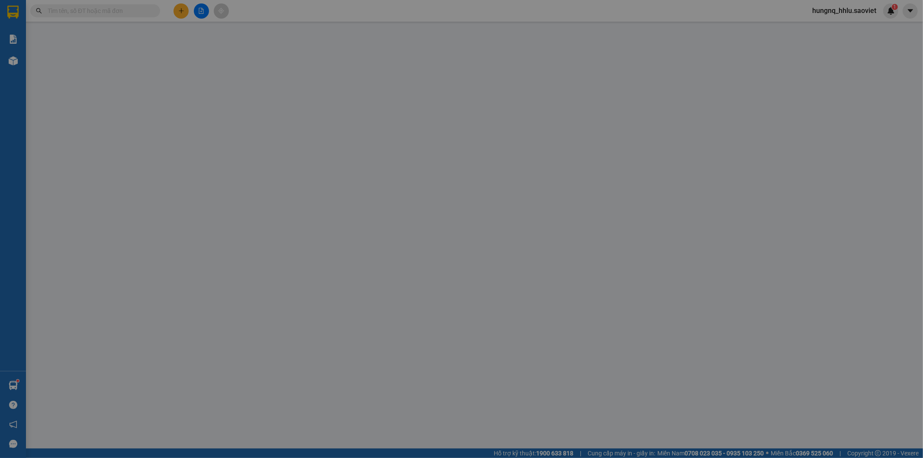
type input "50.000"
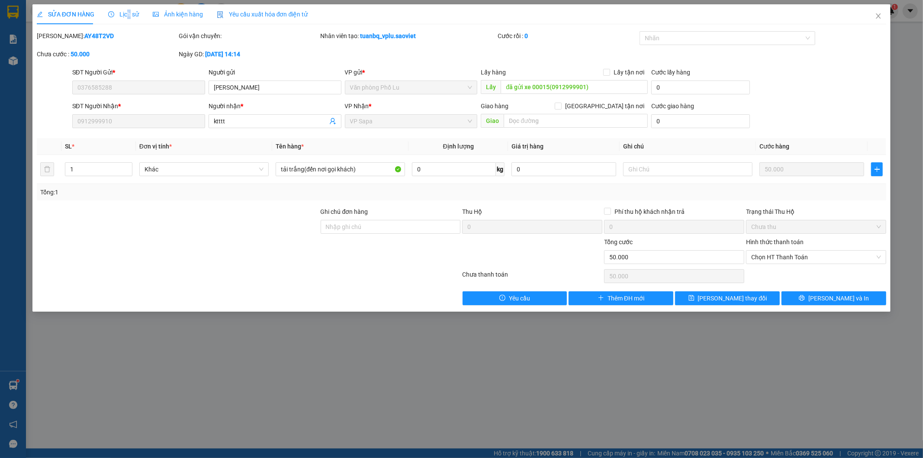
click at [128, 13] on span "Lịch sử" at bounding box center [123, 14] width 31 height 7
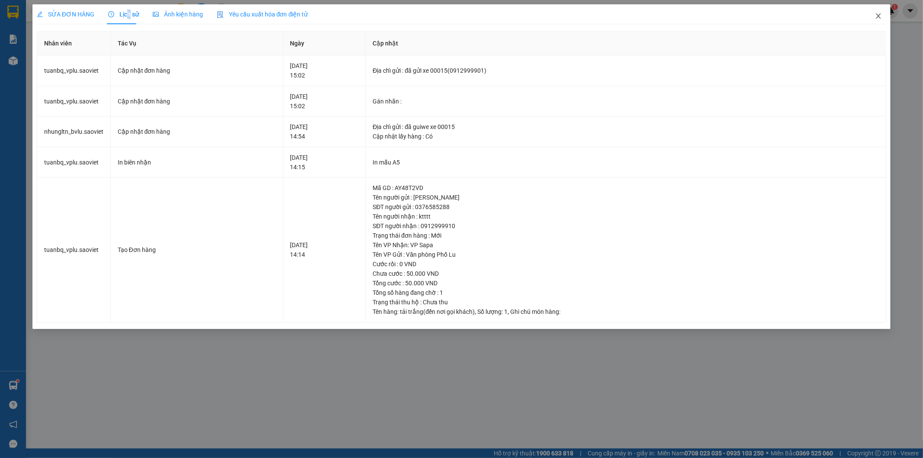
click at [882, 19] on span "Close" at bounding box center [878, 16] width 24 height 24
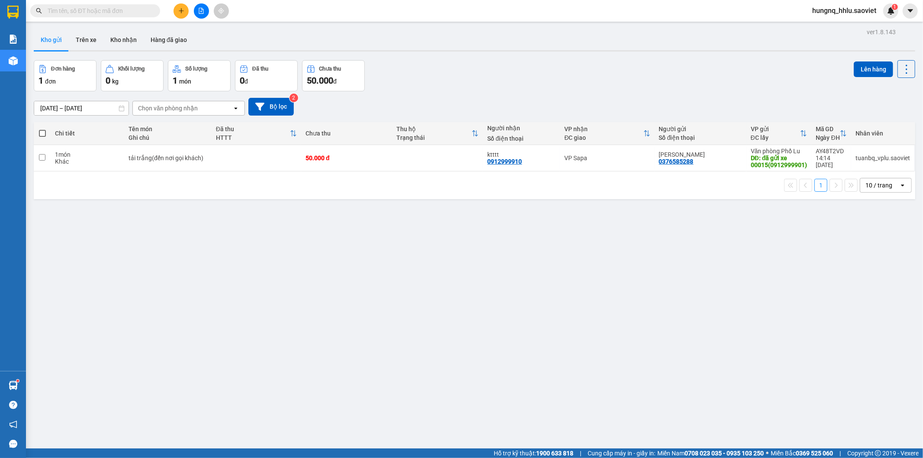
click at [54, 14] on input "text" at bounding box center [99, 11] width 102 height 10
click at [82, 38] on button "Trên xe" at bounding box center [86, 39] width 35 height 21
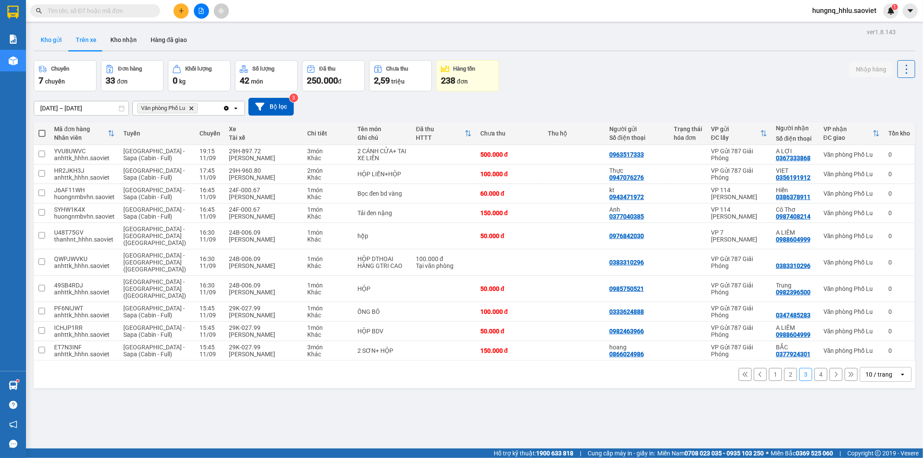
click at [56, 40] on button "Kho gửi" at bounding box center [51, 39] width 35 height 21
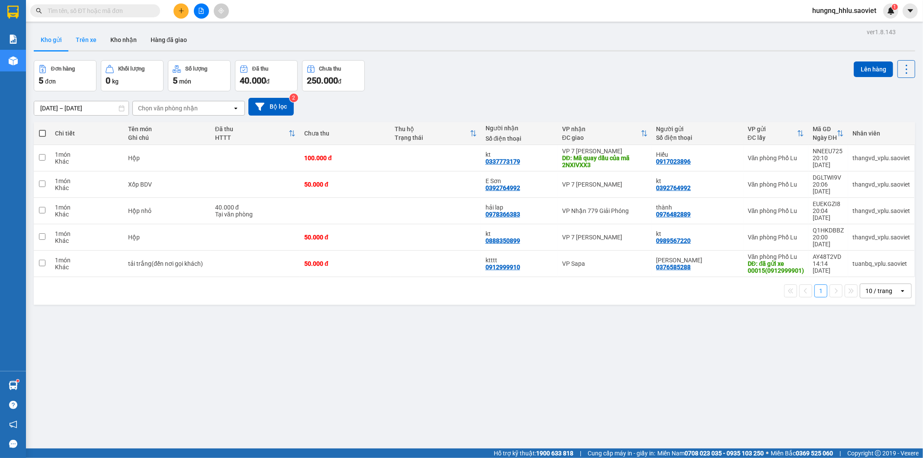
click at [84, 42] on button "Trên xe" at bounding box center [86, 39] width 35 height 21
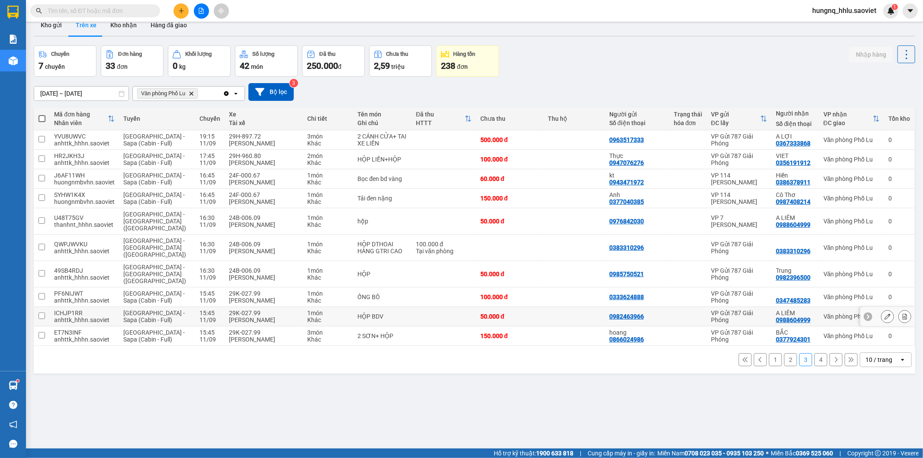
scroll to position [40, 0]
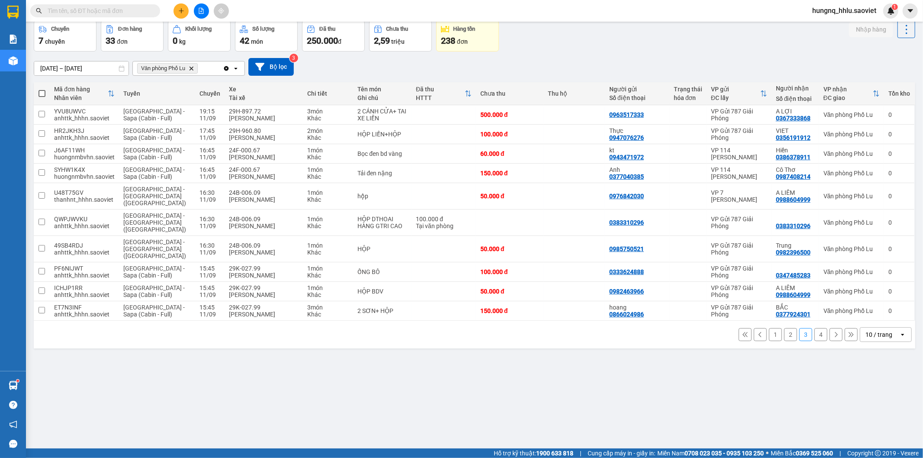
click at [819, 327] on div "1 2 3 4 10 / trang open" at bounding box center [474, 334] width 875 height 15
click at [818, 328] on button "4" at bounding box center [821, 334] width 13 height 13
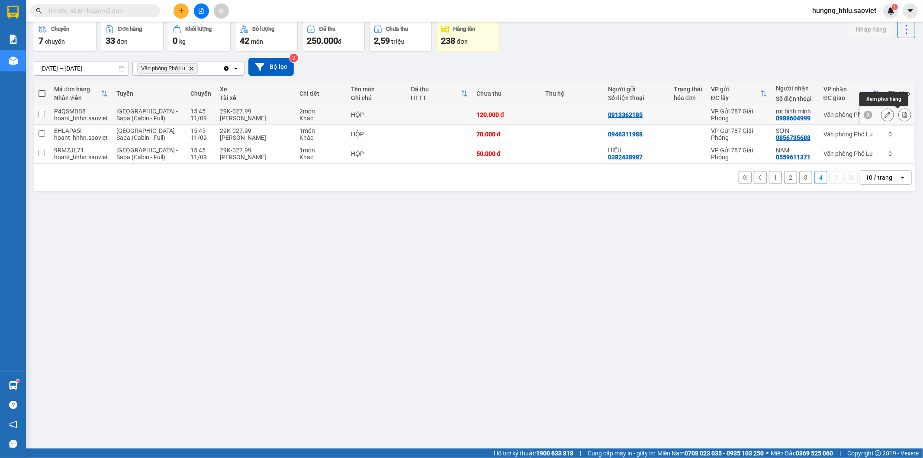
click at [903, 117] on icon at bounding box center [905, 115] width 5 height 6
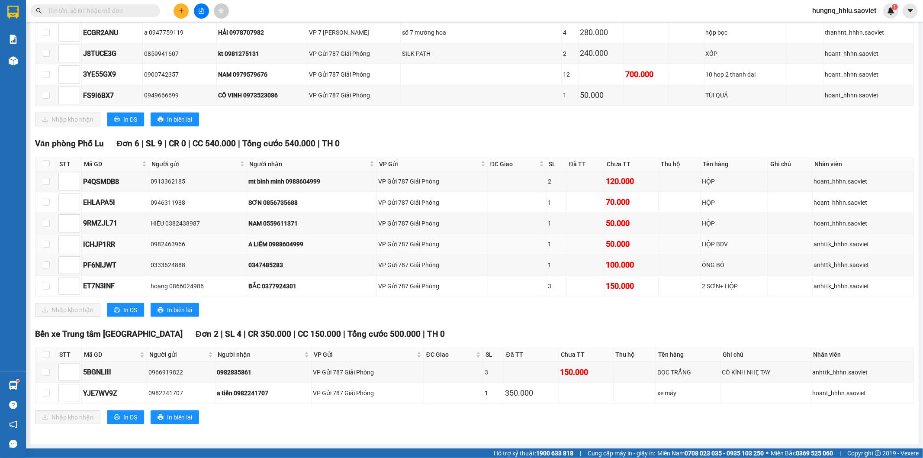
scroll to position [802, 0]
click at [47, 183] on input "checkbox" at bounding box center [46, 181] width 7 height 7
checkbox input "true"
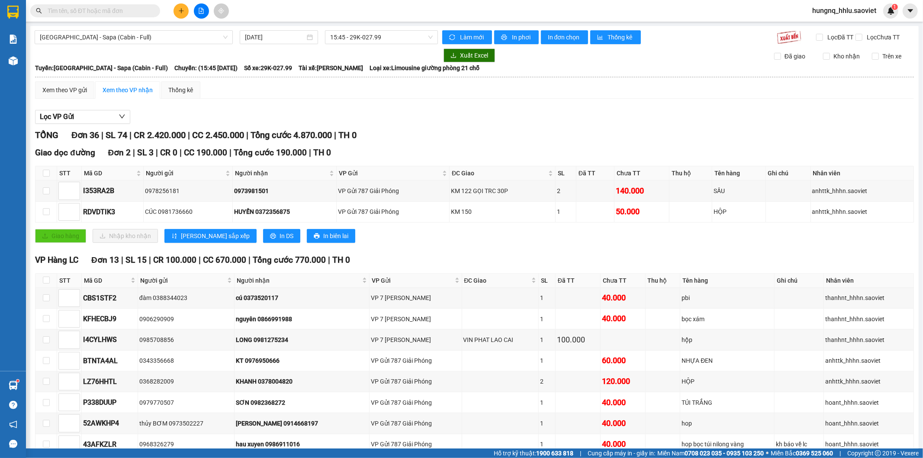
scroll to position [802, 0]
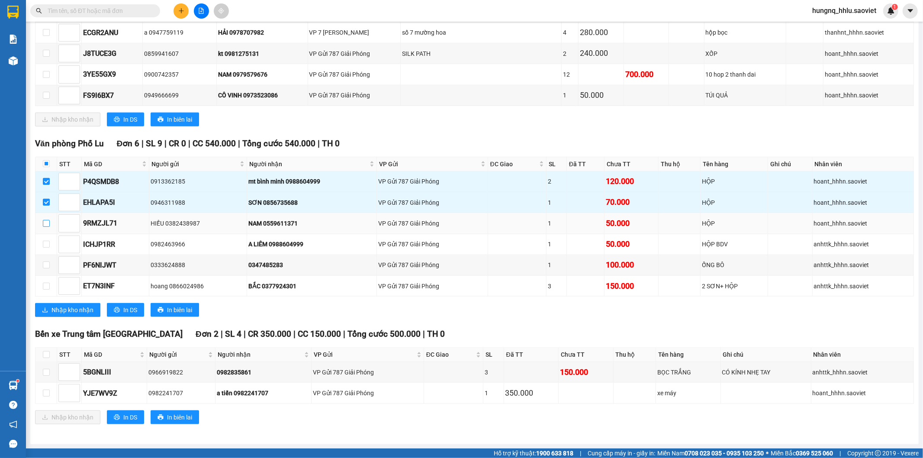
click at [45, 226] on input "checkbox" at bounding box center [46, 223] width 7 height 7
checkbox input "true"
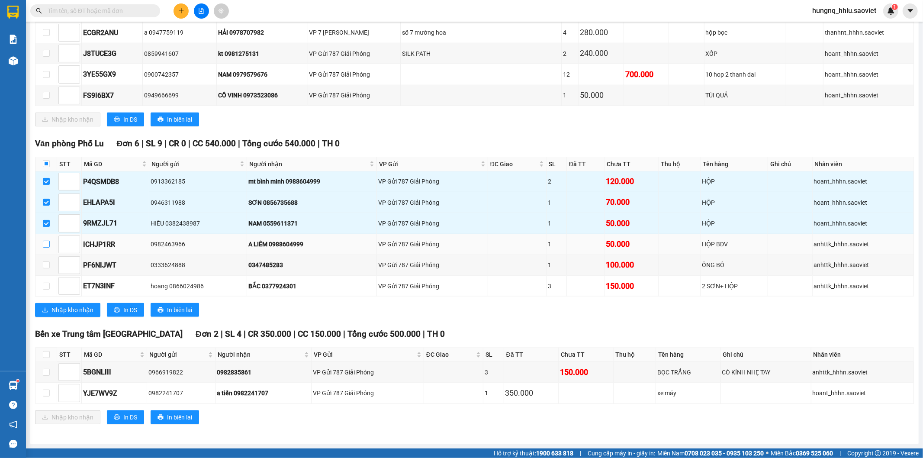
click at [46, 245] on input "checkbox" at bounding box center [46, 244] width 7 height 7
checkbox input "true"
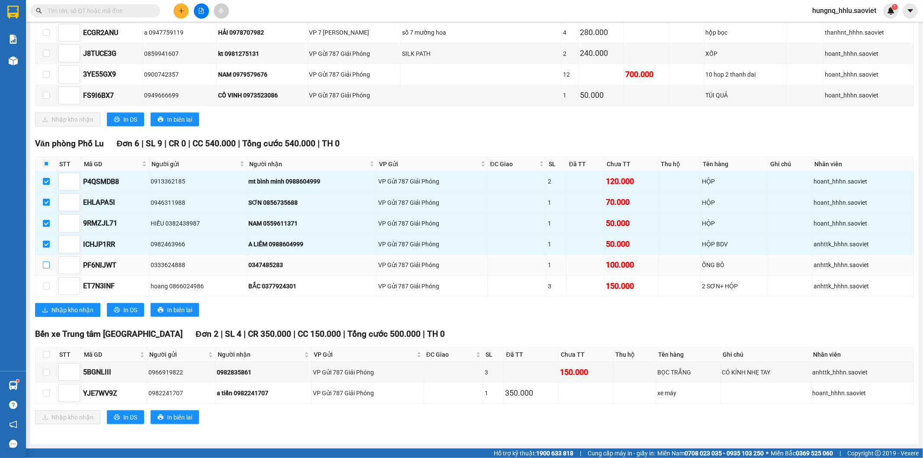
click at [49, 267] on input "checkbox" at bounding box center [46, 264] width 7 height 7
checkbox input "true"
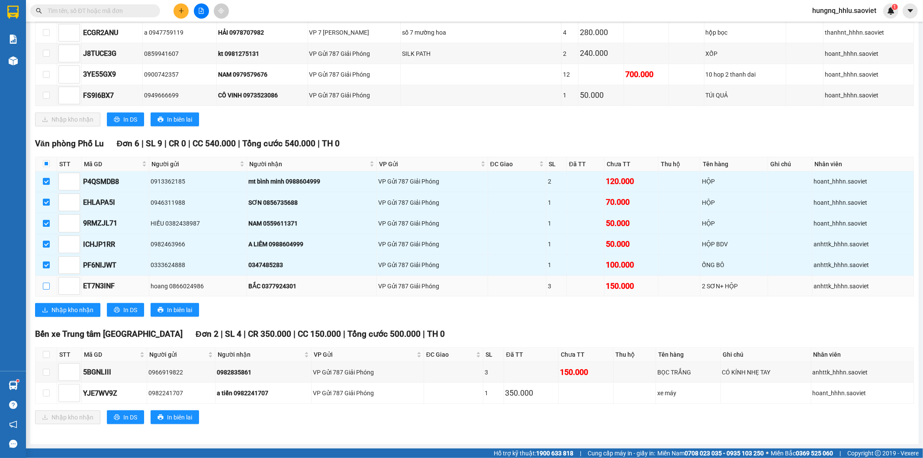
click at [46, 285] on input "checkbox" at bounding box center [46, 286] width 7 height 7
checkbox input "true"
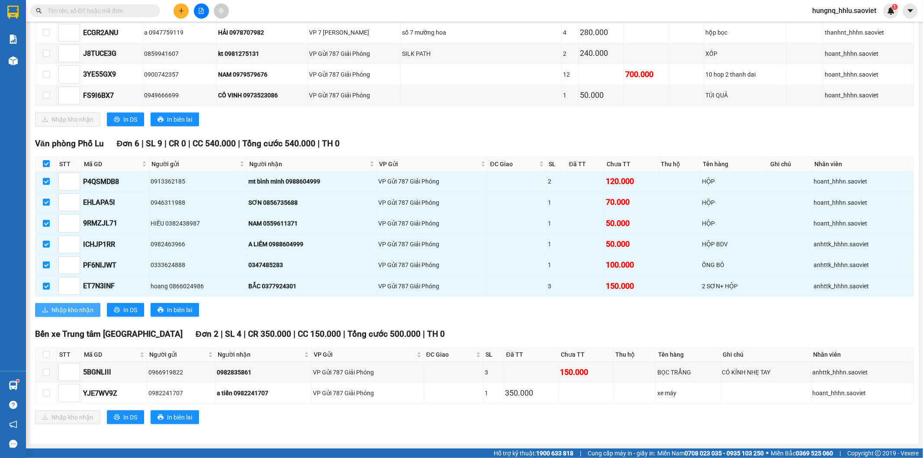
click at [90, 313] on span "Nhập kho nhận" at bounding box center [73, 310] width 42 height 10
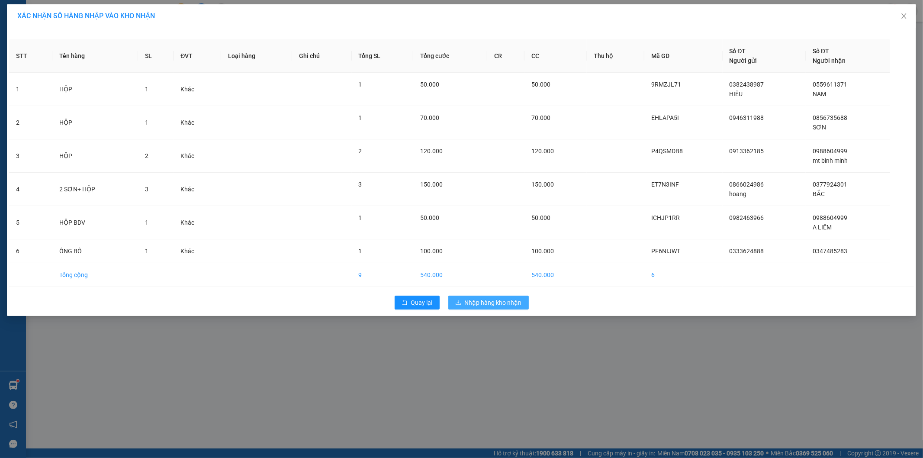
click at [512, 303] on span "Nhập hàng kho nhận" at bounding box center [493, 303] width 57 height 10
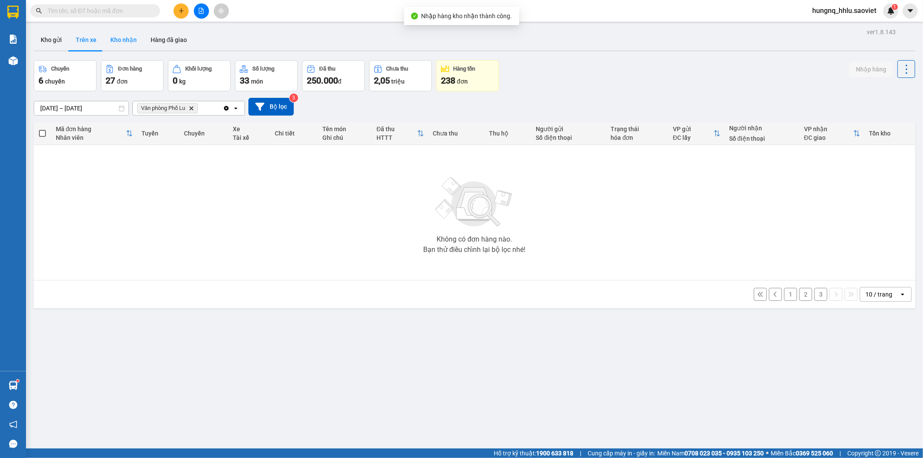
click at [110, 37] on button "Kho nhận" at bounding box center [123, 39] width 40 height 21
type input "[DATE] – [DATE]"
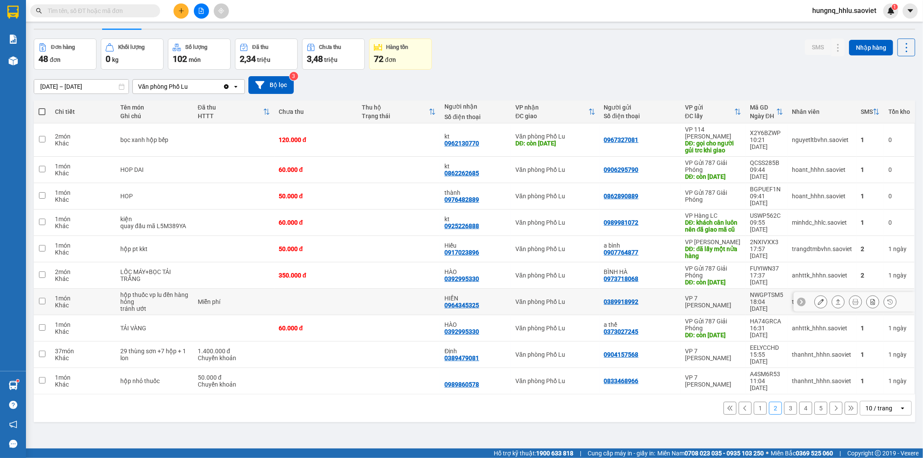
scroll to position [40, 0]
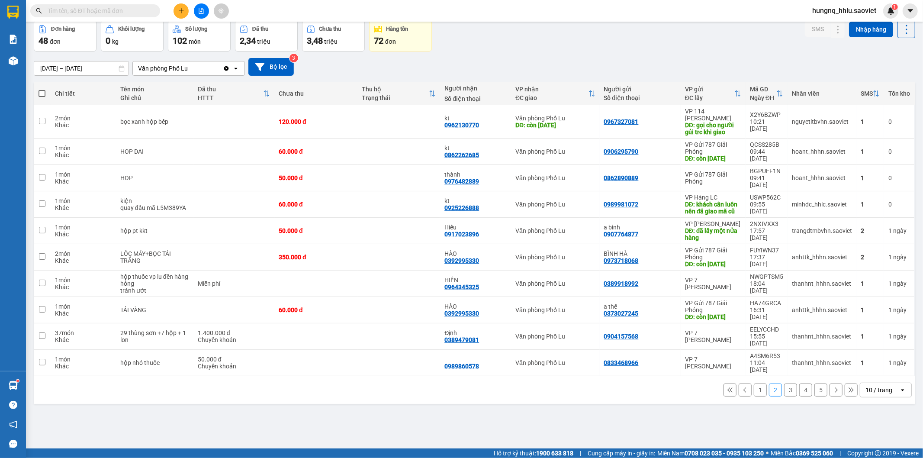
click at [754, 392] on button "1" at bounding box center [760, 389] width 13 height 13
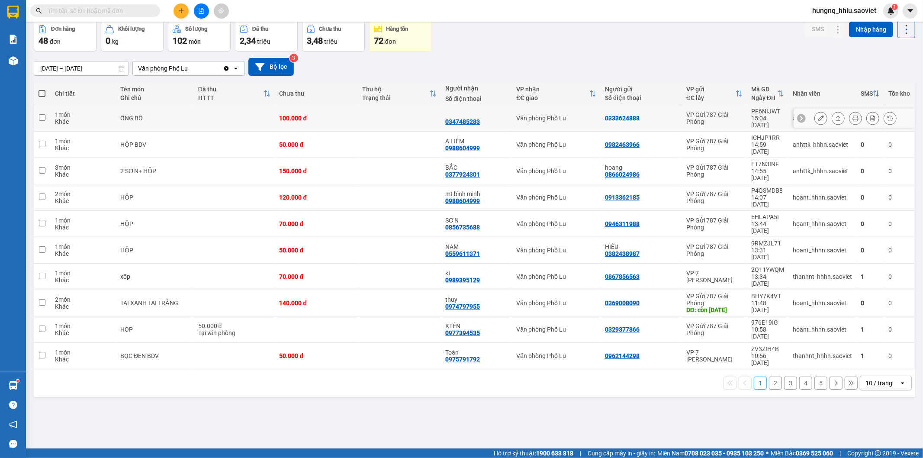
click at [63, 111] on div "1 món" at bounding box center [83, 114] width 57 height 7
checkbox input "true"
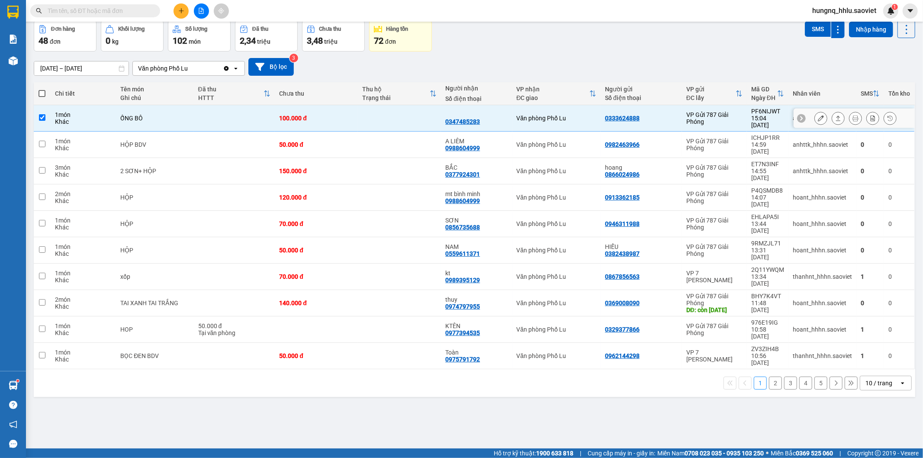
click at [59, 138] on div "1 món" at bounding box center [83, 141] width 57 height 7
checkbox input "true"
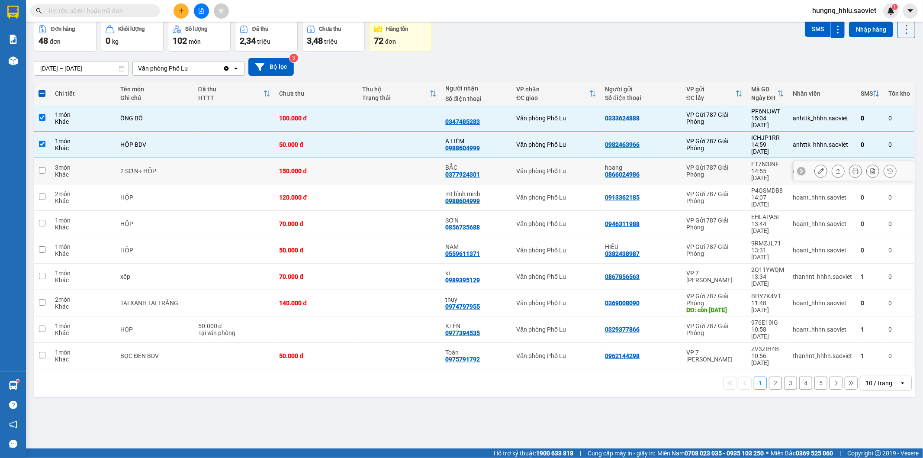
click at [55, 164] on div "3 món" at bounding box center [83, 167] width 57 height 7
checkbox input "true"
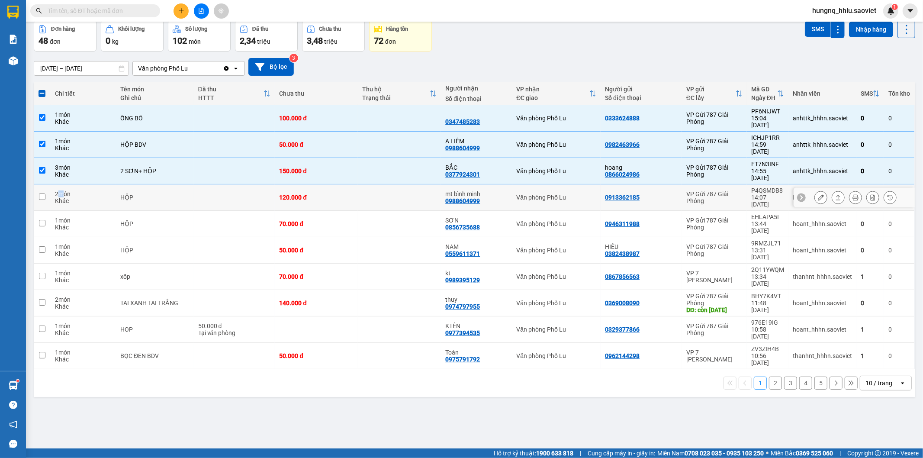
click at [59, 190] on div "2 món" at bounding box center [83, 193] width 57 height 7
checkbox input "true"
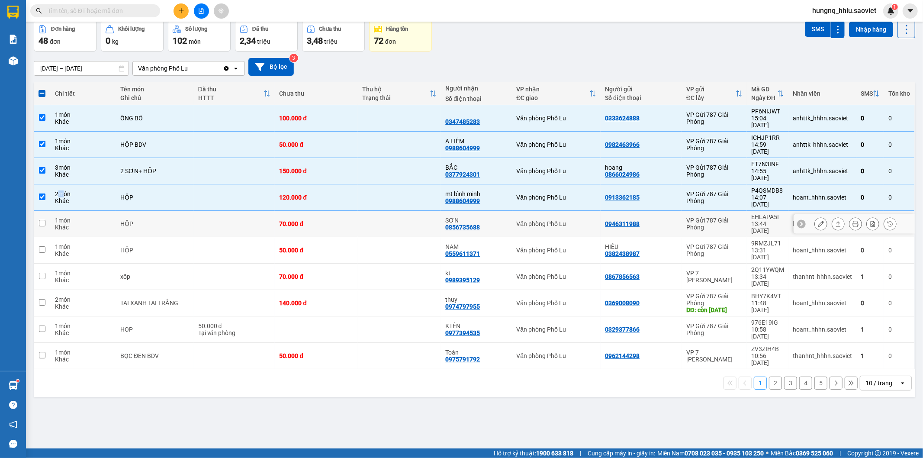
click at [57, 217] on div "1 món" at bounding box center [83, 220] width 57 height 7
checkbox input "true"
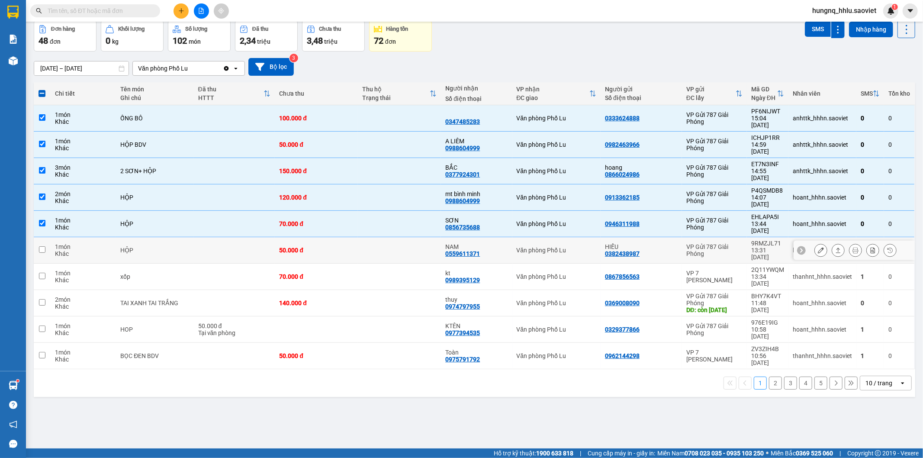
click at [66, 250] on div "Khác" at bounding box center [83, 253] width 57 height 7
checkbox input "true"
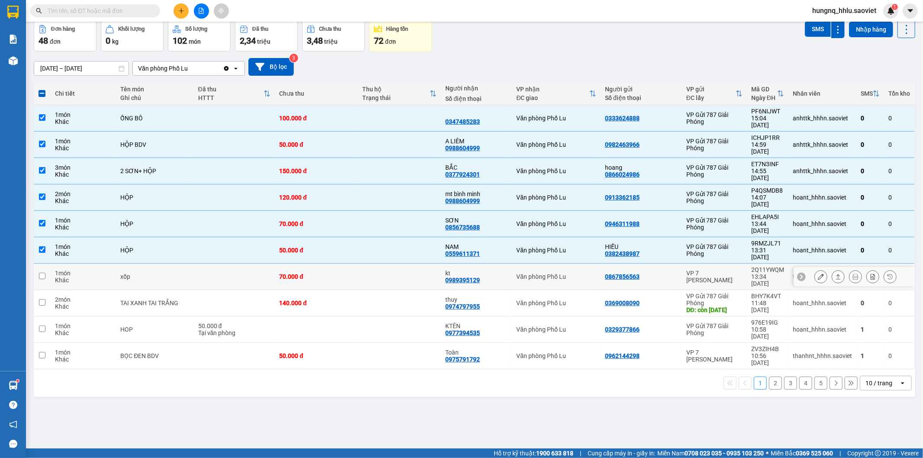
click at [68, 270] on div "1 món" at bounding box center [83, 273] width 57 height 7
checkbox input "true"
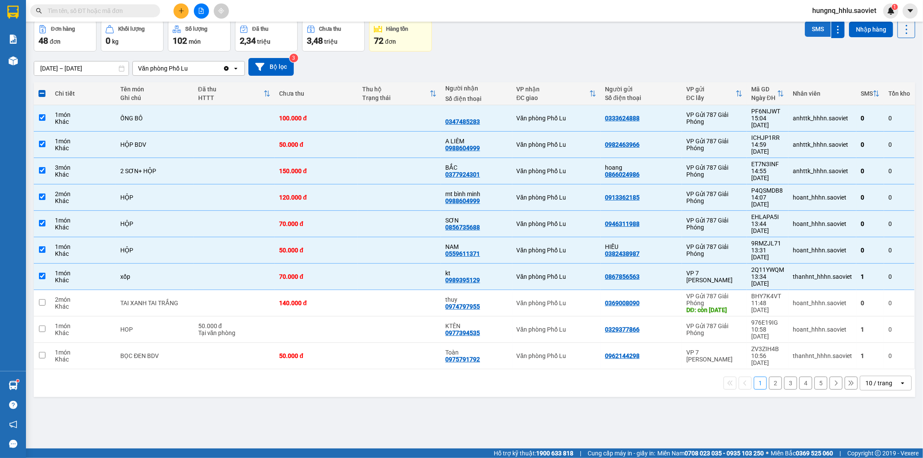
click at [810, 33] on button "SMS" at bounding box center [818, 29] width 26 height 16
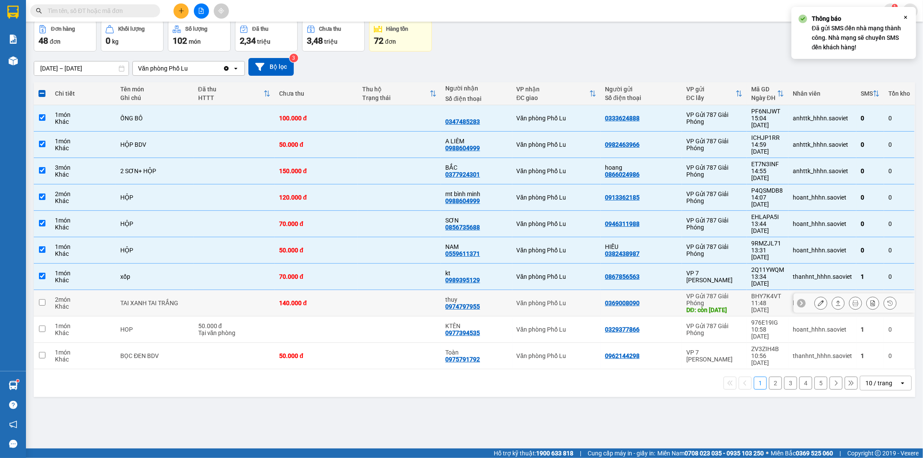
click at [57, 303] on div "Khác" at bounding box center [83, 306] width 57 height 7
checkbox input "true"
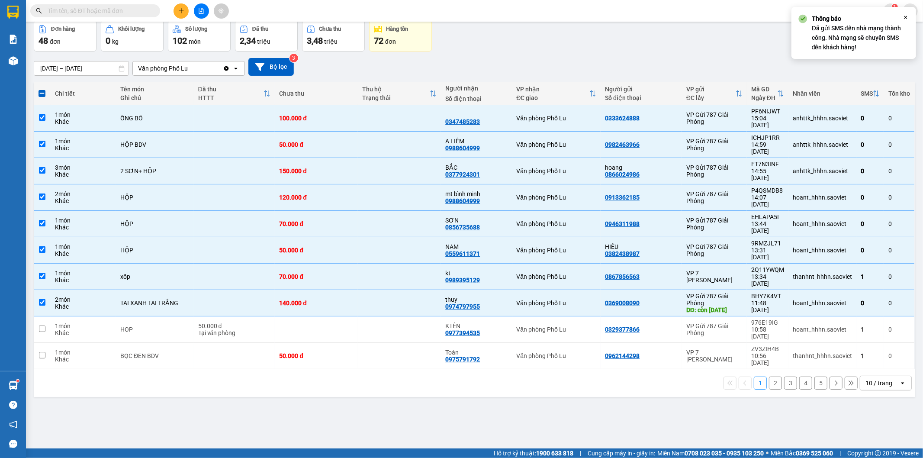
scroll to position [0, 0]
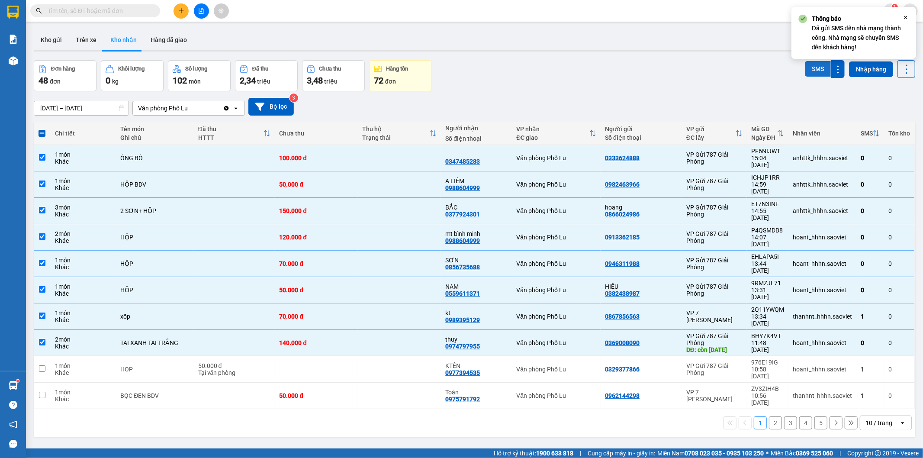
click at [805, 70] on button "SMS" at bounding box center [818, 69] width 26 height 16
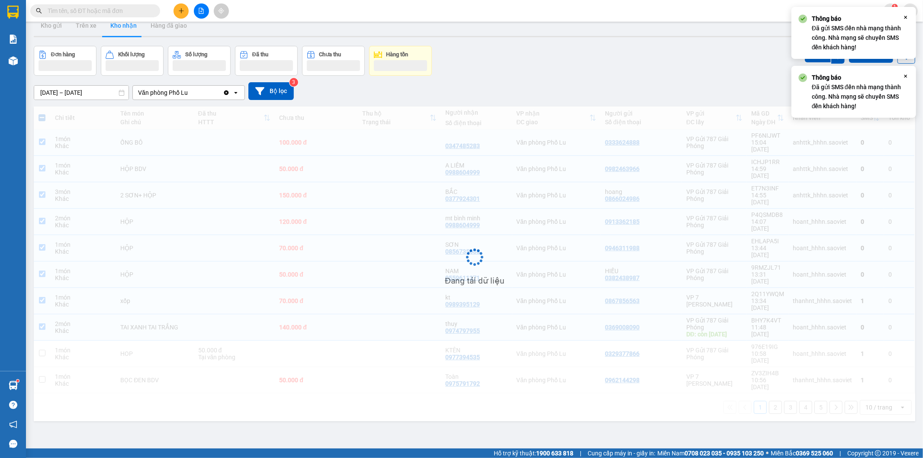
scroll to position [40, 0]
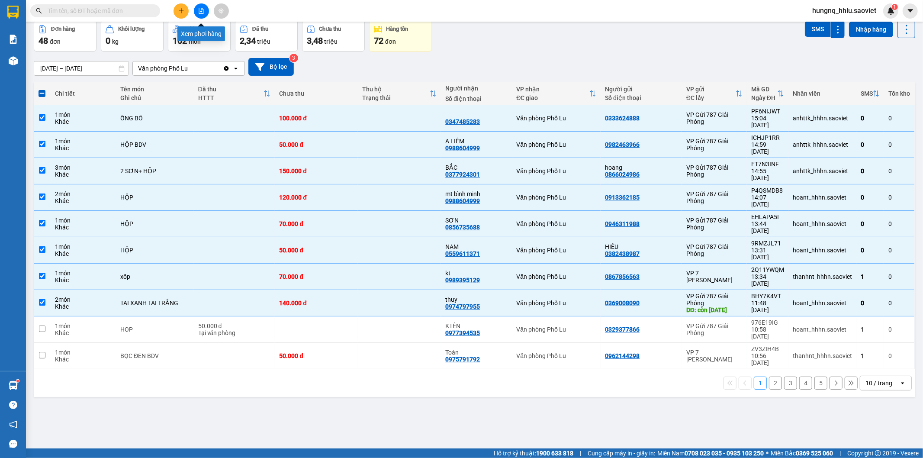
click at [202, 10] on icon "file-add" at bounding box center [201, 11] width 6 height 6
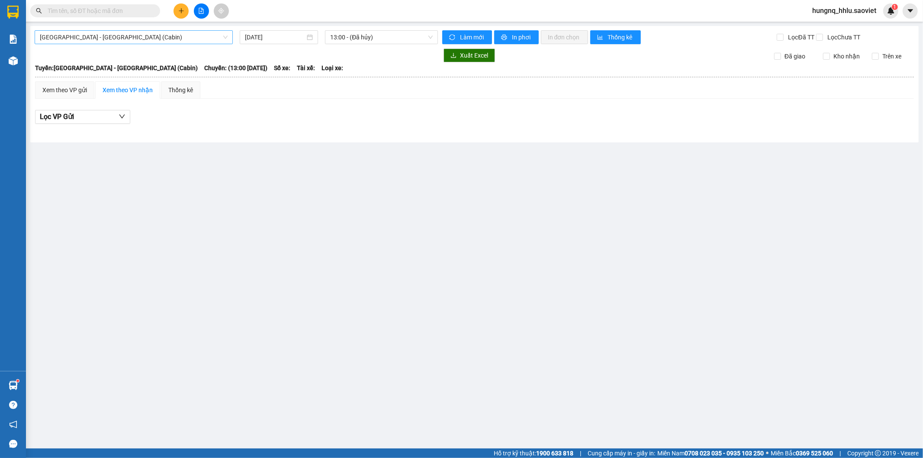
click at [52, 33] on span "Hà Nội - Lào Cai (Cabin)" at bounding box center [134, 37] width 188 height 13
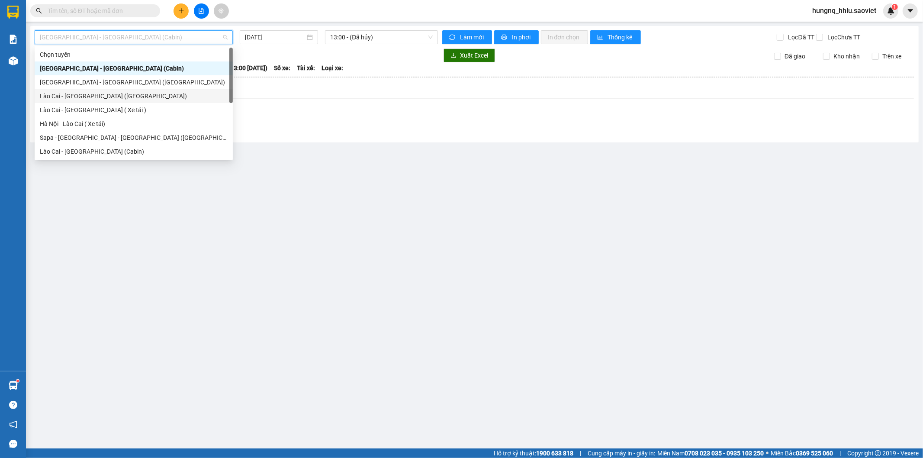
click at [111, 98] on div "Lào Cai - Hà Nội (Giường)" at bounding box center [134, 96] width 188 height 10
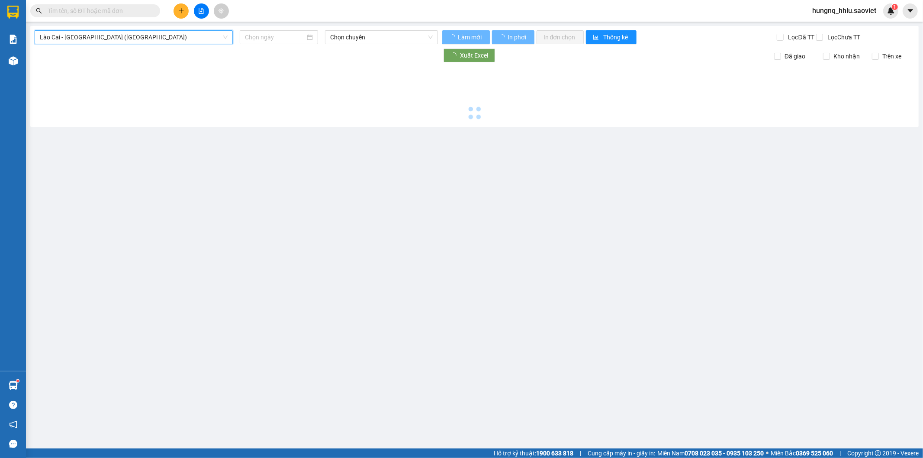
type input "[DATE]"
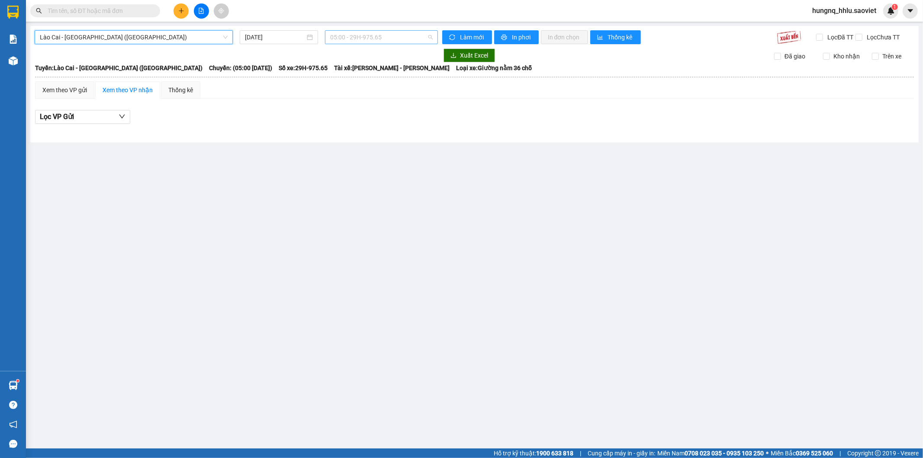
click at [385, 40] on span "05:00 - 29H-975.65" at bounding box center [381, 37] width 102 height 13
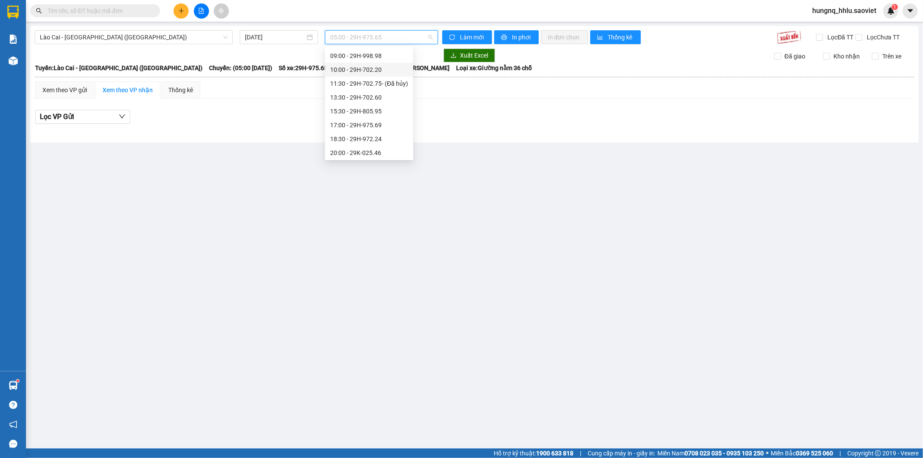
scroll to position [69, 0]
click at [383, 155] on div "20:00 - 29K-025.46" at bounding box center [369, 152] width 78 height 10
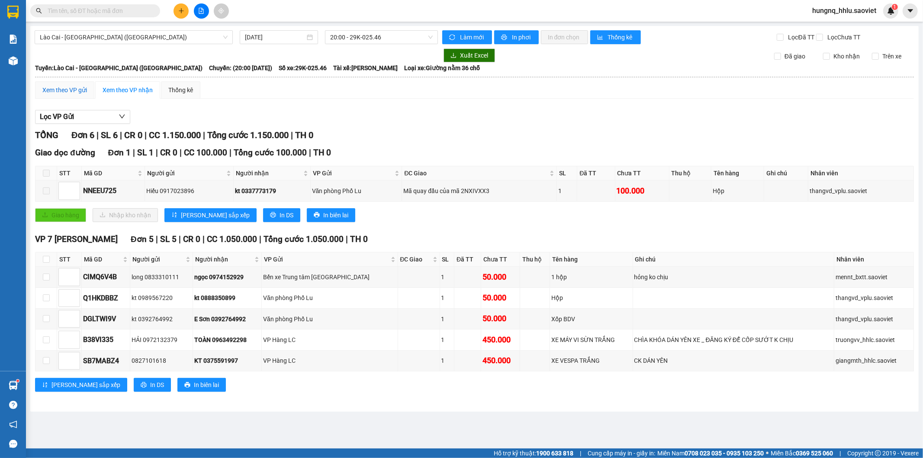
drag, startPoint x: 48, startPoint y: 92, endPoint x: 58, endPoint y: 106, distance: 16.7
click at [48, 92] on div "Xem theo VP gửi" at bounding box center [64, 90] width 45 height 10
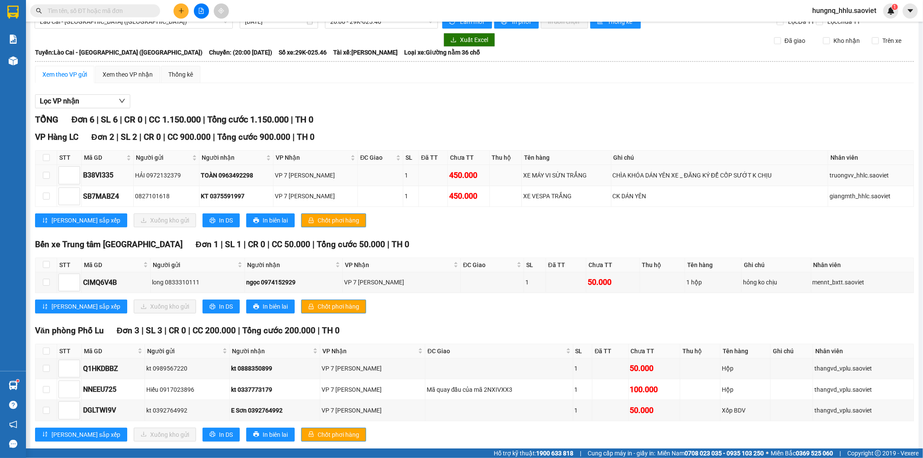
scroll to position [41, 0]
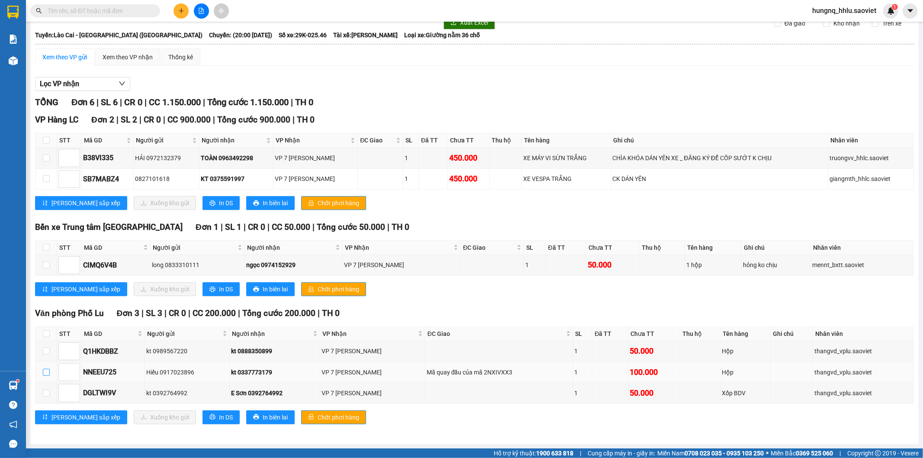
click at [43, 371] on input "checkbox" at bounding box center [46, 372] width 7 height 7
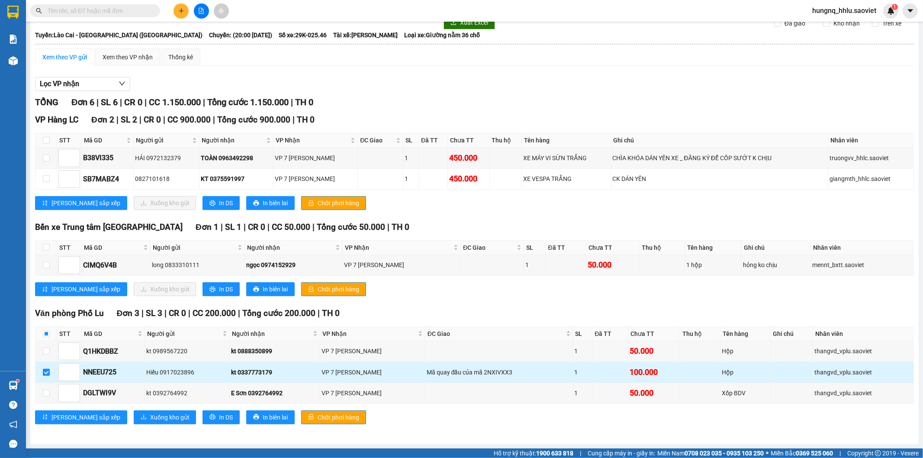
click at [46, 372] on input "checkbox" at bounding box center [46, 372] width 7 height 7
checkbox input "false"
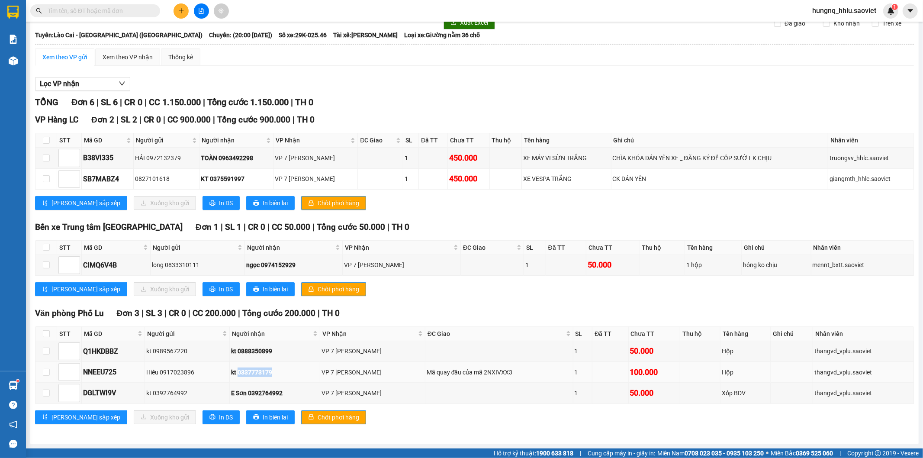
drag, startPoint x: 241, startPoint y: 372, endPoint x: 278, endPoint y: 374, distance: 37.3
click at [278, 374] on div "kt 0337773179" at bounding box center [274, 372] width 87 height 10
copy div "0337773179"
click at [60, 10] on input "text" at bounding box center [99, 11] width 102 height 10
paste input "0337773179"
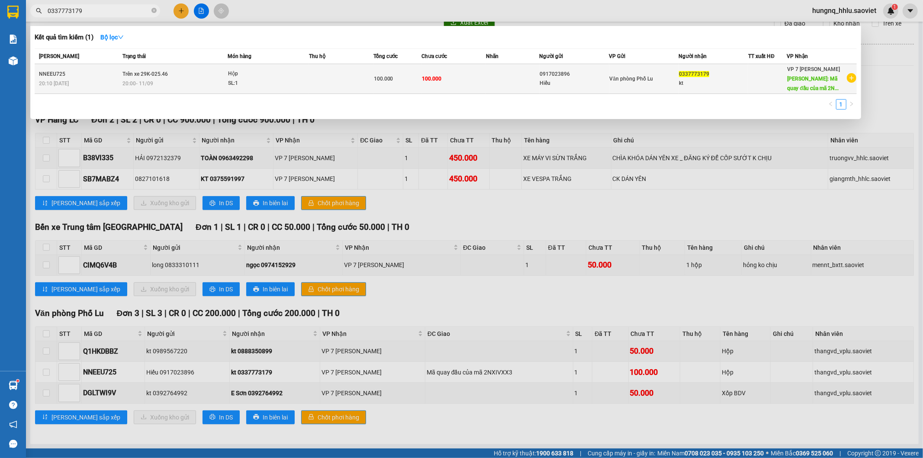
type input "0337773179"
click at [130, 81] on span "20:00 - 11/09" at bounding box center [137, 84] width 31 height 6
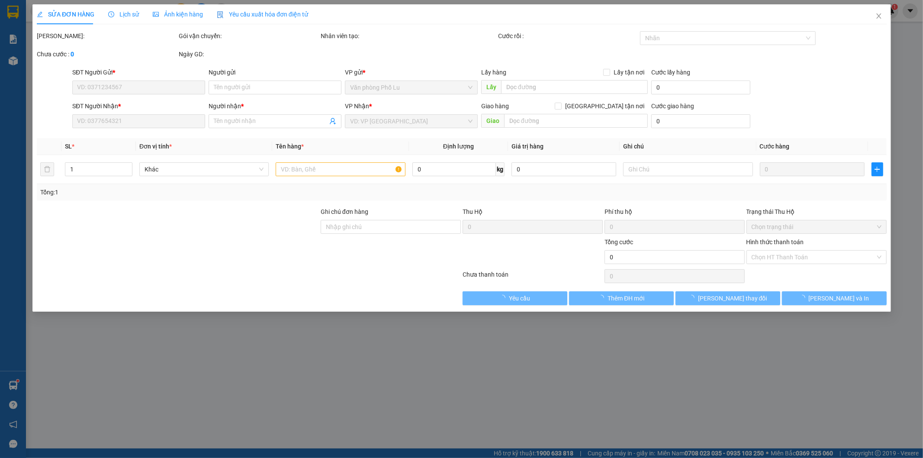
type input "0917023896"
type input "Hiếu"
type input "0337773179"
type input "kt"
type input "Mã quay đầu của mã 2NXIVXX3"
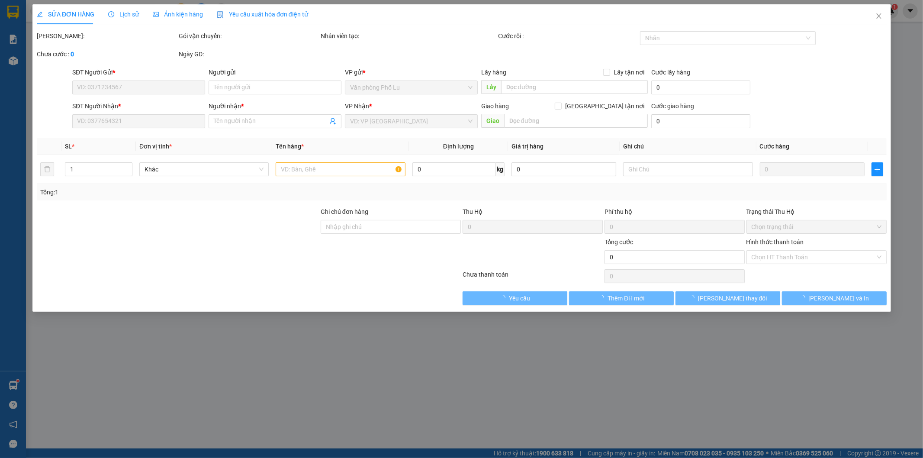
type input "100.000"
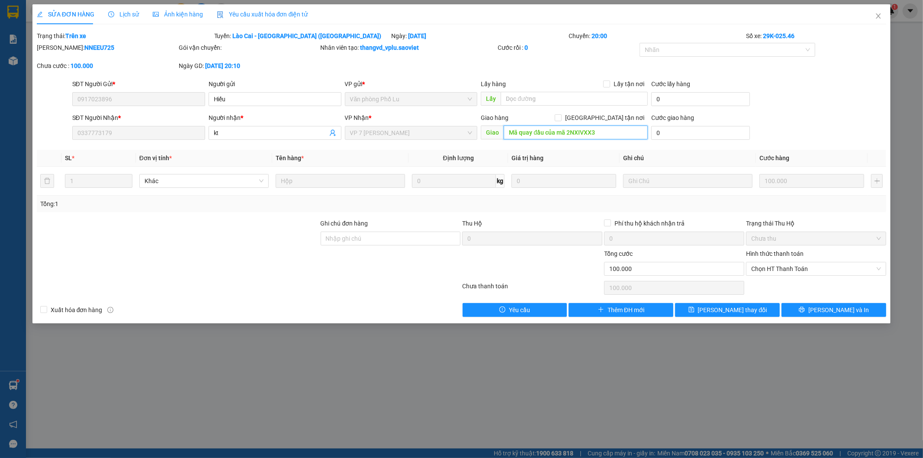
click at [597, 133] on input "Mã quay đầu của mã 2NXIVXX3" at bounding box center [576, 133] width 144 height 14
click at [600, 132] on input "Mã quay đầu của mã 2NXIVXX3" at bounding box center [576, 133] width 144 height 14
click at [609, 133] on input "Mã quay đầu của mã 2NXIVXX3" at bounding box center [576, 133] width 144 height 14
click at [585, 146] on div "Total Paid Fee 0 Total UnPaid Fee 100.000 Cash Collection Total Fee Trạng thái:…" at bounding box center [462, 174] width 850 height 286
click at [516, 99] on input "text" at bounding box center [574, 99] width 147 height 14
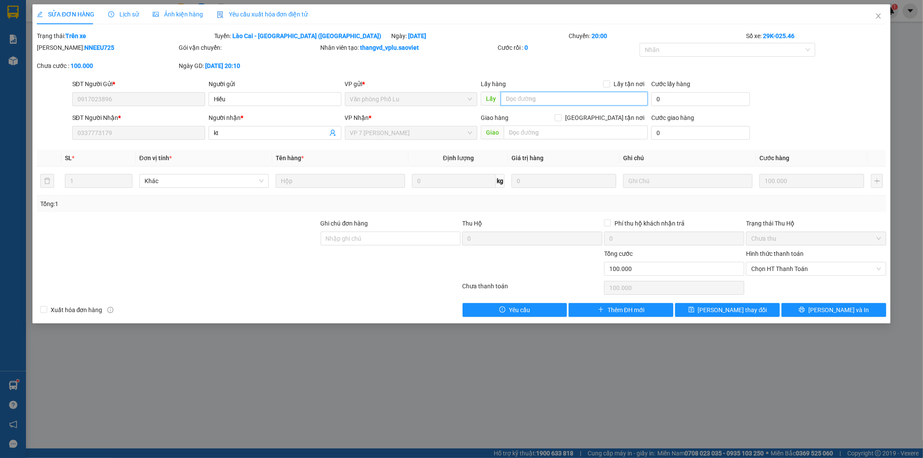
paste input "Mã quay đầu của mã 2NXIVXX3"
type input "Mã quay đầu của mã 2NXIVXX3"
click at [754, 309] on button "[PERSON_NAME] đổi" at bounding box center [727, 310] width 105 height 14
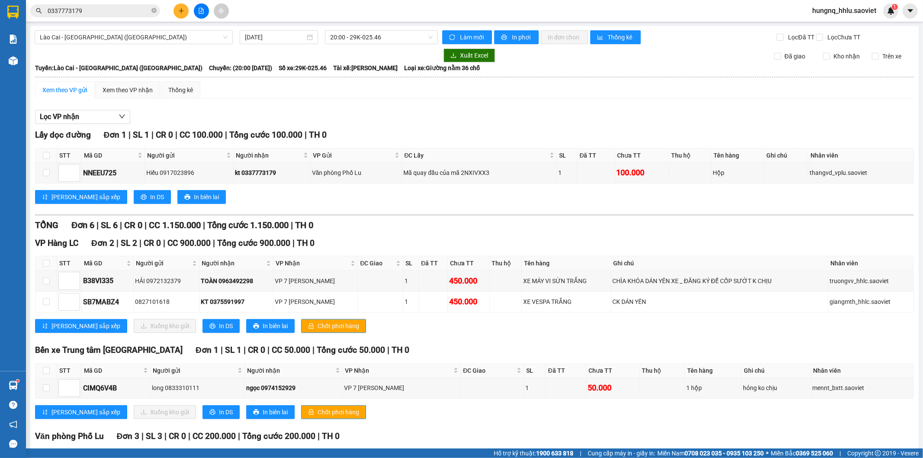
click at [97, 6] on input "0337773179" at bounding box center [99, 11] width 102 height 10
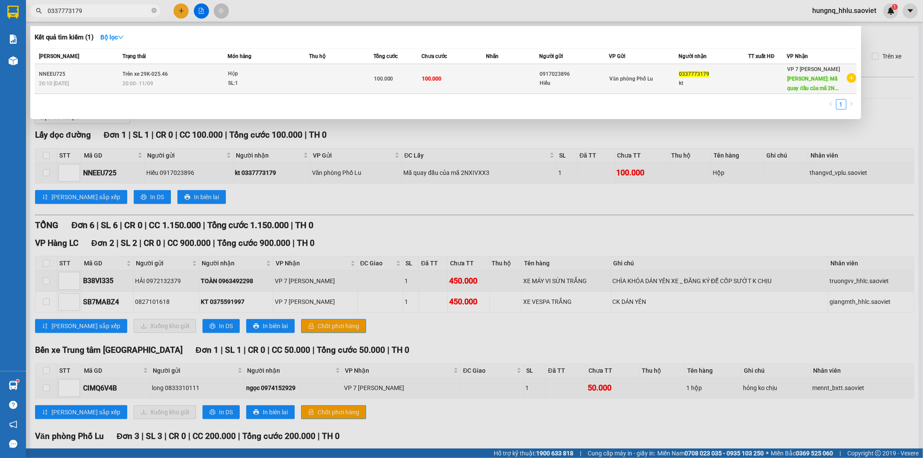
click at [140, 78] on td "Trên xe 29K-025.46 20:00 - 11/09" at bounding box center [173, 79] width 107 height 30
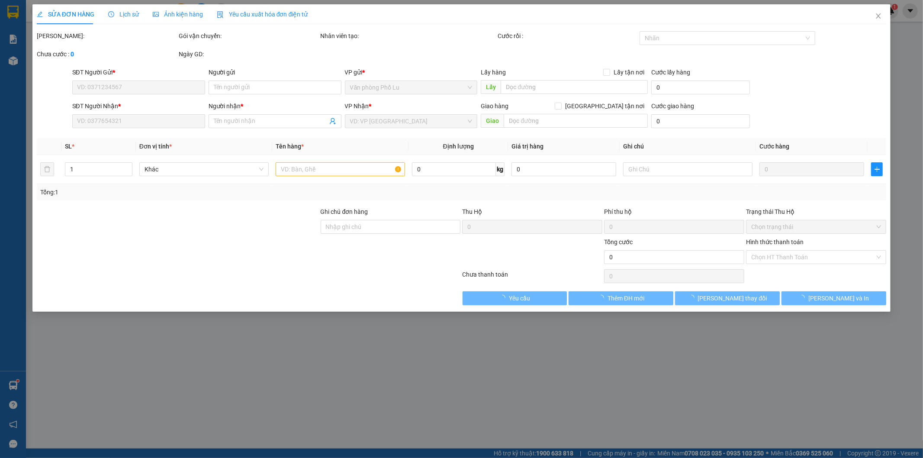
type input "0917023896"
type input "Hiếu"
type input "Mã quay đầu của mã 2NXIVXX3"
type input "0337773179"
type input "kt"
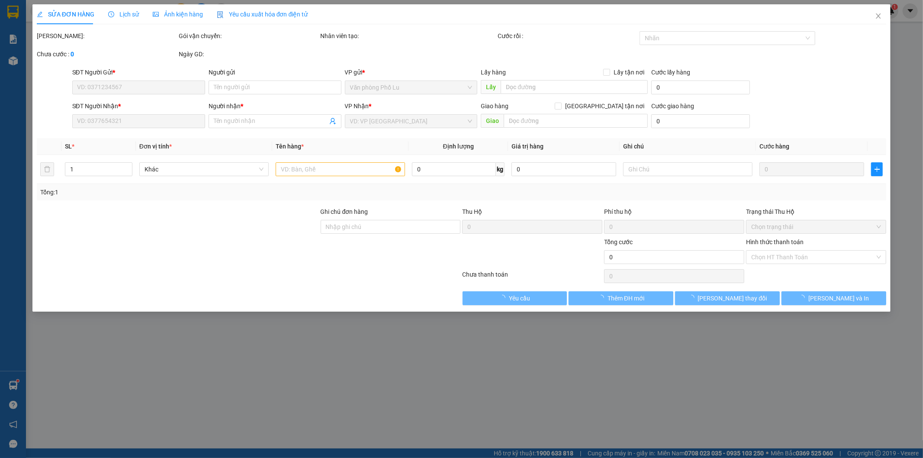
type input "100.000"
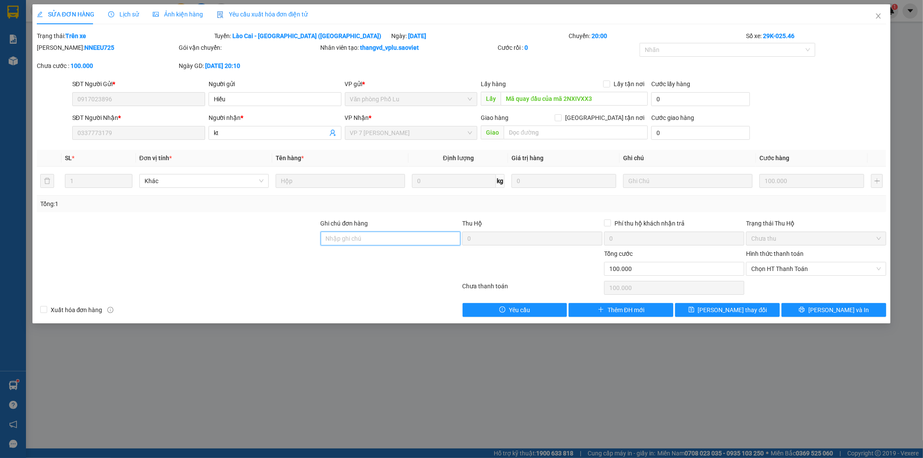
click at [335, 240] on input "Ghi chú đơn hàng" at bounding box center [391, 239] width 140 height 14
paste input "Mã quay đầu của mã 2NXIVXX3"
type input "Mã quay đầu của mã 2NXIVXX3"
click at [597, 94] on input "Mã quay đầu của mã 2NXIVXX3" at bounding box center [574, 99] width 147 height 14
click at [749, 309] on button "[PERSON_NAME] đổi" at bounding box center [727, 310] width 105 height 14
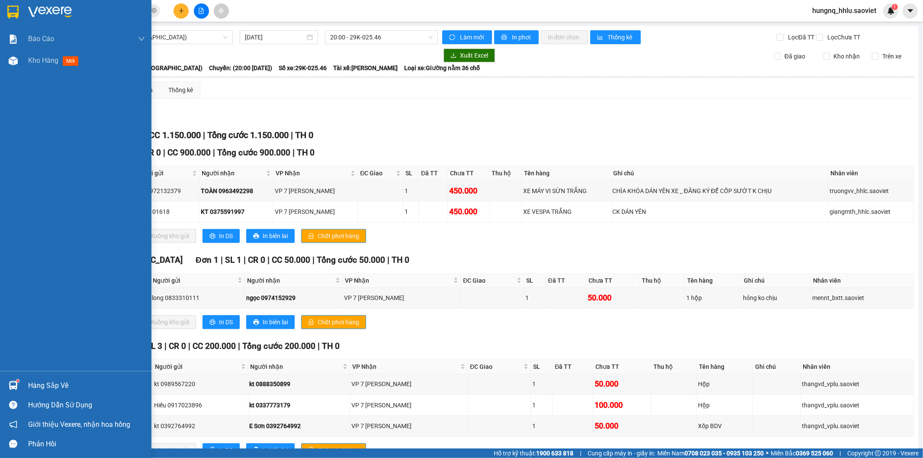
drag, startPoint x: 52, startPoint y: 63, endPoint x: 106, endPoint y: 71, distance: 54.8
click at [52, 63] on span "Kho hàng" at bounding box center [43, 60] width 30 height 8
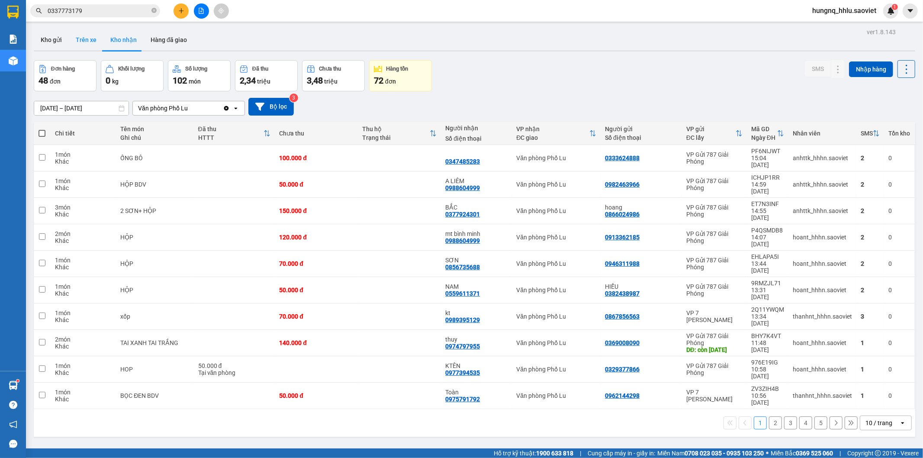
click at [92, 45] on button "Trên xe" at bounding box center [86, 39] width 35 height 21
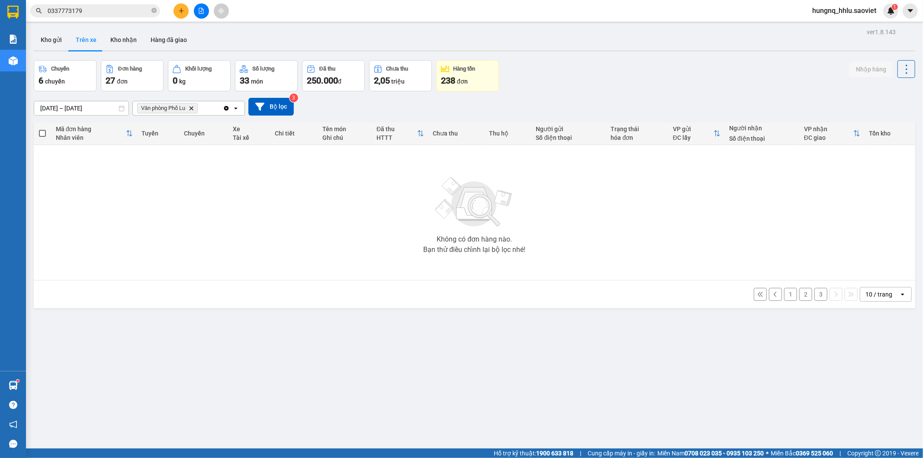
click at [815, 293] on button "3" at bounding box center [821, 294] width 13 height 13
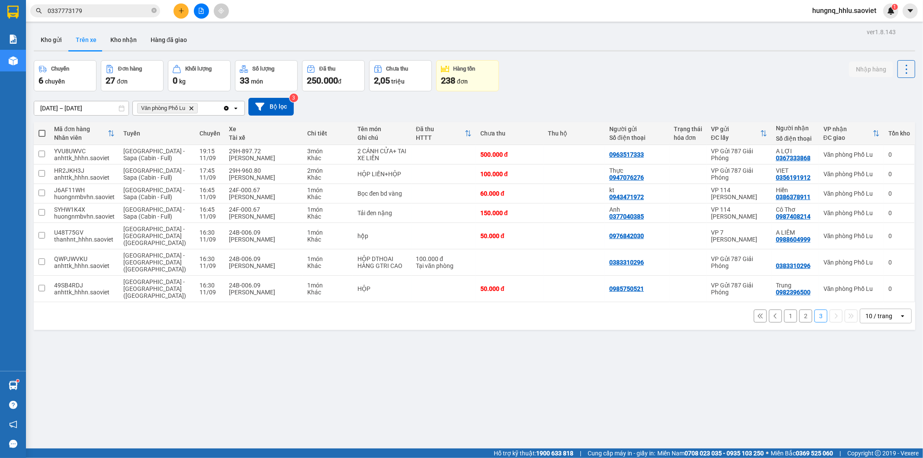
click at [799, 309] on button "2" at bounding box center [805, 315] width 13 height 13
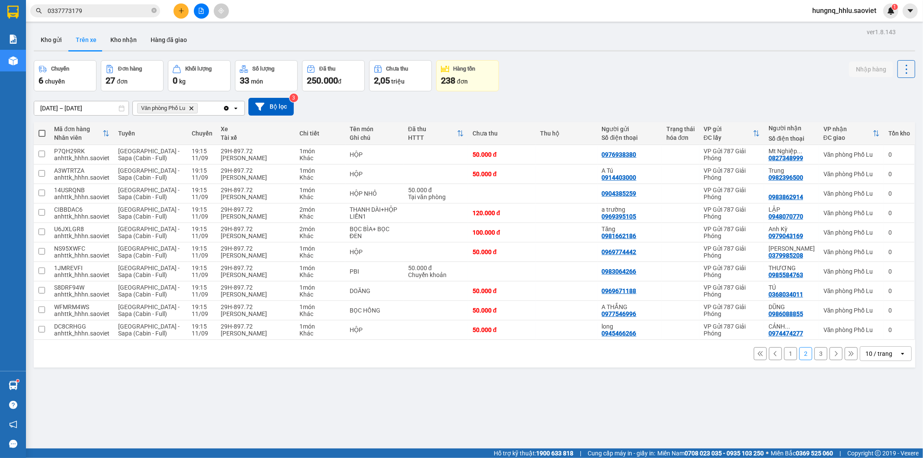
click at [788, 356] on button "1" at bounding box center [790, 353] width 13 height 13
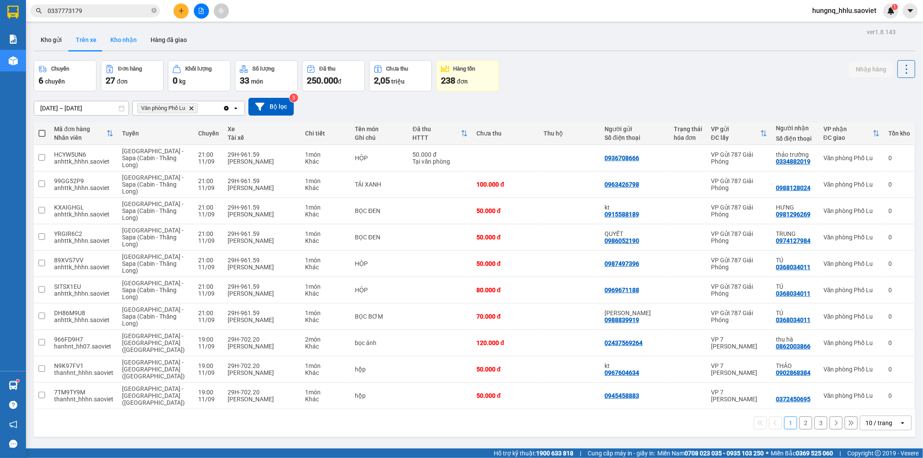
click at [126, 36] on button "Kho nhận" at bounding box center [123, 39] width 40 height 21
type input "[DATE] – [DATE]"
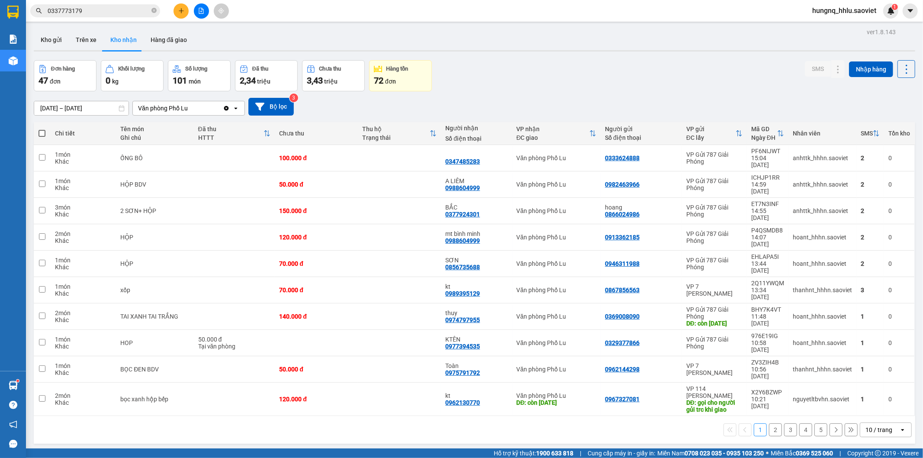
click at [769, 423] on button "2" at bounding box center [775, 429] width 13 height 13
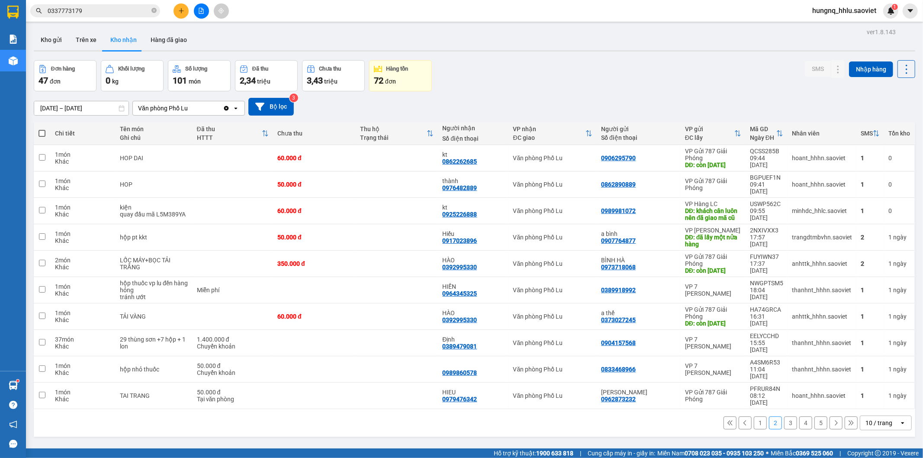
click at [785, 418] on button "3" at bounding box center [790, 422] width 13 height 13
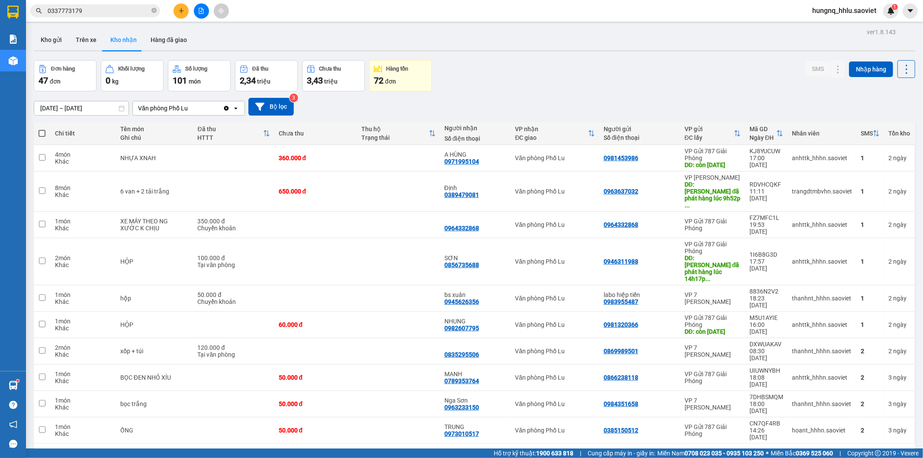
click at [754, 451] on button "1" at bounding box center [760, 457] width 13 height 13
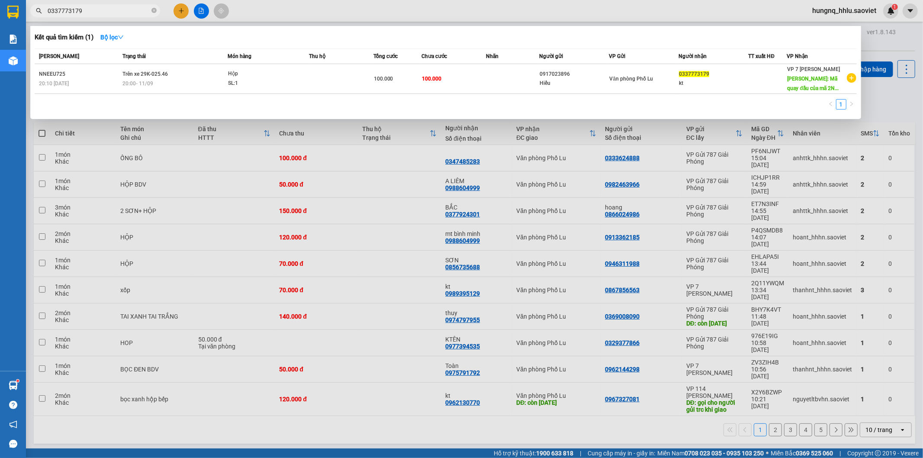
click at [153, 7] on span at bounding box center [153, 11] width 5 height 8
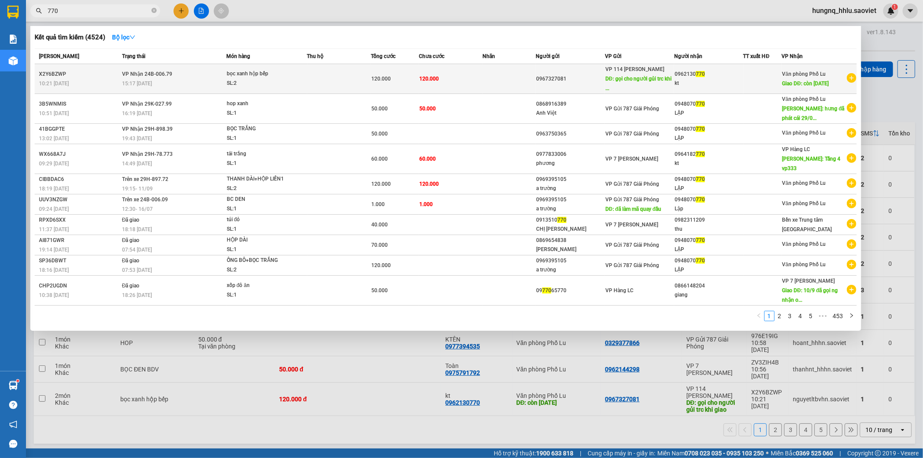
type input "770"
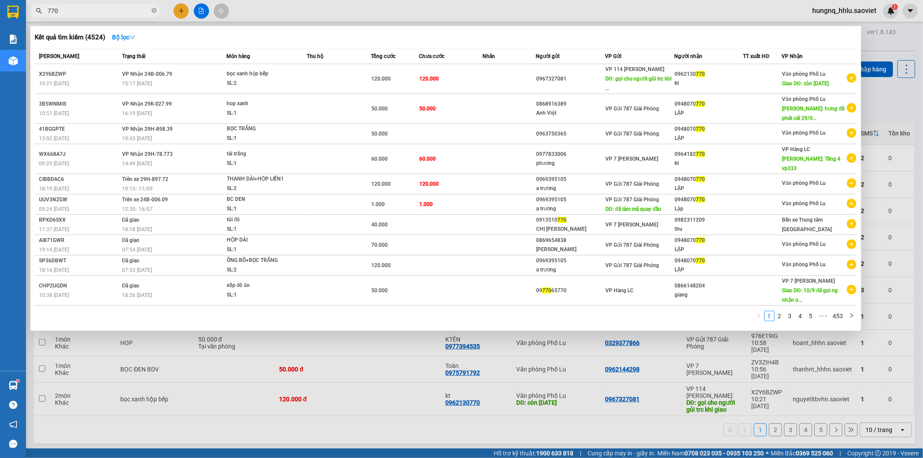
click at [288, 86] on div "SL: 2" at bounding box center [259, 84] width 65 height 10
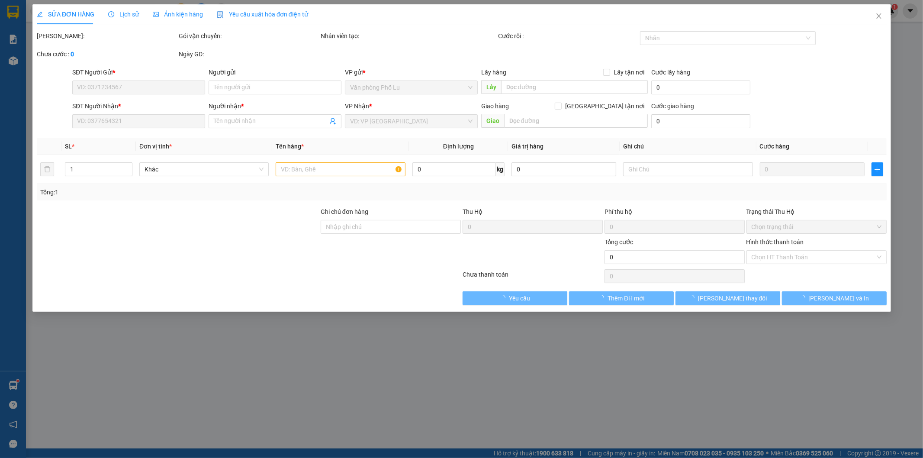
type input "0967327081"
type input "gọi cho người gủi trc khi giao"
type input "0962130770"
type input "kt"
type input "còn [DATE]"
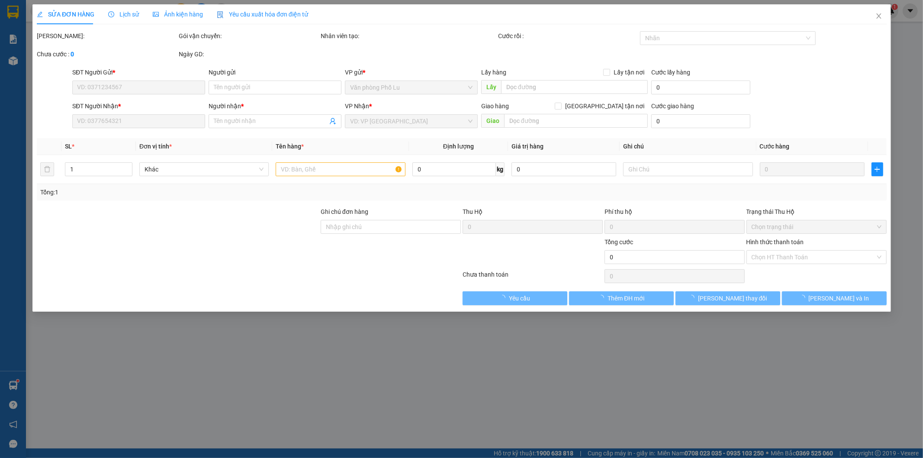
type input "120.000"
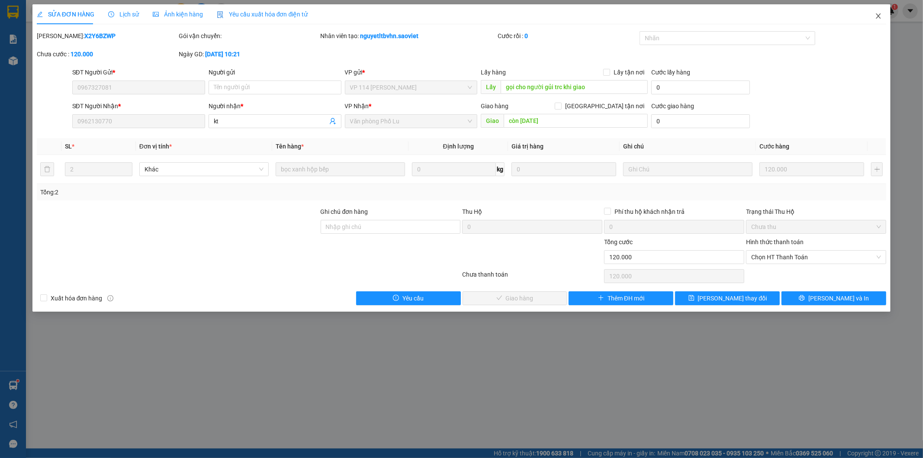
click at [882, 18] on icon "close" at bounding box center [878, 16] width 7 height 7
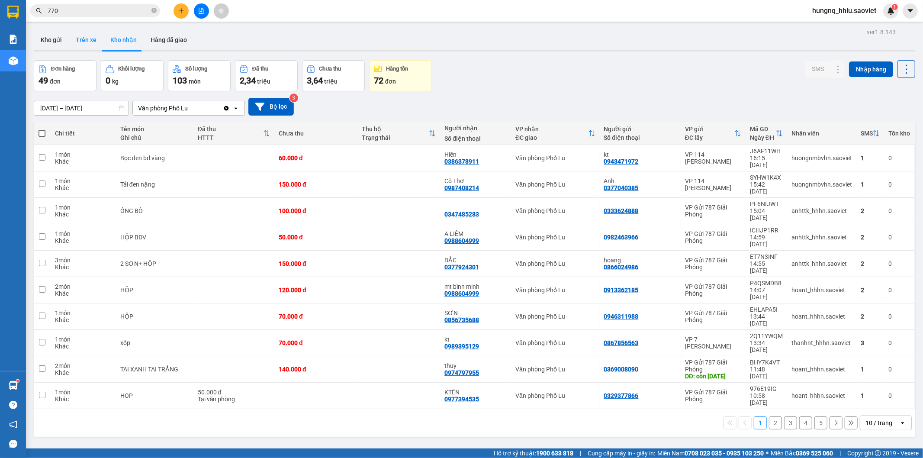
click at [91, 40] on button "Trên xe" at bounding box center [86, 39] width 35 height 21
type input "[DATE] – [DATE]"
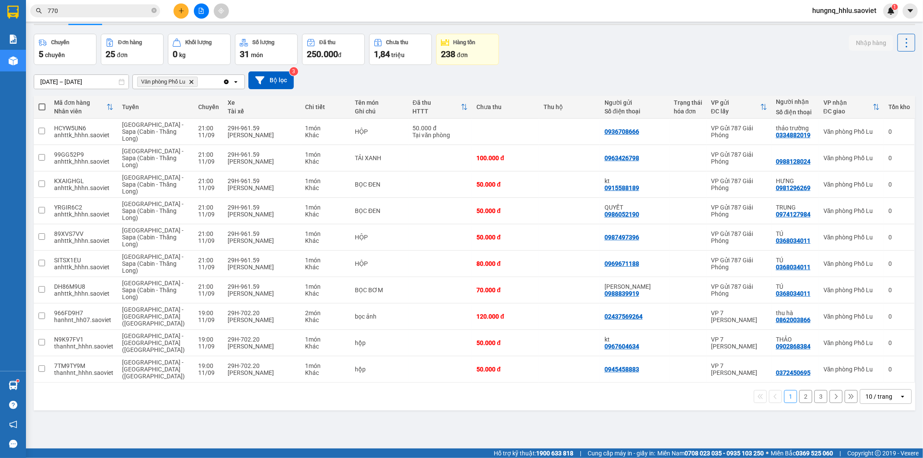
scroll to position [40, 0]
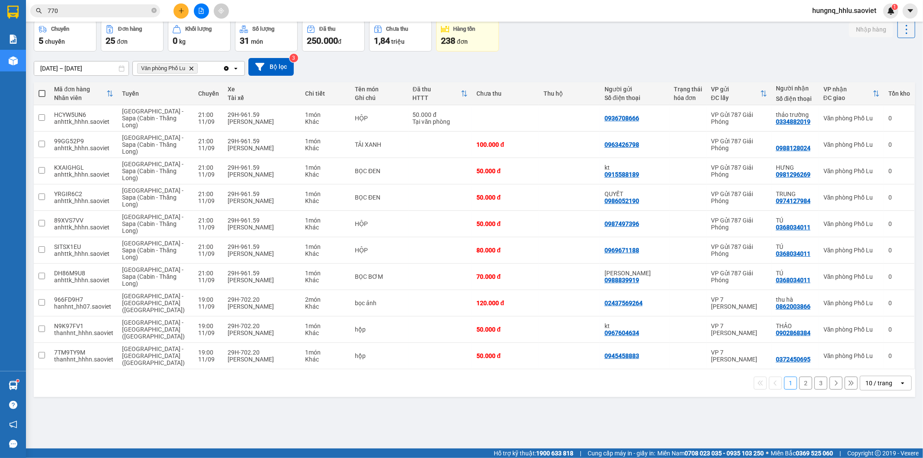
click at [816, 377] on button "3" at bounding box center [821, 383] width 13 height 13
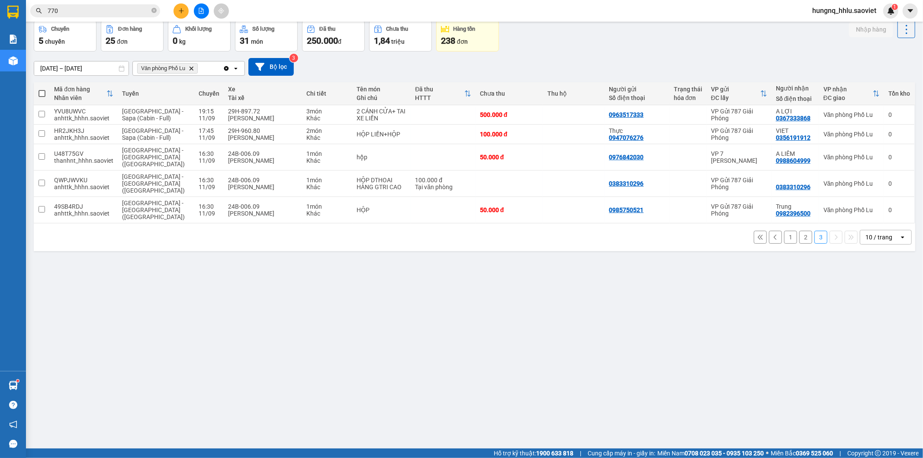
click at [799, 231] on button "2" at bounding box center [805, 237] width 13 height 13
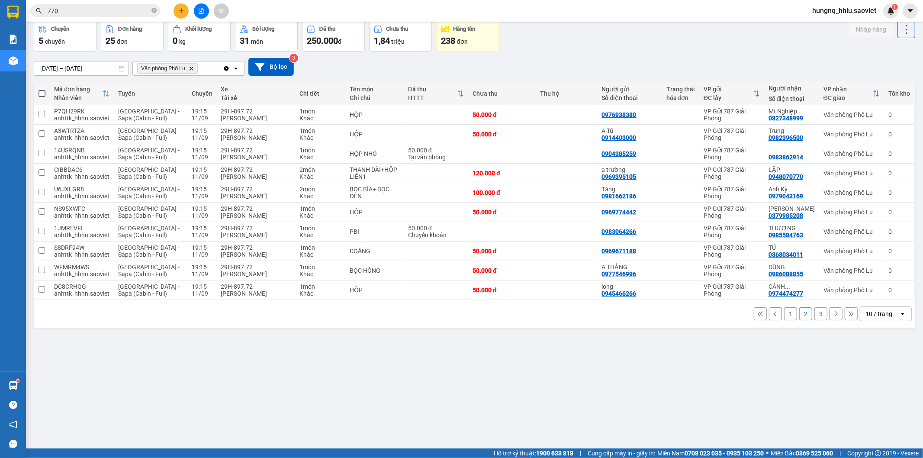
click at [785, 318] on button "1" at bounding box center [790, 313] width 13 height 13
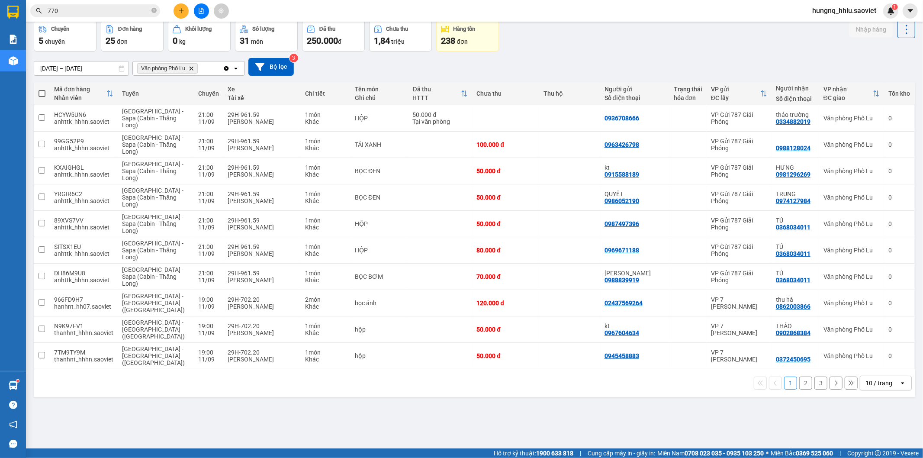
click at [815, 377] on button "3" at bounding box center [821, 383] width 13 height 13
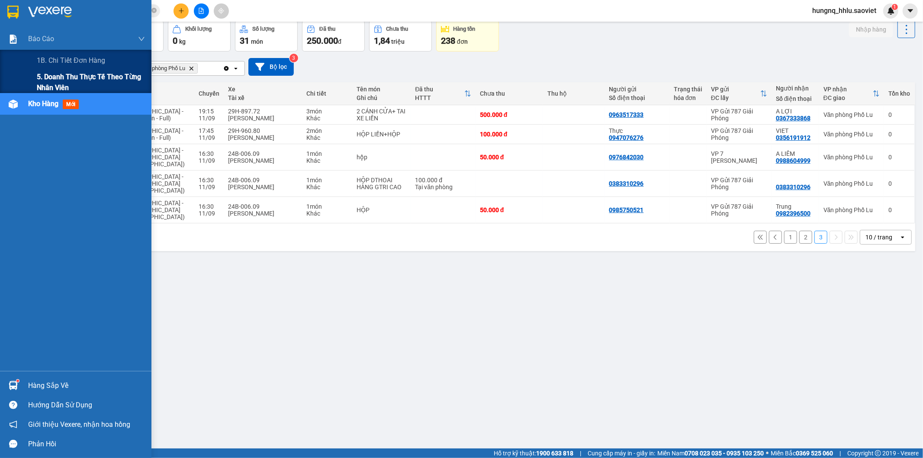
click at [44, 81] on span "5. Doanh thu thực tế theo từng nhân viên" at bounding box center [91, 82] width 108 height 22
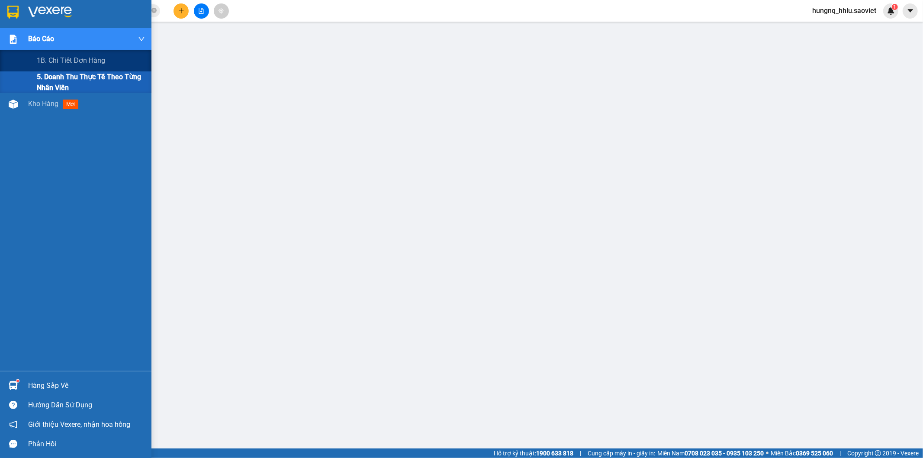
click at [46, 77] on span "5. Doanh thu thực tế theo từng nhân viên" at bounding box center [91, 82] width 108 height 22
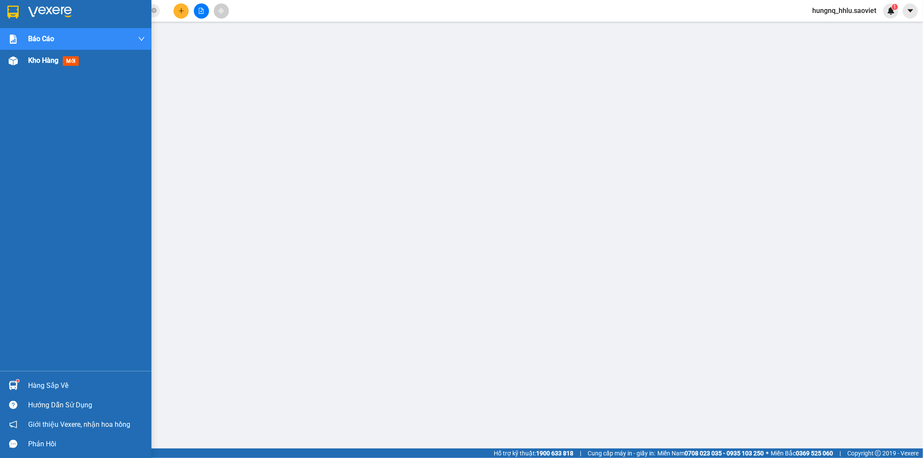
click at [45, 58] on span "Kho hàng" at bounding box center [43, 60] width 30 height 8
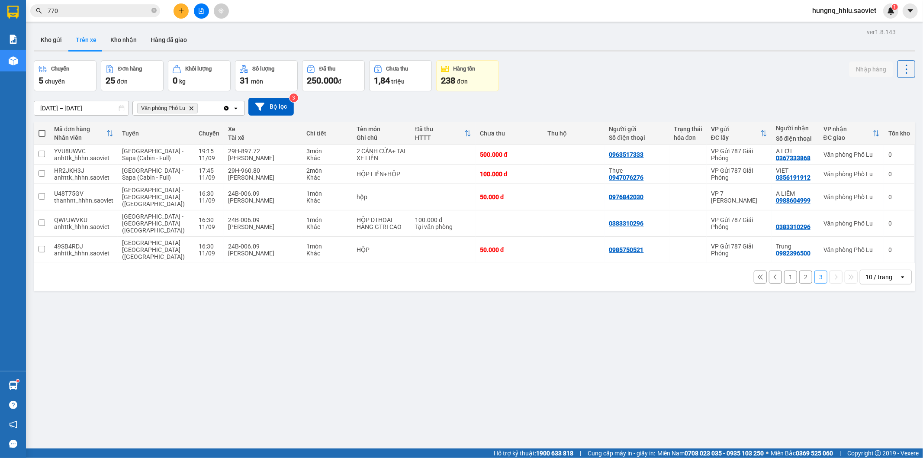
click at [799, 271] on button "2" at bounding box center [805, 277] width 13 height 13
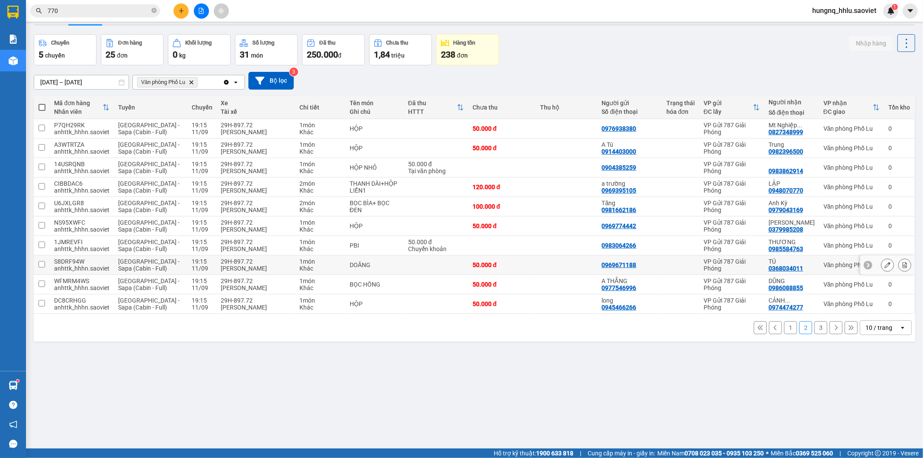
scroll to position [40, 0]
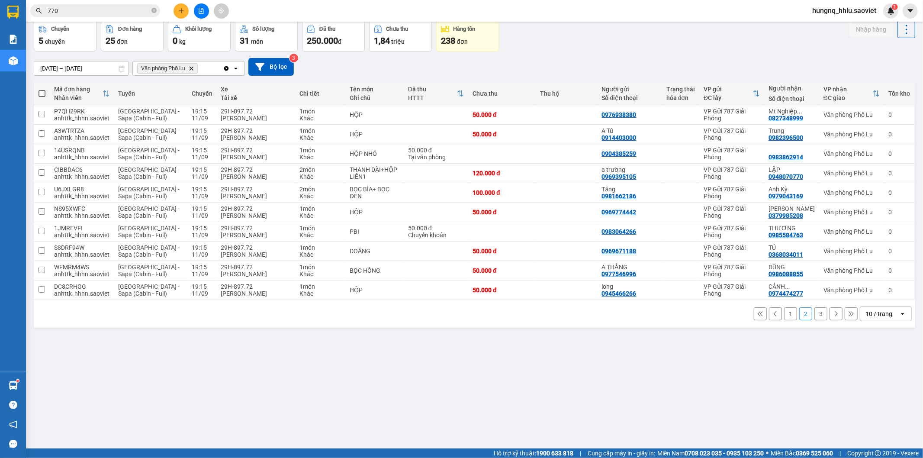
click at [784, 314] on button "1" at bounding box center [790, 313] width 13 height 13
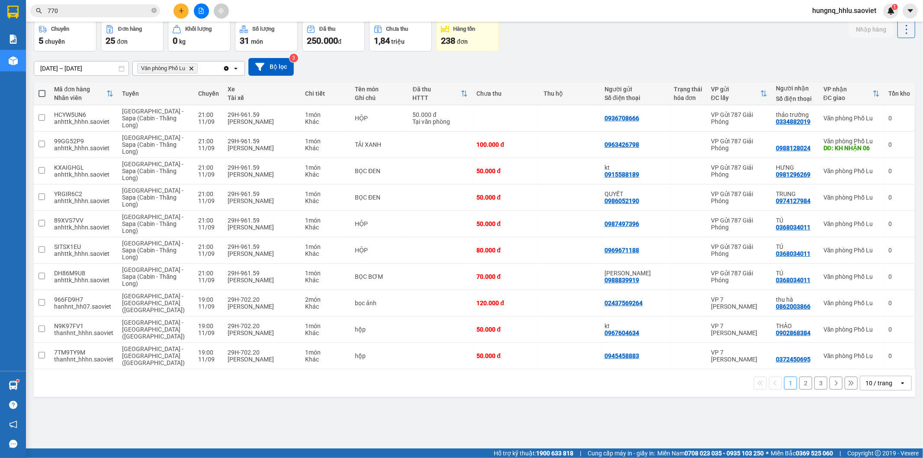
click at [815, 377] on button "3" at bounding box center [821, 383] width 13 height 13
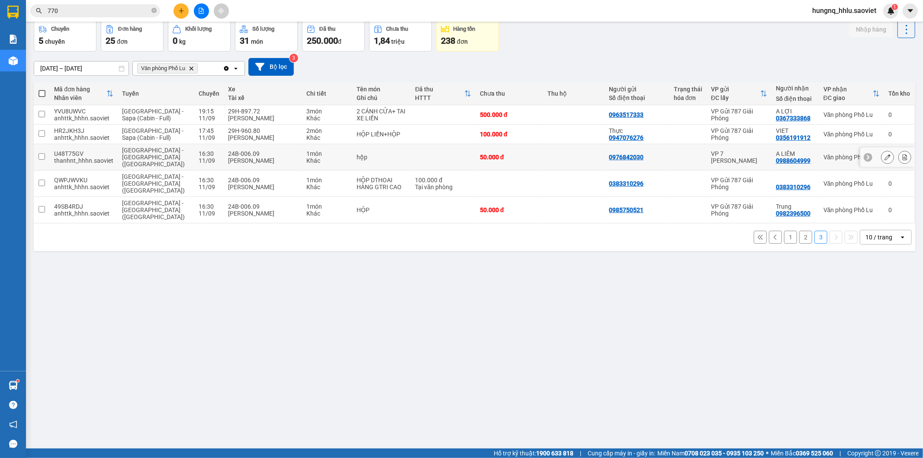
click at [123, 155] on span "[GEOGRAPHIC_DATA] - [GEOGRAPHIC_DATA] ([GEOGRAPHIC_DATA])" at bounding box center [153, 157] width 63 height 21
checkbox input "true"
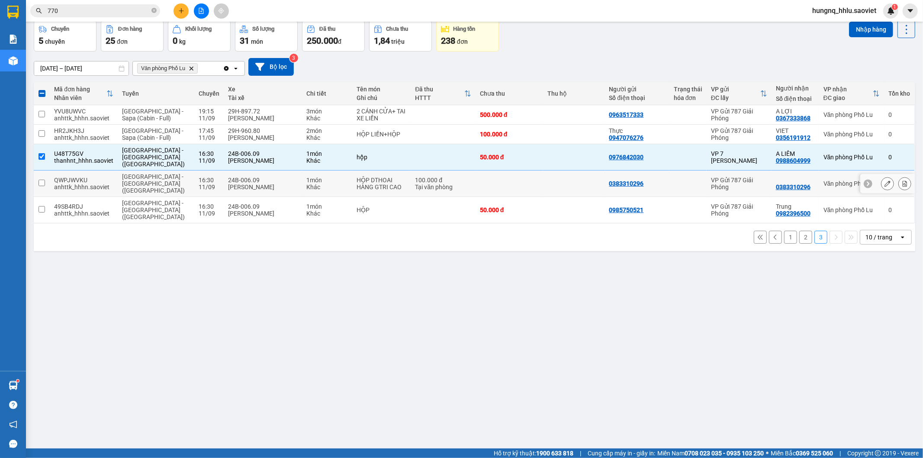
click at [118, 177] on td "[GEOGRAPHIC_DATA] - [GEOGRAPHIC_DATA] ([GEOGRAPHIC_DATA])" at bounding box center [156, 184] width 76 height 26
checkbox input "true"
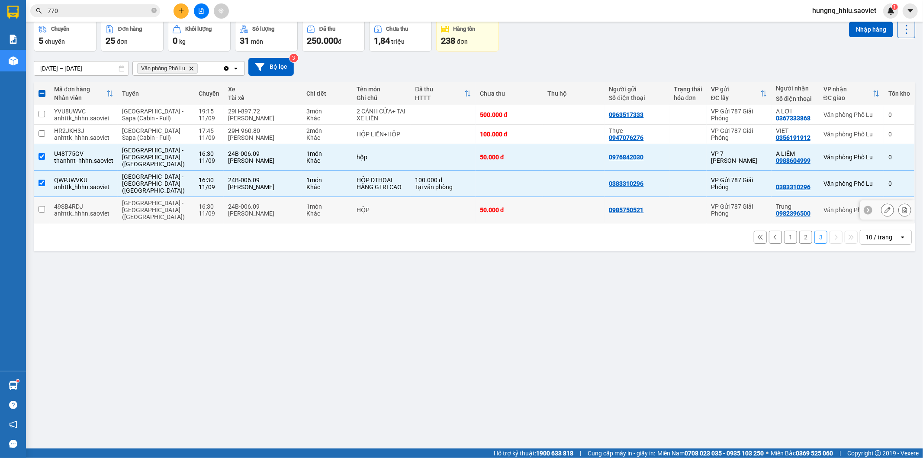
click at [104, 197] on td "49SB4RDJ anhttk_hhhn.saoviet" at bounding box center [84, 210] width 68 height 26
checkbox input "true"
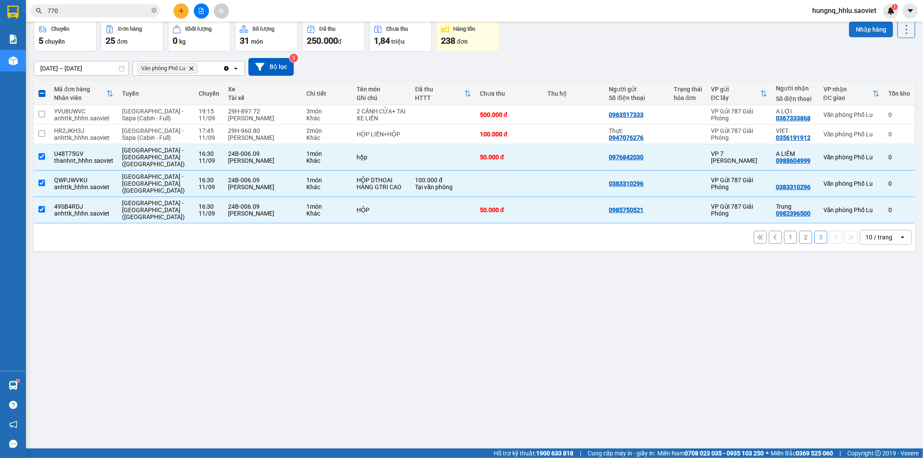
click at [853, 29] on button "Nhập hàng" at bounding box center [871, 30] width 44 height 16
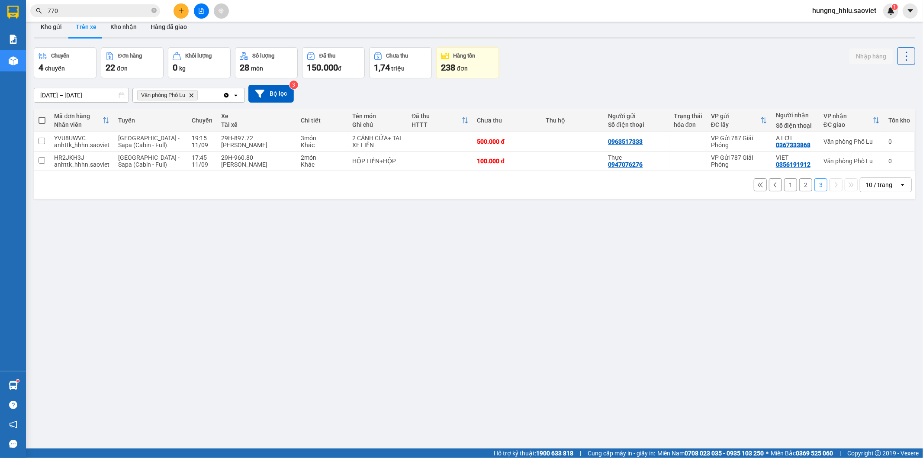
scroll to position [0, 0]
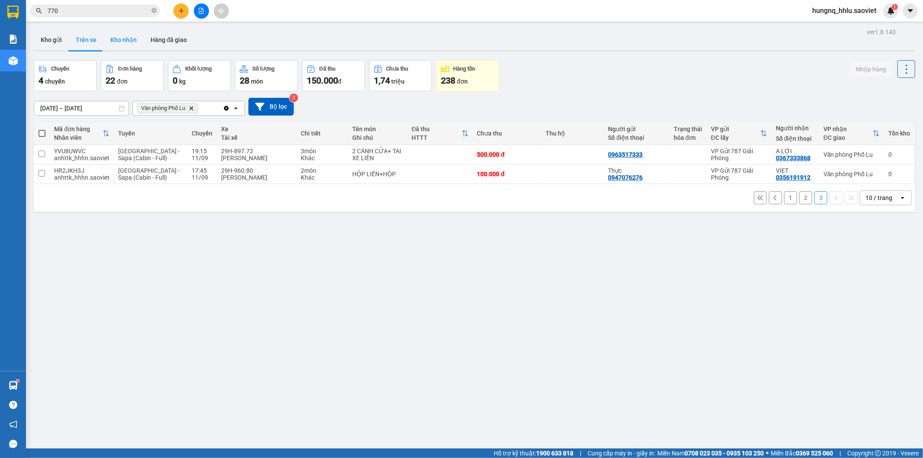
click at [109, 40] on button "Kho nhận" at bounding box center [123, 39] width 40 height 21
type input "[DATE] – [DATE]"
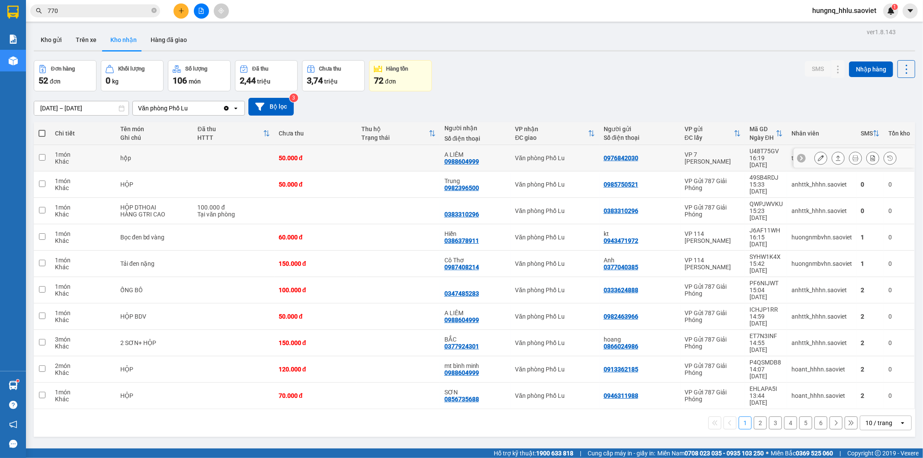
click at [79, 160] on div "Khác" at bounding box center [83, 161] width 57 height 7
checkbox input "true"
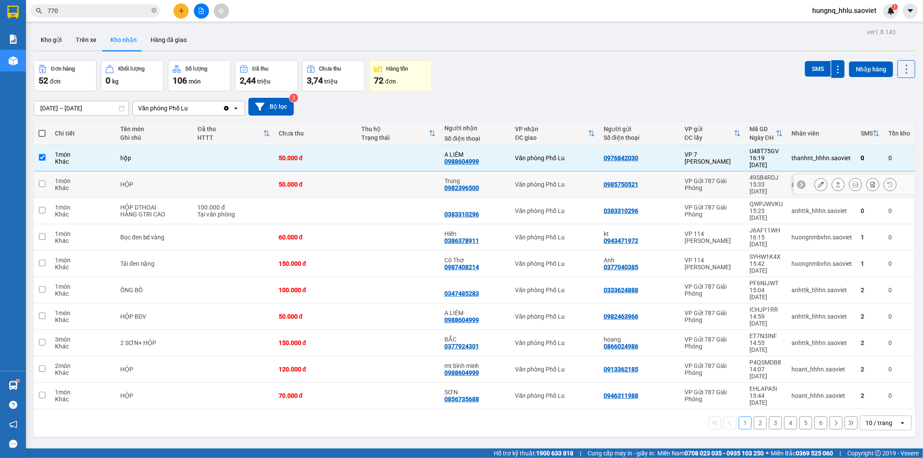
click at [82, 177] on div "1 món" at bounding box center [83, 180] width 57 height 7
checkbox input "true"
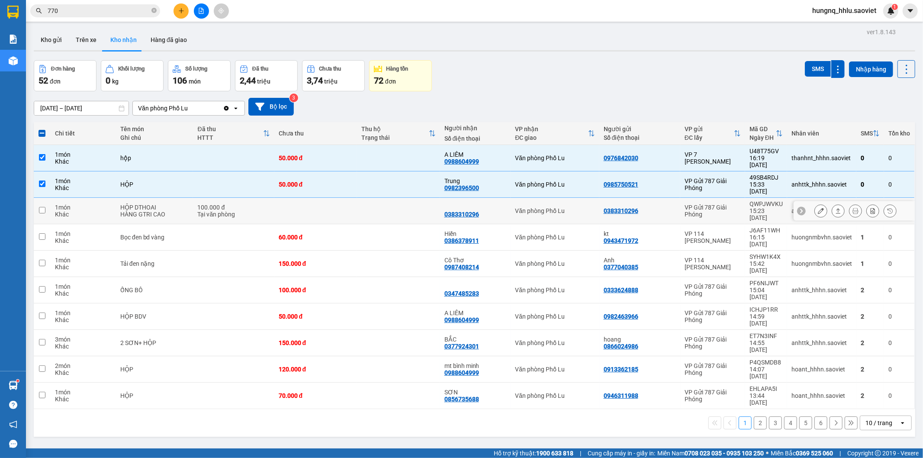
click at [81, 211] on div "Khác" at bounding box center [83, 214] width 57 height 7
checkbox input "true"
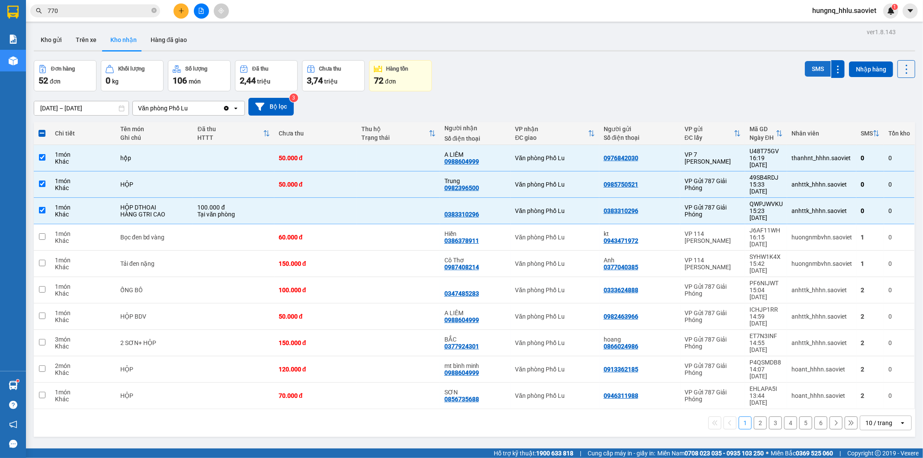
click at [805, 74] on button "SMS" at bounding box center [818, 69] width 26 height 16
click at [79, 42] on button "Trên xe" at bounding box center [86, 39] width 35 height 21
type input "[DATE] – [DATE]"
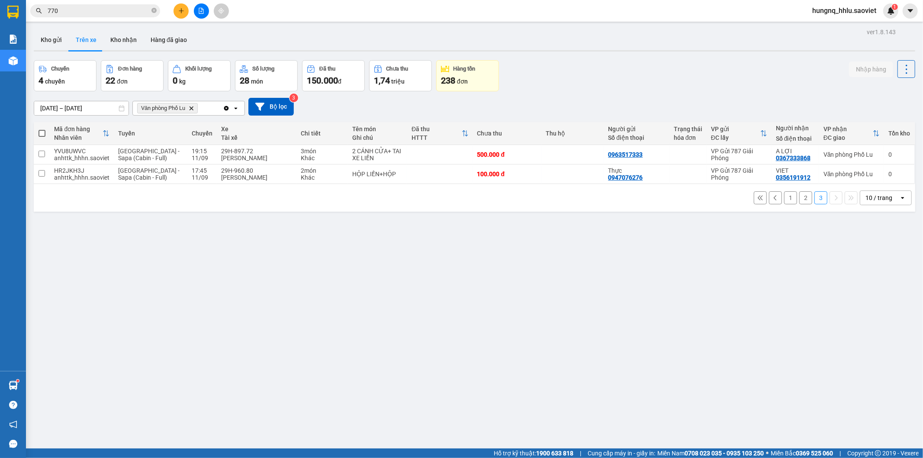
click at [799, 200] on button "2" at bounding box center [805, 197] width 13 height 13
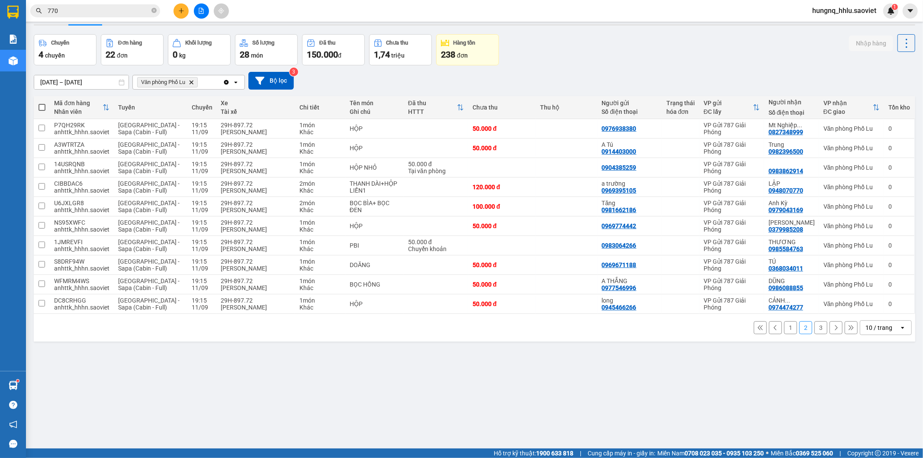
scroll to position [40, 0]
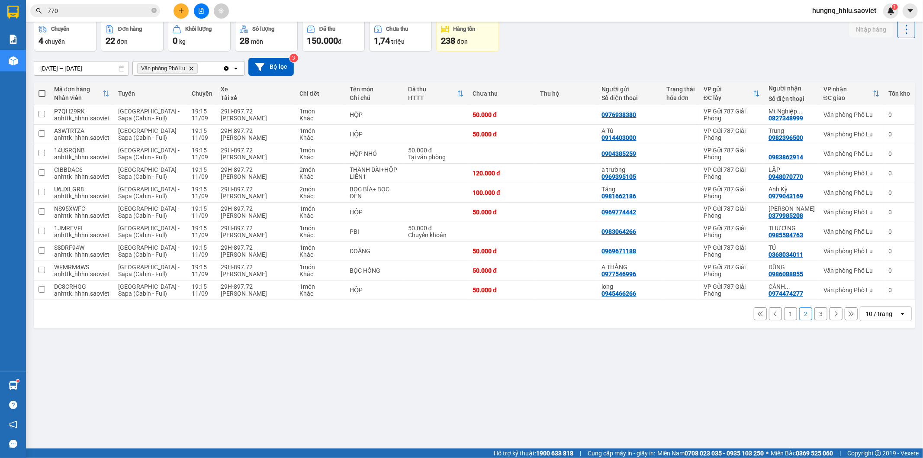
click at [784, 315] on button "1" at bounding box center [790, 313] width 13 height 13
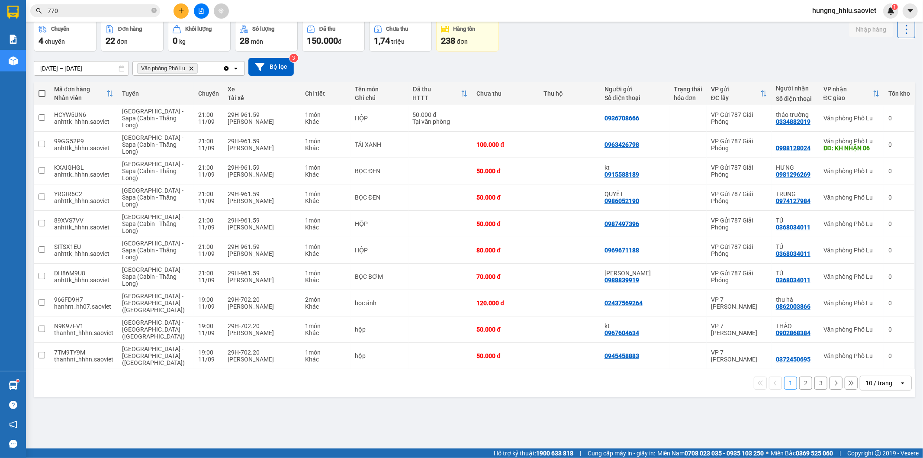
click at [801, 377] on button "2" at bounding box center [805, 383] width 13 height 13
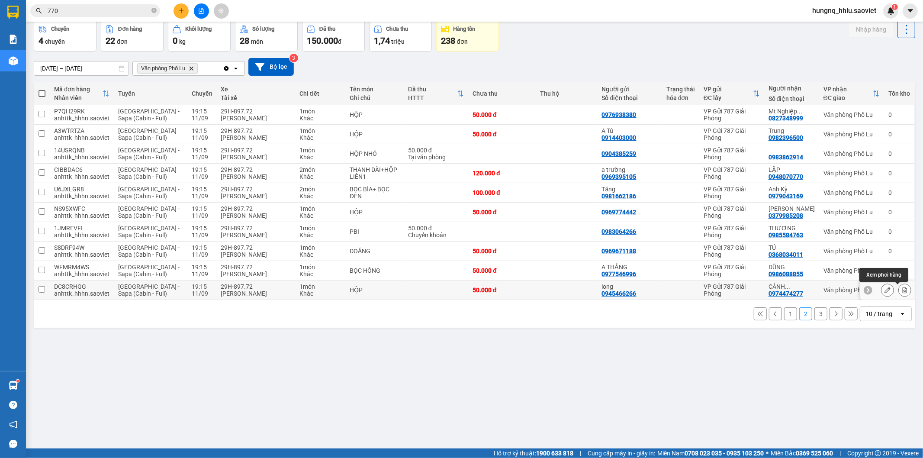
click at [901, 293] on button at bounding box center [905, 290] width 12 height 15
click at [902, 293] on button at bounding box center [905, 290] width 12 height 15
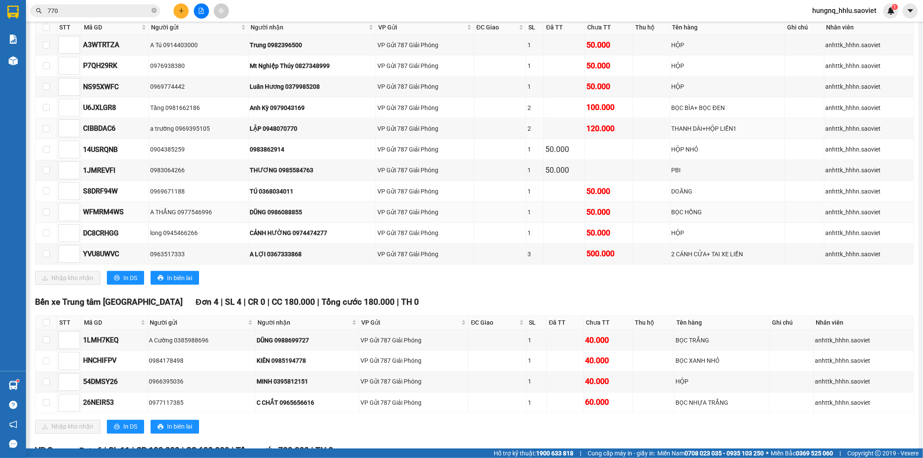
scroll to position [1049, 0]
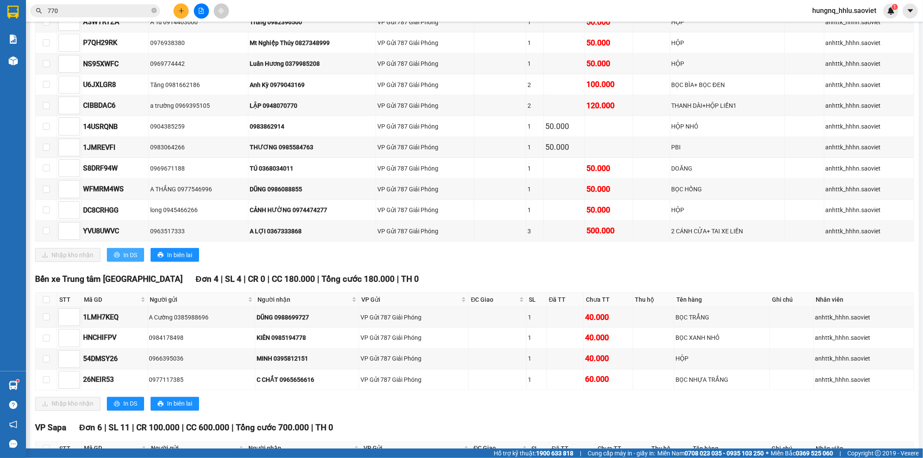
click at [133, 260] on span "In DS" at bounding box center [130, 255] width 14 height 10
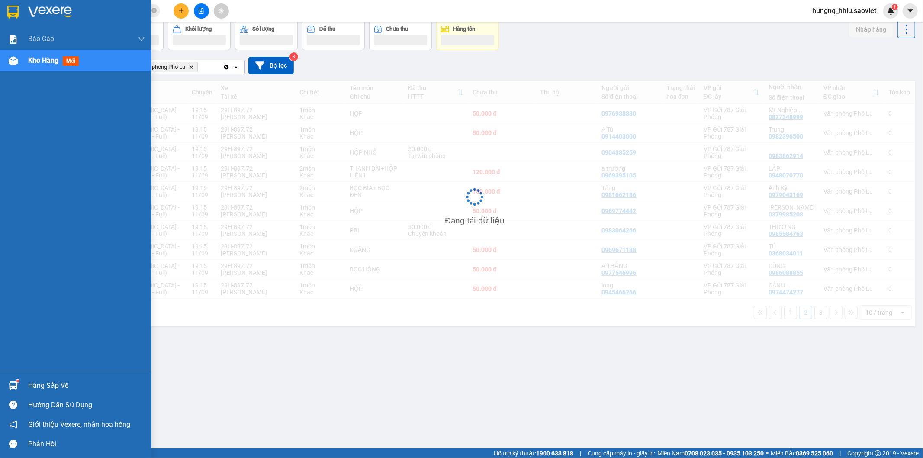
scroll to position [40, 0]
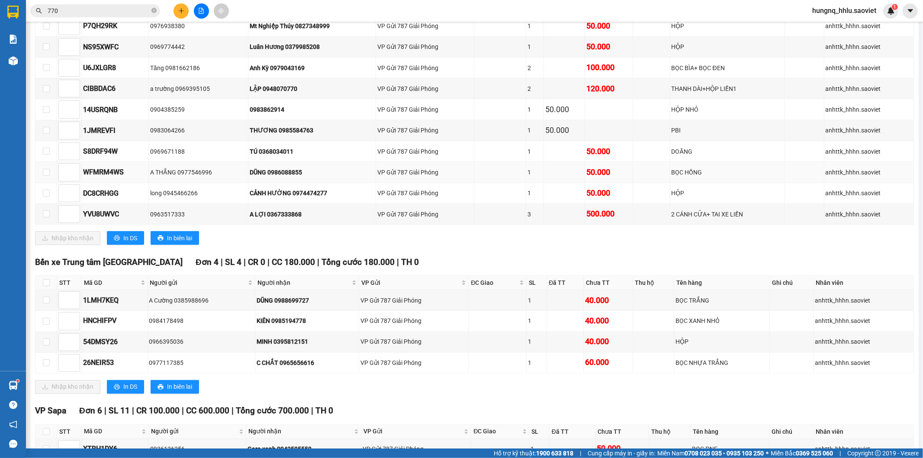
scroll to position [1049, 0]
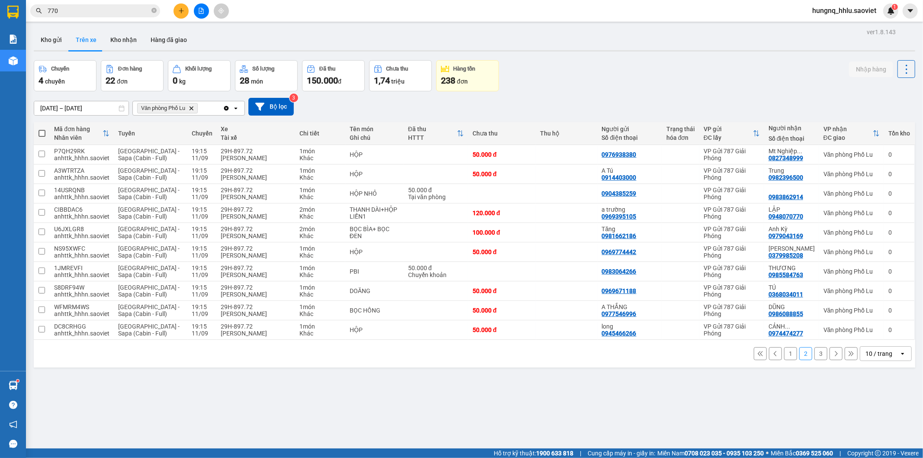
click at [781, 361] on div "1 2 3 10 / trang open" at bounding box center [474, 353] width 875 height 15
click at [784, 357] on button "1" at bounding box center [790, 353] width 13 height 13
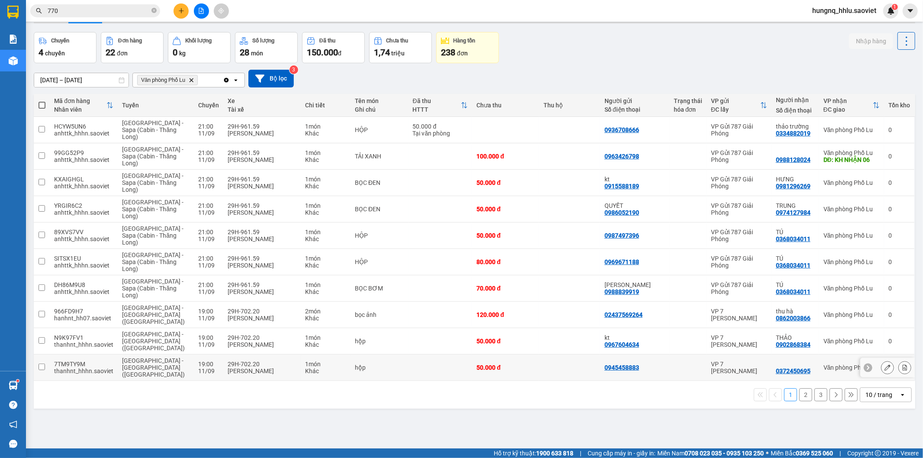
scroll to position [40, 0]
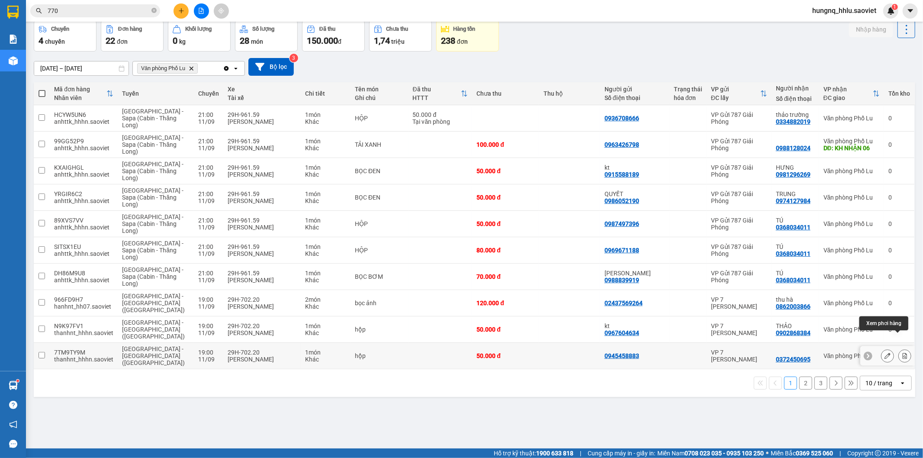
click at [902, 348] on button at bounding box center [905, 355] width 12 height 15
click at [818, 377] on button "3" at bounding box center [821, 383] width 13 height 13
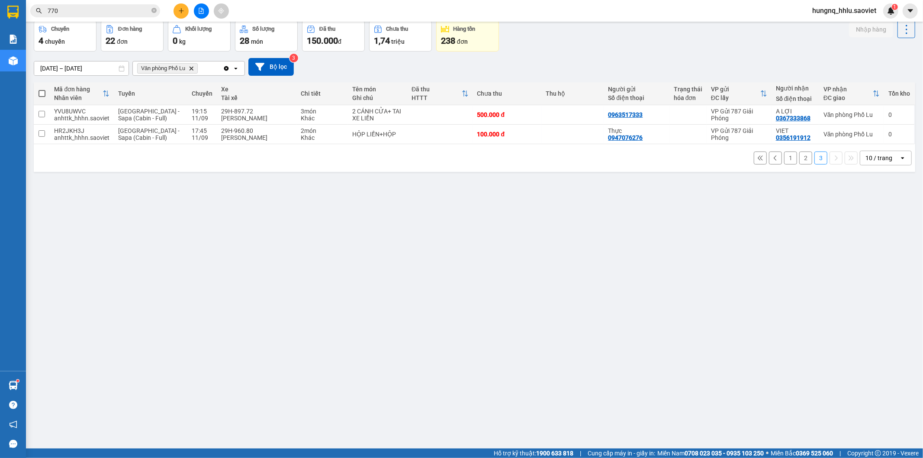
click at [784, 162] on button "1" at bounding box center [790, 157] width 13 height 13
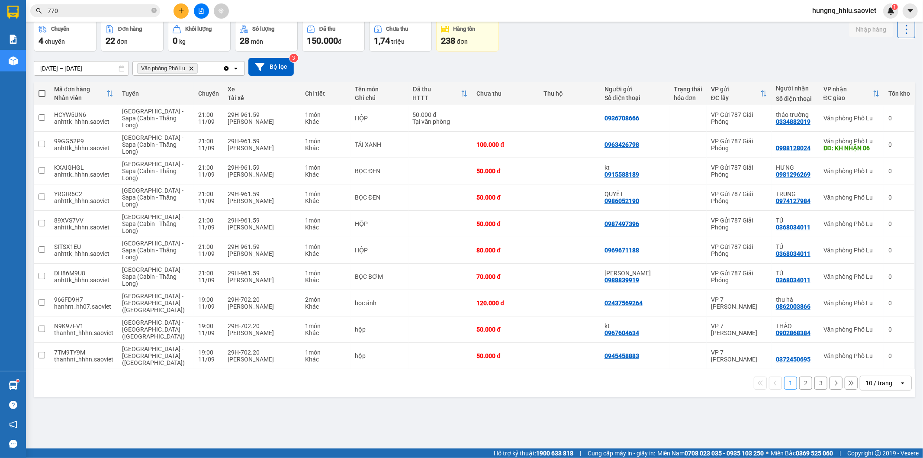
click at [816, 377] on button "3" at bounding box center [821, 383] width 13 height 13
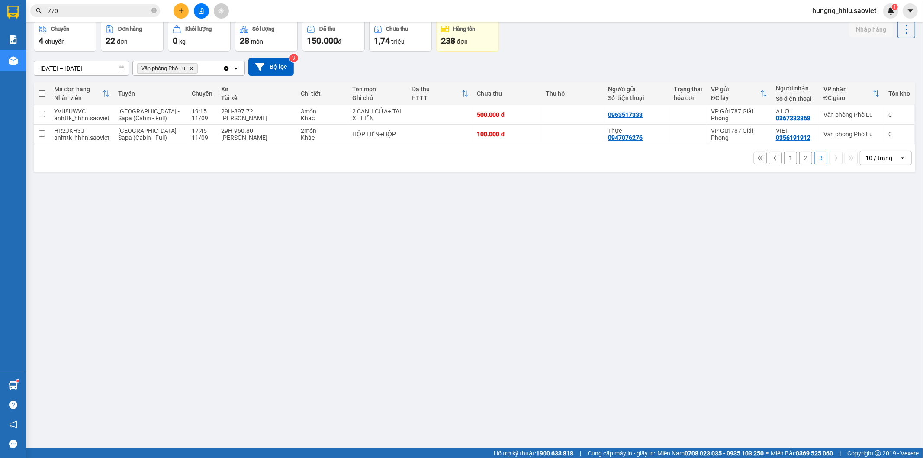
click at [802, 155] on button "2" at bounding box center [805, 157] width 13 height 13
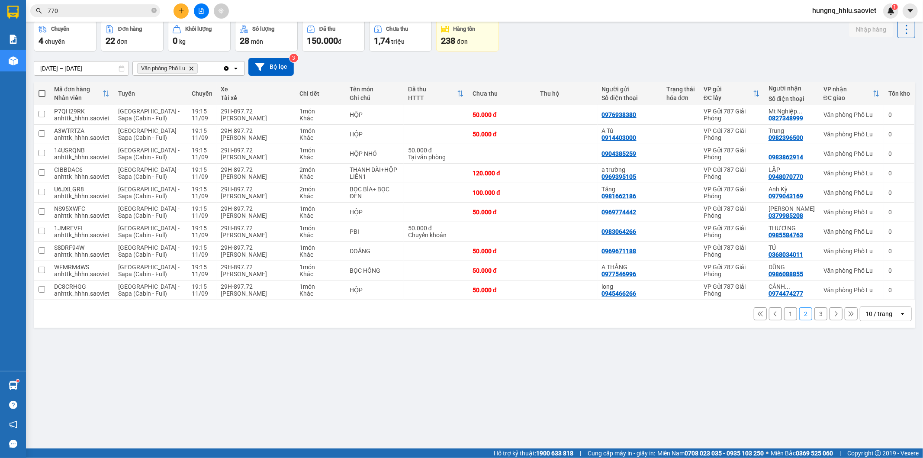
click at [788, 315] on button "1" at bounding box center [790, 313] width 13 height 13
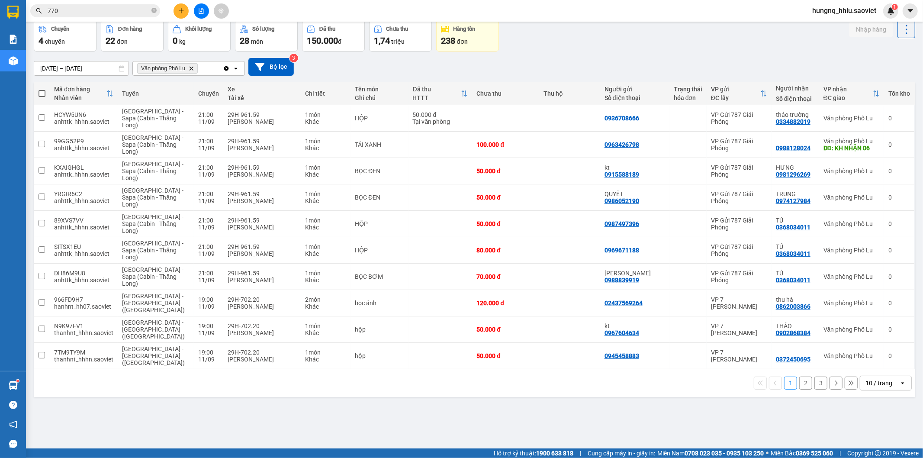
click at [805, 401] on div "ver 1.8.143 Kho gửi Trên xe Kho nhận Hàng đã giao Chuyến 4 chuyến Đơn hàng 22 đ…" at bounding box center [474, 215] width 889 height 458
click at [815, 377] on button "3" at bounding box center [821, 383] width 13 height 13
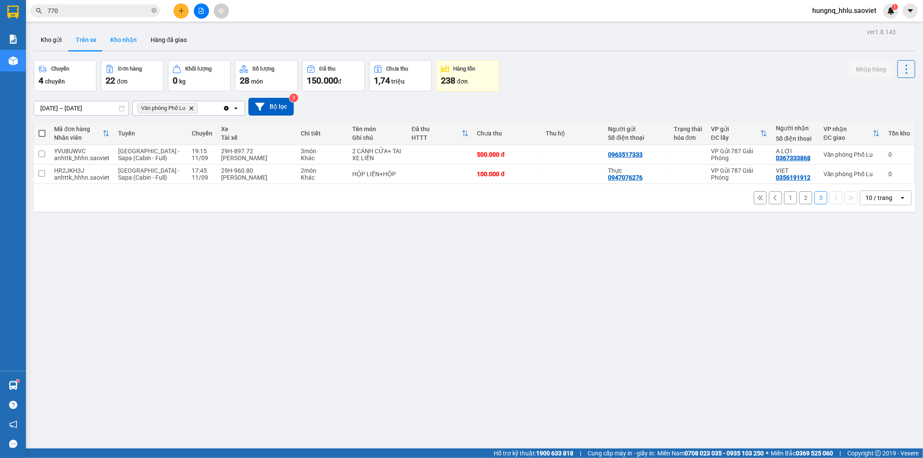
click at [113, 38] on button "Kho nhận" at bounding box center [123, 39] width 40 height 21
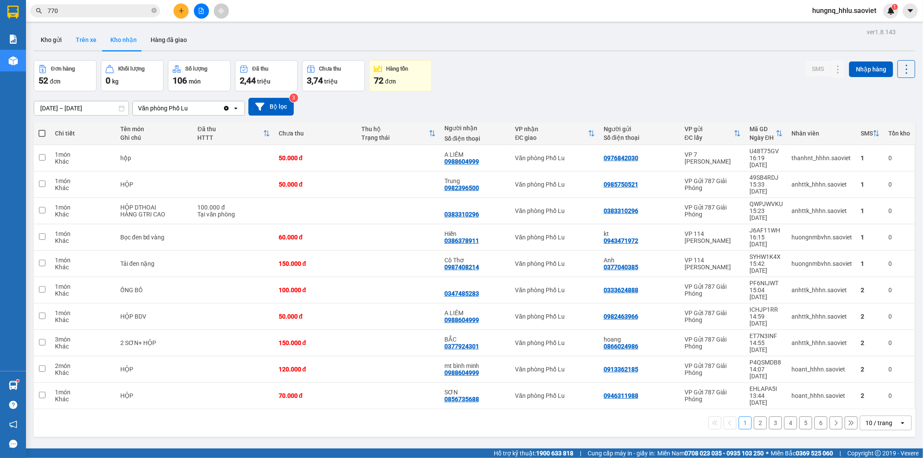
click at [86, 41] on button "Trên xe" at bounding box center [86, 39] width 35 height 21
type input "[DATE] – [DATE]"
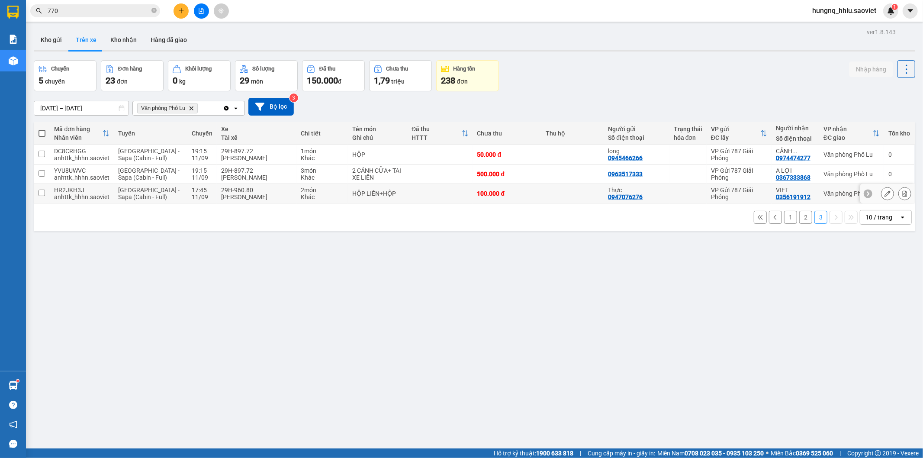
click at [101, 193] on div "anhttk_hhhn.saoviet" at bounding box center [81, 196] width 55 height 7
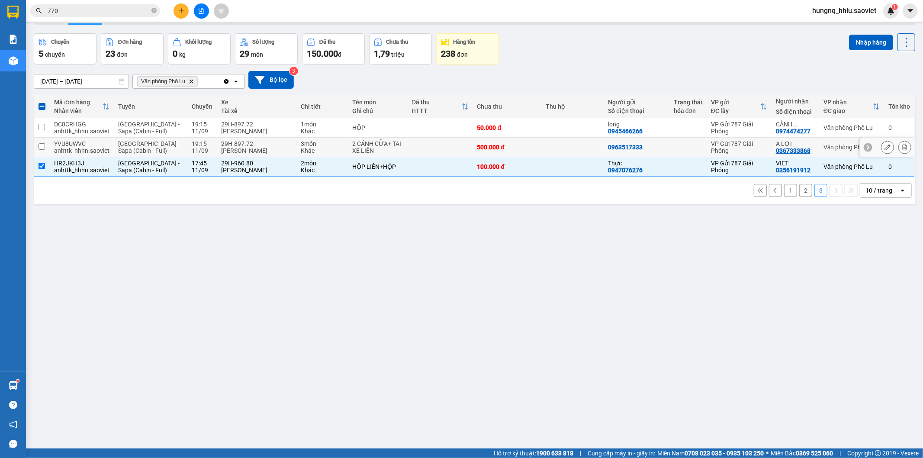
scroll to position [40, 0]
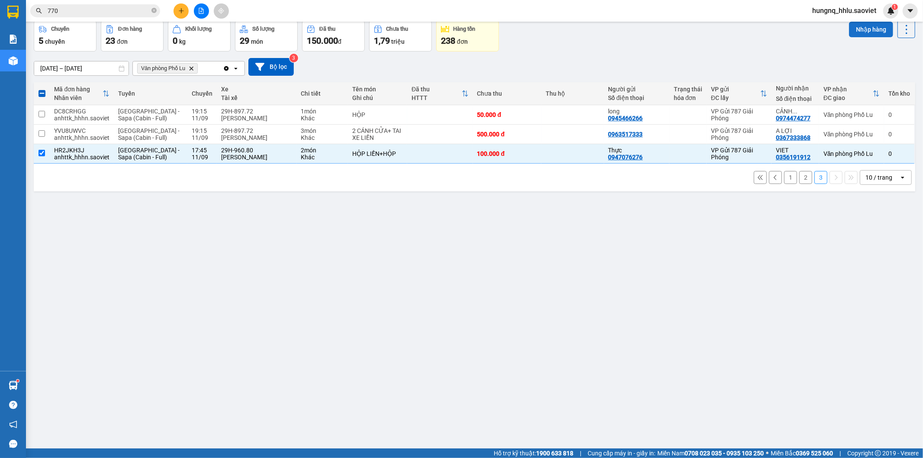
click at [873, 28] on button "Nhập hàng" at bounding box center [871, 30] width 44 height 16
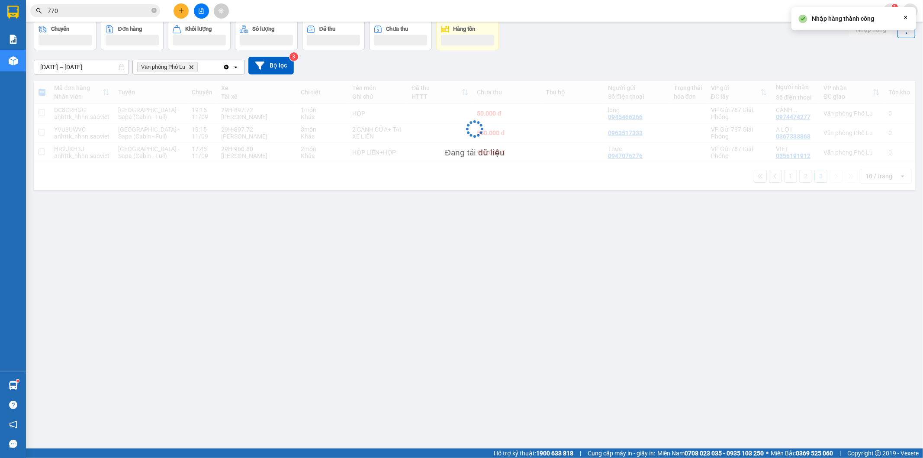
checkbox input "false"
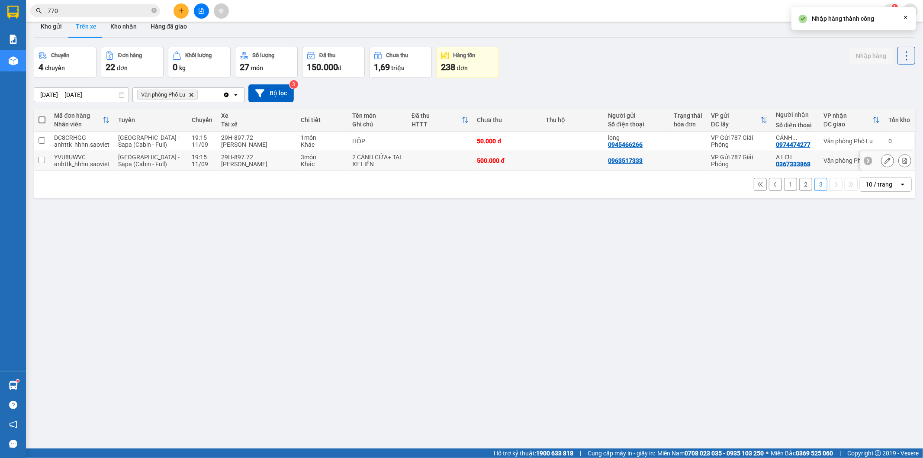
scroll to position [0, 0]
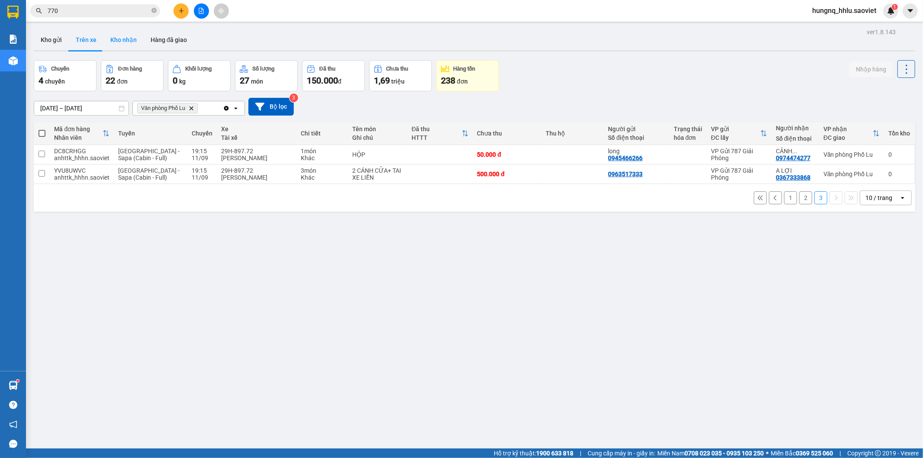
click at [133, 42] on button "Kho nhận" at bounding box center [123, 39] width 40 height 21
type input "[DATE] – [DATE]"
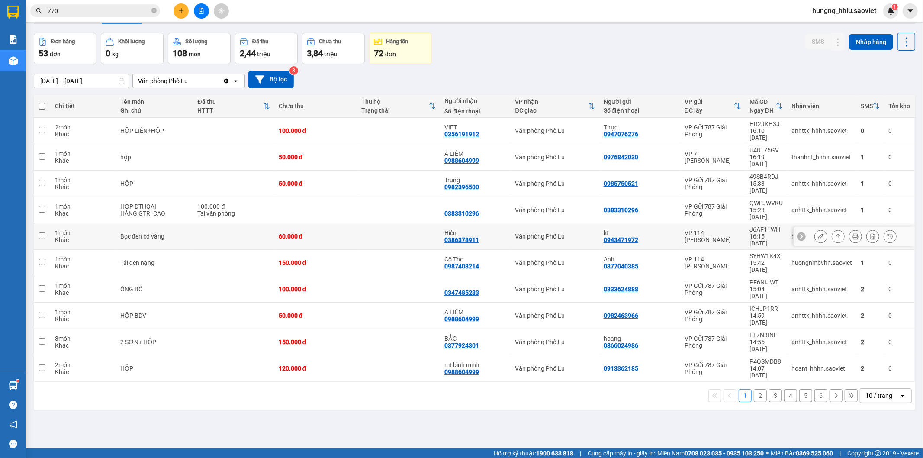
scroll to position [40, 0]
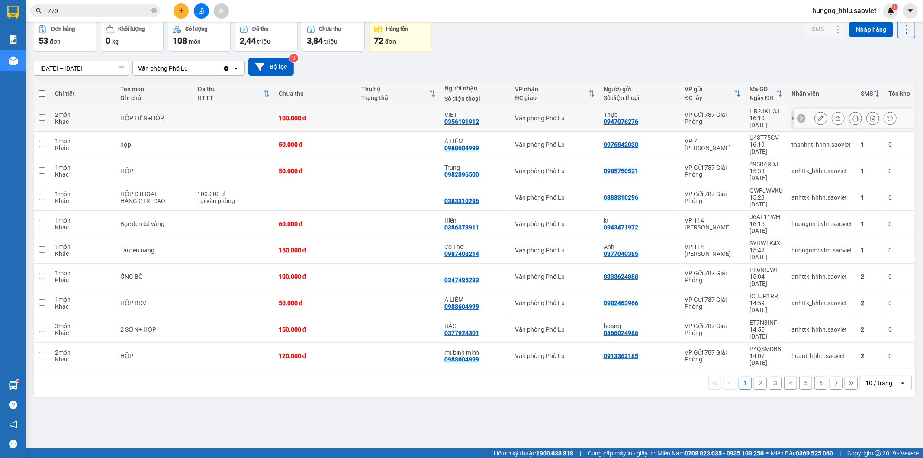
click at [59, 111] on div "2 món" at bounding box center [83, 114] width 57 height 7
checkbox input "true"
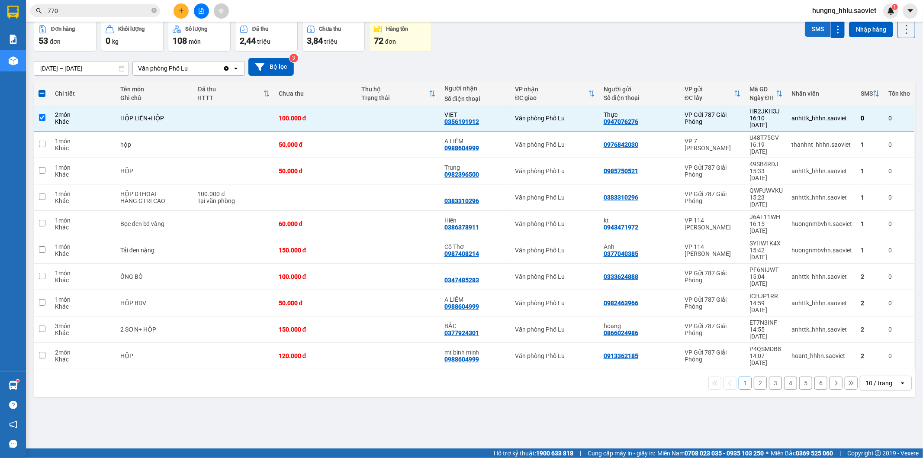
click at [805, 33] on button "SMS" at bounding box center [818, 29] width 26 height 16
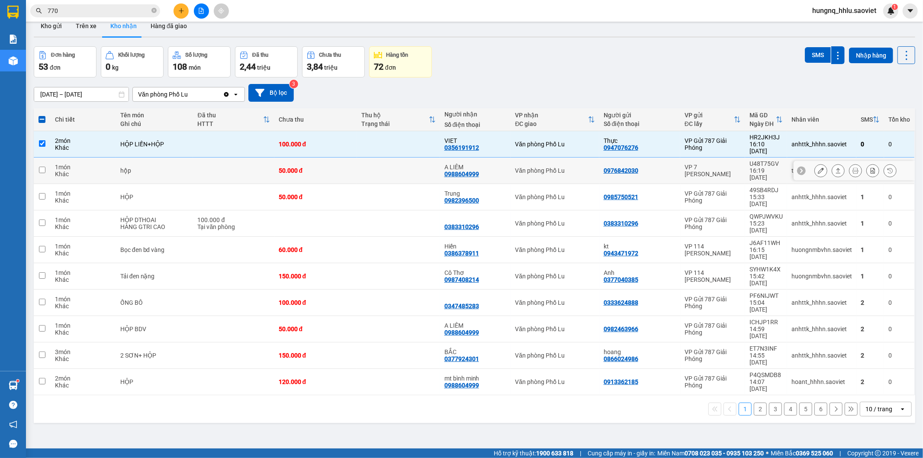
scroll to position [0, 0]
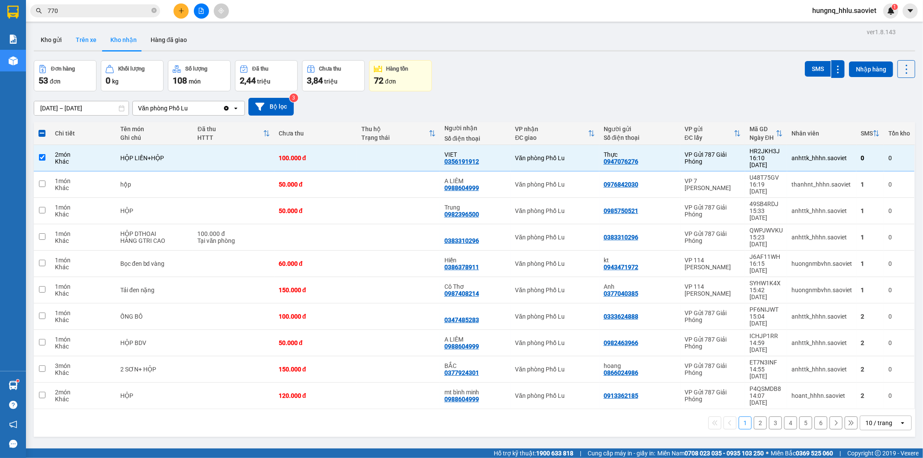
click at [90, 36] on button "Trên xe" at bounding box center [86, 39] width 35 height 21
type input "[DATE] – [DATE]"
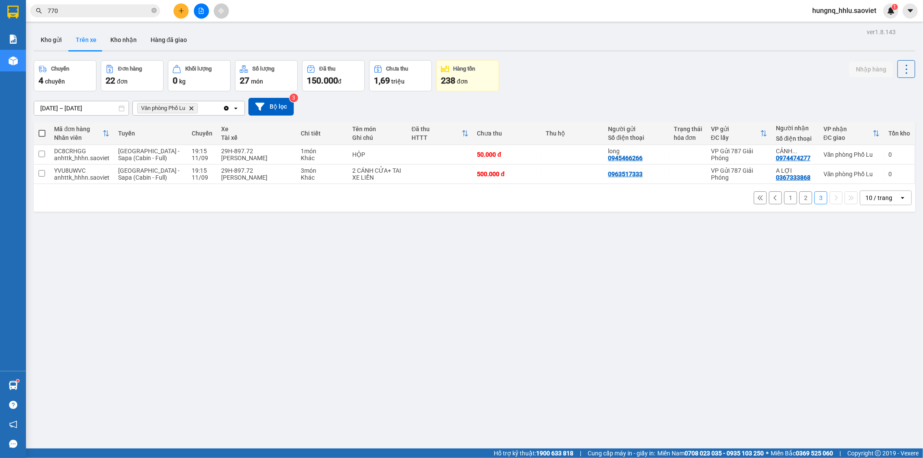
click at [801, 198] on button "2" at bounding box center [805, 197] width 13 height 13
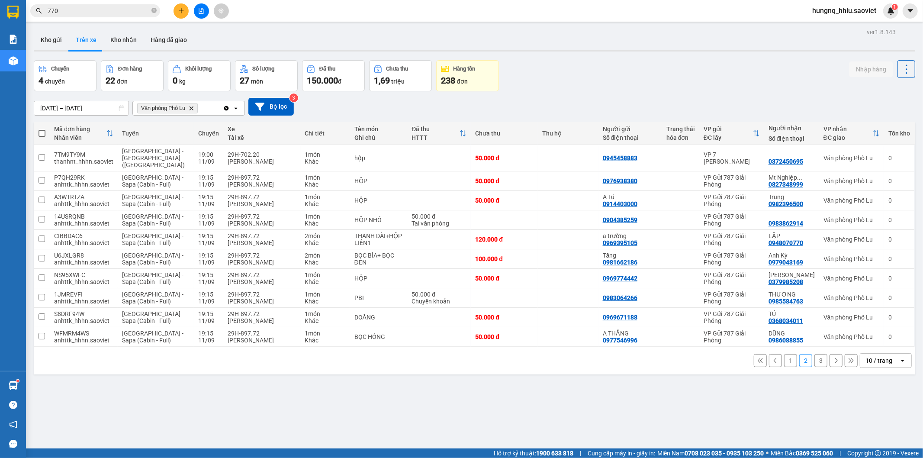
click at [784, 354] on button "1" at bounding box center [790, 360] width 13 height 13
